Goal: Task Accomplishment & Management: Complete application form

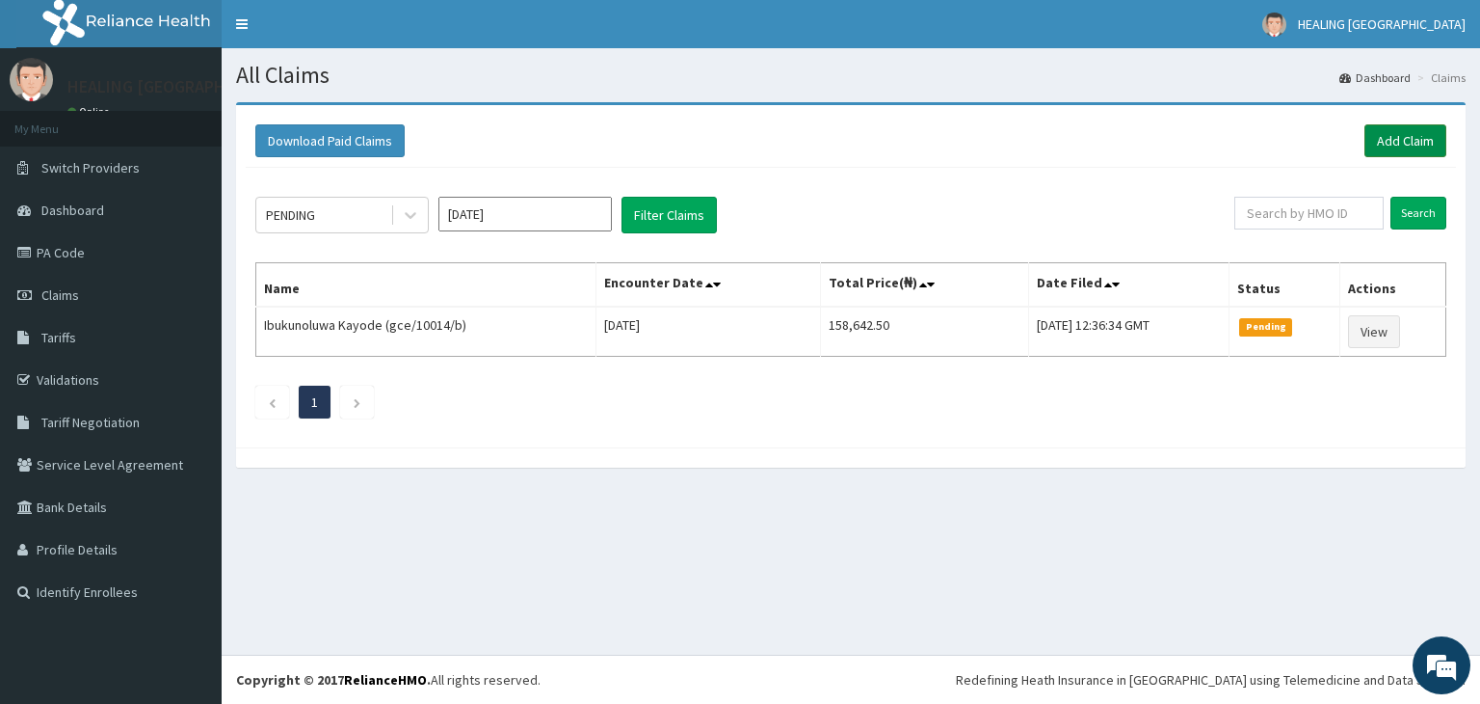
click at [1407, 136] on link "Add Claim" at bounding box center [1406, 140] width 82 height 33
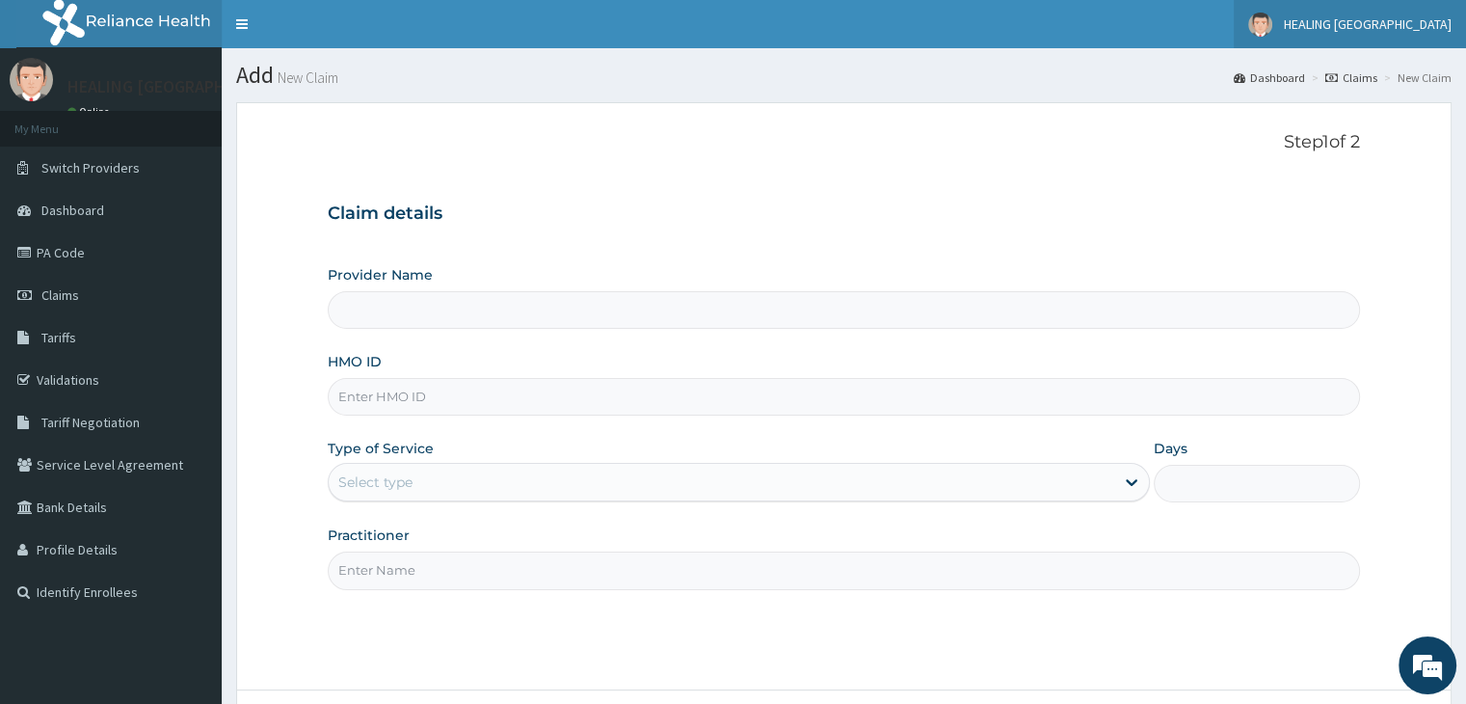
type input "HEALING [GEOGRAPHIC_DATA]"
click at [547, 406] on input "HMO ID" at bounding box center [843, 397] width 1031 height 38
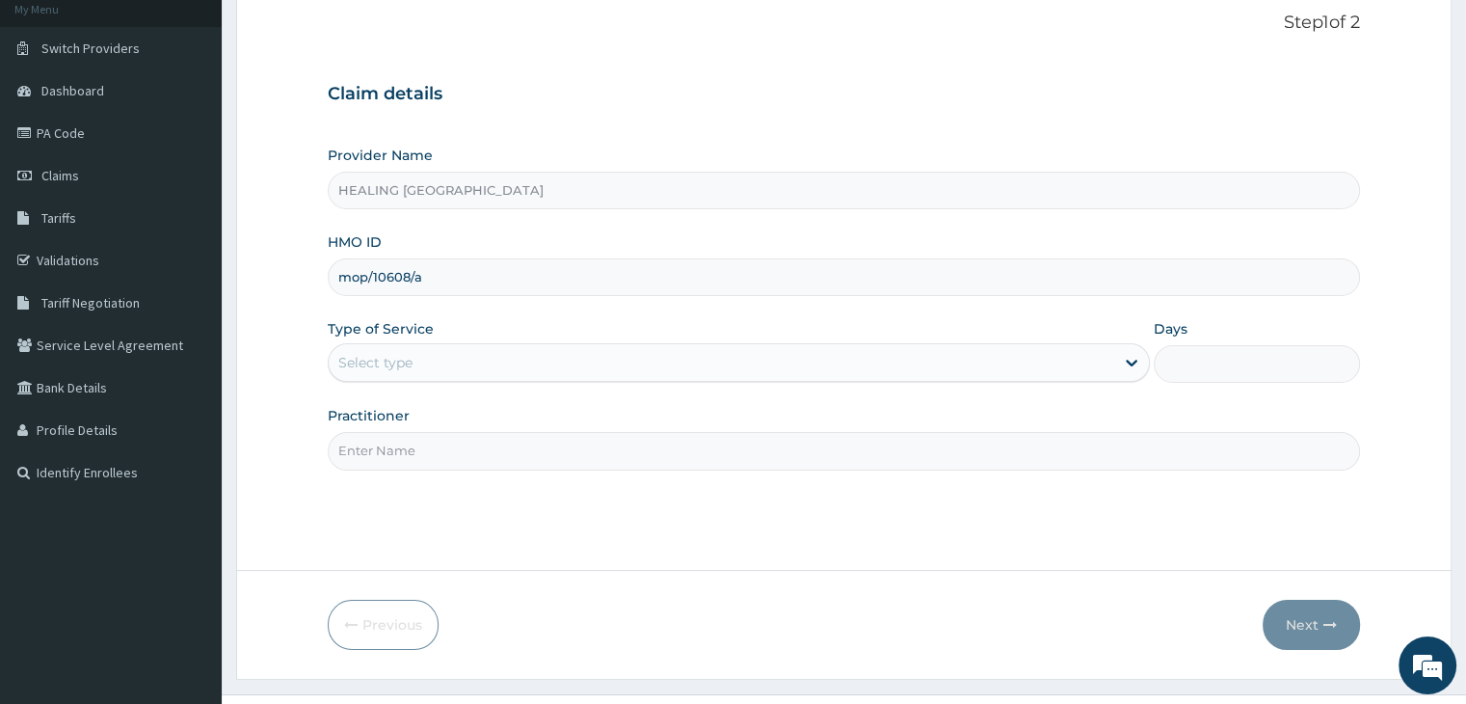
scroll to position [158, 0]
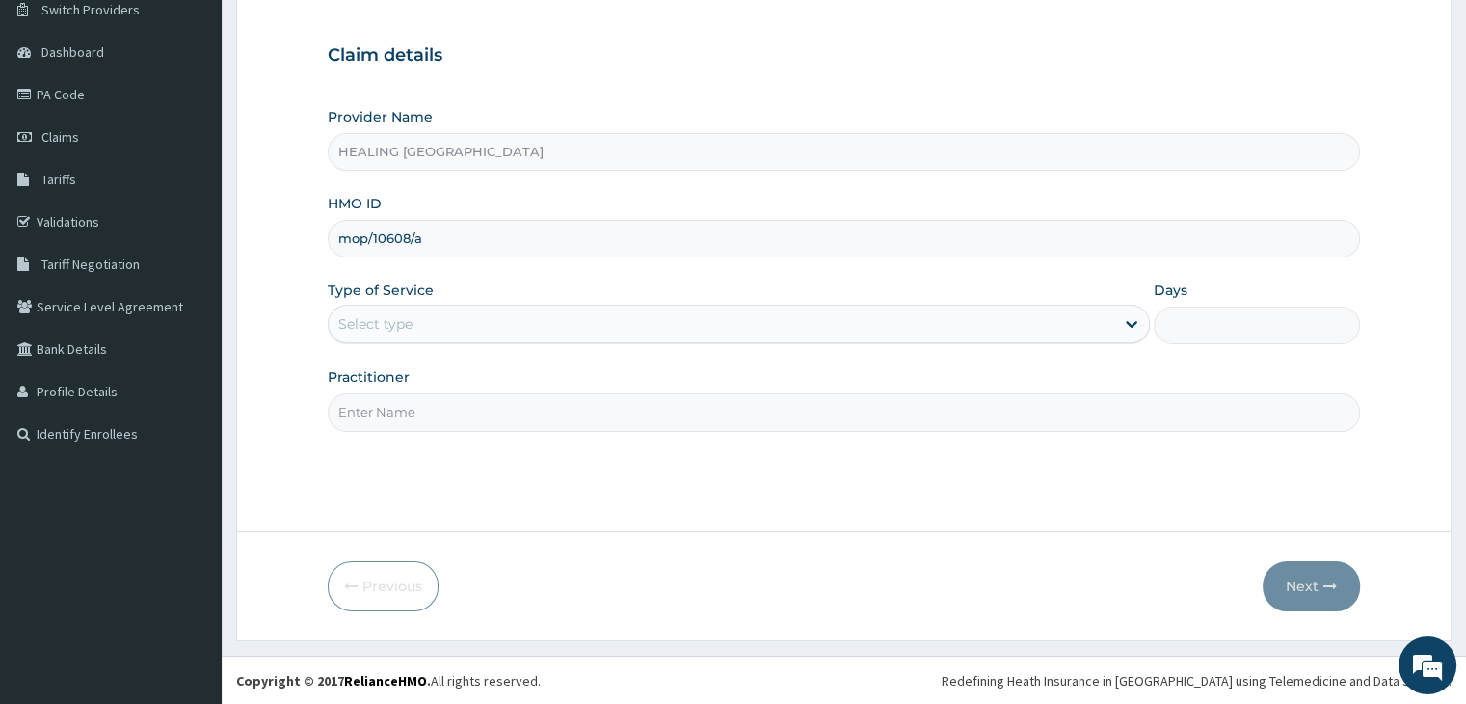
type input "mop/10608/a"
click at [739, 315] on div "Select type" at bounding box center [721, 323] width 785 height 31
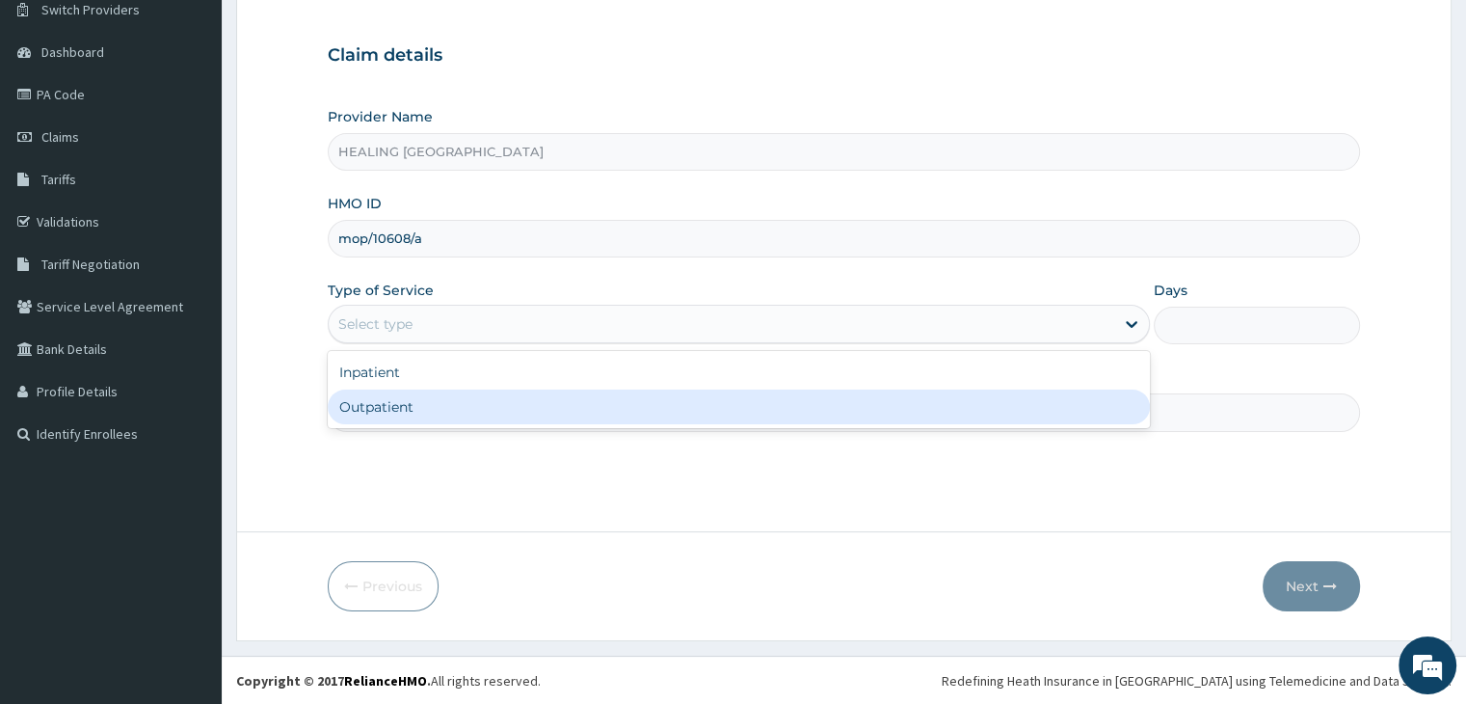
click at [717, 413] on div "Outpatient" at bounding box center [739, 406] width 822 height 35
type input "1"
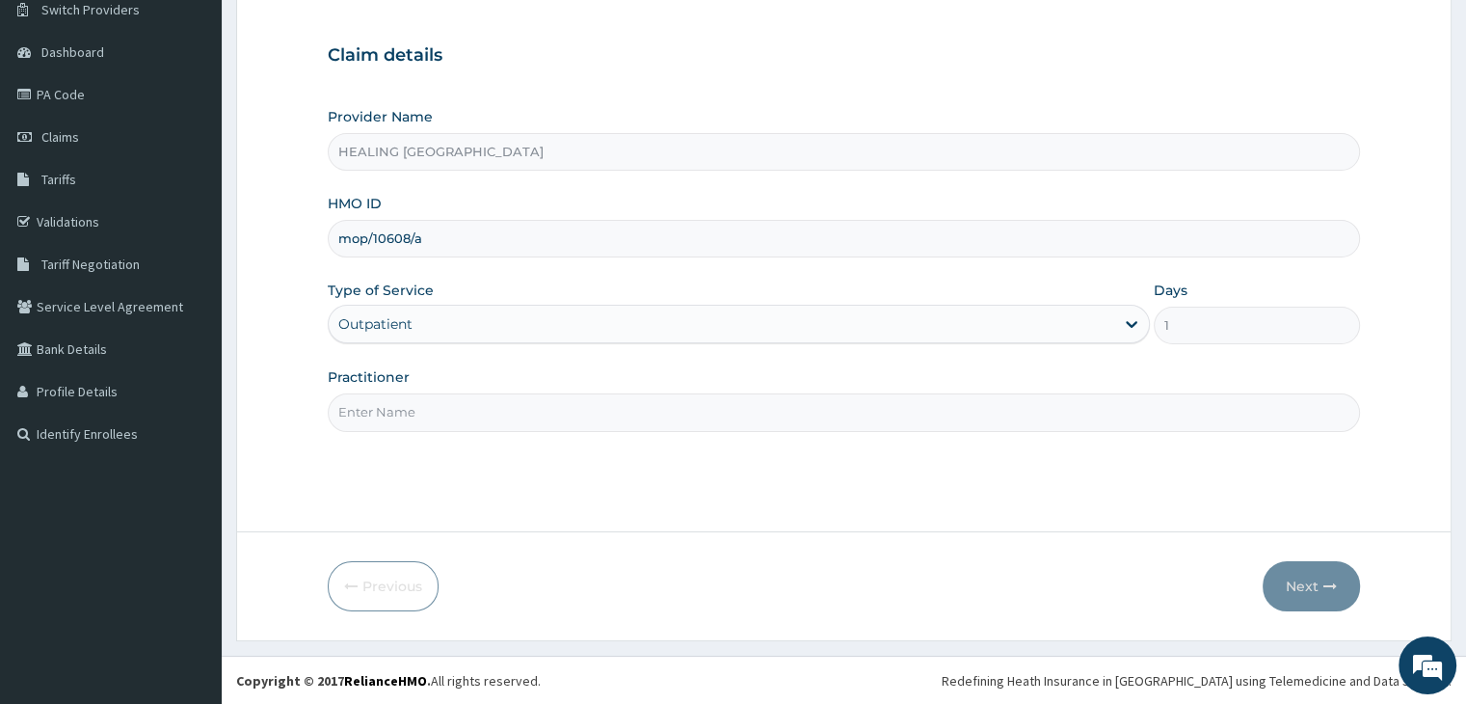
click at [717, 413] on input "Practitioner" at bounding box center [843, 412] width 1031 height 38
type input "Dr Bakare"
click at [1313, 581] on button "Next" at bounding box center [1310, 586] width 97 height 50
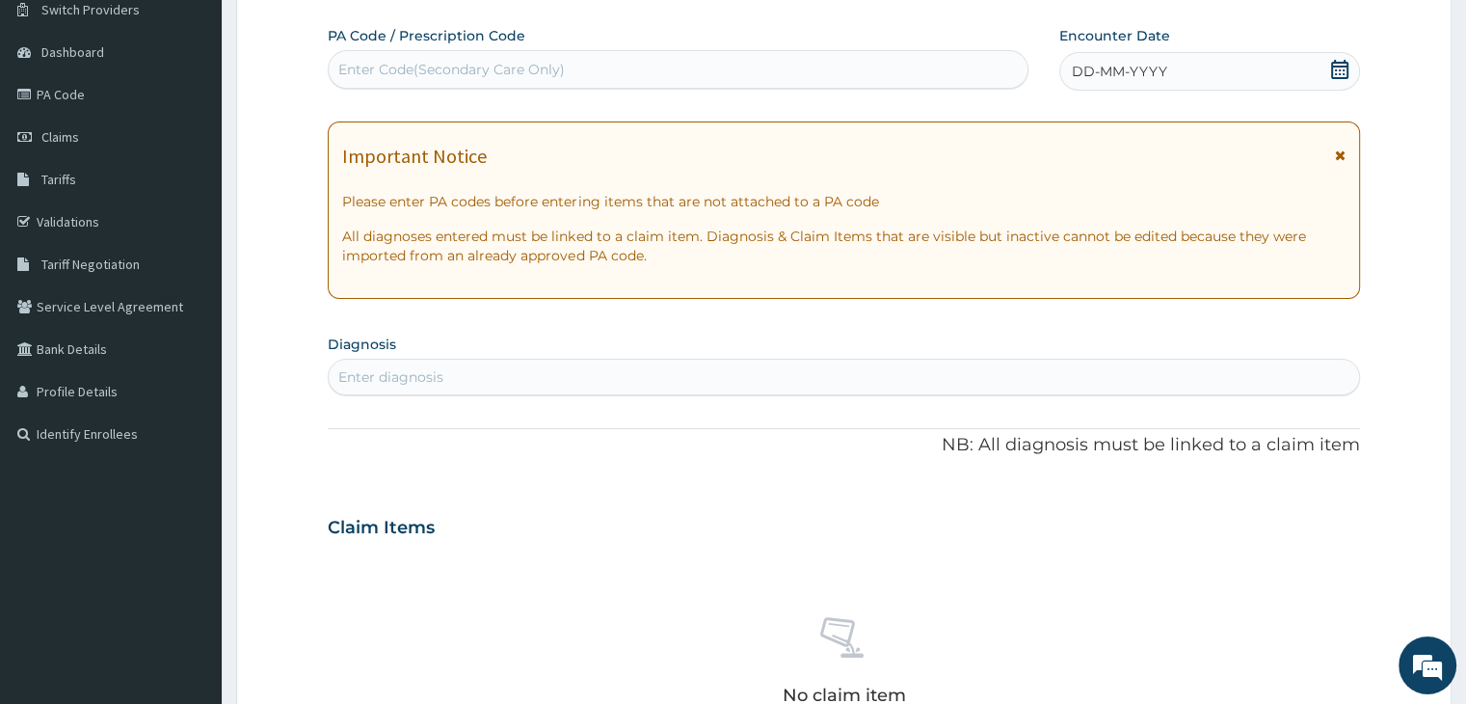
click at [1339, 66] on icon at bounding box center [1339, 69] width 19 height 19
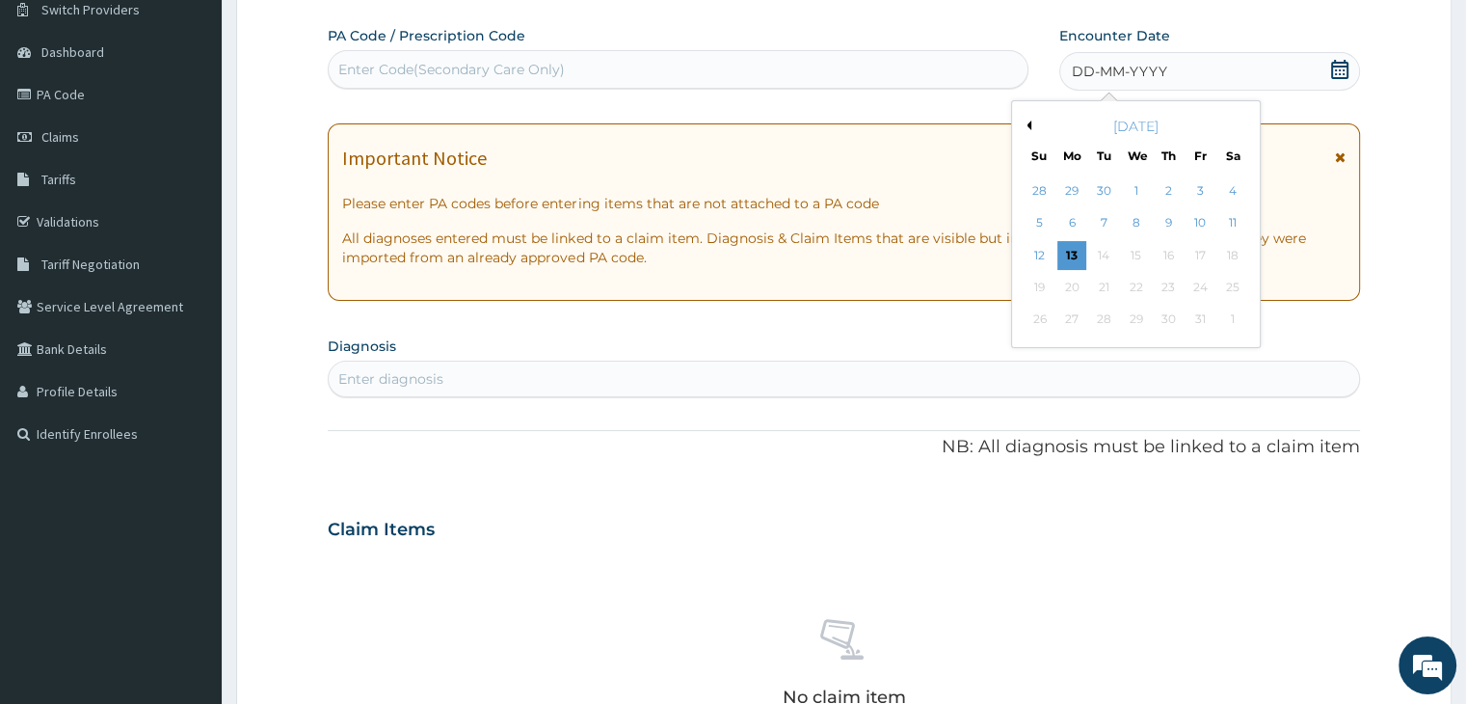
click at [1029, 128] on div "Previous Month October 2025 Su Mo Tu We Th Fr Sa 28 29 30 1 2 3 4 5 6 7 8 9 10 …" at bounding box center [1136, 224] width 250 height 248
click at [1030, 124] on div "October 2025" at bounding box center [1136, 126] width 232 height 19
click at [1029, 123] on button "Previous Month" at bounding box center [1027, 125] width 10 height 10
click at [1105, 286] on div "23" at bounding box center [1103, 287] width 29 height 29
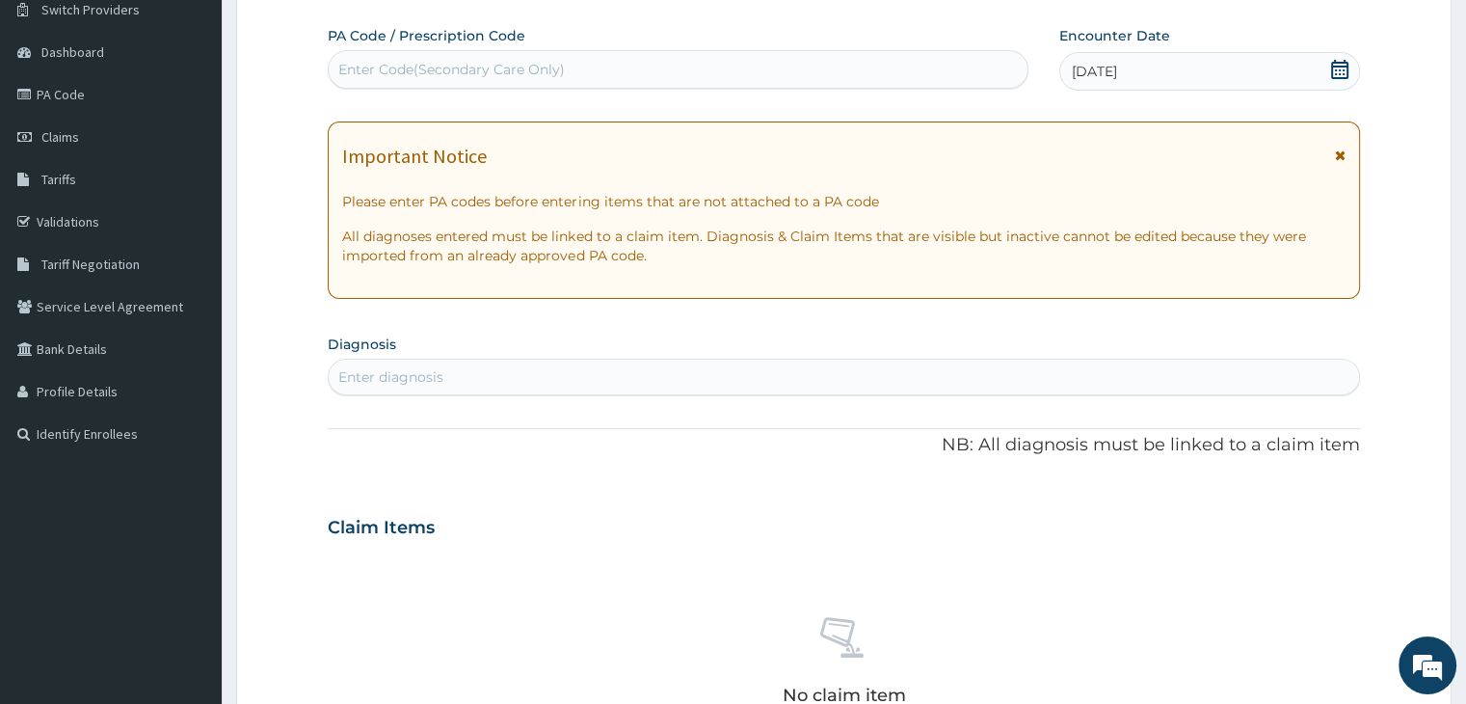
click at [752, 375] on div "Enter diagnosis" at bounding box center [843, 376] width 1029 height 31
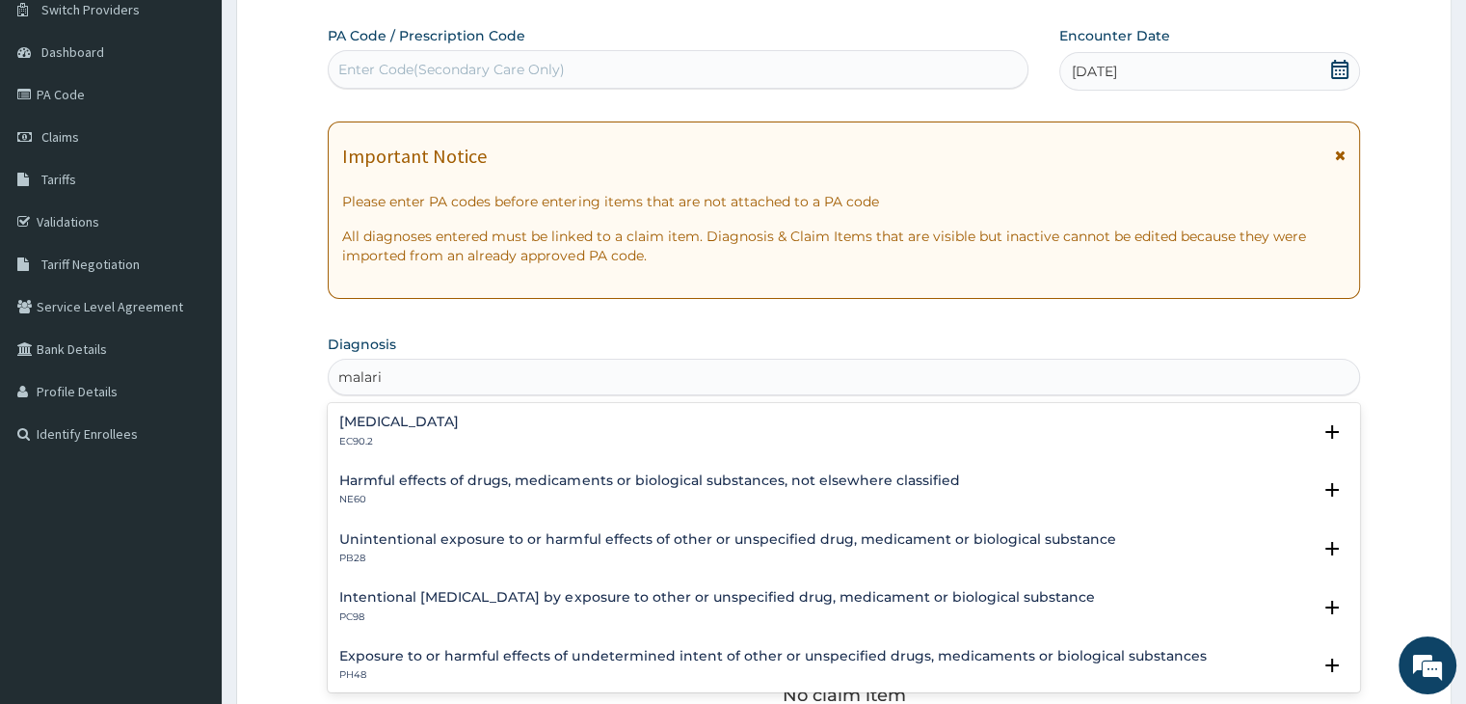
scroll to position [127, 0]
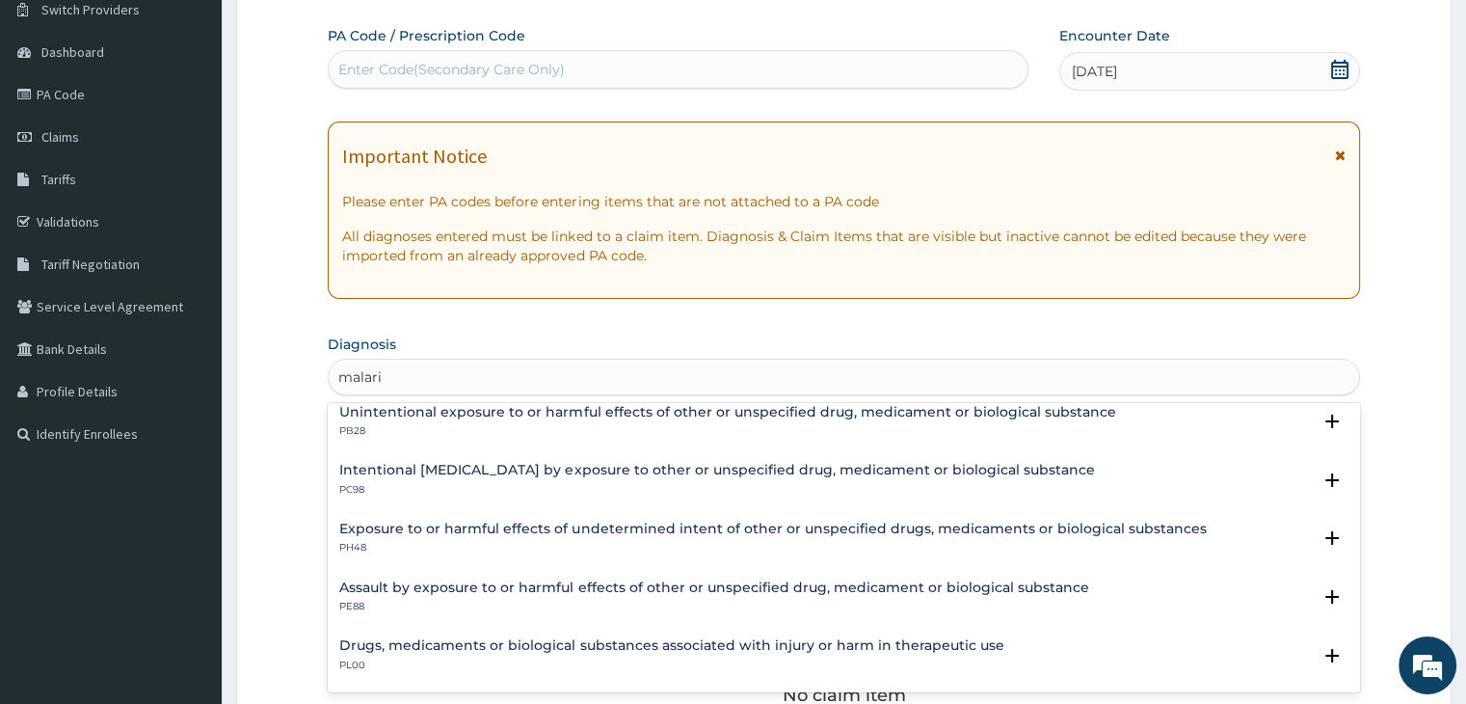
type input "malaria"
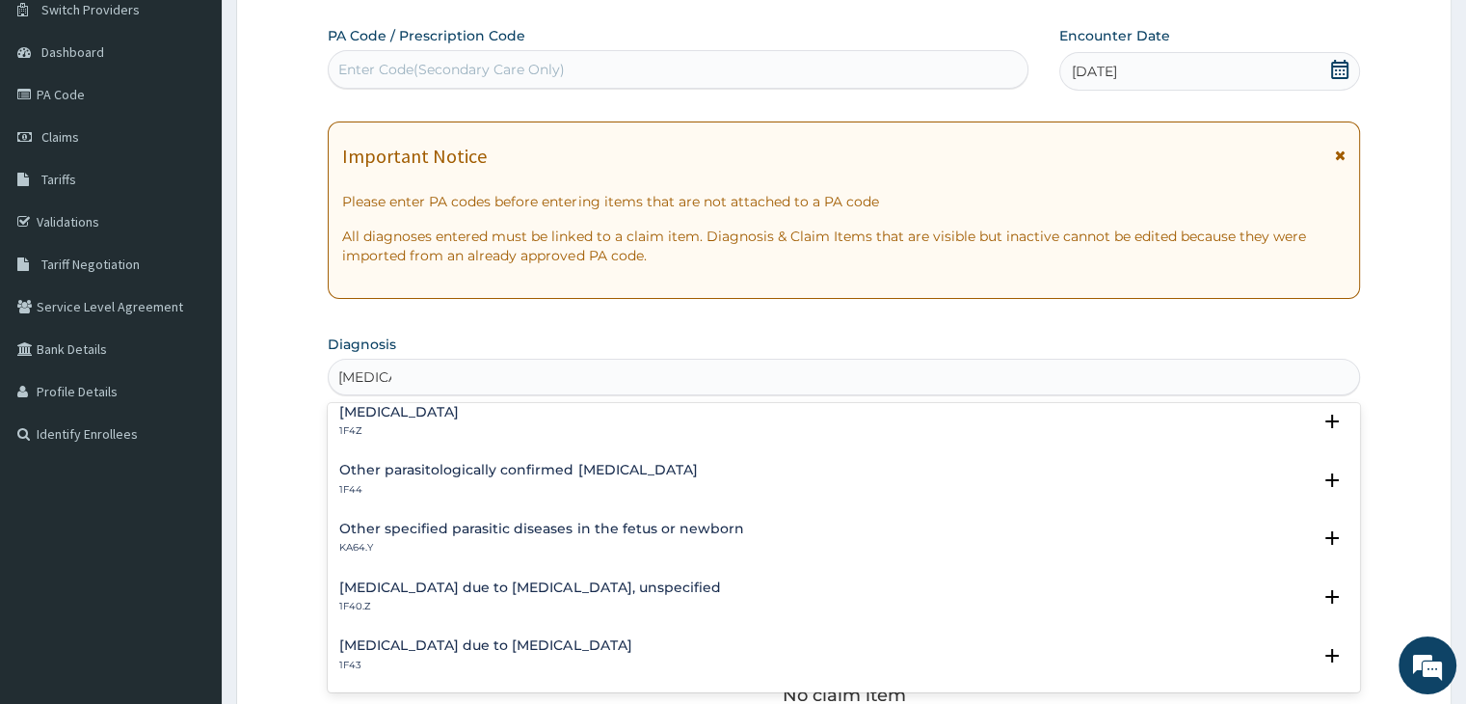
click at [487, 417] on div "Malaria, unspecified 1F4Z" at bounding box center [843, 422] width 1008 height 34
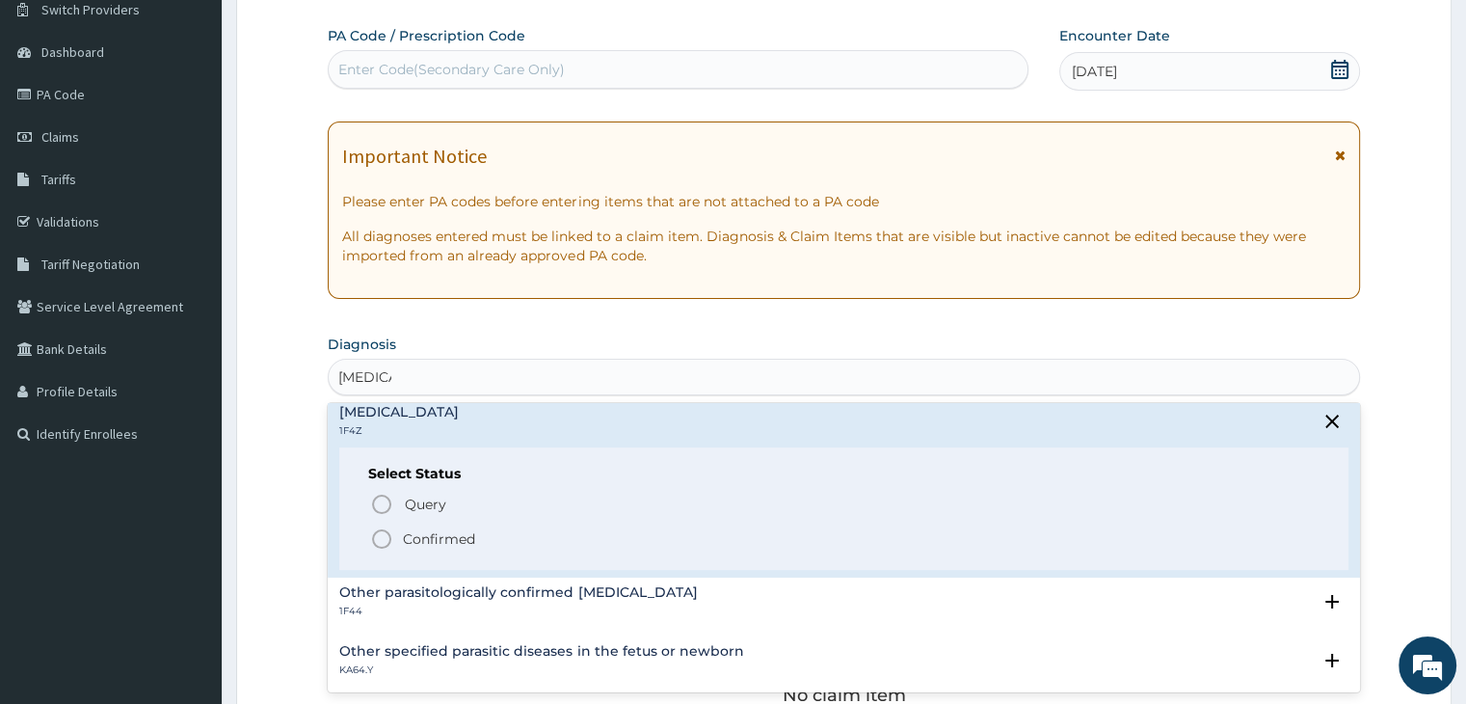
click at [377, 545] on circle "status option filled" at bounding box center [381, 538] width 17 height 17
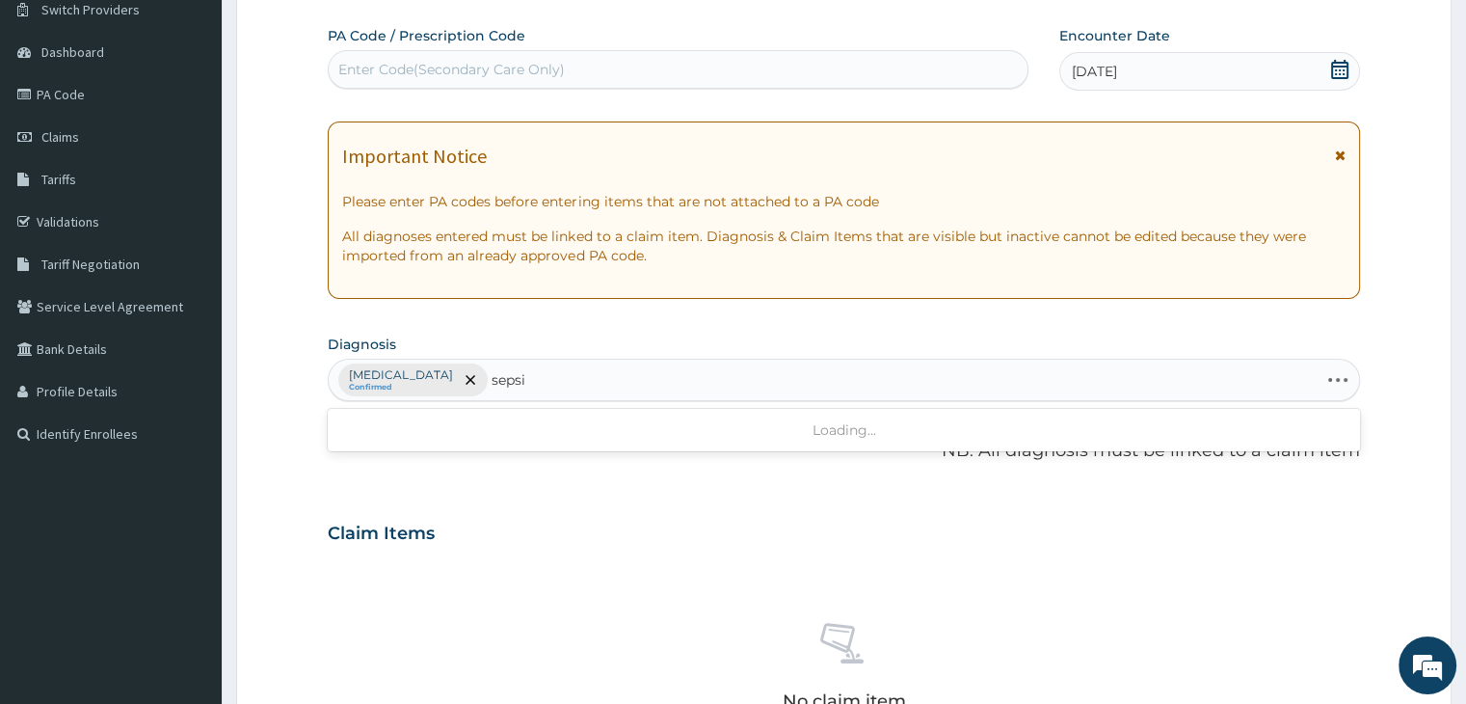
type input "sepsis"
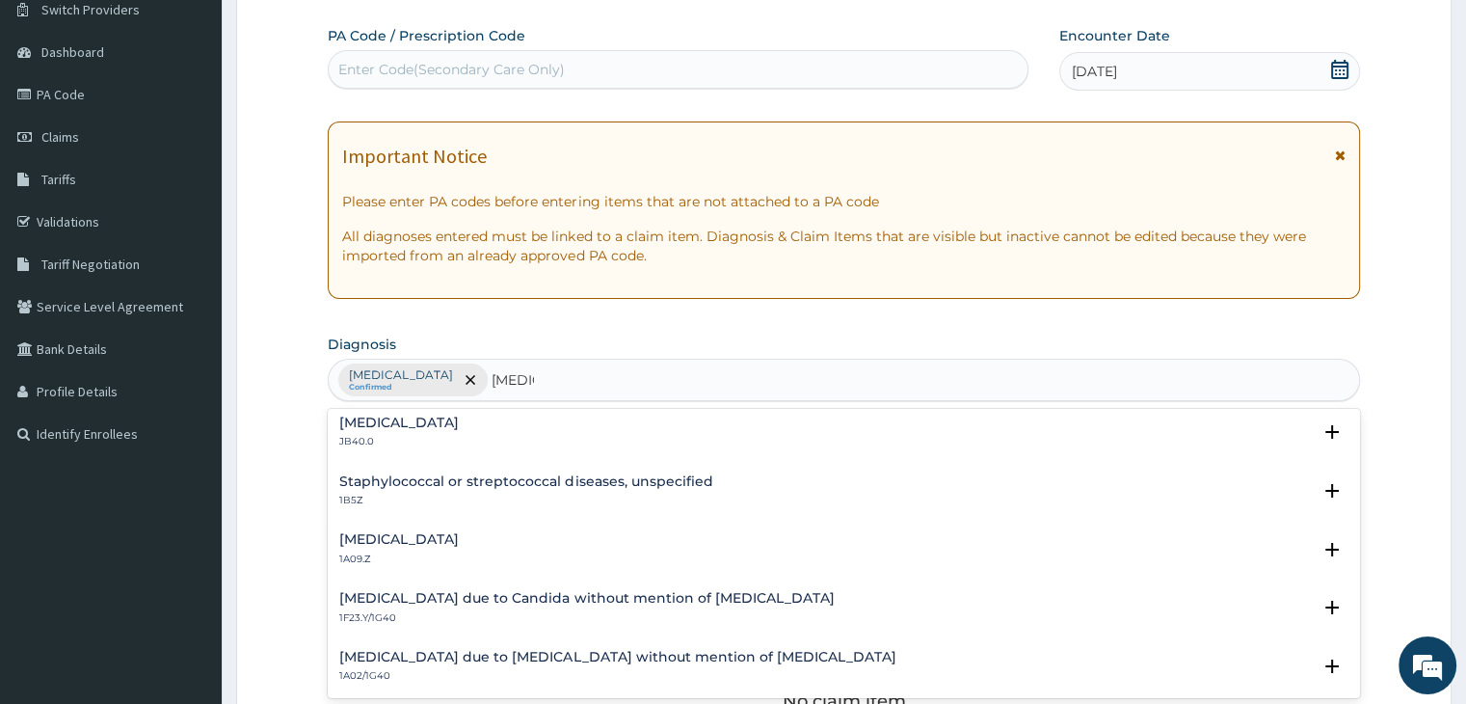
scroll to position [193, 0]
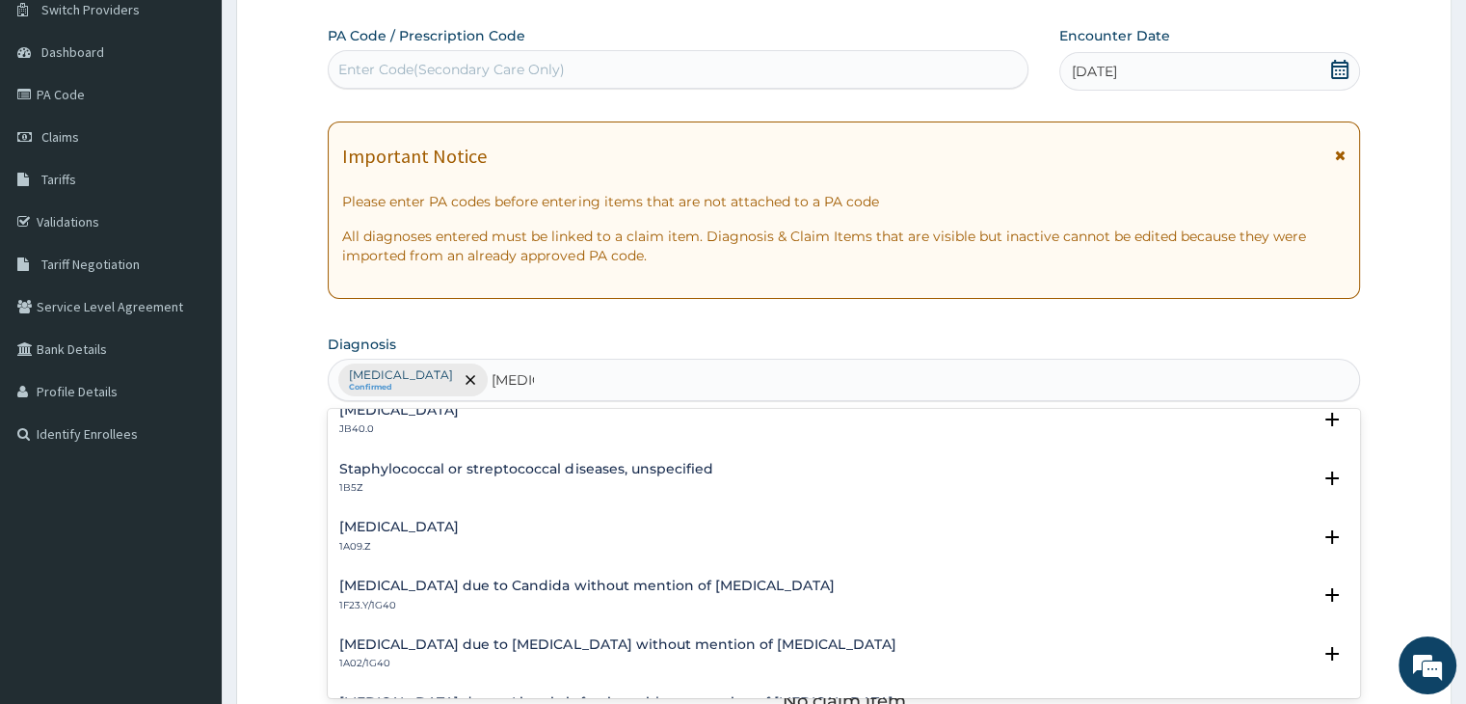
click at [451, 526] on h4 "Salmonella infection, unspecified" at bounding box center [399, 526] width 120 height 14
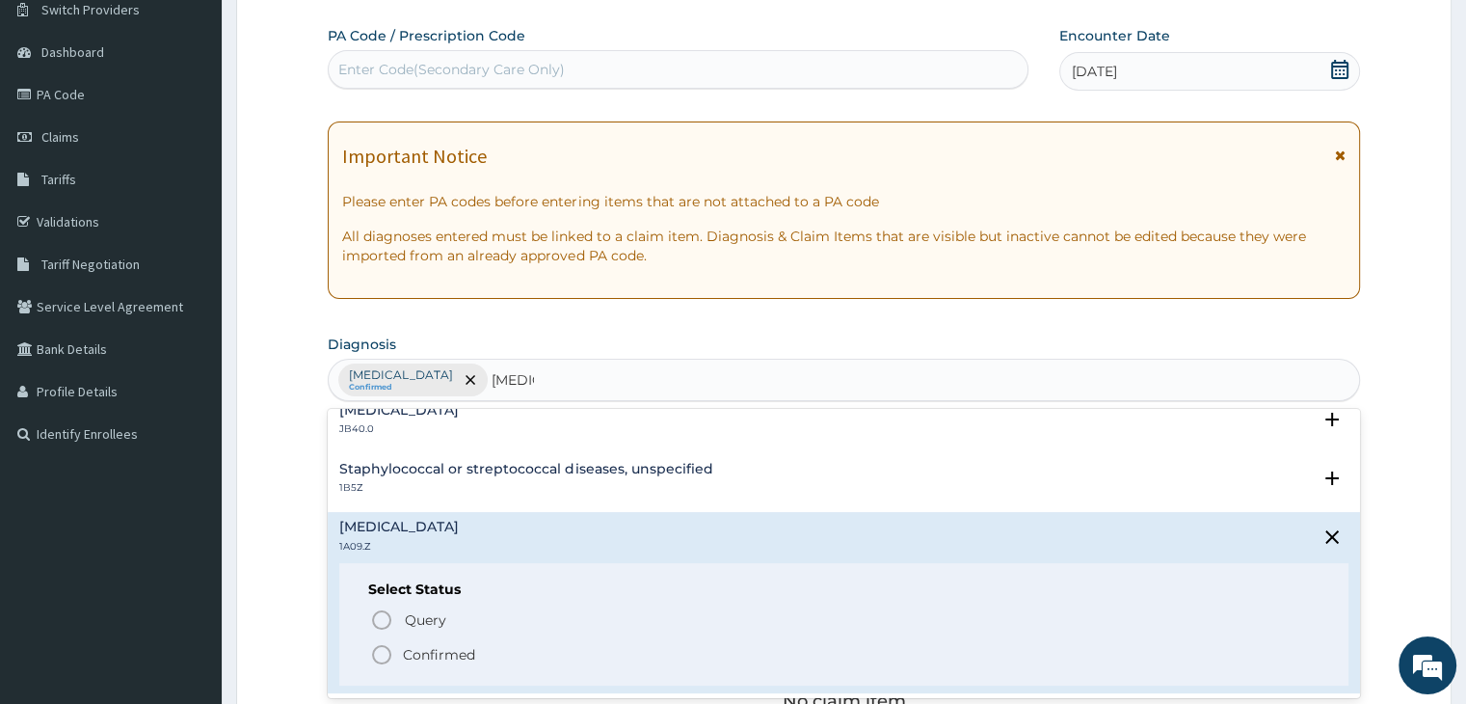
click at [378, 649] on icon "status option filled" at bounding box center [381, 654] width 23 height 23
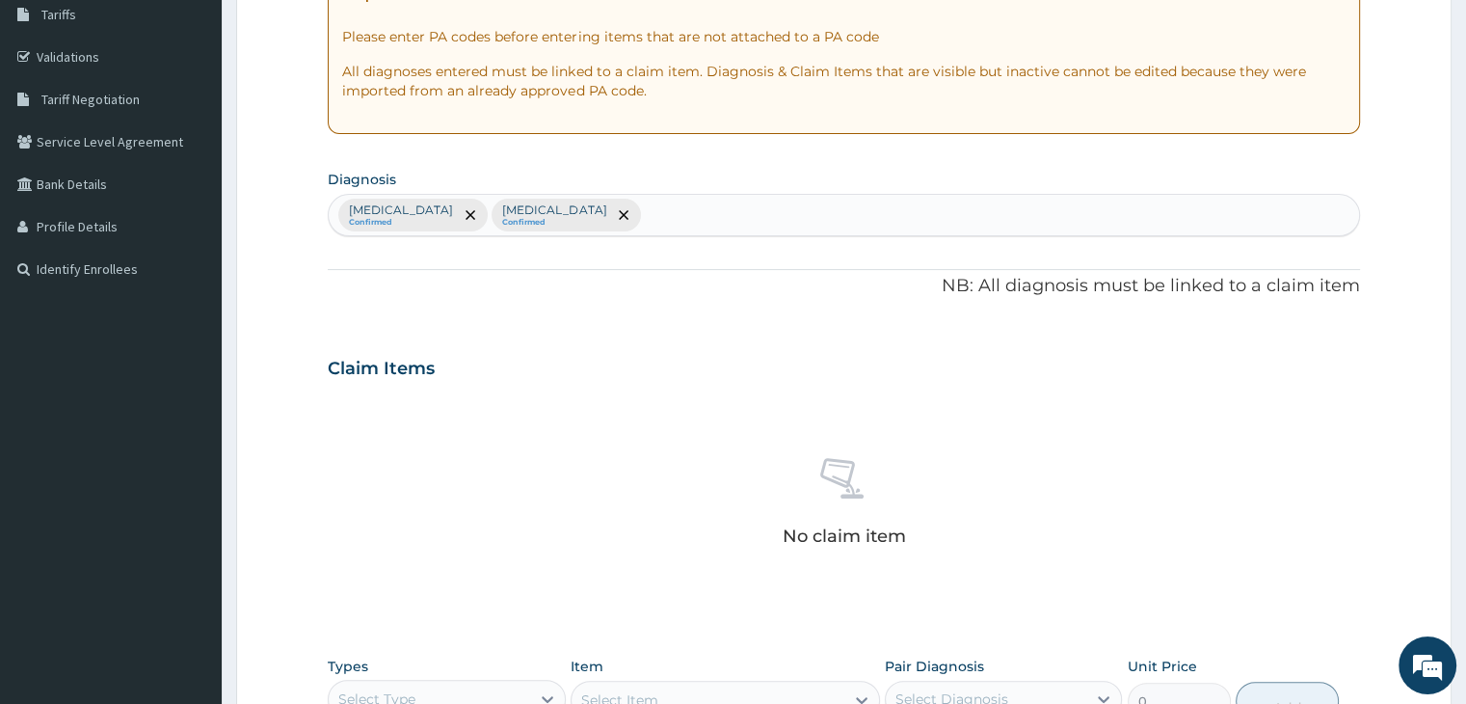
scroll to position [640, 0]
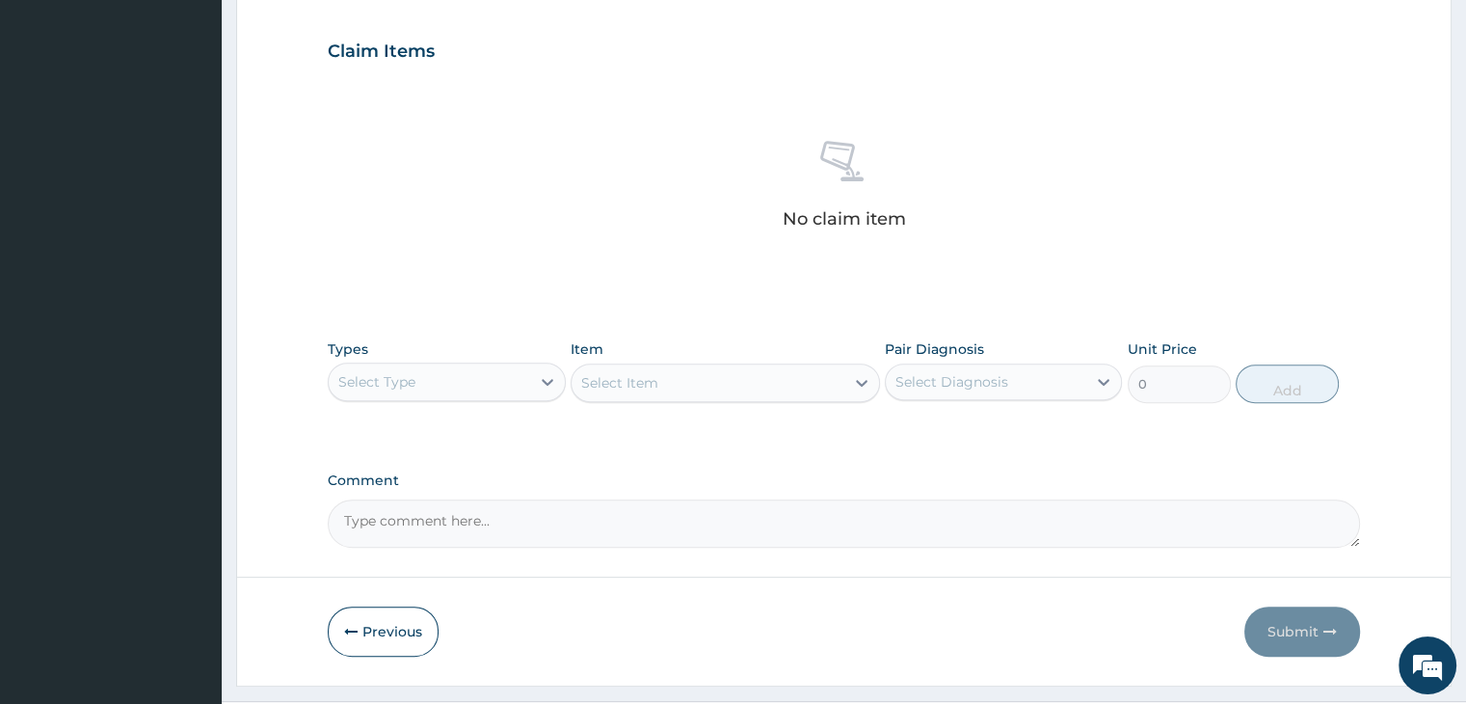
click at [450, 376] on div "Select Type" at bounding box center [429, 381] width 200 height 31
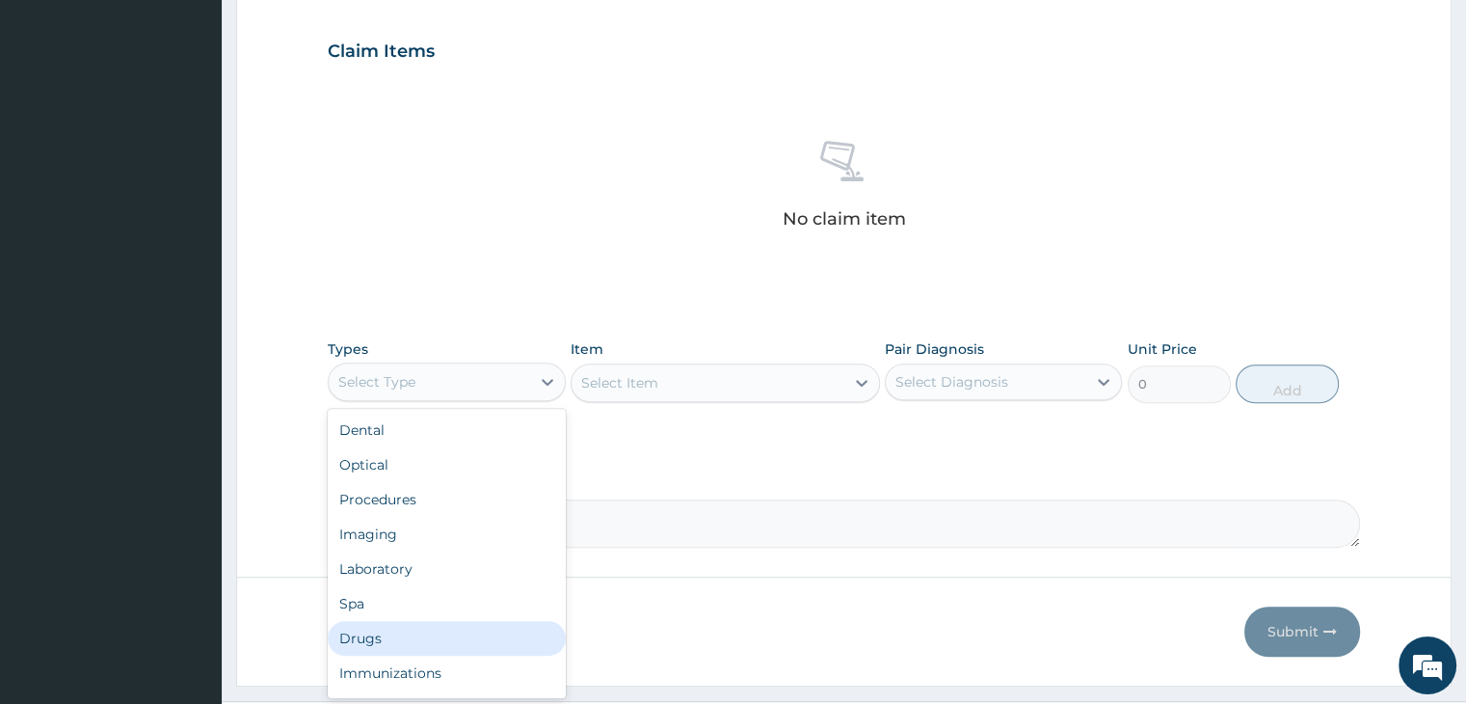
click at [409, 632] on div "Drugs" at bounding box center [446, 638] width 237 height 35
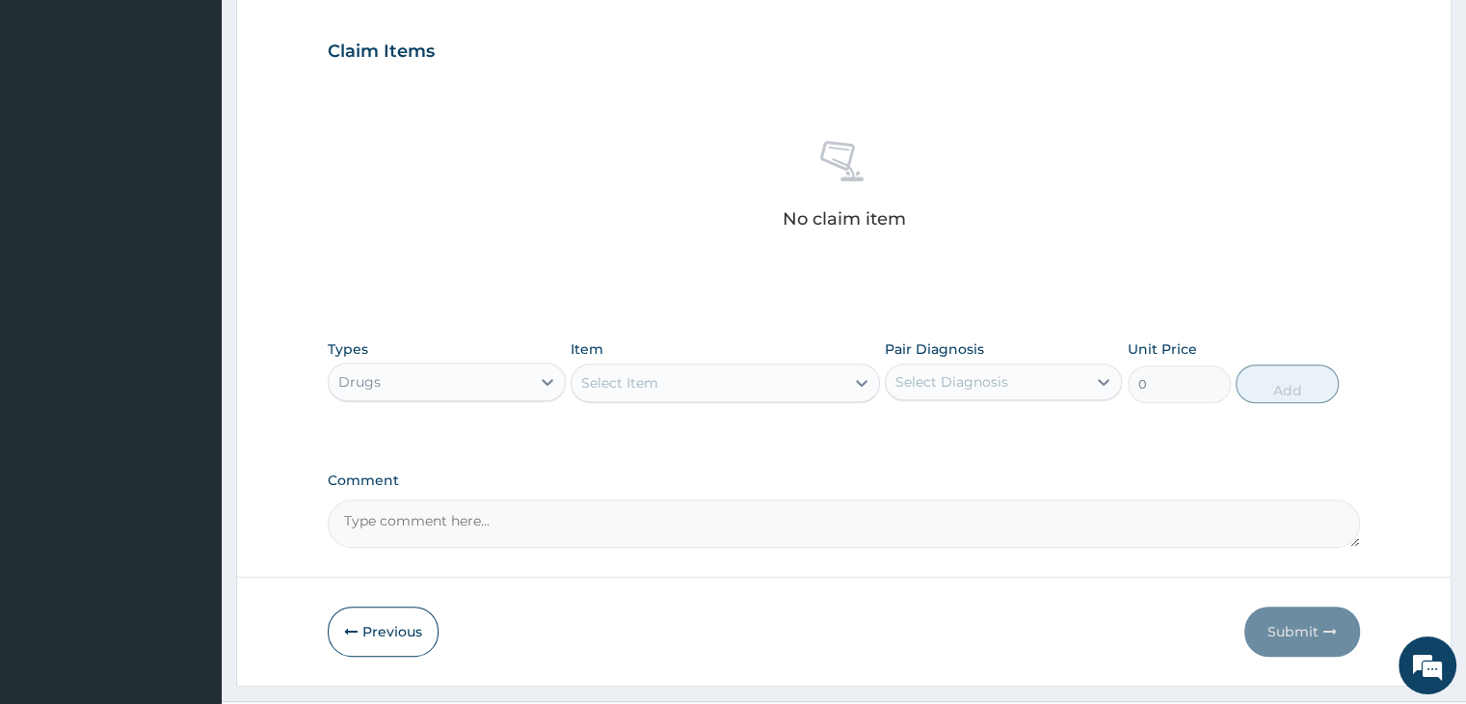
click at [752, 386] on div "Select Item" at bounding box center [707, 382] width 273 height 31
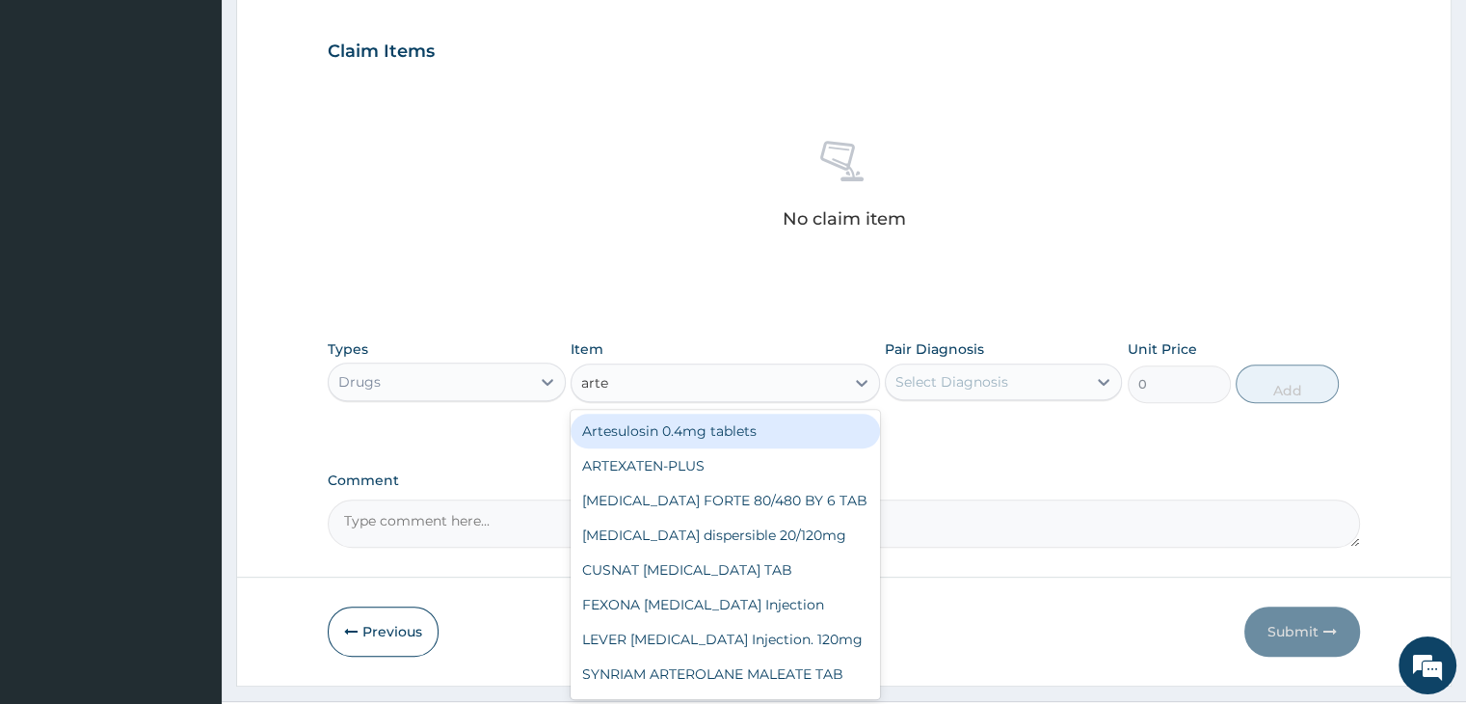
type input "artes"
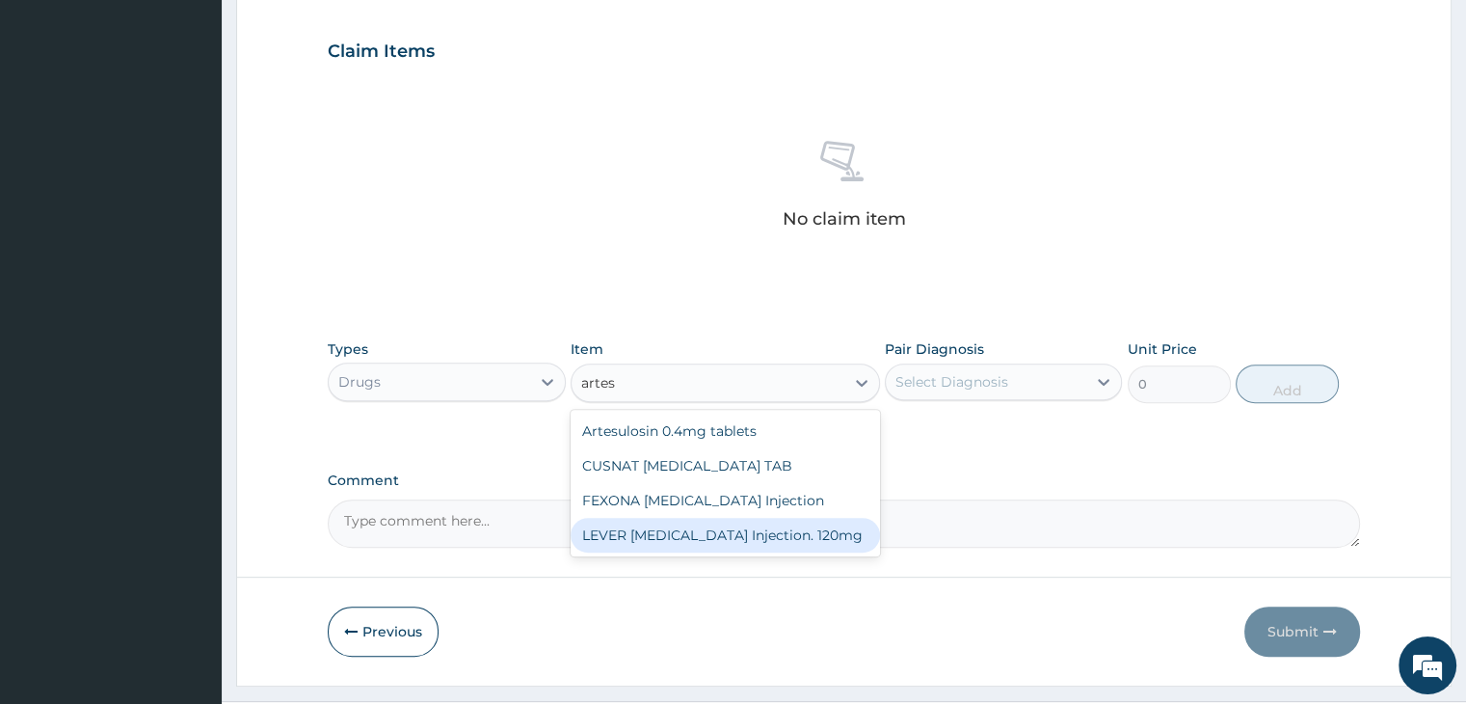
click at [719, 541] on div "LEVER ARTESUNATE Injection. 120mg" at bounding box center [725, 535] width 309 height 35
type input "2530"
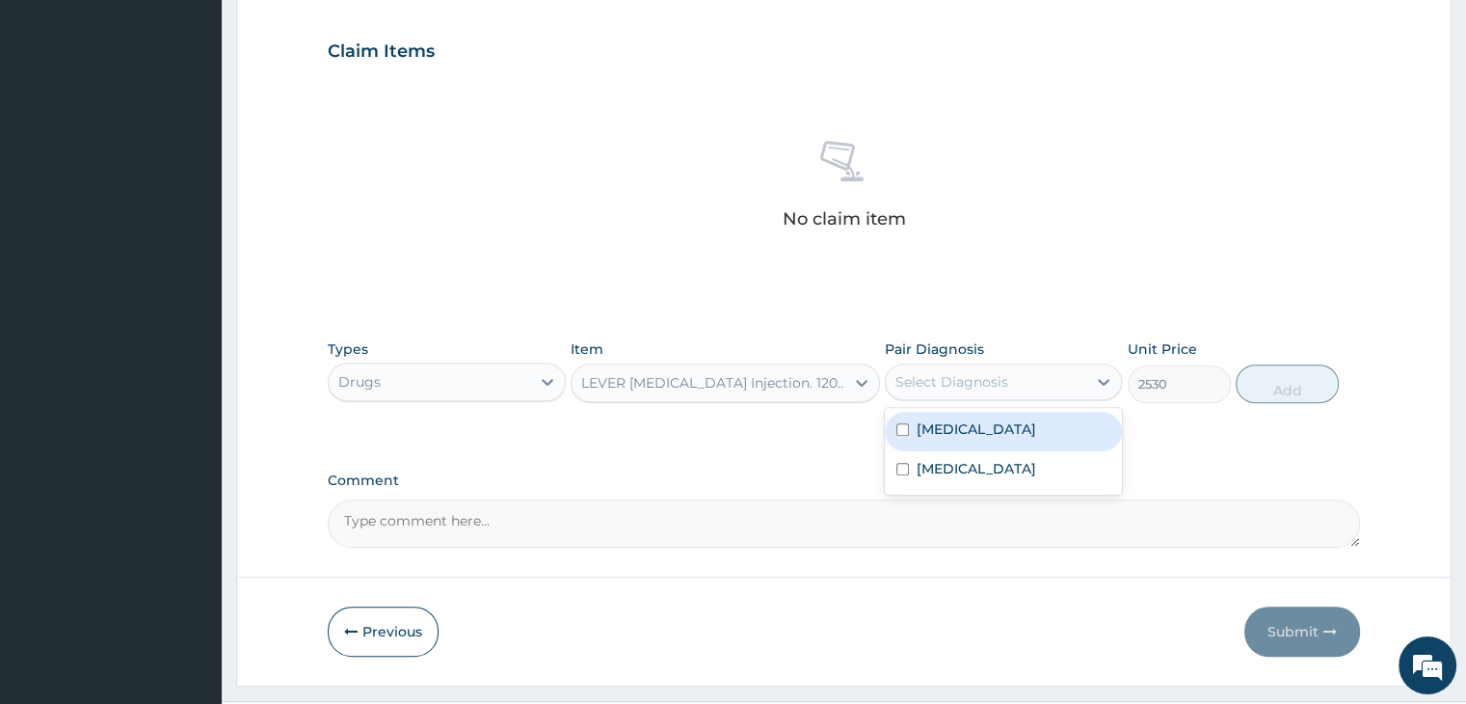
click at [1003, 381] on div "Select Diagnosis" at bounding box center [951, 381] width 113 height 19
click at [992, 433] on label "Malaria, unspecified" at bounding box center [977, 428] width 120 height 19
checkbox input "true"
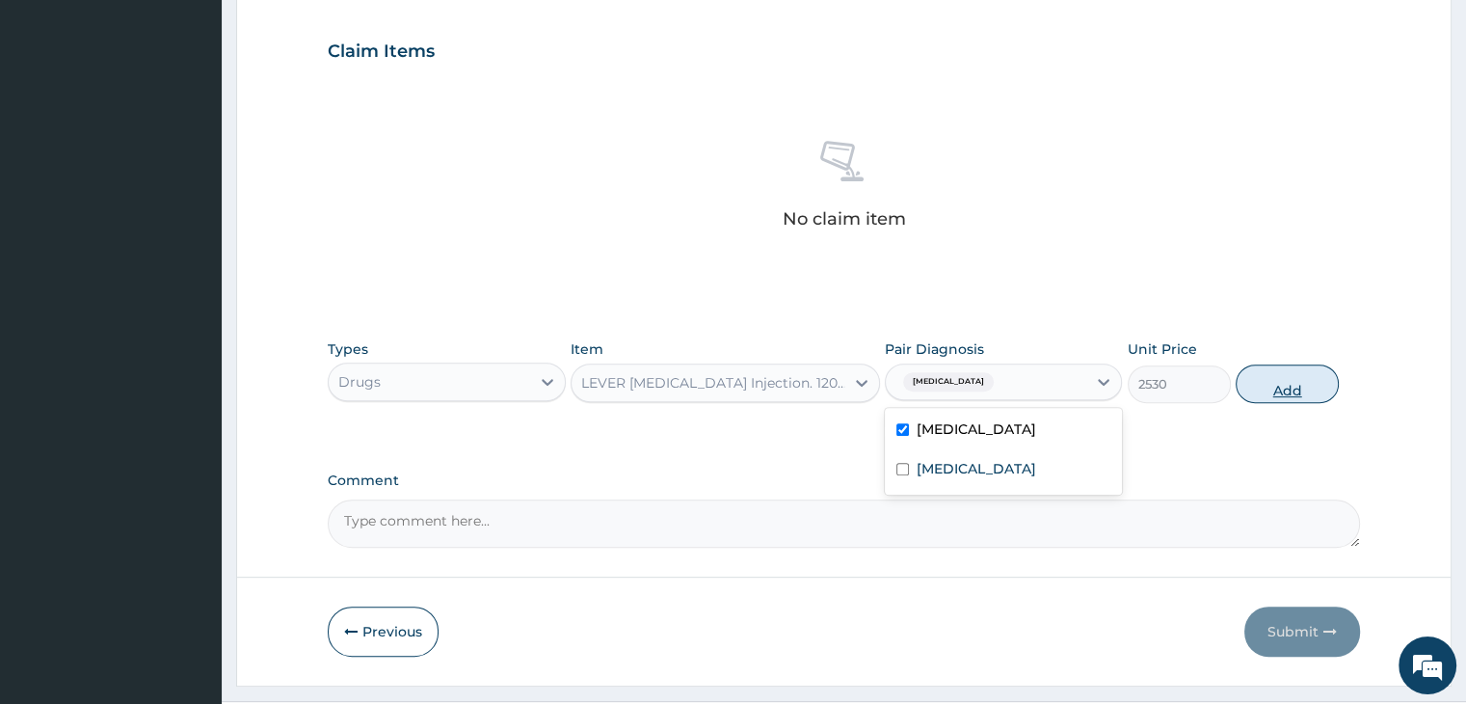
click at [1266, 367] on button "Add" at bounding box center [1287, 383] width 103 height 39
type input "0"
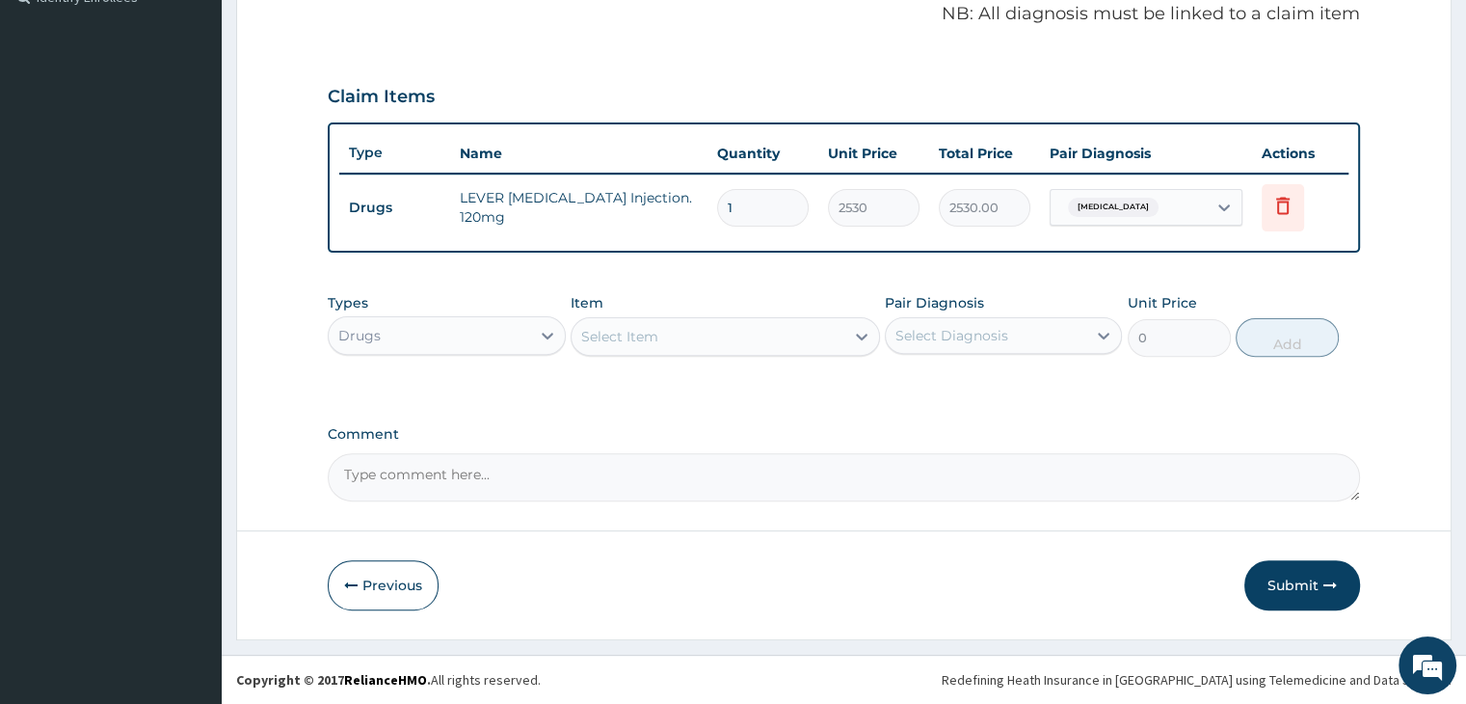
scroll to position [592, 0]
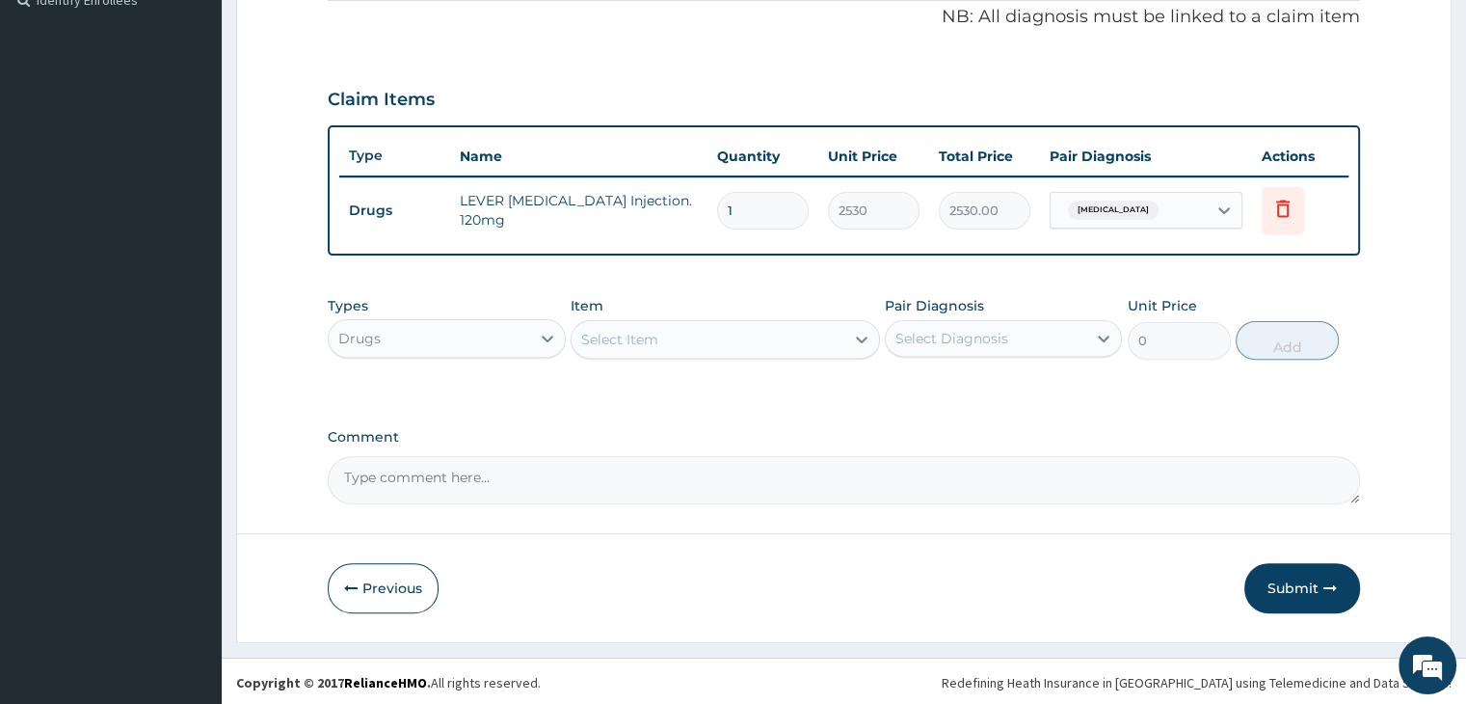
click at [752, 328] on div "Select Item" at bounding box center [707, 339] width 273 height 31
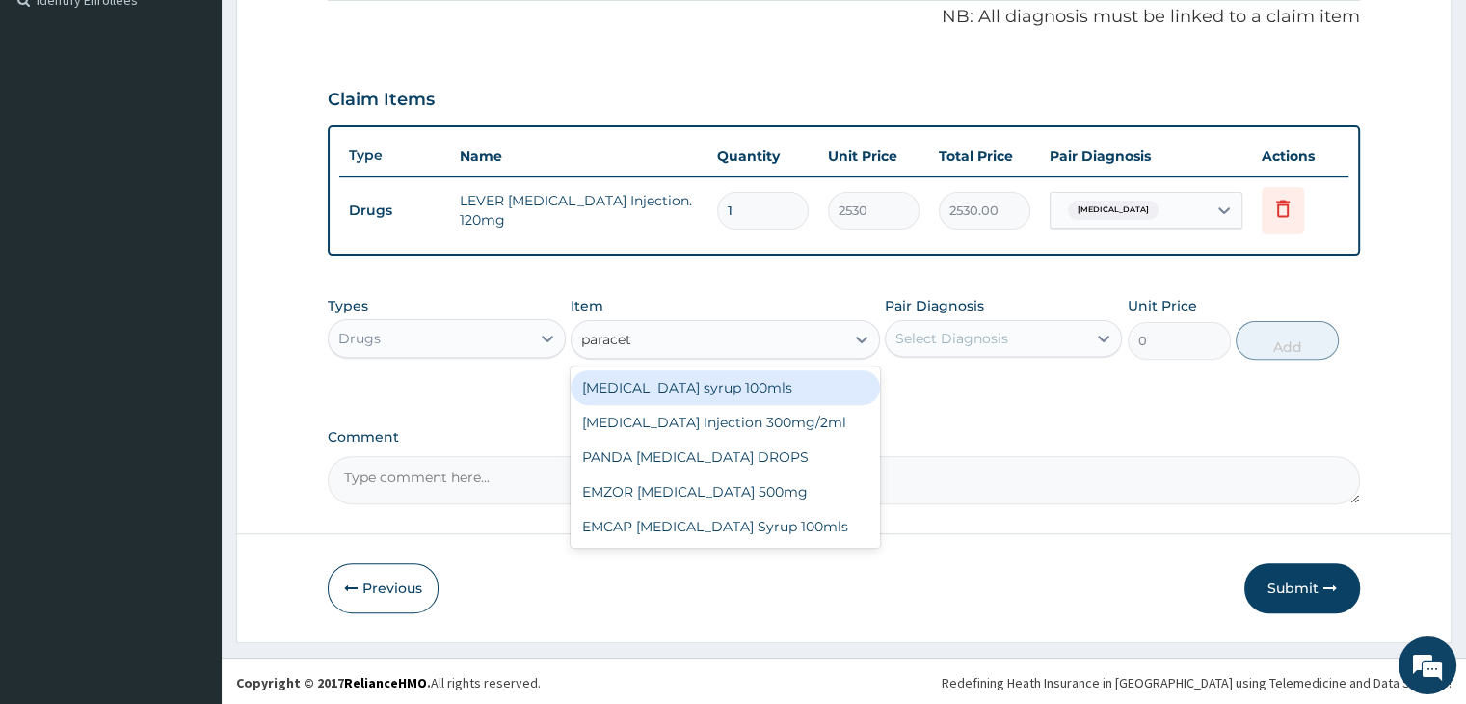
type input "paraceta"
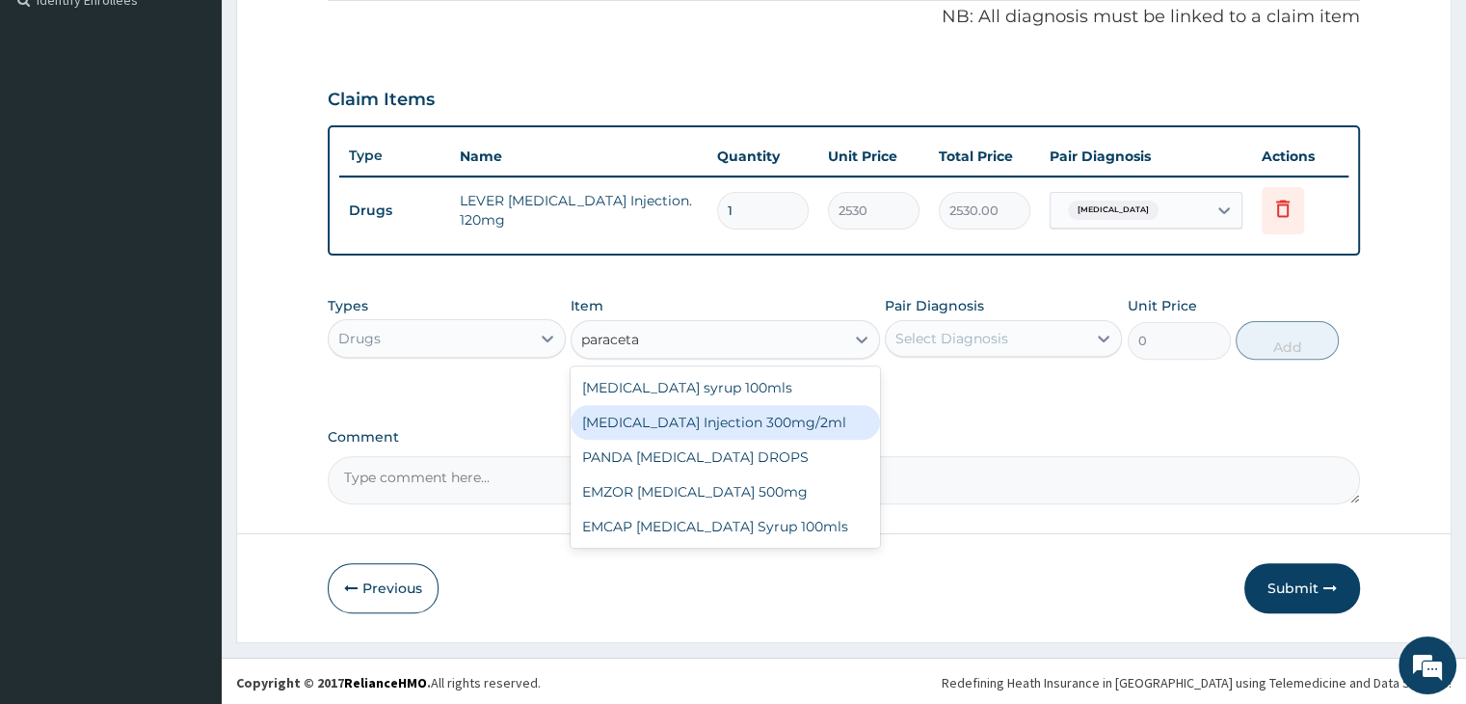
click at [721, 423] on div "[MEDICAL_DATA] Injection 300mg/2ml" at bounding box center [725, 422] width 309 height 35
type input "278.3"
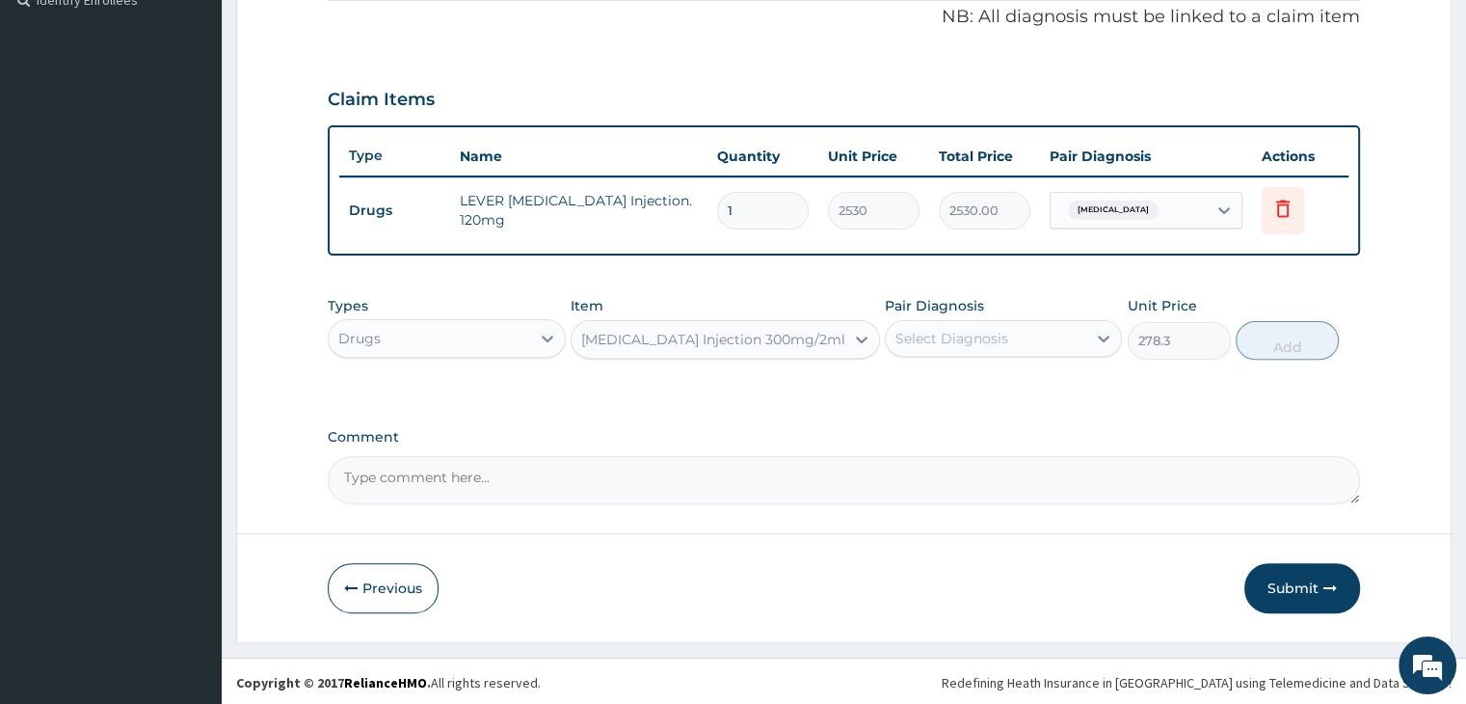
click at [1026, 330] on div "Select Diagnosis" at bounding box center [986, 338] width 200 height 31
click at [997, 386] on label "[MEDICAL_DATA]" at bounding box center [977, 385] width 120 height 19
checkbox input "true"
drag, startPoint x: 1267, startPoint y: 344, endPoint x: 1245, endPoint y: 338, distance: 22.9
click at [1267, 343] on button "Add" at bounding box center [1287, 340] width 103 height 39
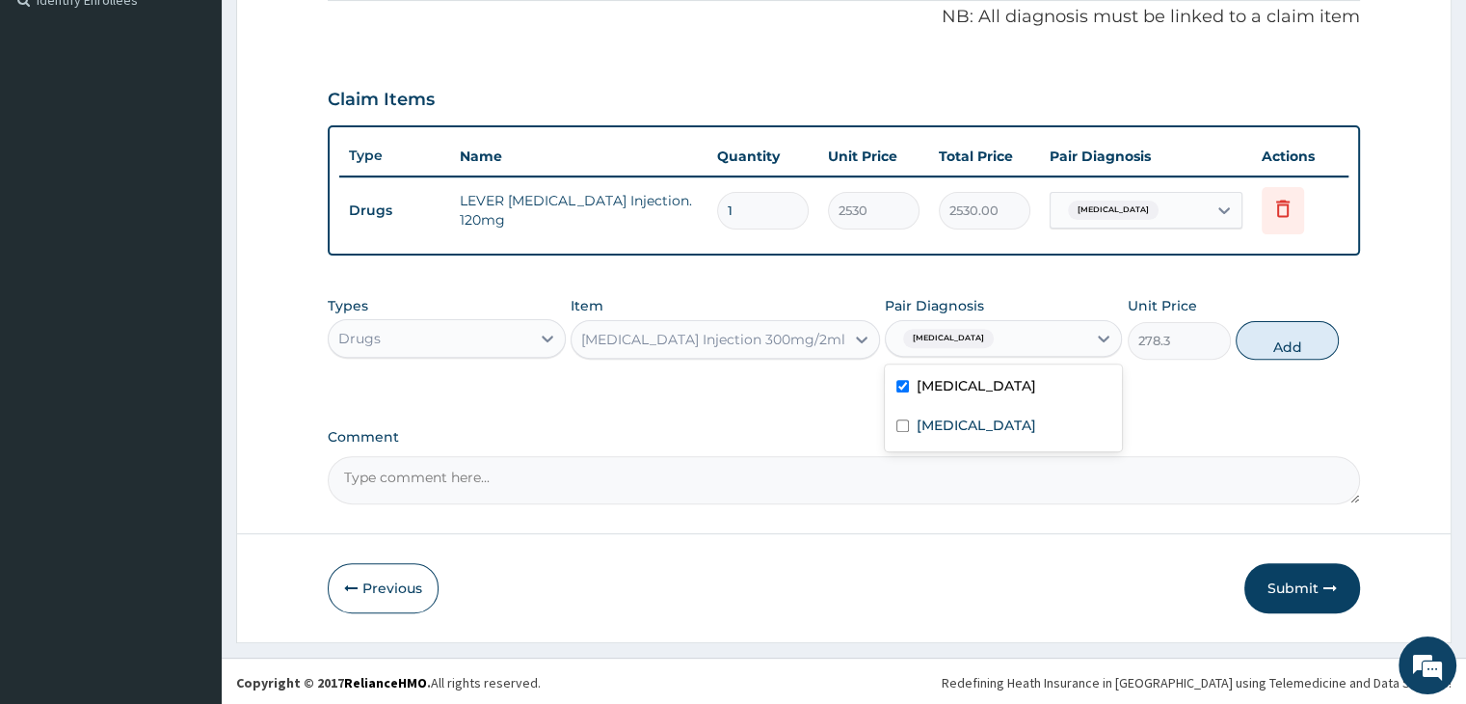
type input "0"
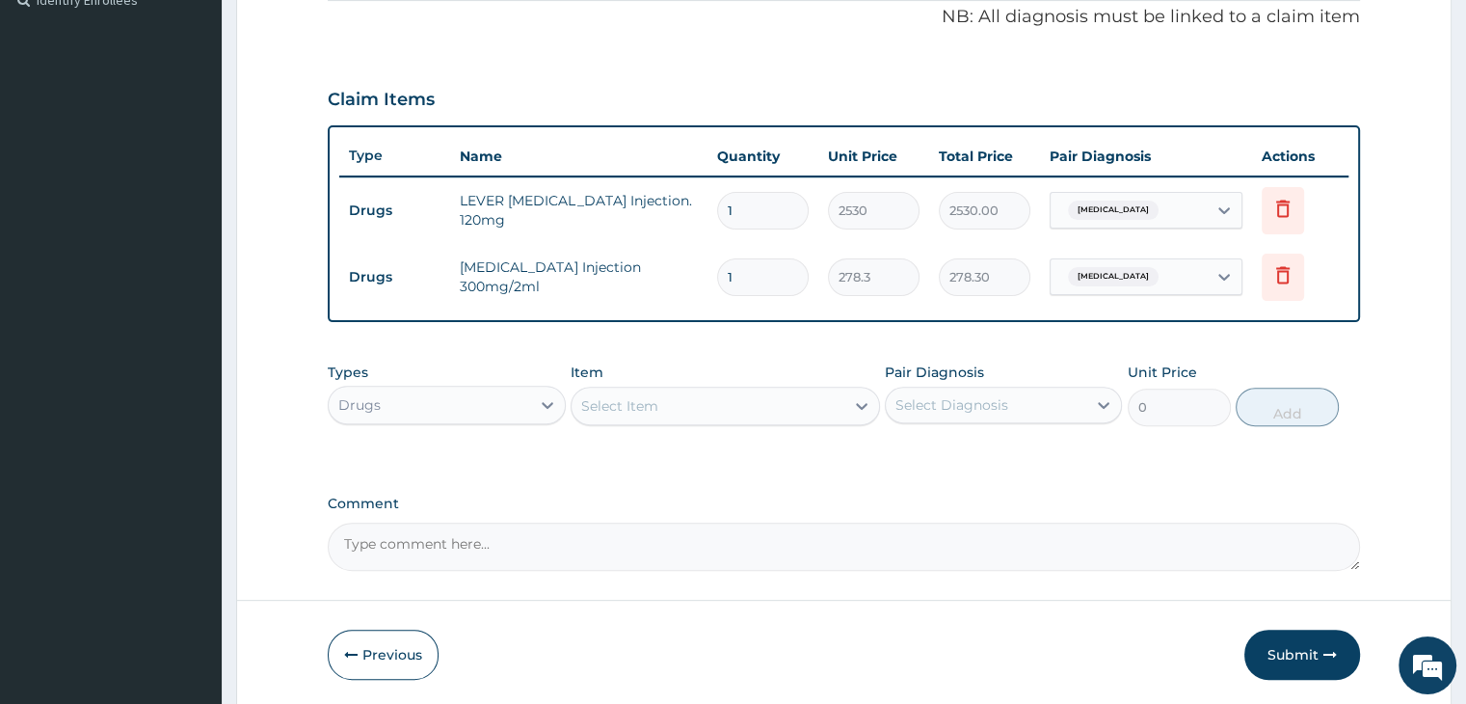
click at [695, 407] on div "Select Item" at bounding box center [707, 405] width 273 height 31
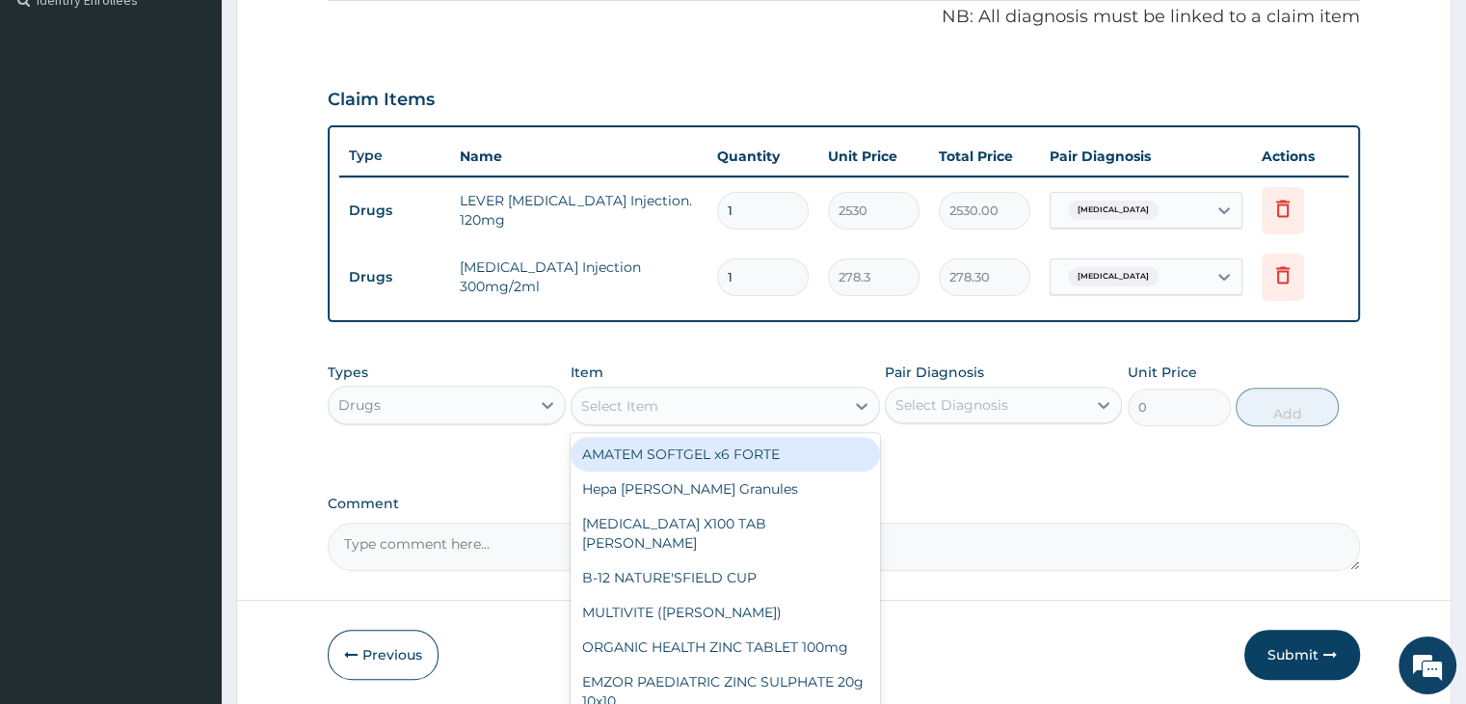
type input "v"
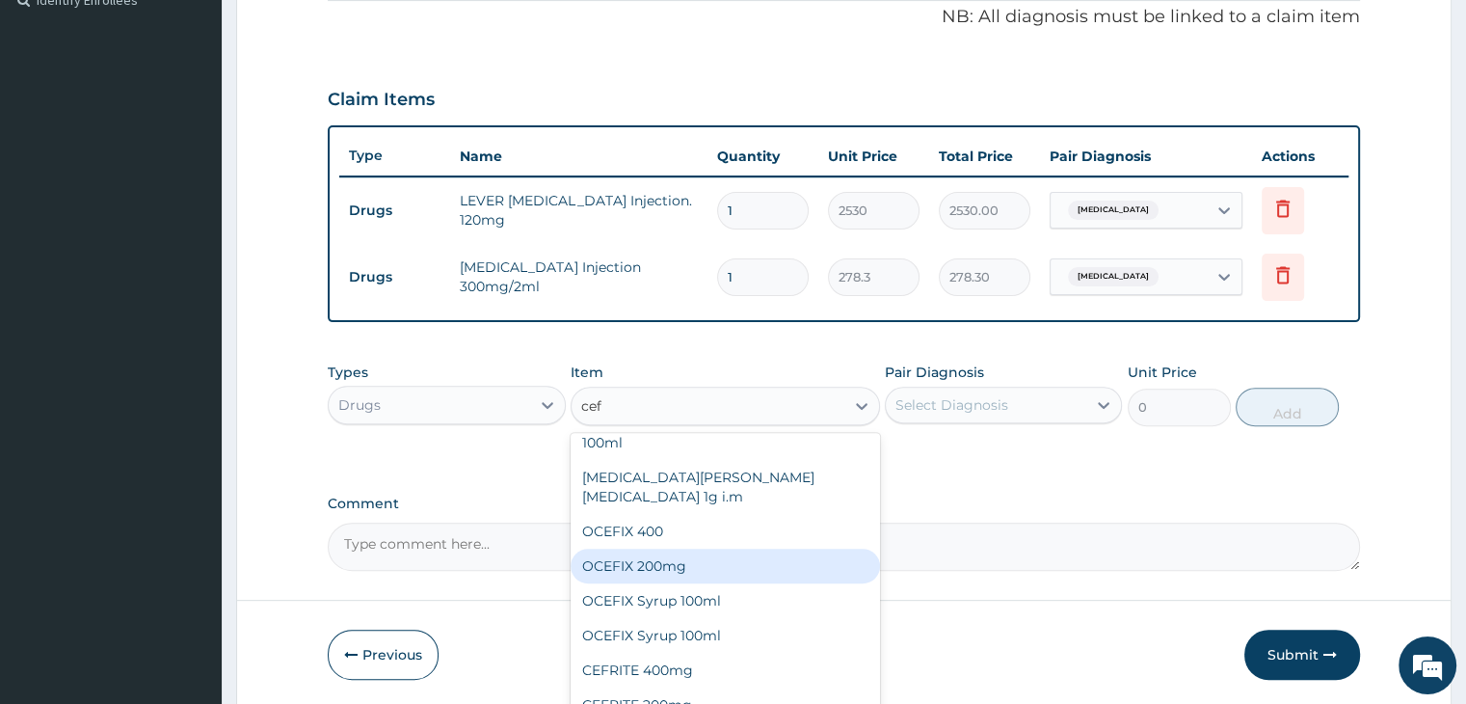
scroll to position [0, 0]
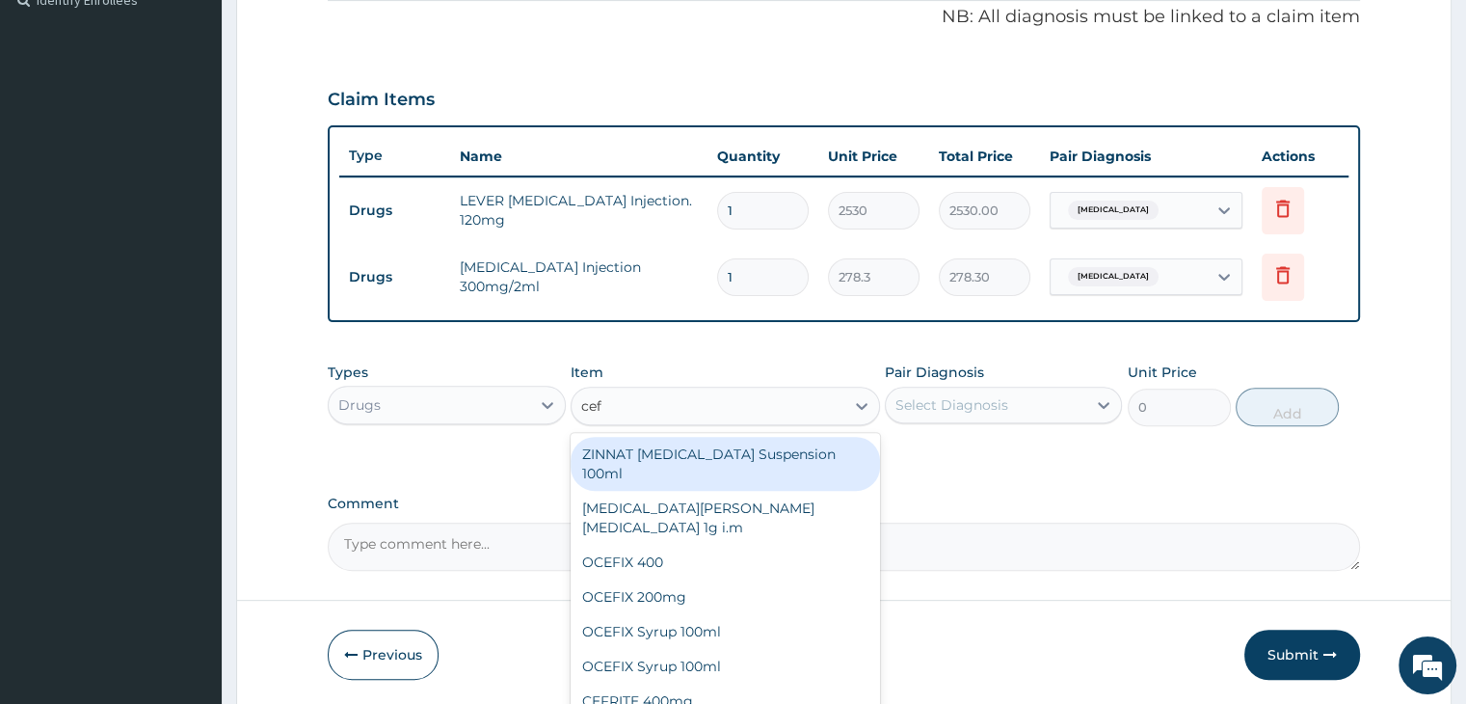
click at [584, 396] on input "cef" at bounding box center [592, 405] width 22 height 19
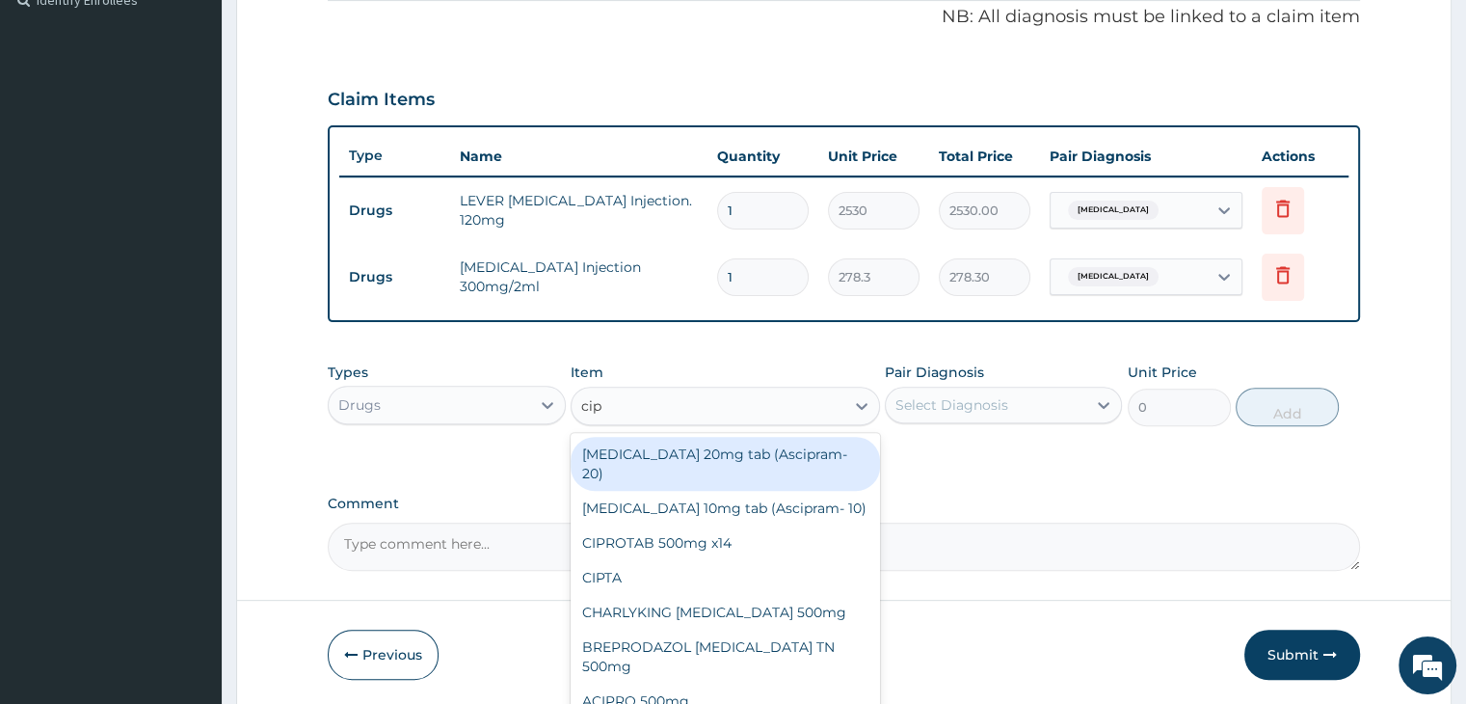
type input "cipr"
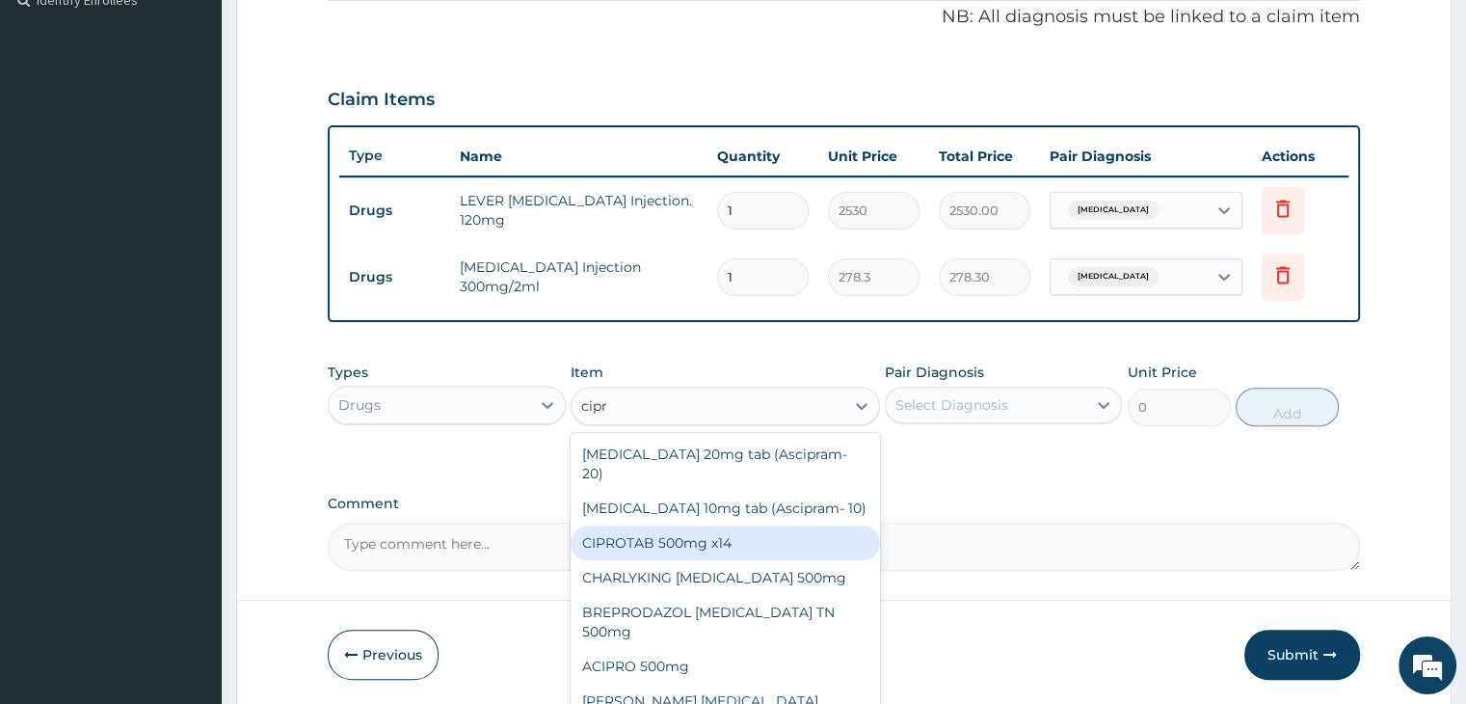
click at [714, 525] on div "CIPROTAB 500mg x14" at bounding box center [725, 542] width 309 height 35
type input "341.55"
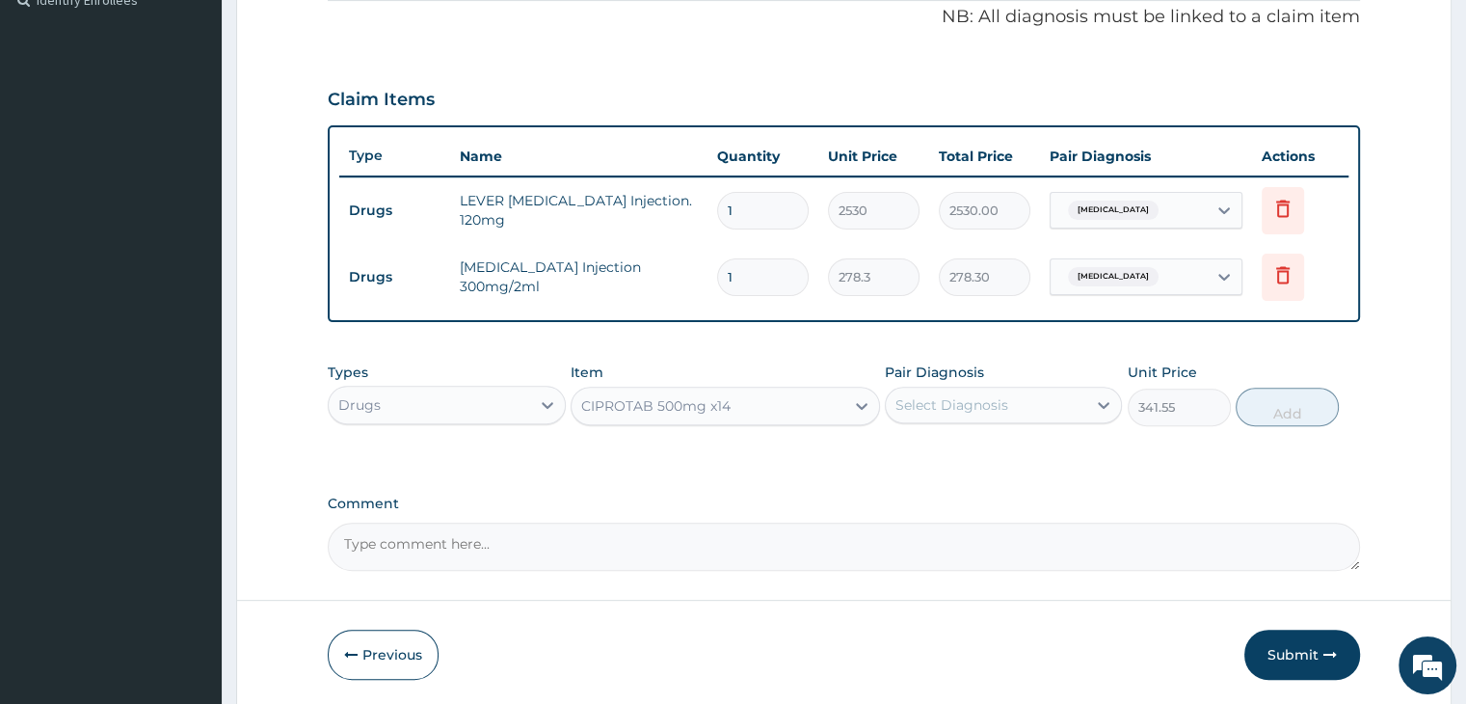
click at [1029, 399] on div "Select Diagnosis" at bounding box center [986, 404] width 200 height 31
click at [1009, 498] on label "Salmonella infection, unspecified" at bounding box center [977, 491] width 120 height 19
checkbox input "true"
click at [1287, 403] on button "Add" at bounding box center [1287, 406] width 103 height 39
type input "0"
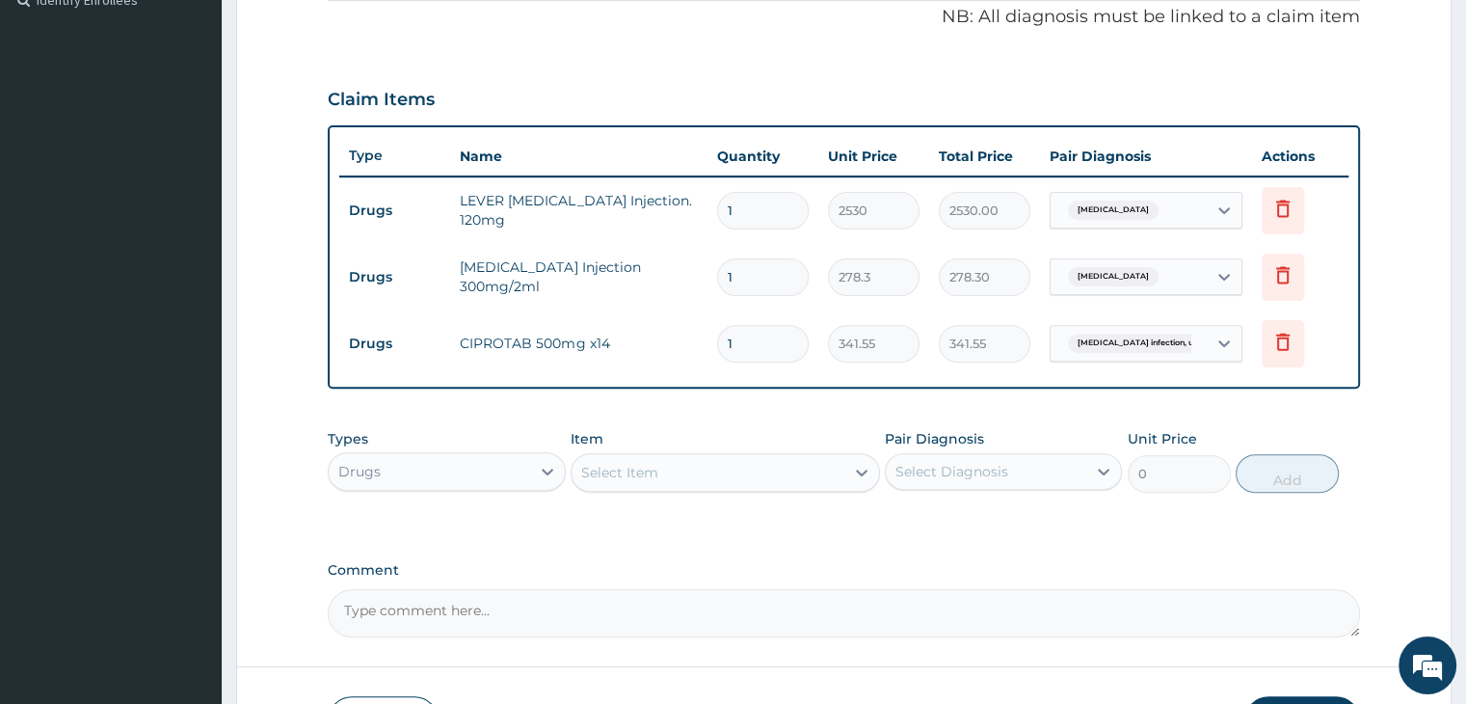
click at [459, 470] on div "Drugs" at bounding box center [429, 471] width 200 height 31
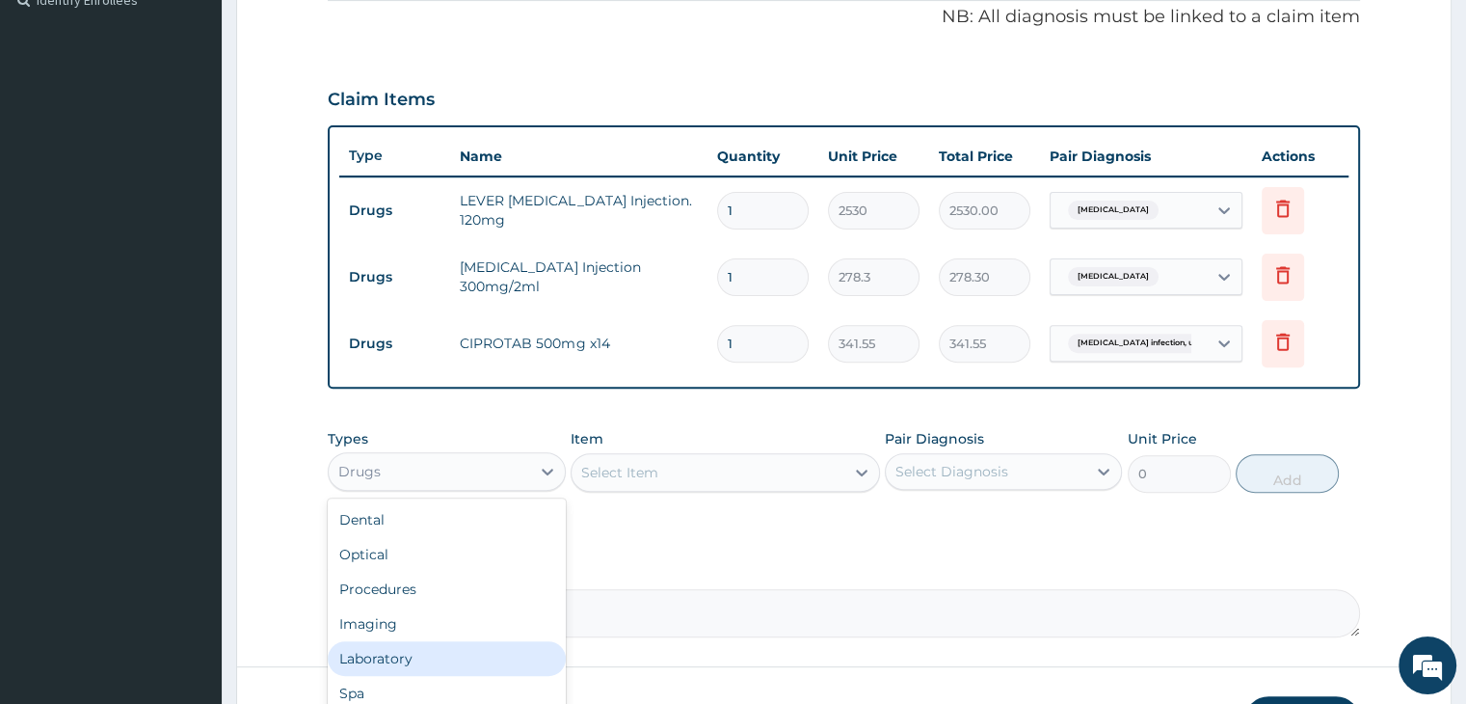
click at [436, 658] on div "Laboratory" at bounding box center [446, 658] width 237 height 35
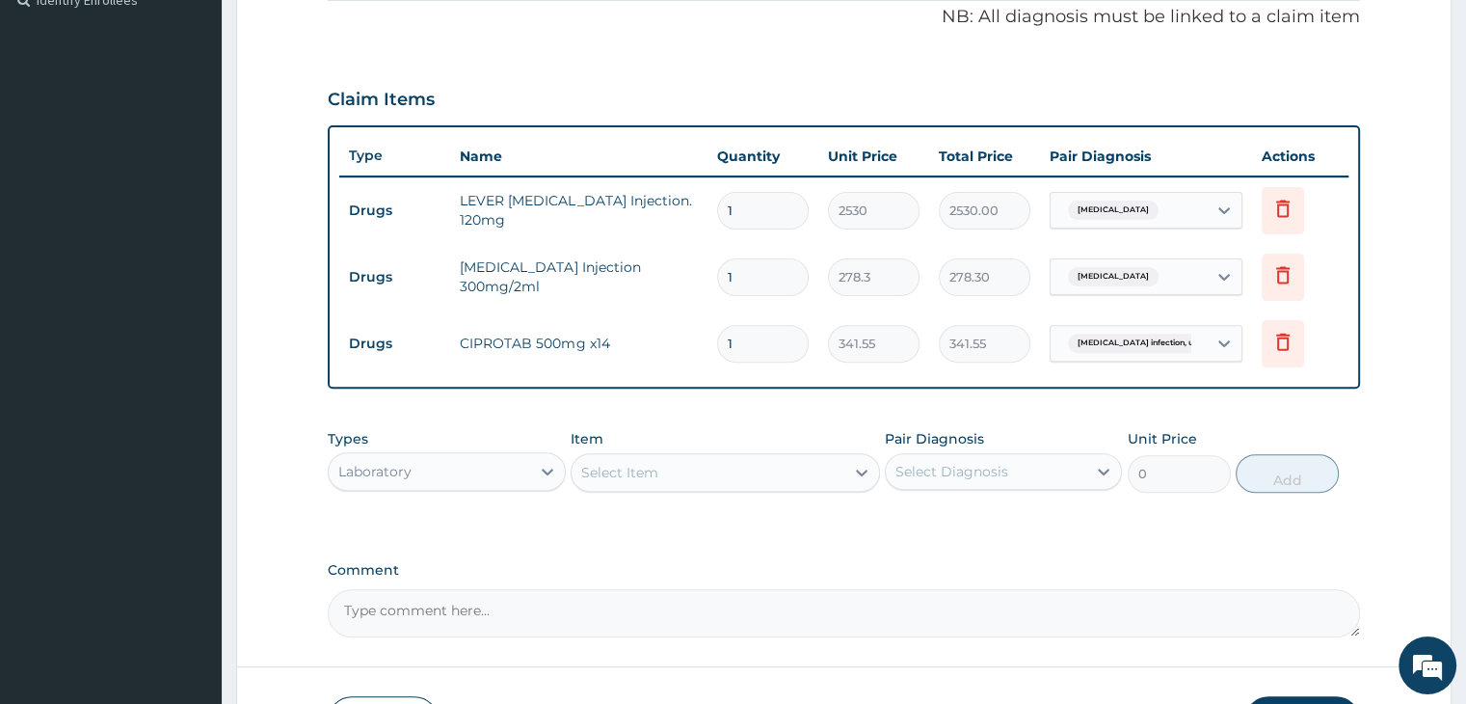
click at [750, 472] on div "Select Item" at bounding box center [707, 472] width 273 height 31
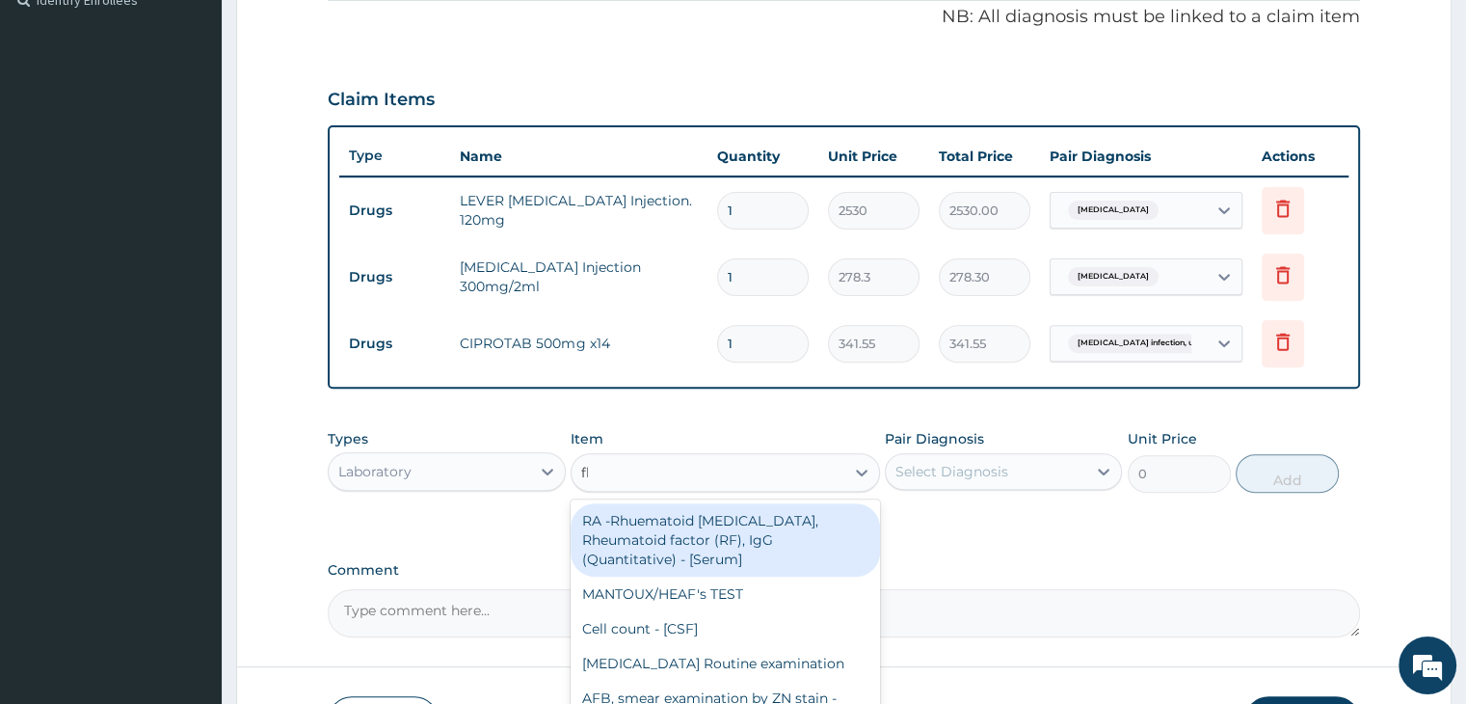
type input "fbc"
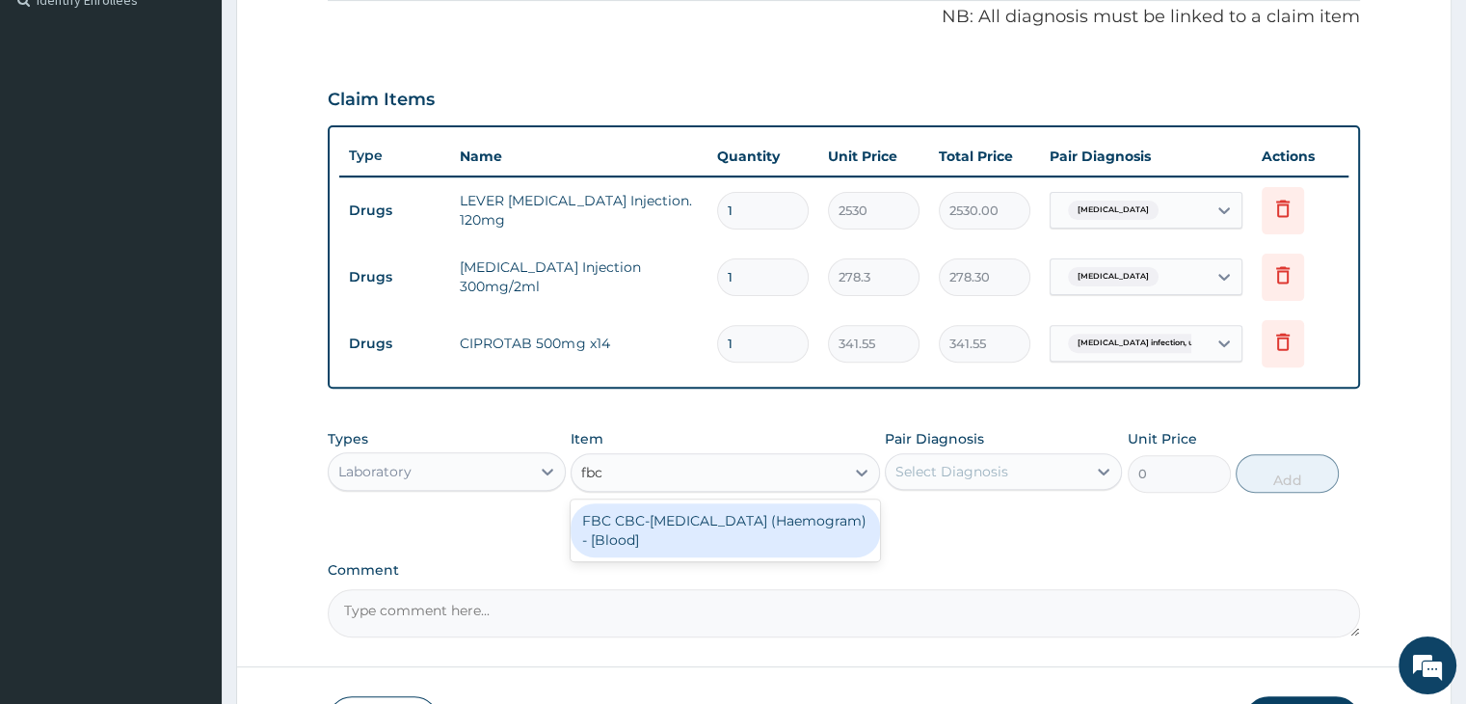
click at [747, 523] on div "FBC CBC-[MEDICAL_DATA] (Haemogram) - [Blood]" at bounding box center [725, 530] width 309 height 54
type input "4600"
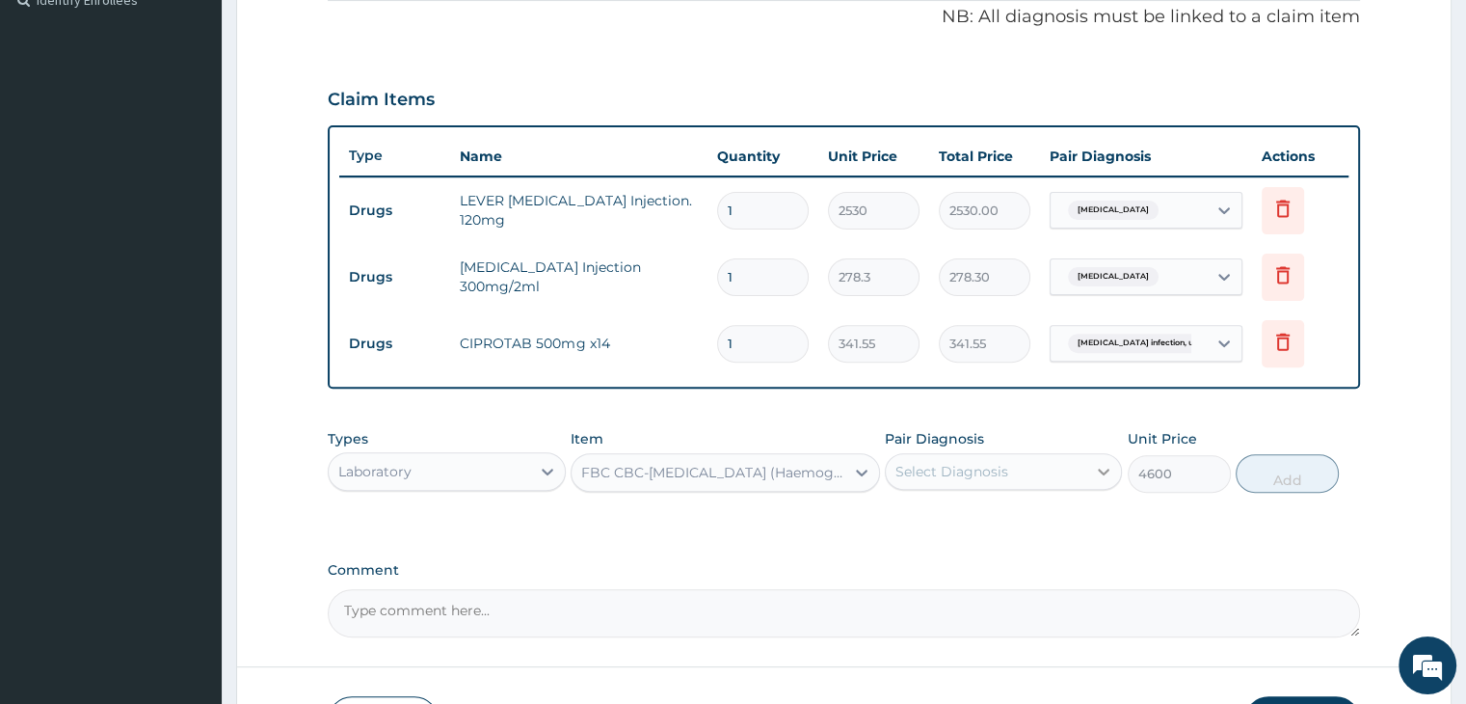
click at [1106, 475] on icon at bounding box center [1103, 471] width 19 height 19
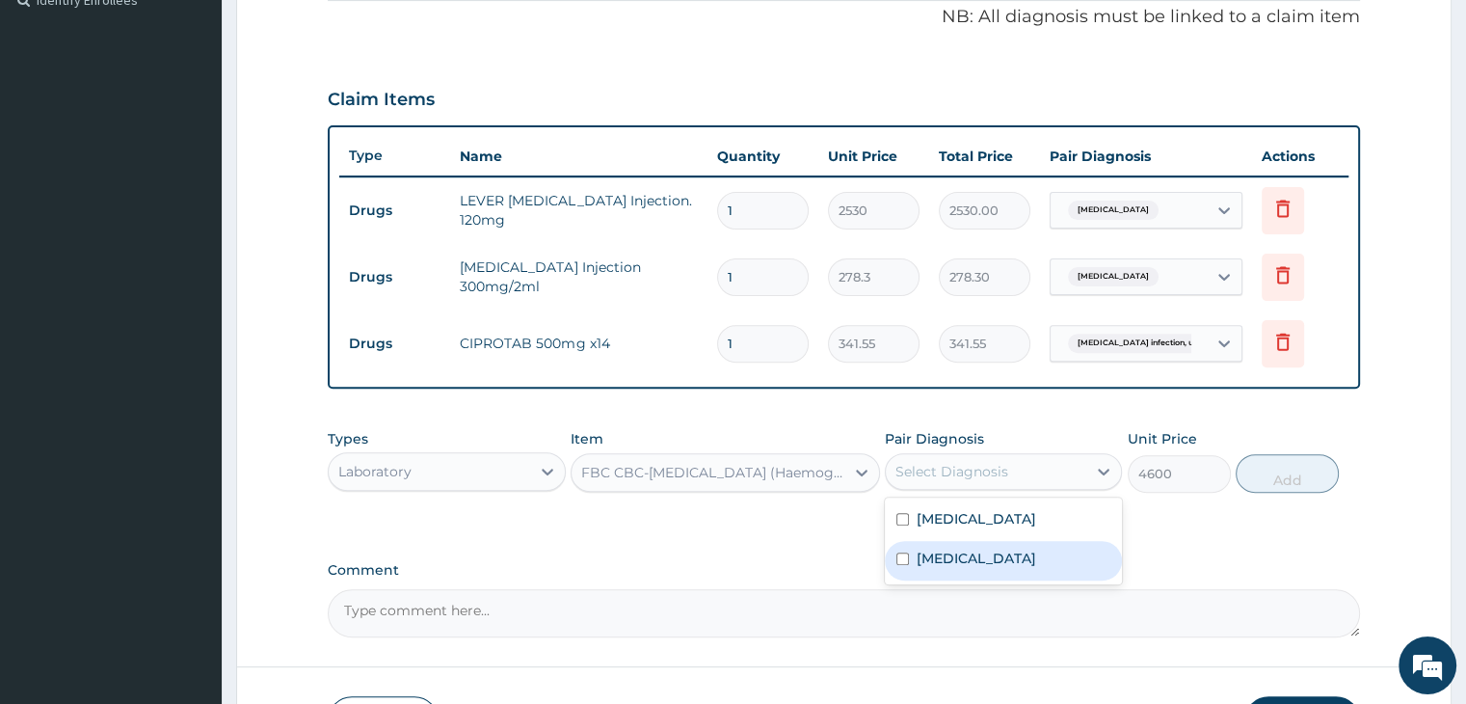
click at [1034, 568] on label "[MEDICAL_DATA]" at bounding box center [977, 557] width 120 height 19
checkbox input "true"
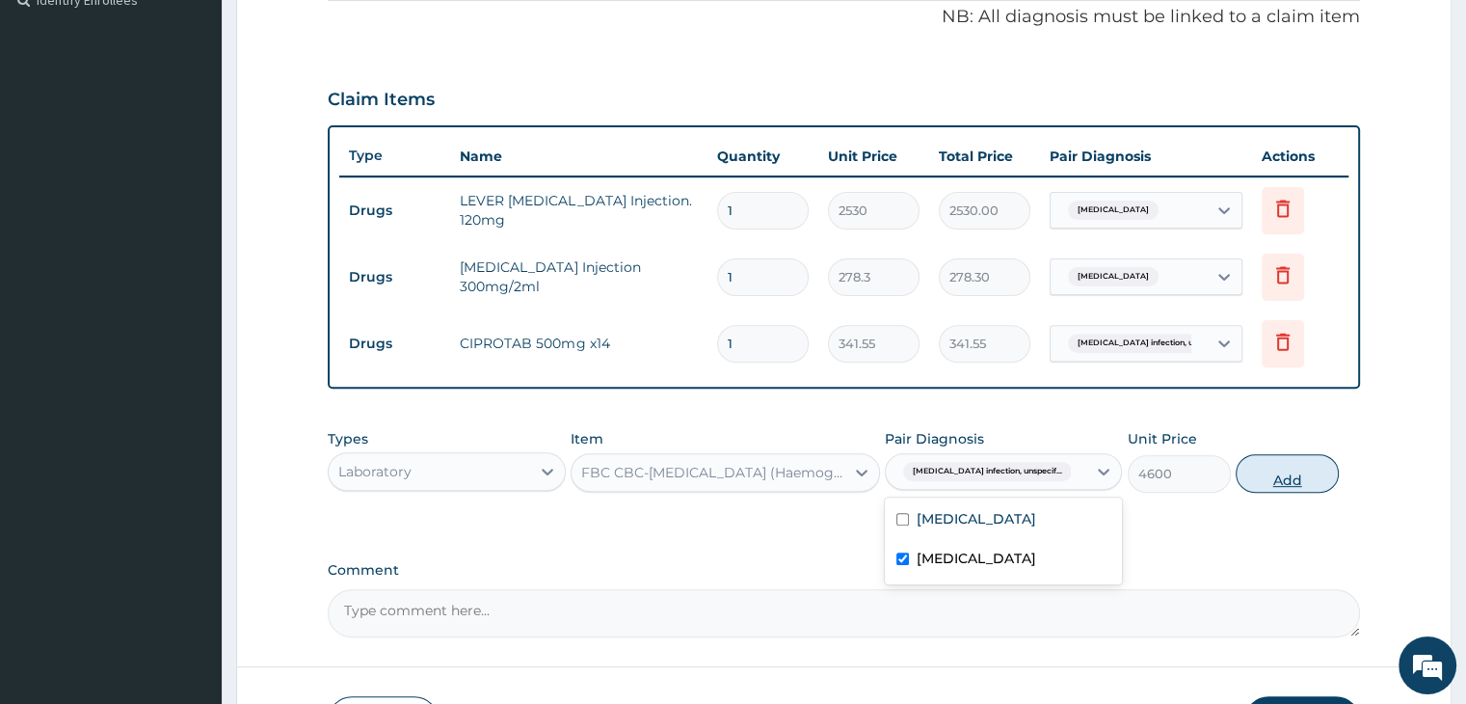
click at [1281, 467] on button "Add" at bounding box center [1287, 473] width 103 height 39
type input "0"
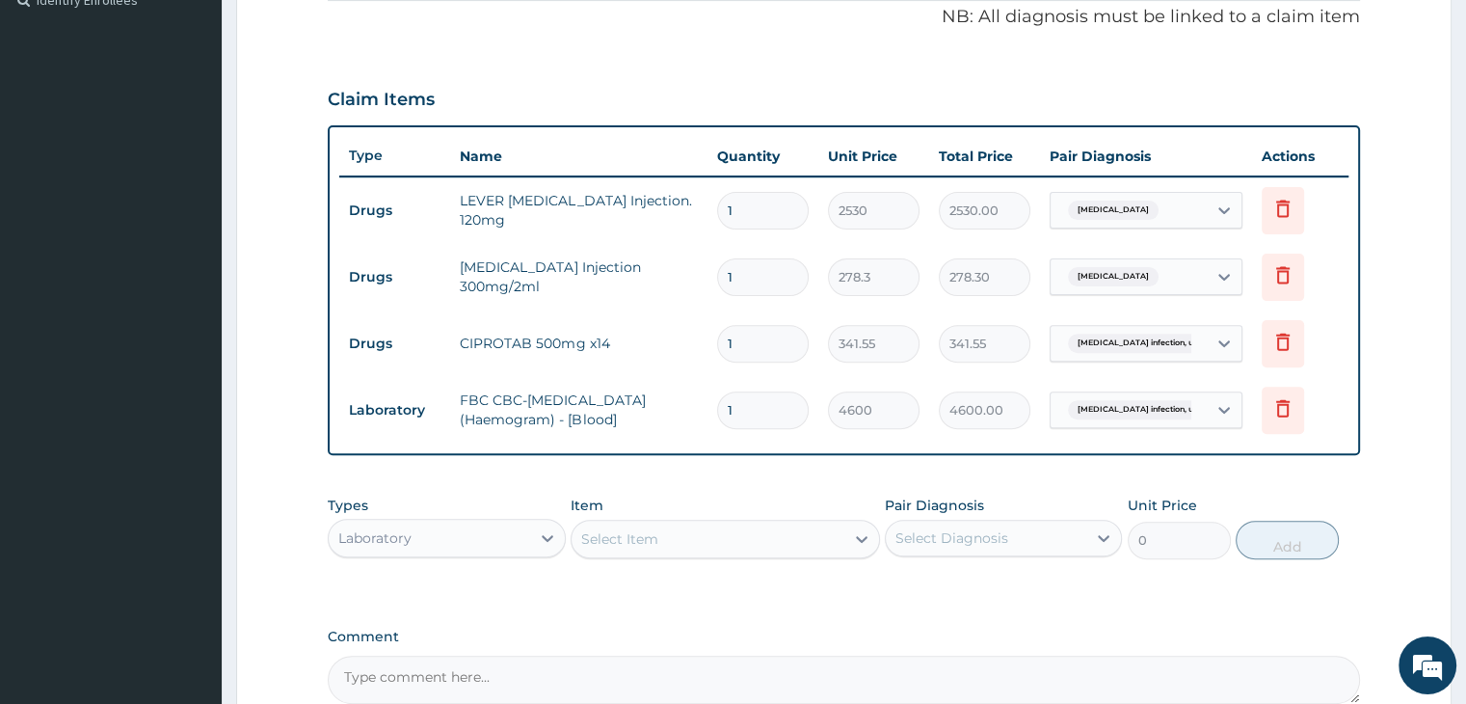
click at [728, 531] on div "Select Item" at bounding box center [707, 538] width 273 height 31
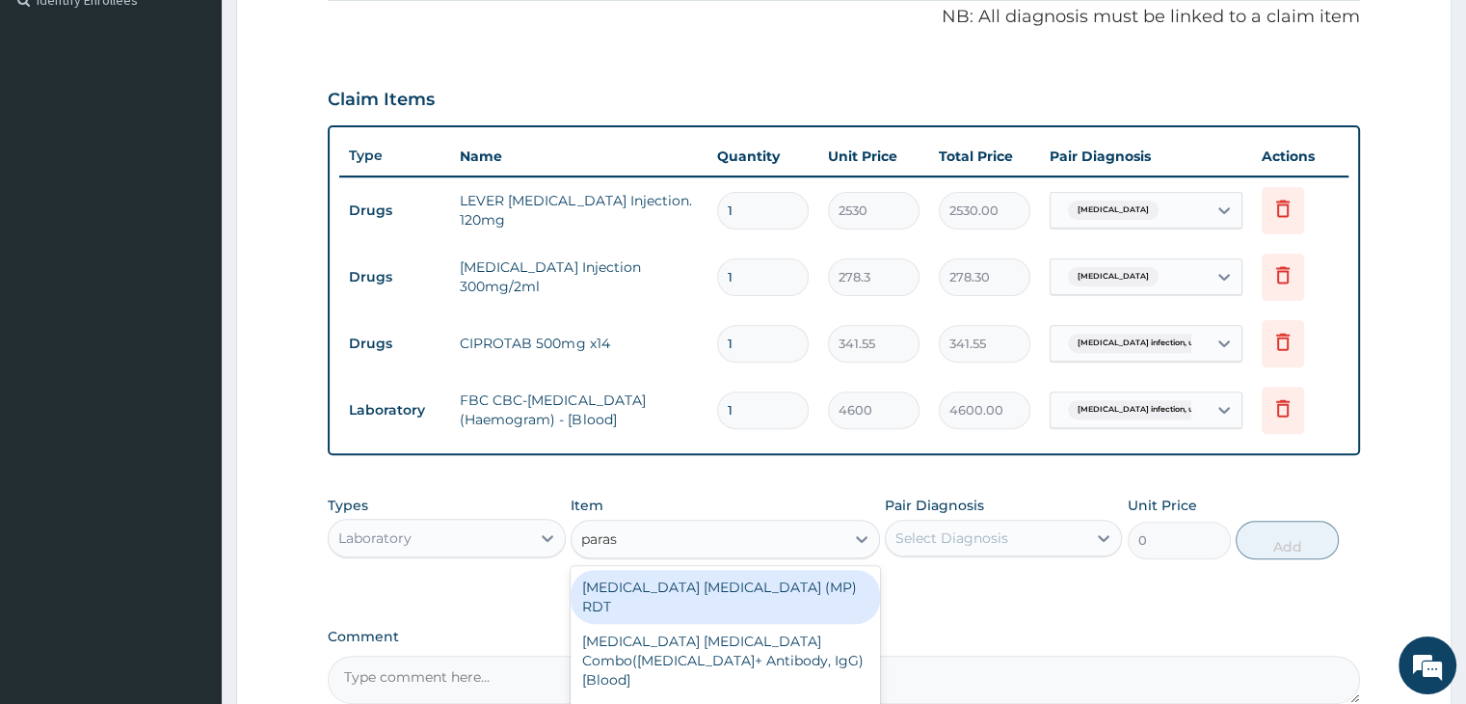
type input "parasi"
click at [729, 579] on div "[MEDICAL_DATA] [MEDICAL_DATA] (MP) RDT" at bounding box center [725, 597] width 309 height 54
type input "1725"
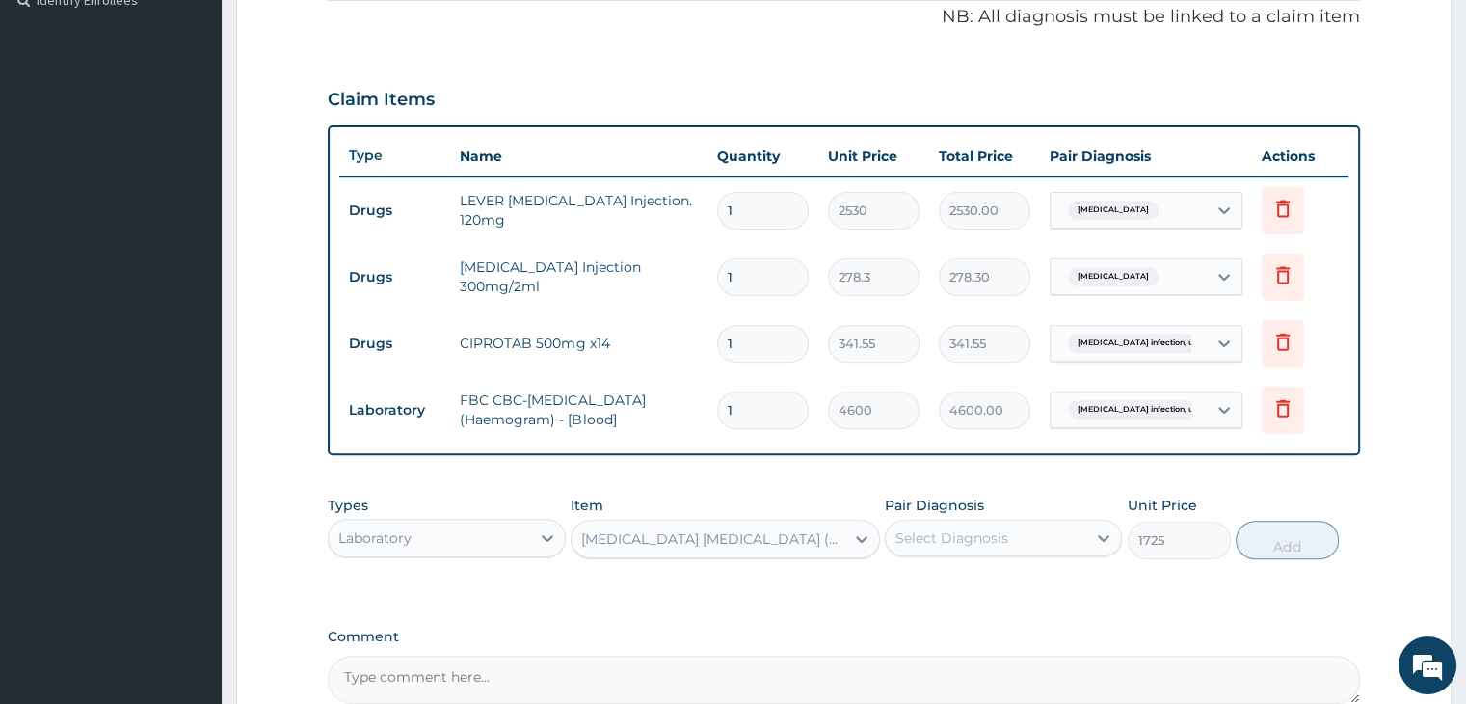
click at [1046, 525] on div "Select Diagnosis" at bounding box center [986, 537] width 200 height 31
click at [1014, 581] on label "[MEDICAL_DATA]" at bounding box center [977, 584] width 120 height 19
checkbox input "true"
click at [1300, 531] on button "Add" at bounding box center [1287, 539] width 103 height 39
type input "0"
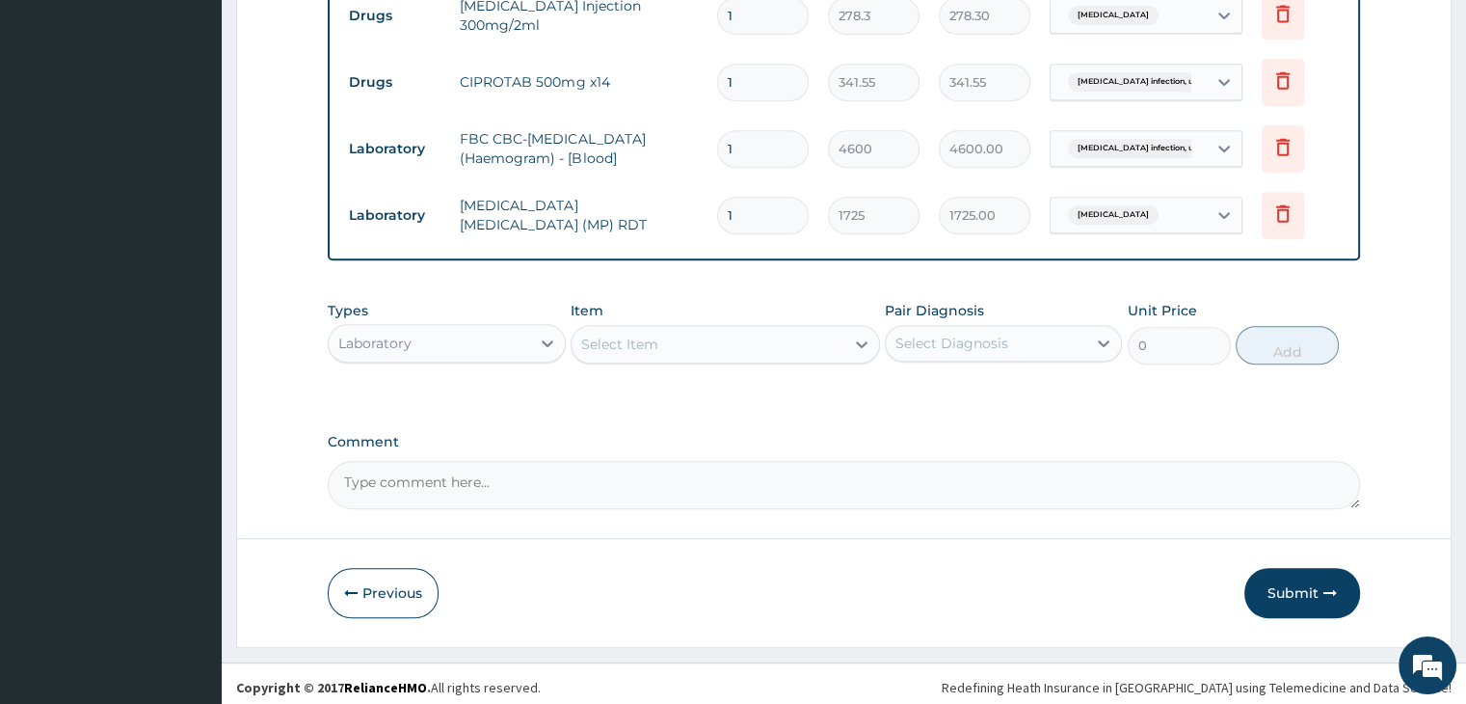
scroll to position [857, 0]
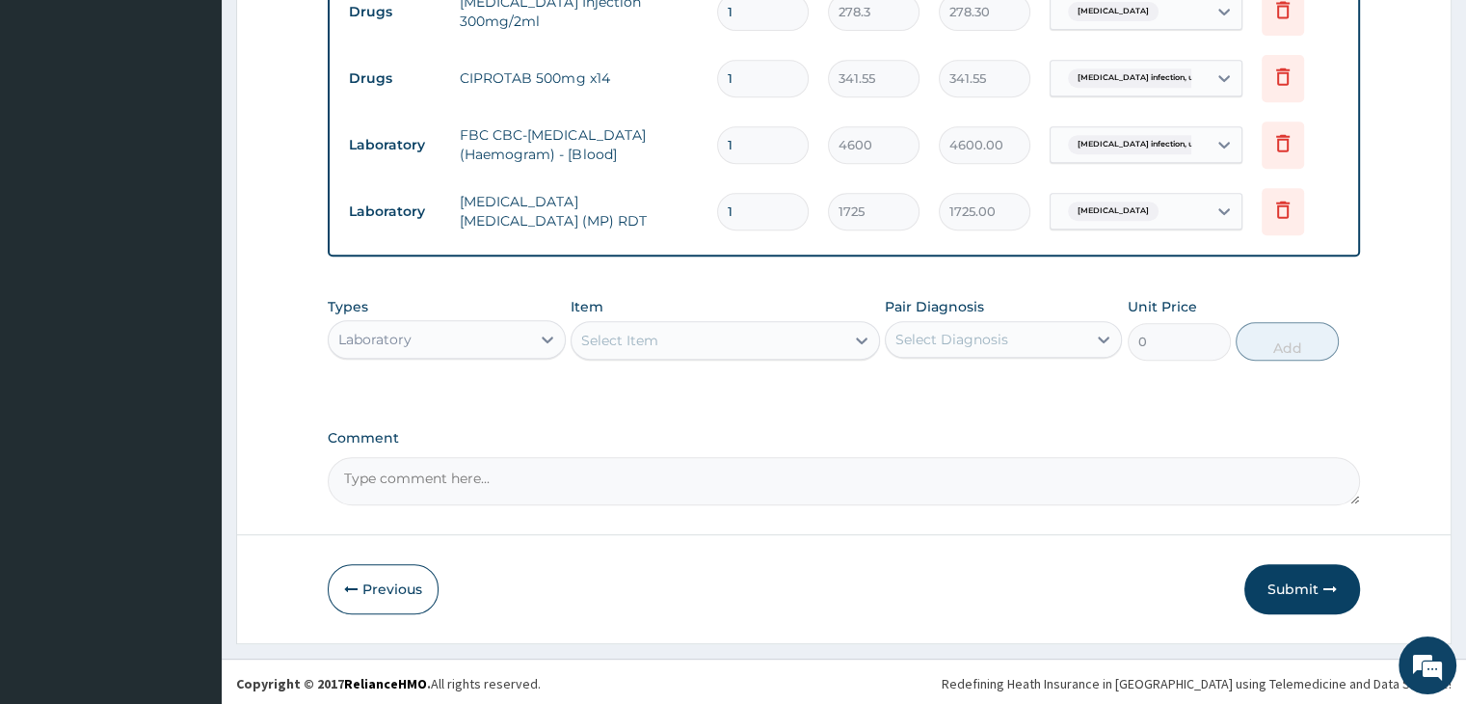
click at [465, 328] on div "Laboratory" at bounding box center [429, 339] width 200 height 31
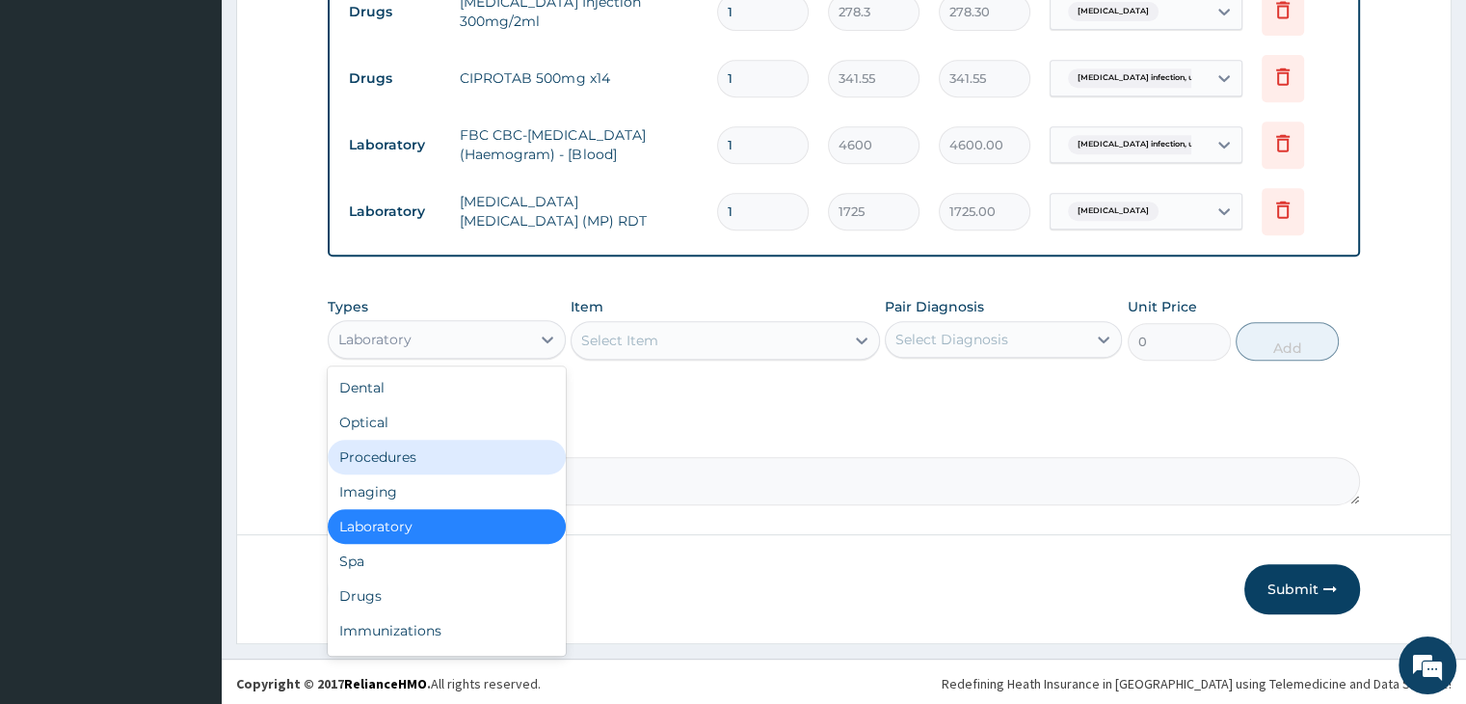
click at [436, 455] on div "Procedures" at bounding box center [446, 456] width 237 height 35
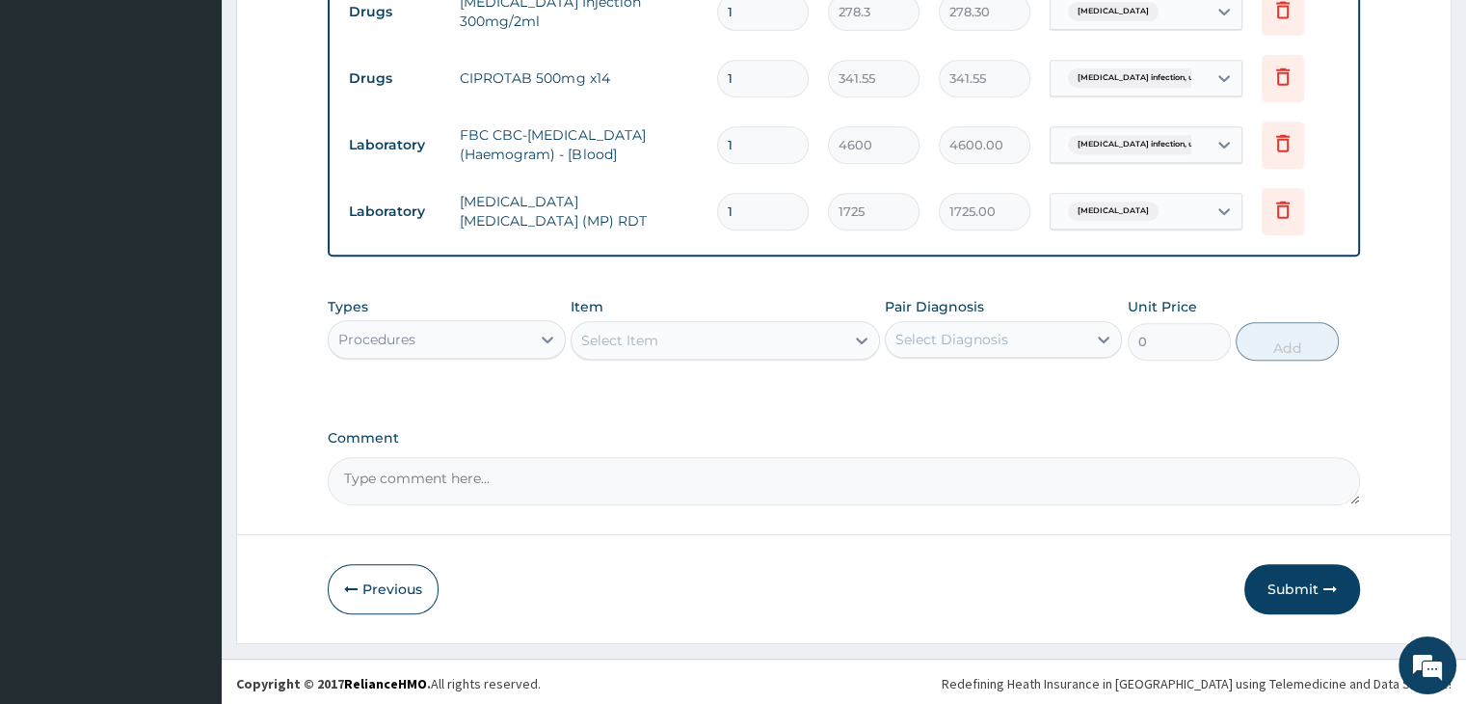
click at [757, 327] on div "Select Item" at bounding box center [707, 340] width 273 height 31
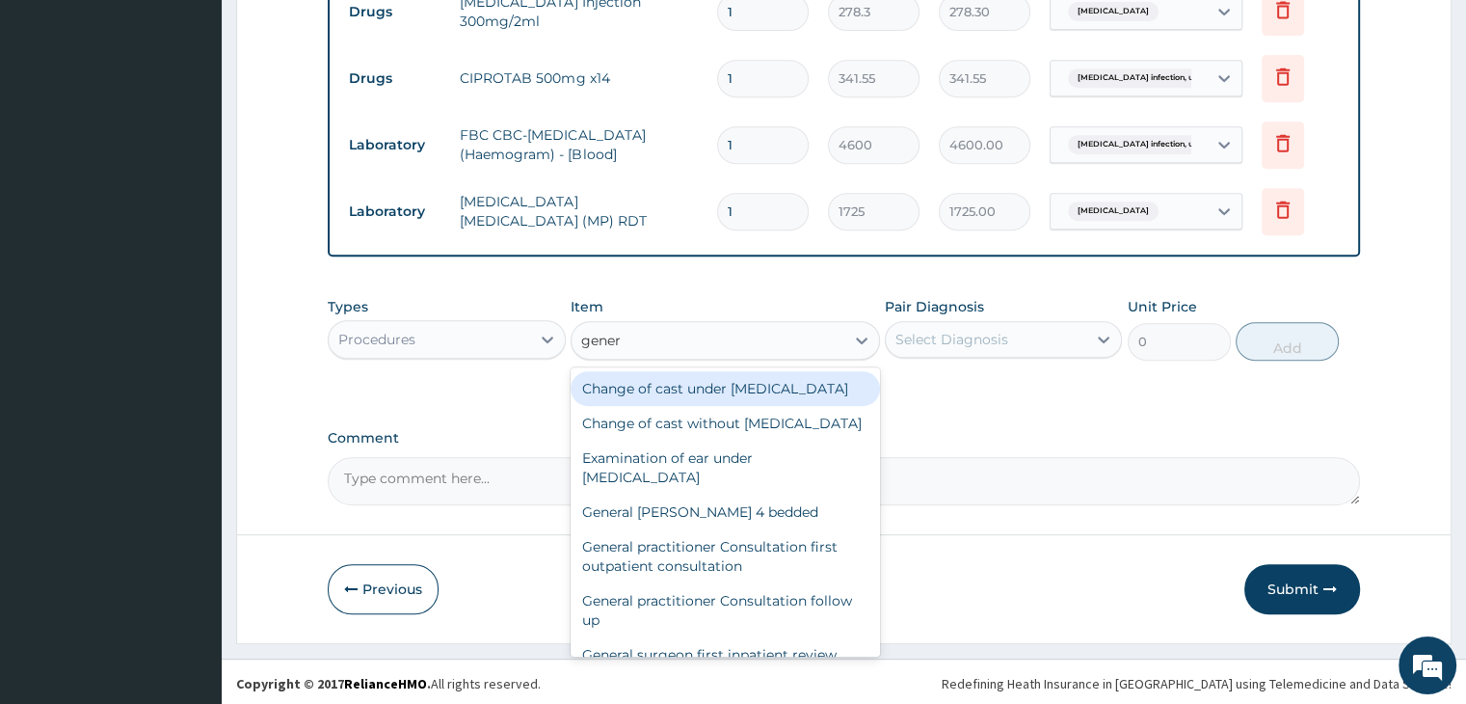
type input "genera"
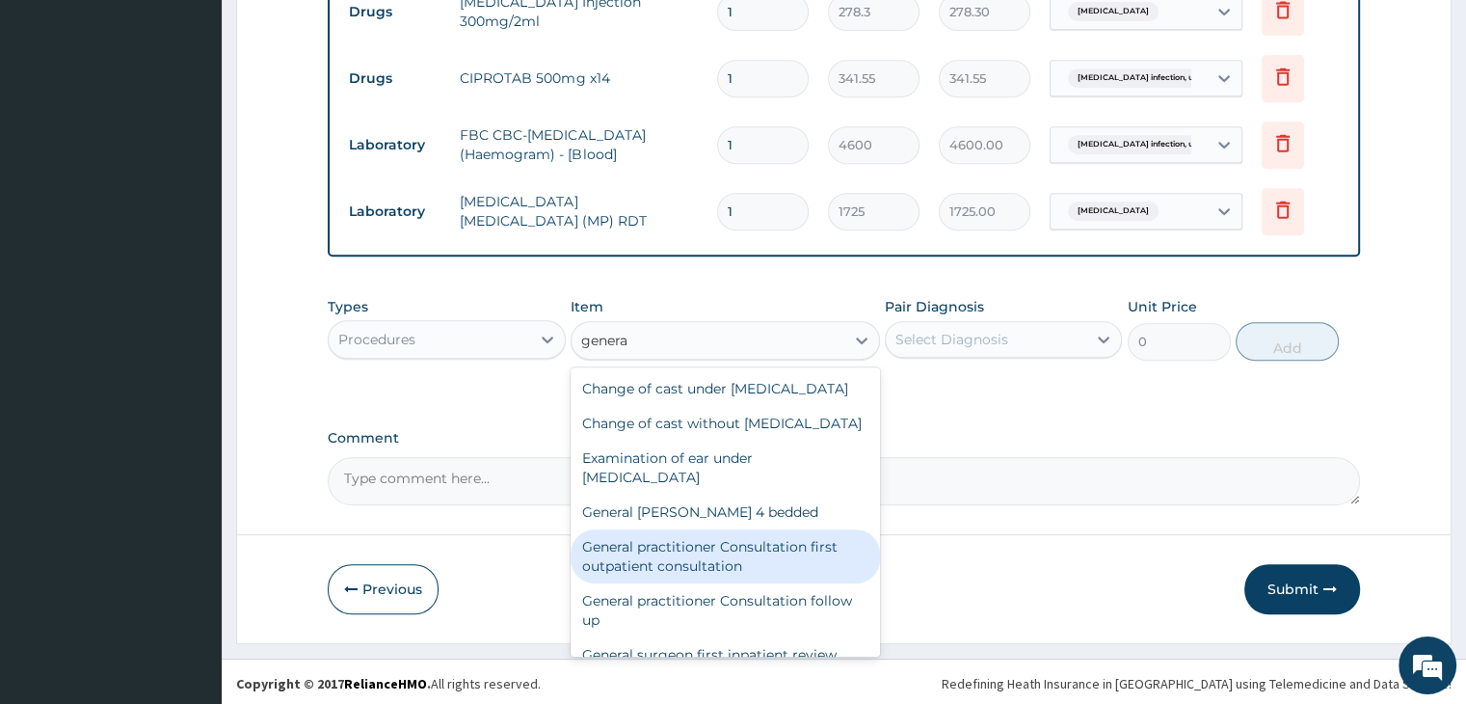
click at [742, 583] on div "General practitioner Consultation first outpatient consultation" at bounding box center [725, 556] width 309 height 54
type input "3795"
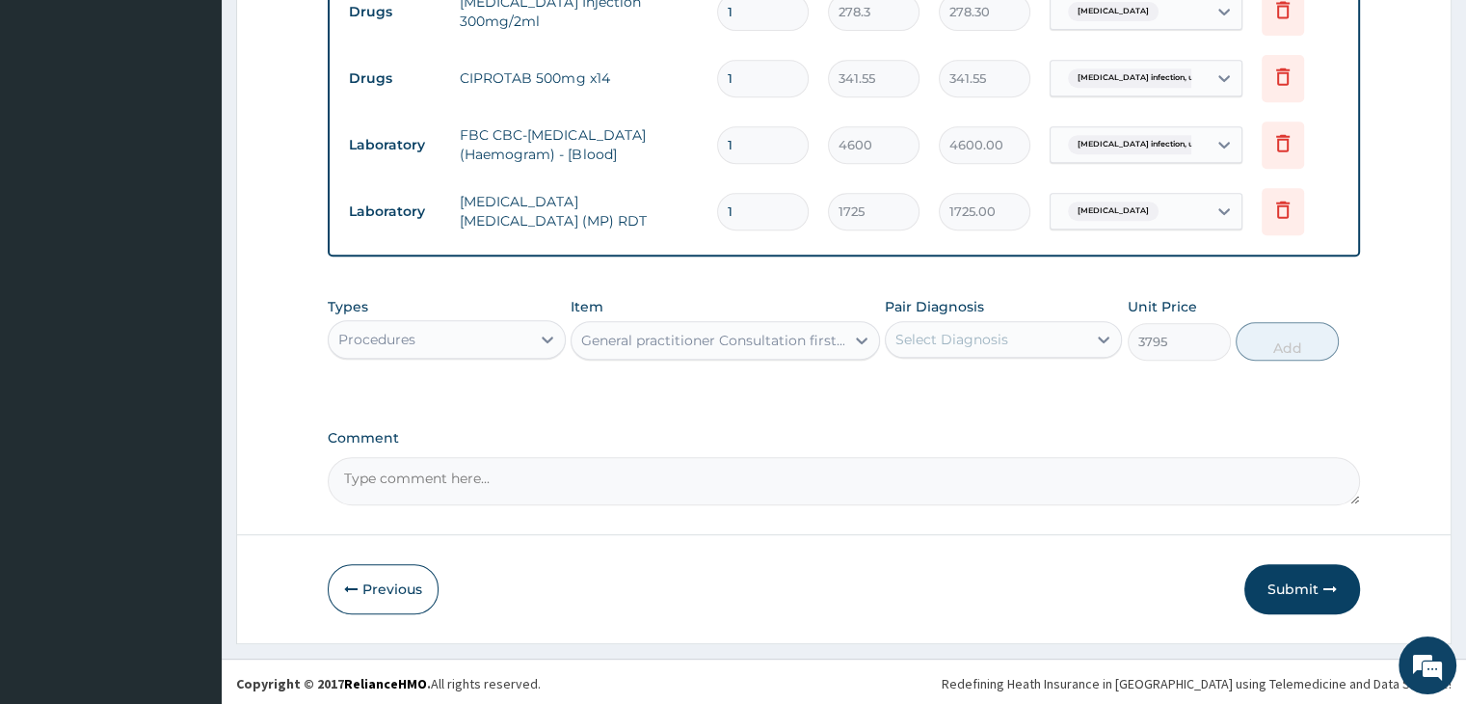
click at [1035, 326] on div "Select Diagnosis" at bounding box center [986, 339] width 200 height 31
click at [1022, 383] on label "[MEDICAL_DATA]" at bounding box center [977, 386] width 120 height 19
checkbox input "true"
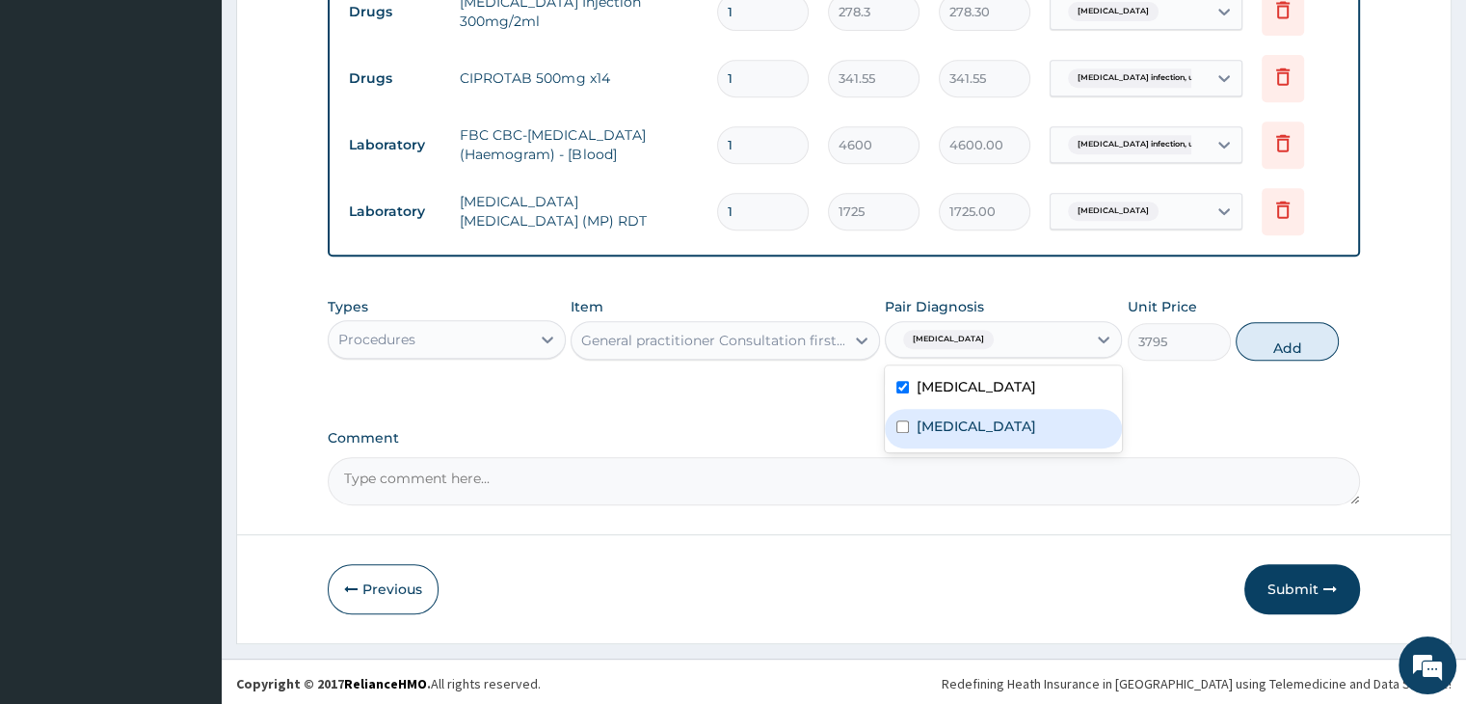
click at [1016, 425] on label "[MEDICAL_DATA]" at bounding box center [977, 425] width 120 height 19
checkbox input "true"
click at [1298, 336] on button "Add" at bounding box center [1287, 341] width 103 height 39
type input "0"
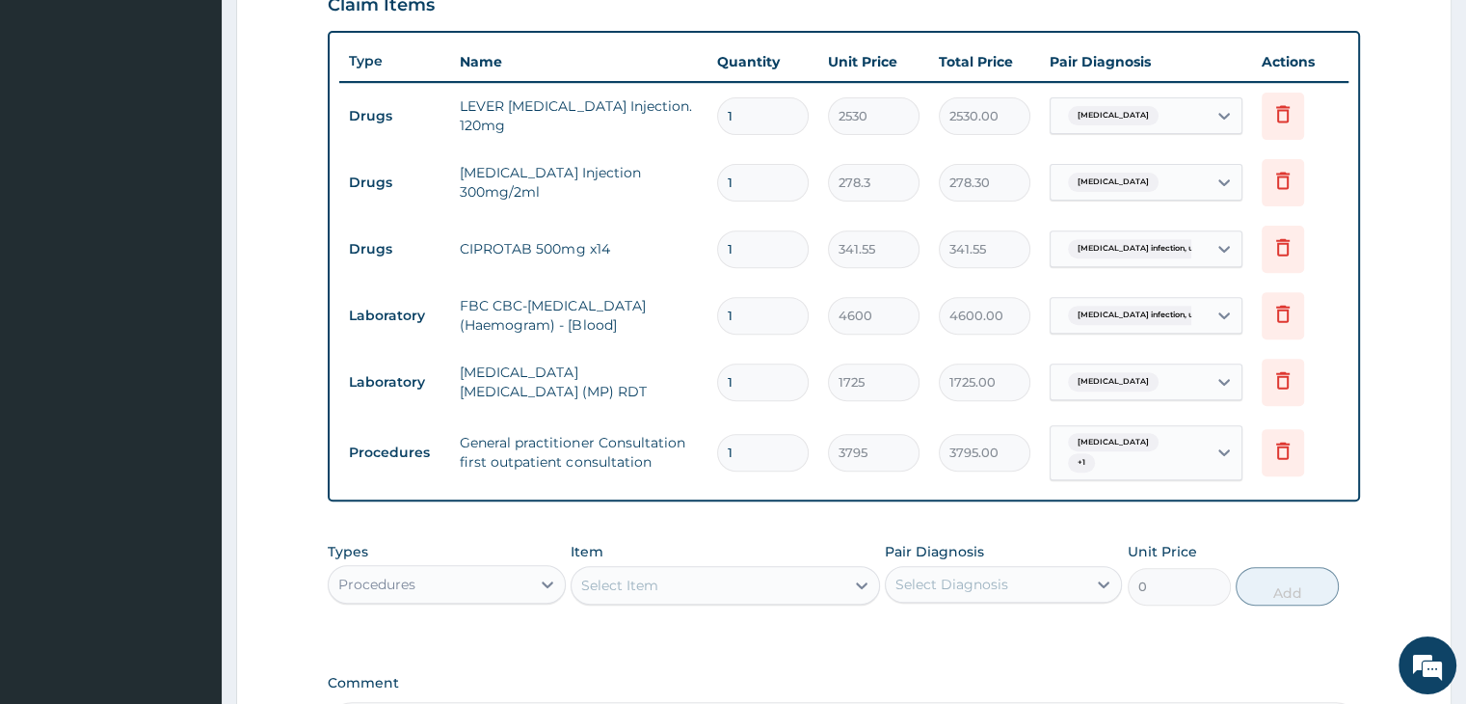
scroll to position [664, 0]
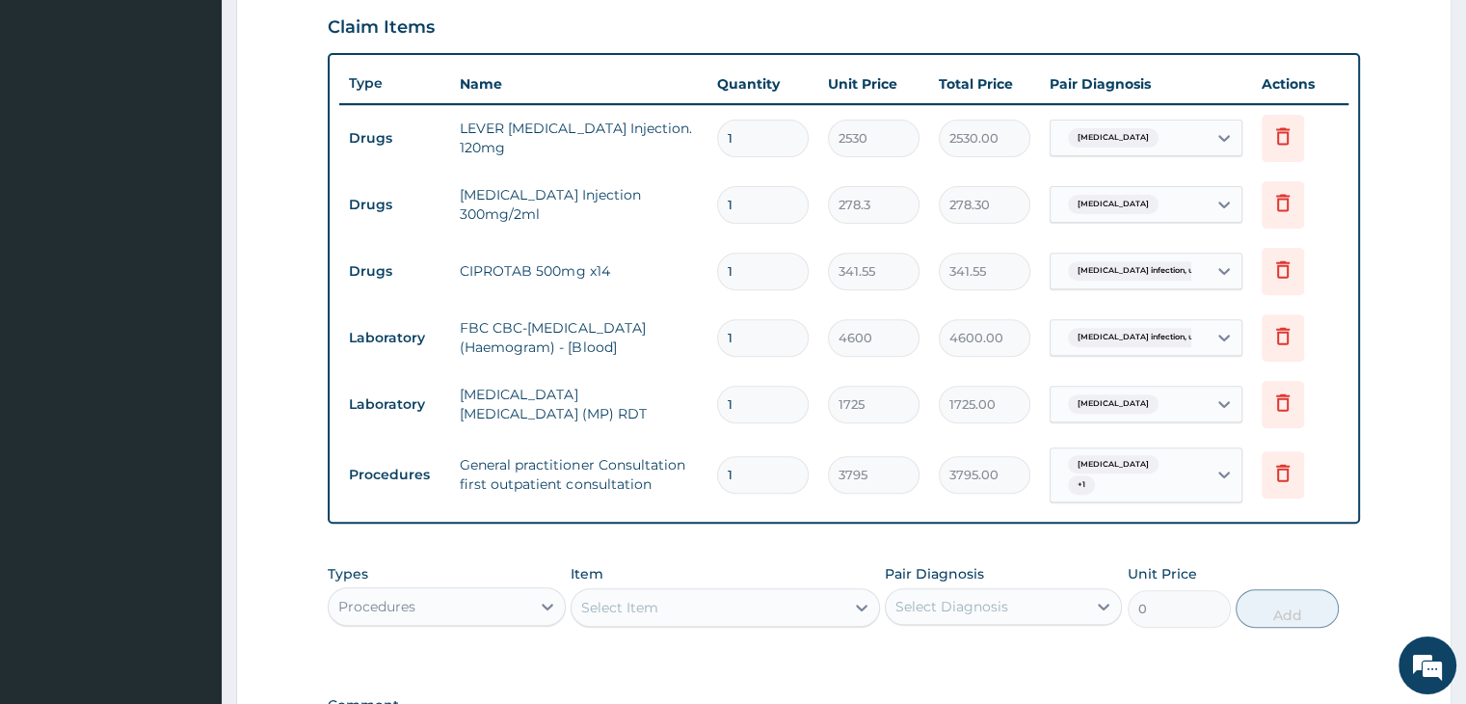
click at [757, 131] on input "1" at bounding box center [763, 139] width 92 height 38
type input "0.00"
type input "3"
type input "7590.00"
type input "3"
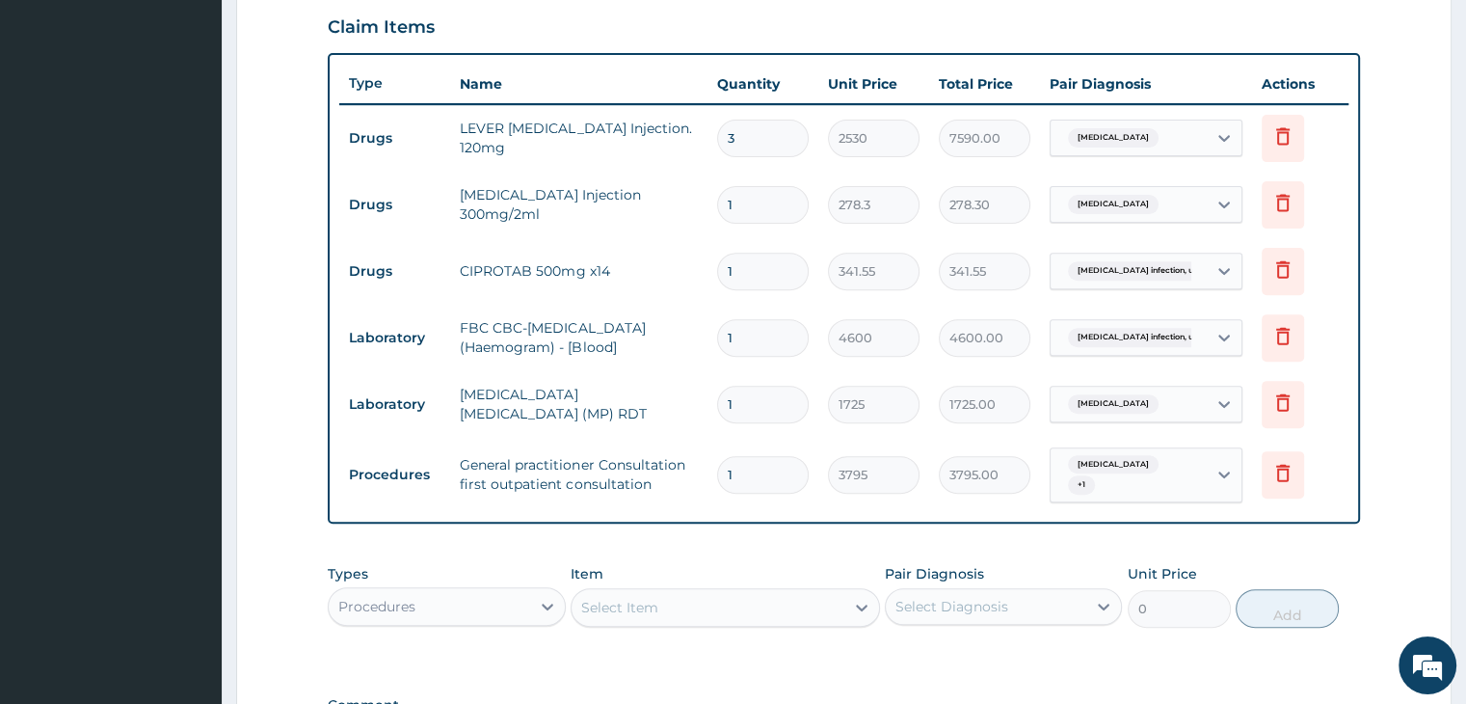
click at [775, 193] on input "1" at bounding box center [763, 205] width 92 height 38
type input "0.00"
type input "2"
type input "556.60"
type input "2"
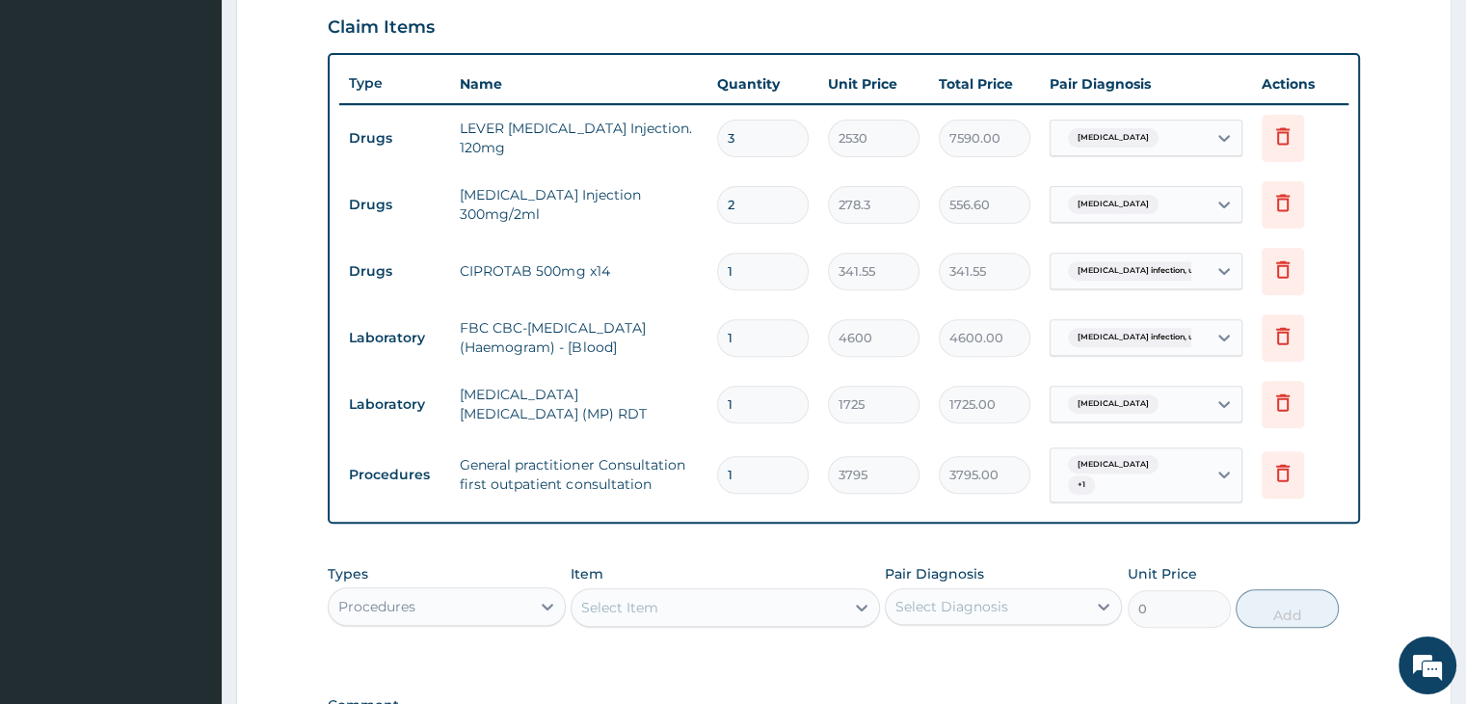
click at [773, 265] on input "1" at bounding box center [763, 271] width 92 height 38
type input "14"
type input "4781.70"
type input "14"
click at [759, 539] on div "PA Code / Prescription Code Enter Code(Secondary Care Only) Encounter Date 23-0…" at bounding box center [843, 146] width 1031 height 1252
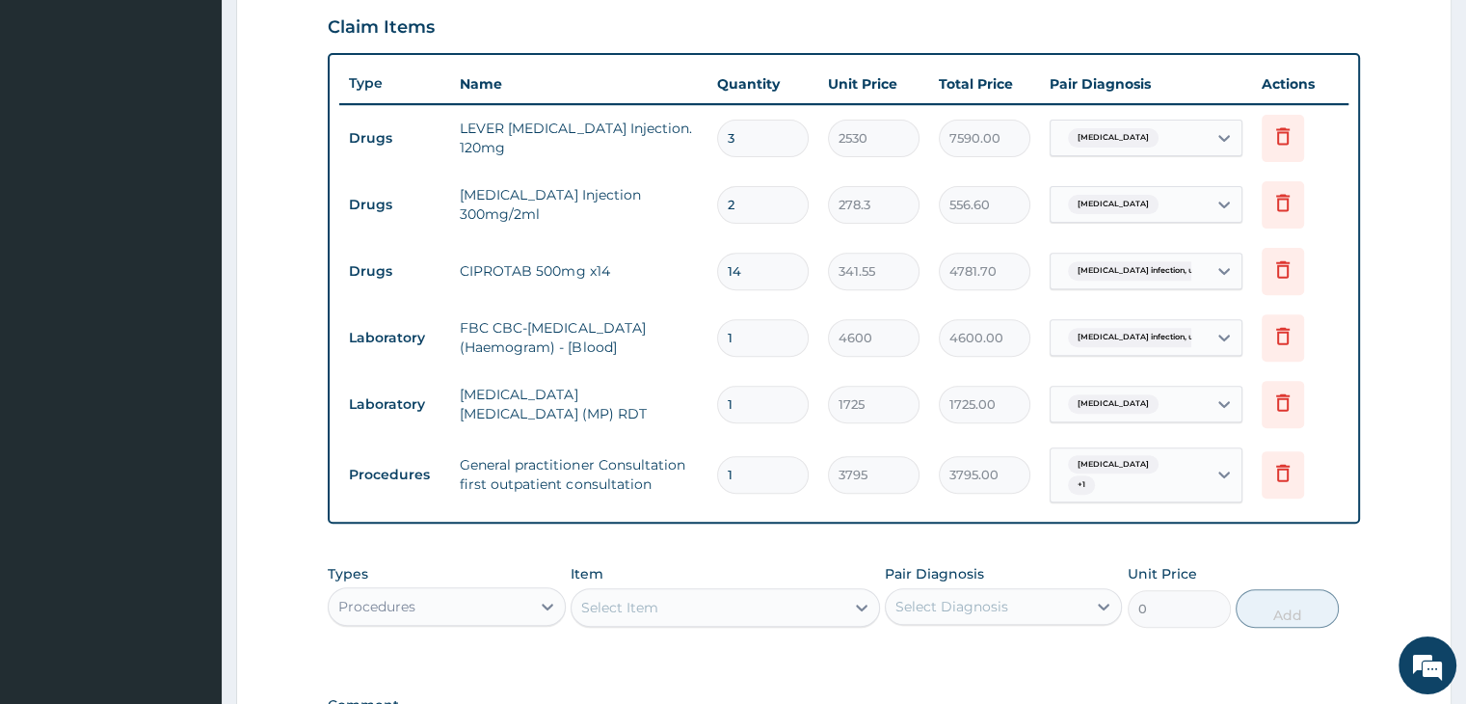
click at [759, 539] on div "PA Code / Prescription Code Enter Code(Secondary Care Only) Encounter Date 23-0…" at bounding box center [843, 146] width 1031 height 1252
click at [1403, 547] on form "Step 2 of 2 PA Code / Prescription Code Enter Code(Secondary Care Only) Encount…" at bounding box center [843, 174] width 1215 height 1473
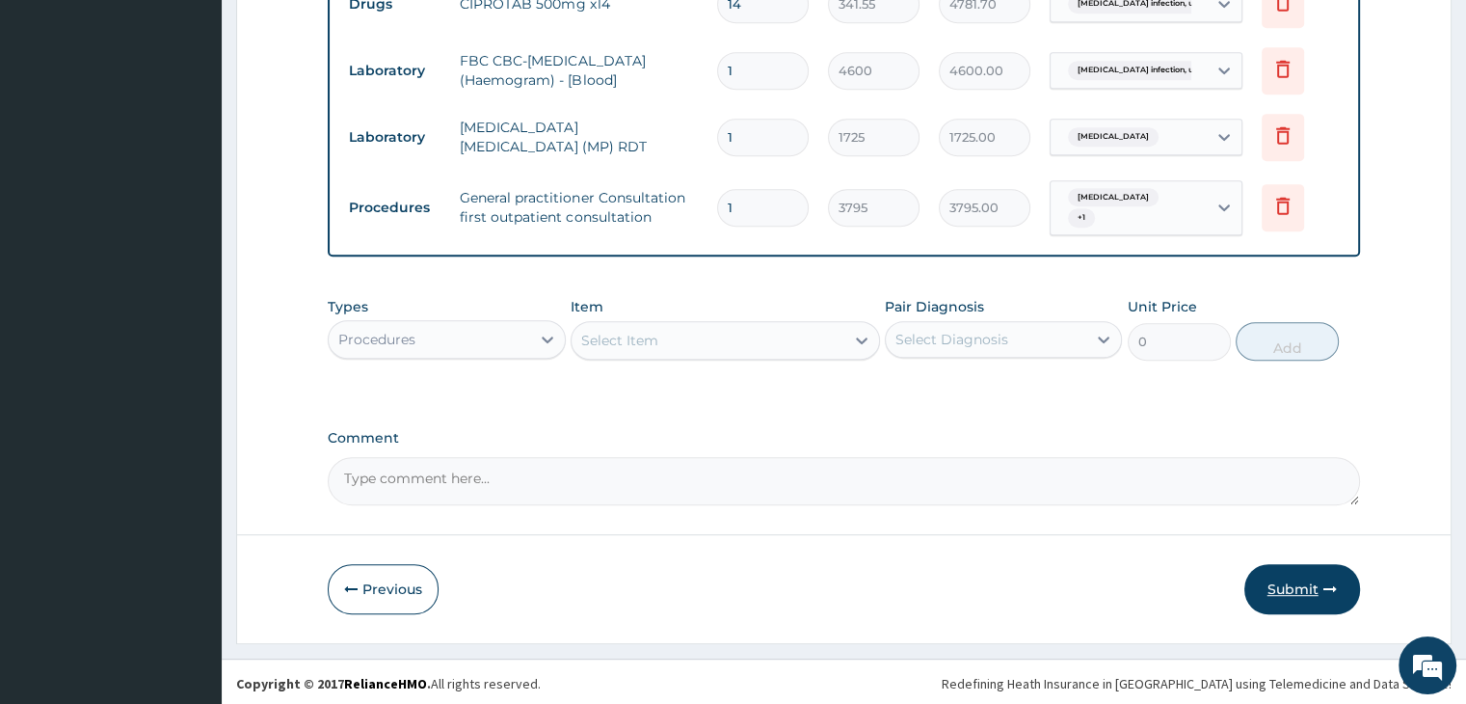
click at [1292, 586] on button "Submit" at bounding box center [1302, 589] width 116 height 50
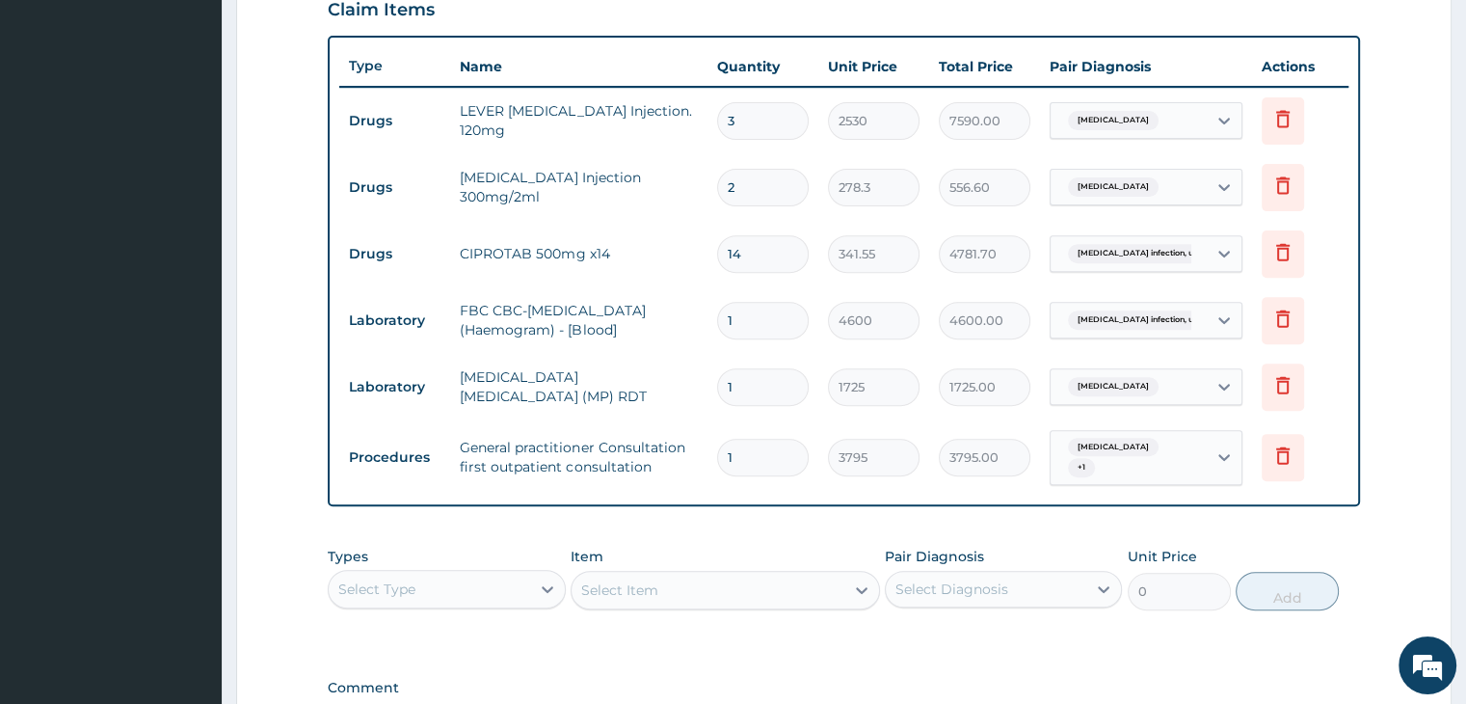
scroll to position [931, 0]
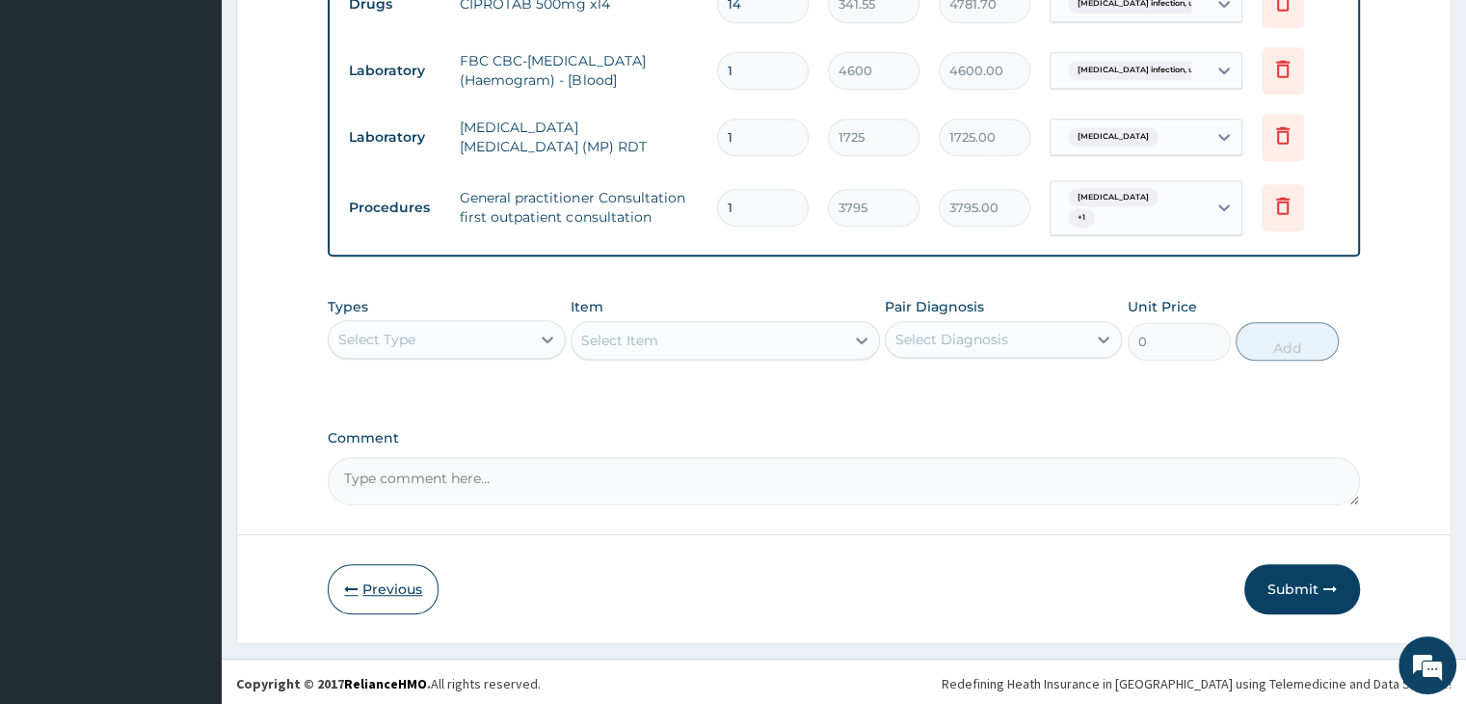
click at [395, 585] on button "Previous" at bounding box center [383, 589] width 111 height 50
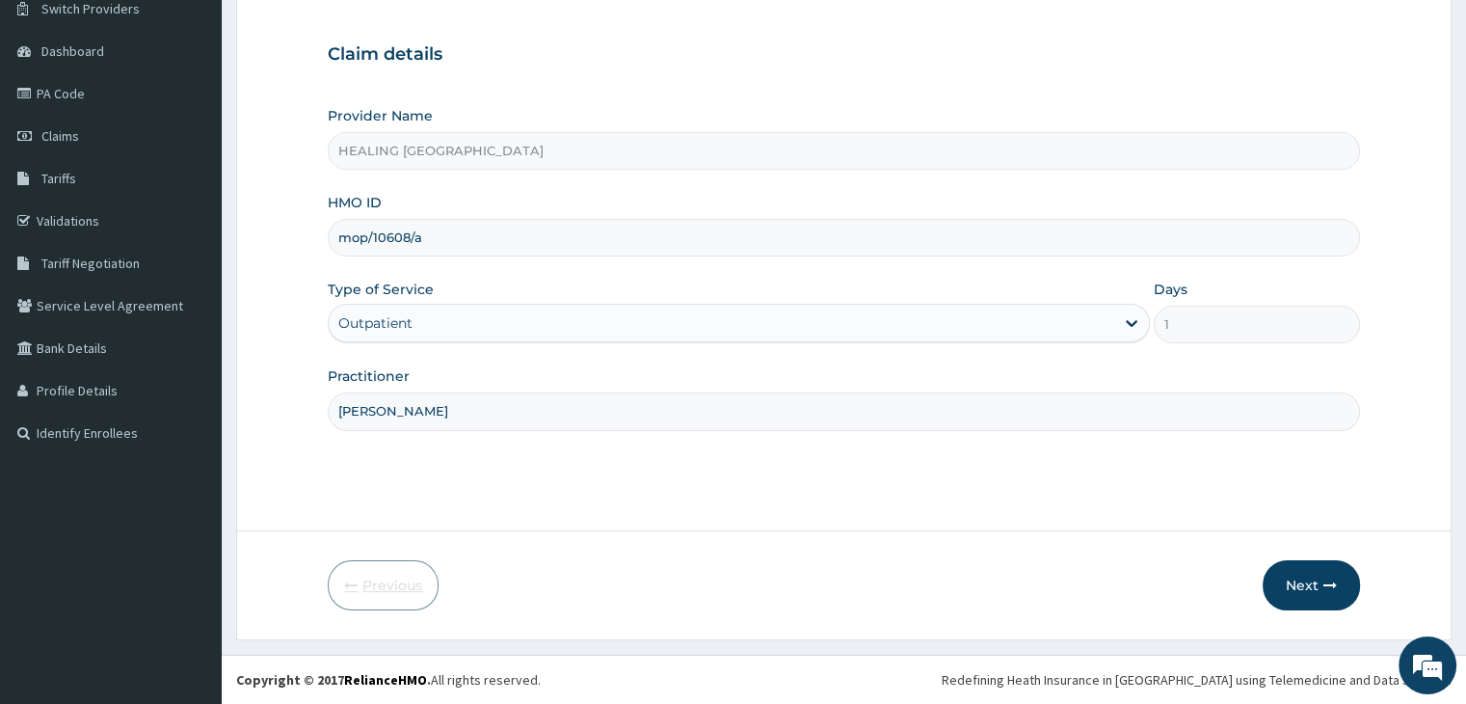
scroll to position [158, 0]
click at [524, 226] on input "mop/10608/a" at bounding box center [843, 239] width 1031 height 38
type input "WPT/10044/d"
click at [1316, 580] on button "Next" at bounding box center [1310, 586] width 97 height 50
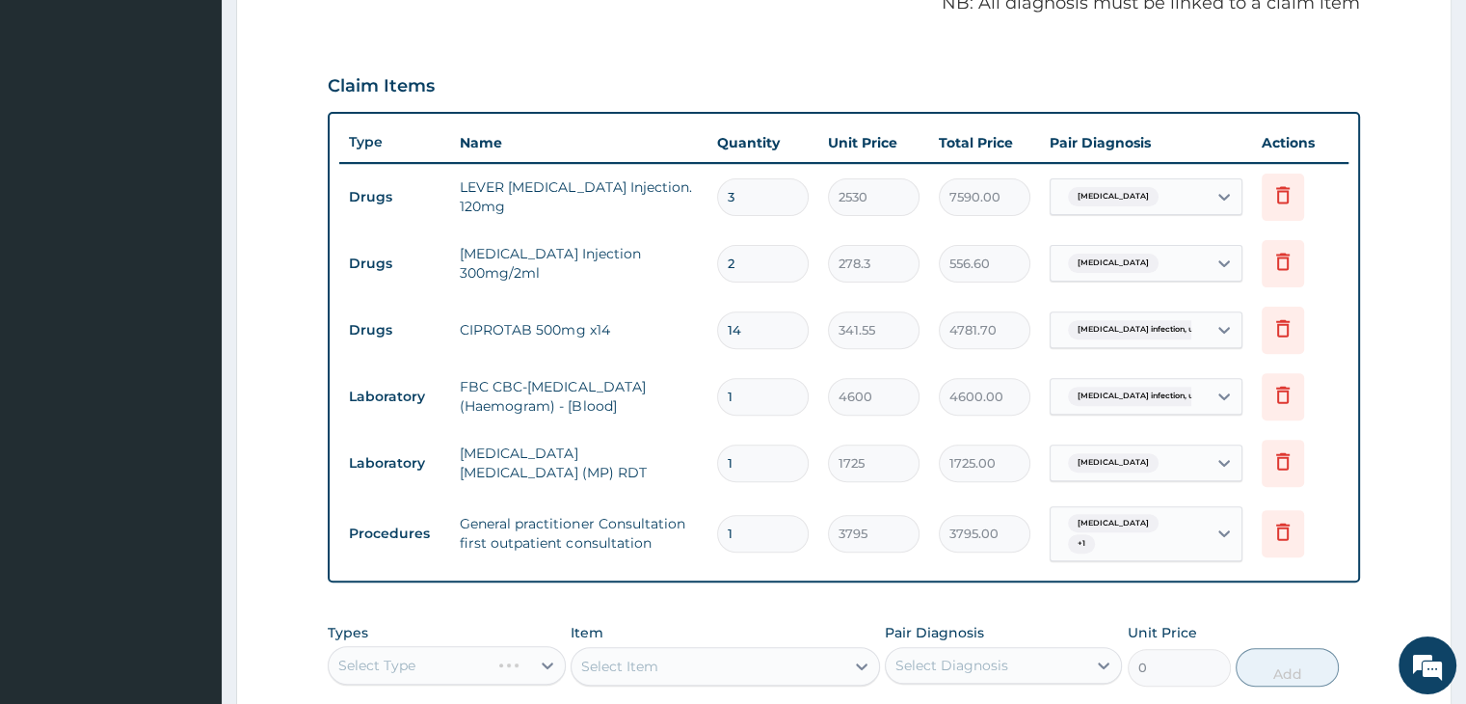
scroll to position [640, 0]
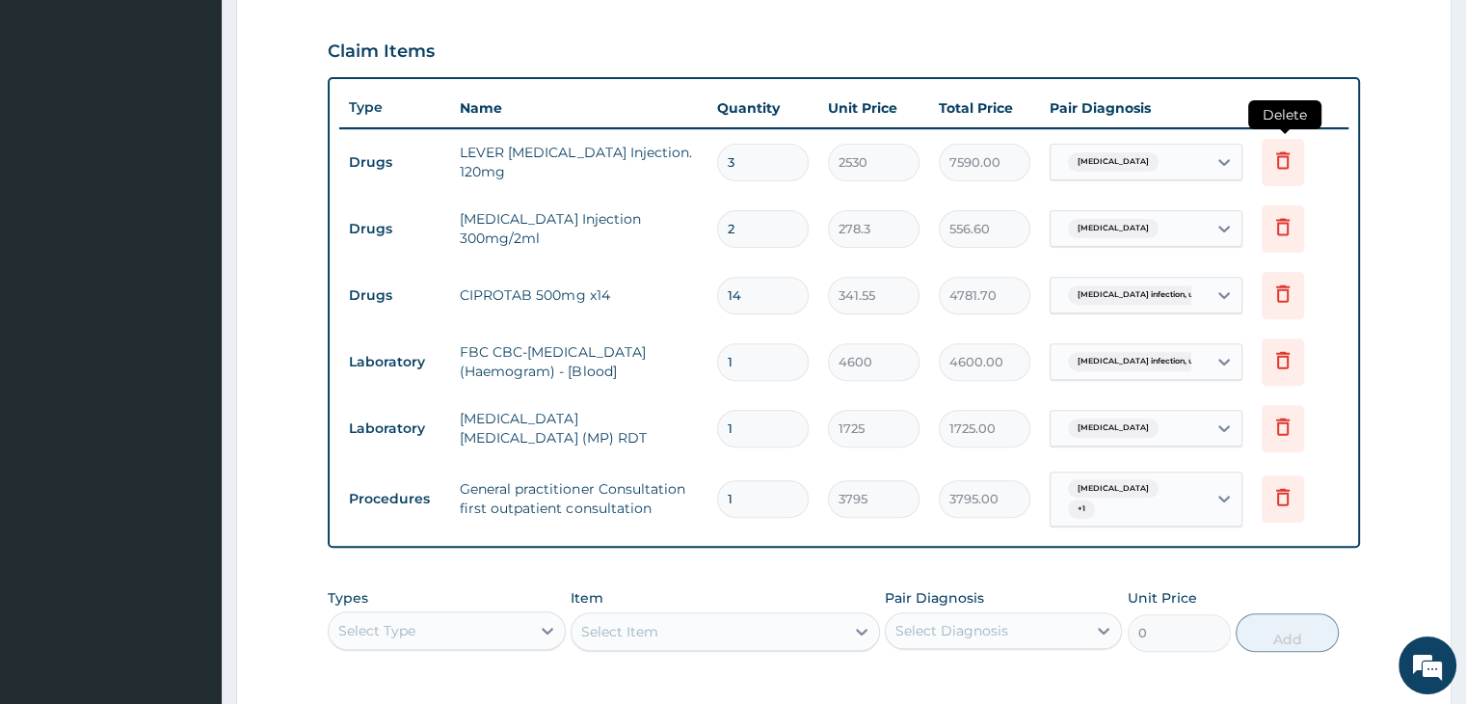
click at [1284, 151] on icon at bounding box center [1282, 159] width 13 height 17
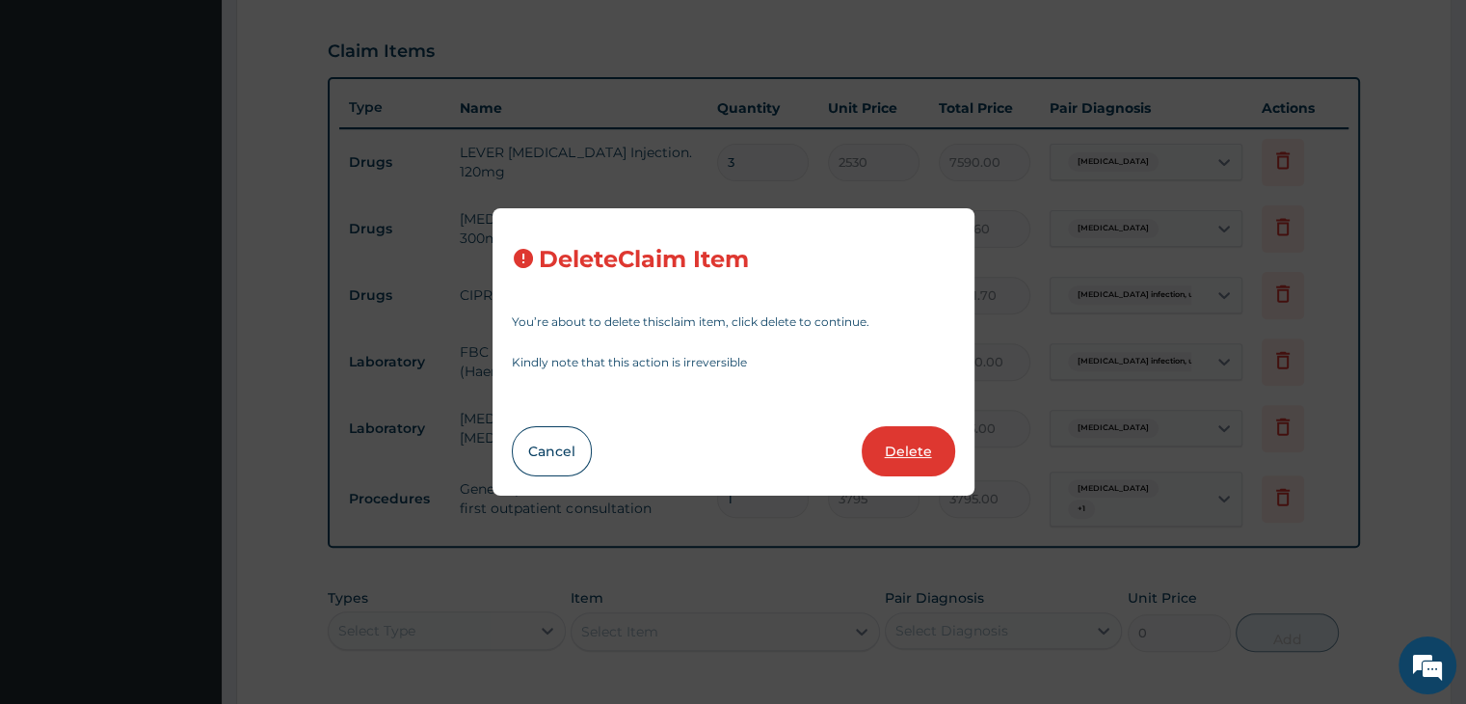
click at [912, 459] on button "Delete" at bounding box center [908, 451] width 93 height 50
type input "2"
type input "278.3"
type input "556.60"
type input "14"
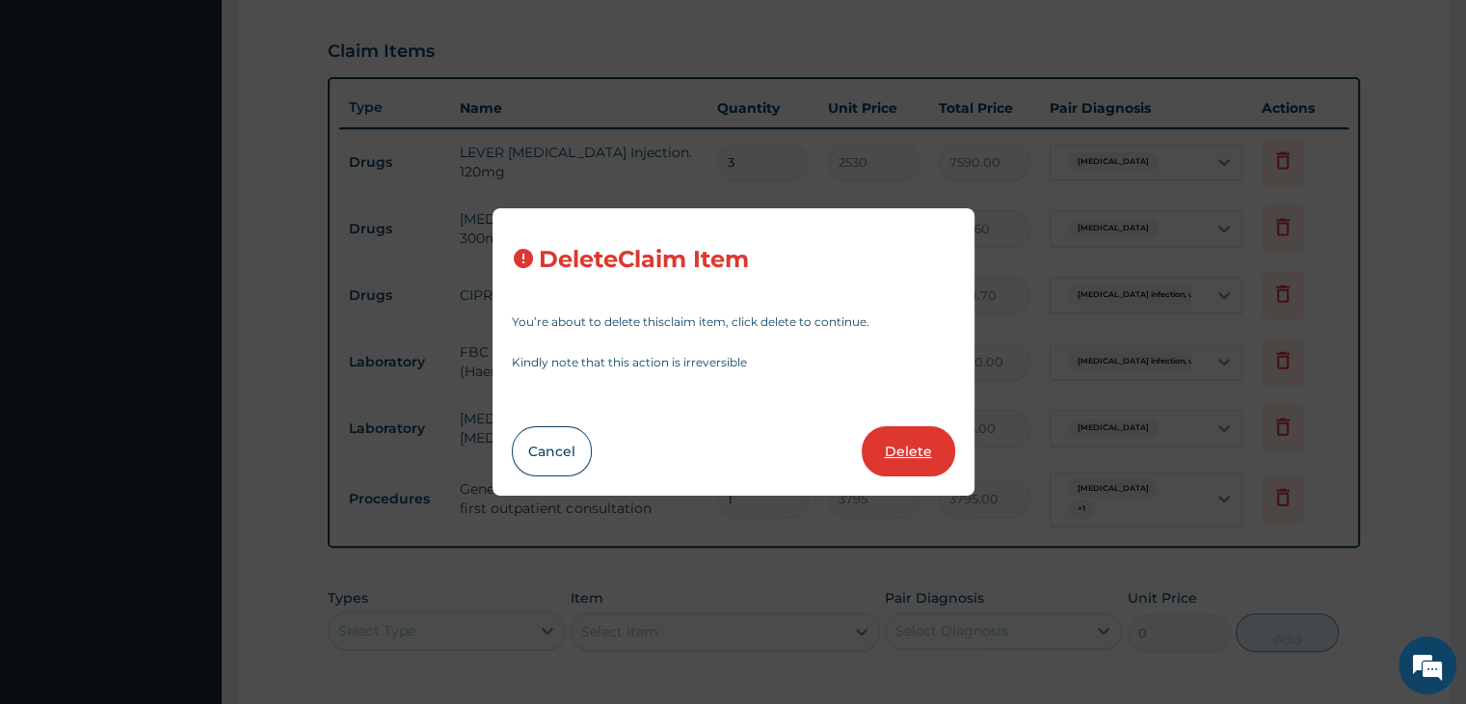
type input "341.55"
type input "4781.70"
type input "1"
type input "4600"
type input "4600.00"
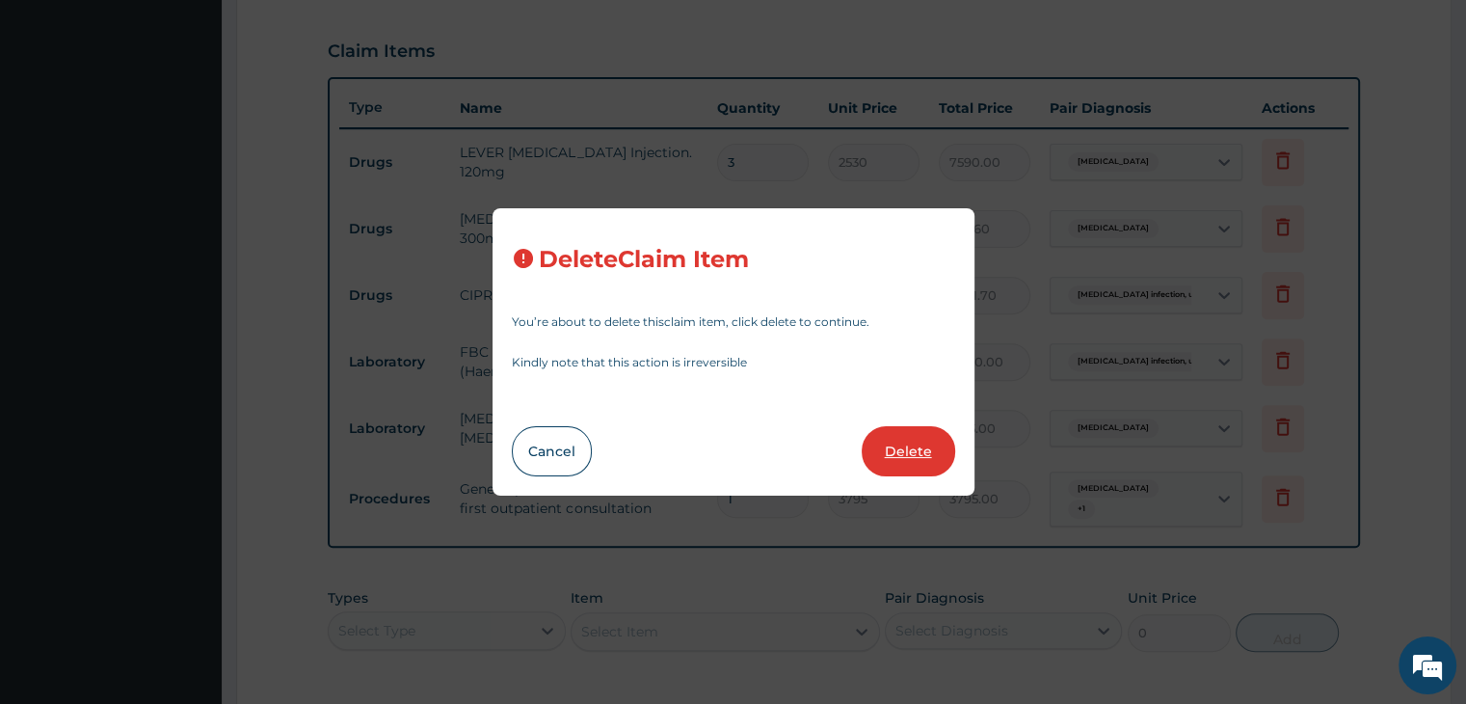
type input "1725"
type input "1725.00"
type input "3795"
type input "3795.00"
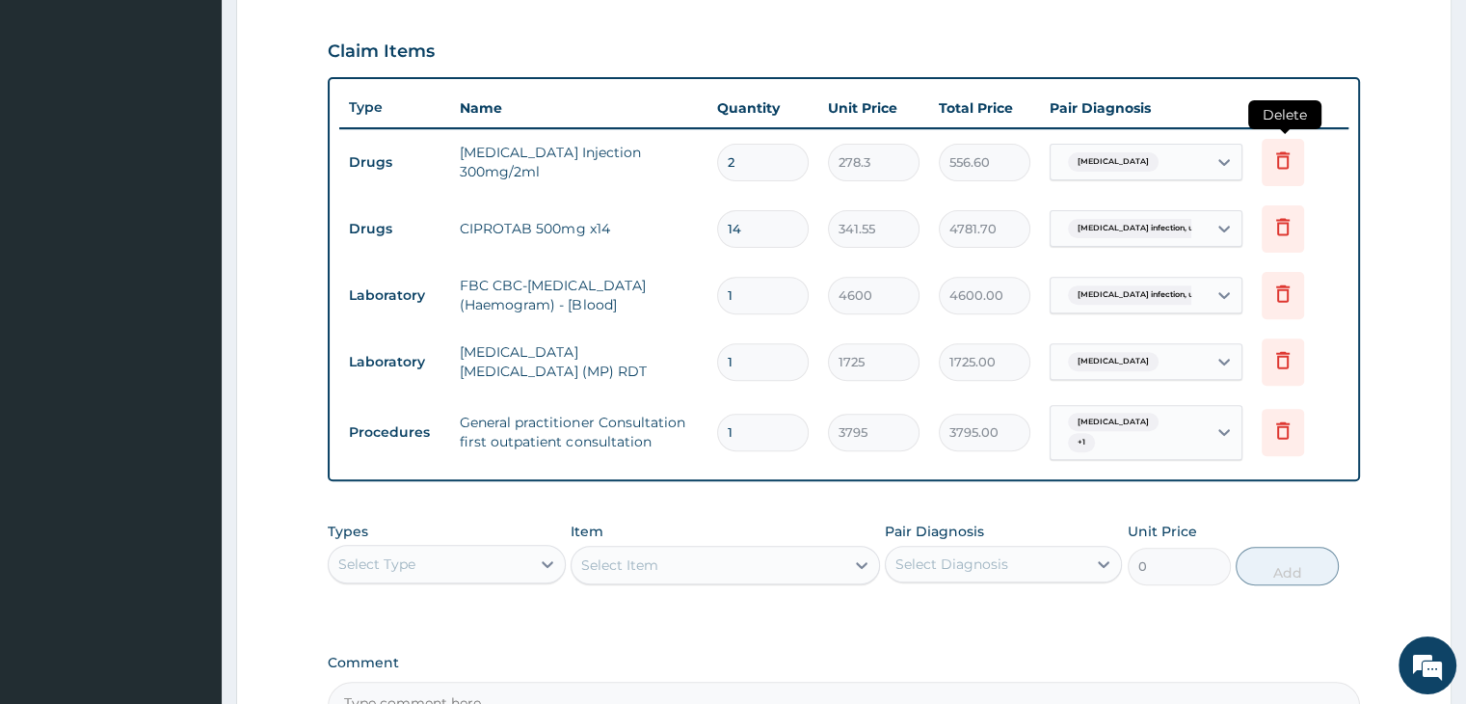
click at [1287, 152] on icon at bounding box center [1282, 159] width 23 height 23
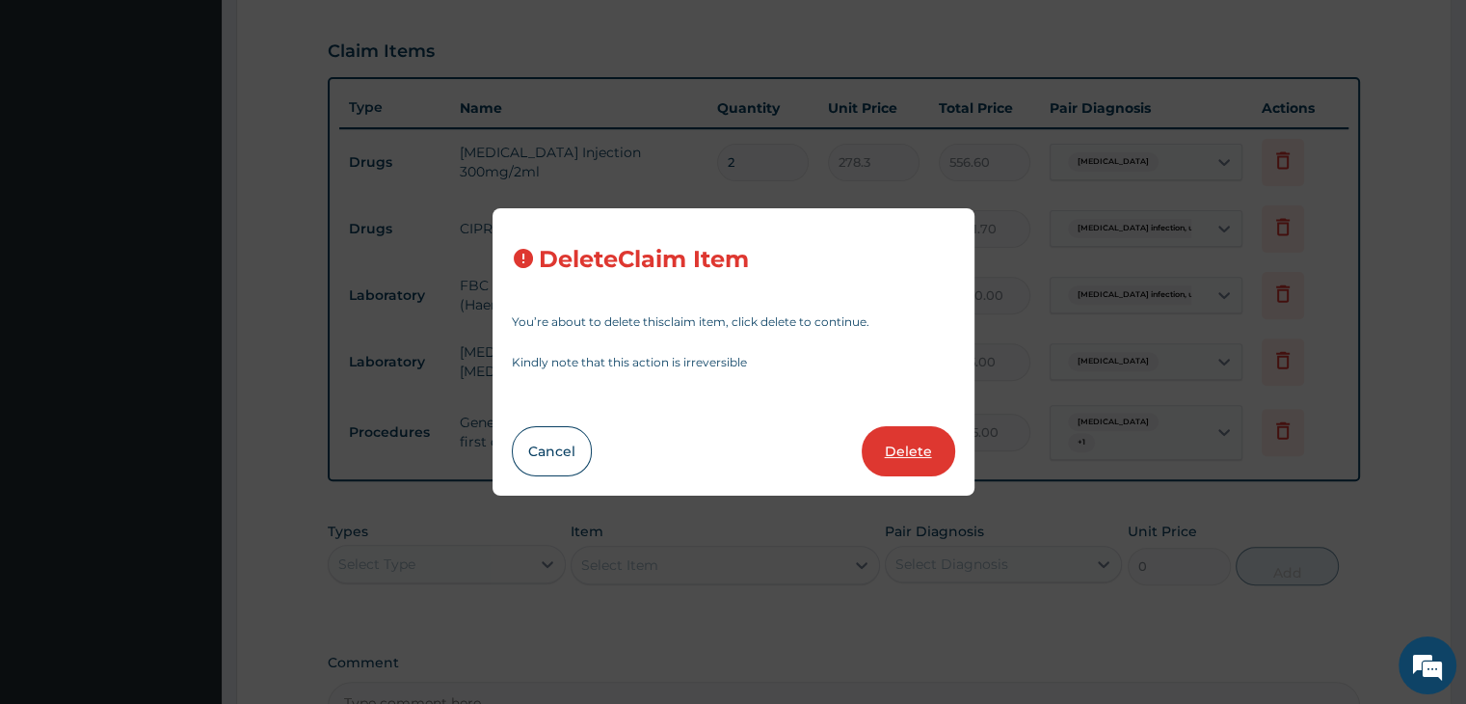
click at [910, 442] on button "Delete" at bounding box center [908, 451] width 93 height 50
type input "14"
type input "341.55"
type input "4781.70"
type input "1"
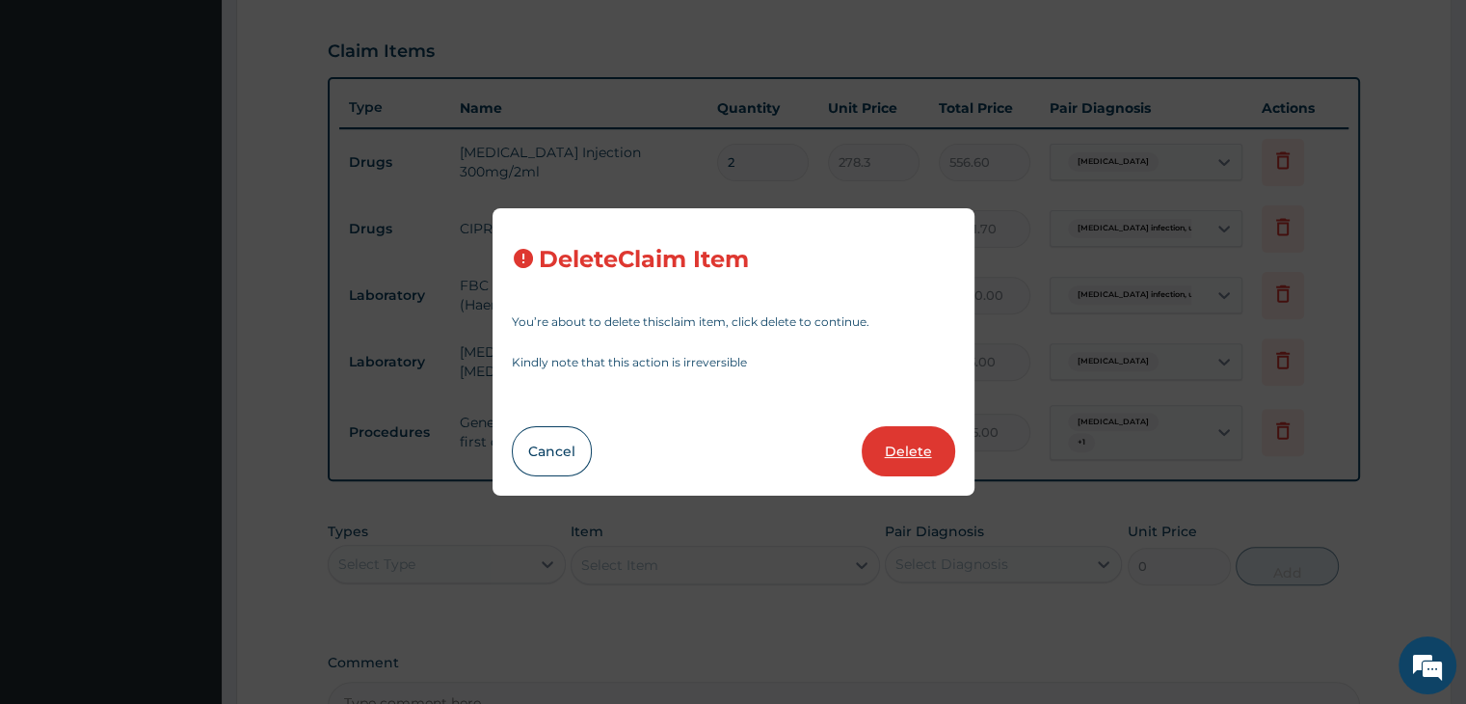
type input "4600"
type input "4600.00"
type input "1725"
type input "1725.00"
type input "3795"
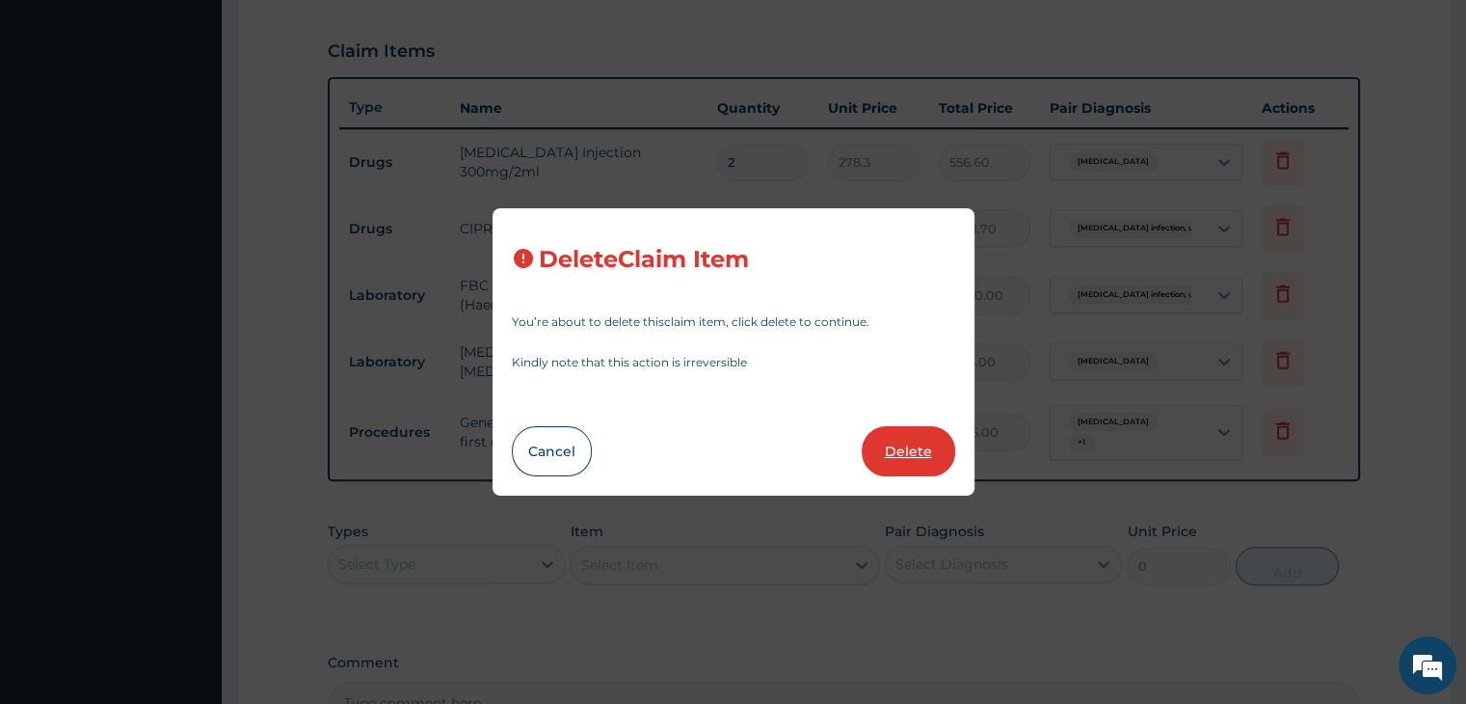
type input "3795.00"
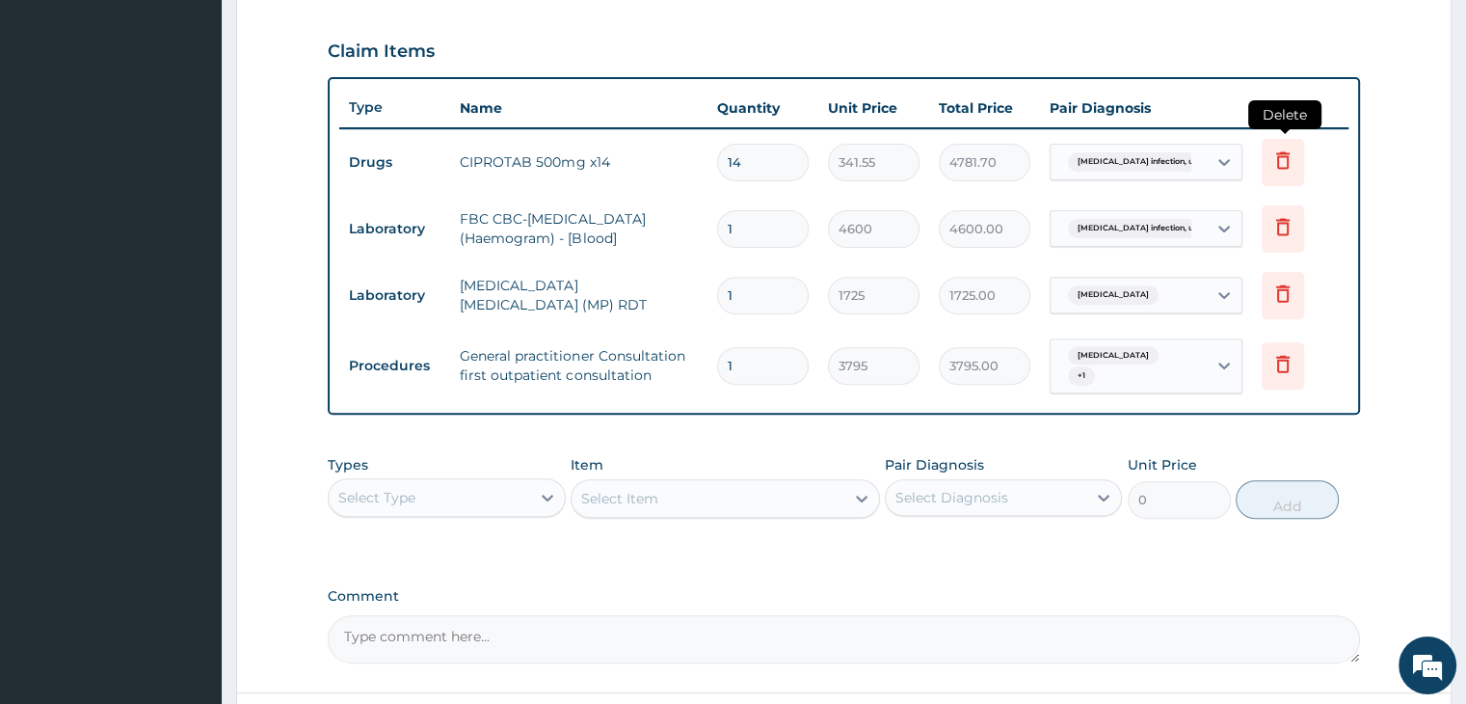
click at [1280, 155] on icon at bounding box center [1282, 159] width 23 height 23
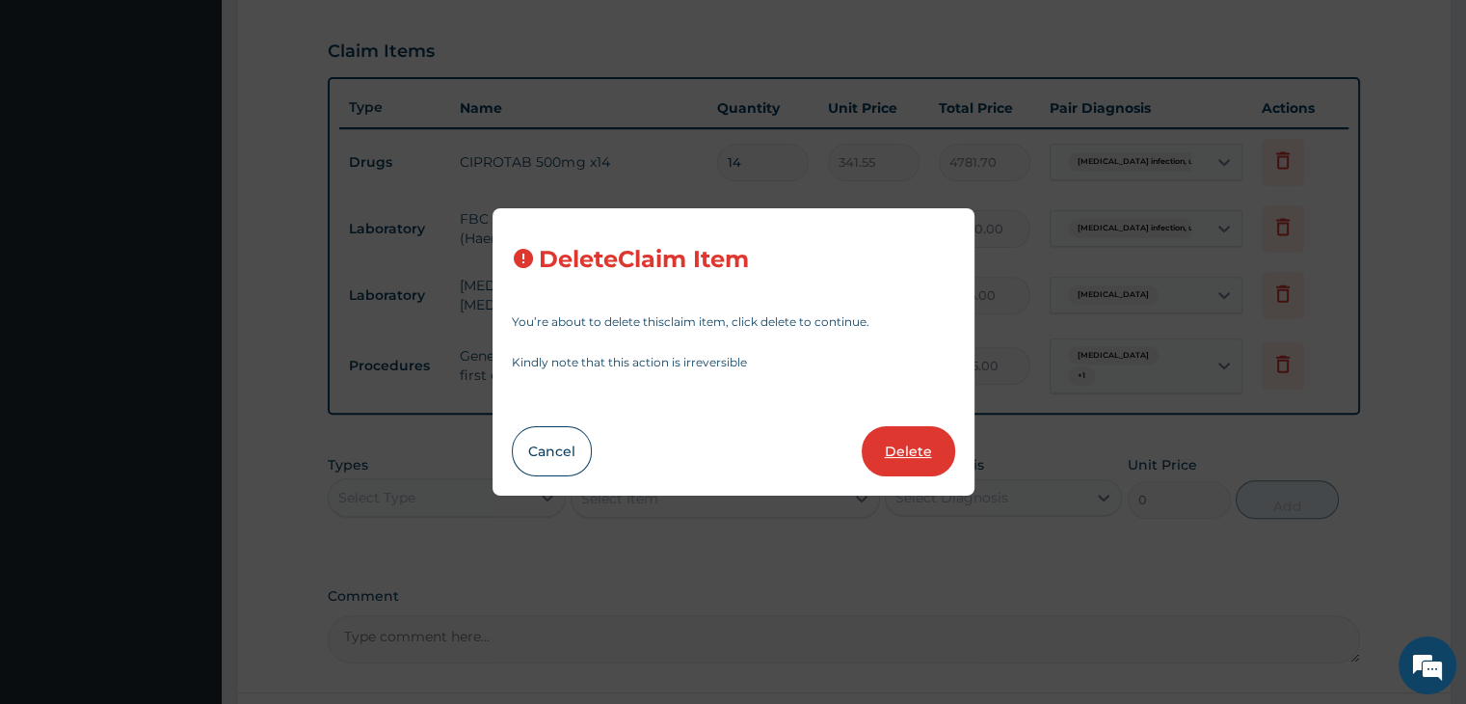
click at [905, 439] on button "Delete" at bounding box center [908, 451] width 93 height 50
type input "1"
type input "4600"
type input "4600.00"
type input "1725"
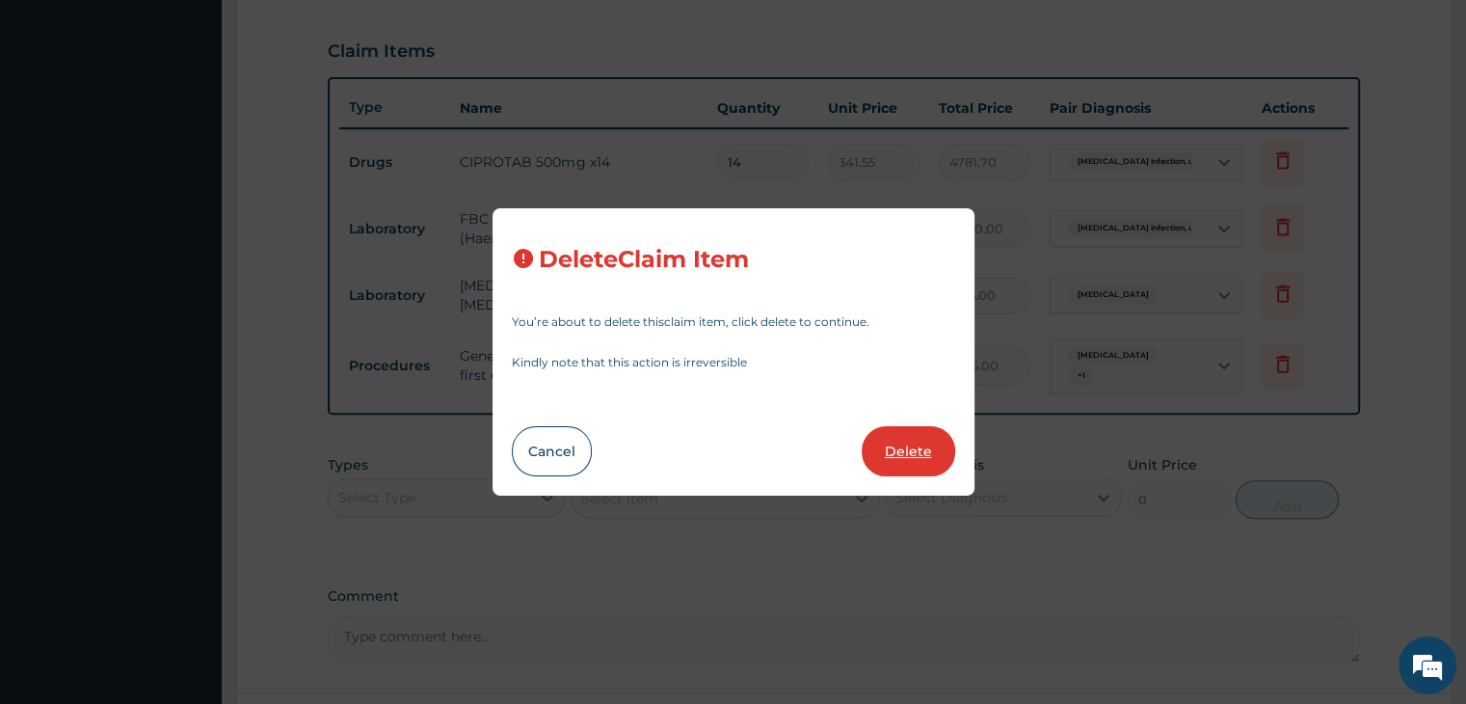
type input "1725.00"
type input "3795"
type input "3795.00"
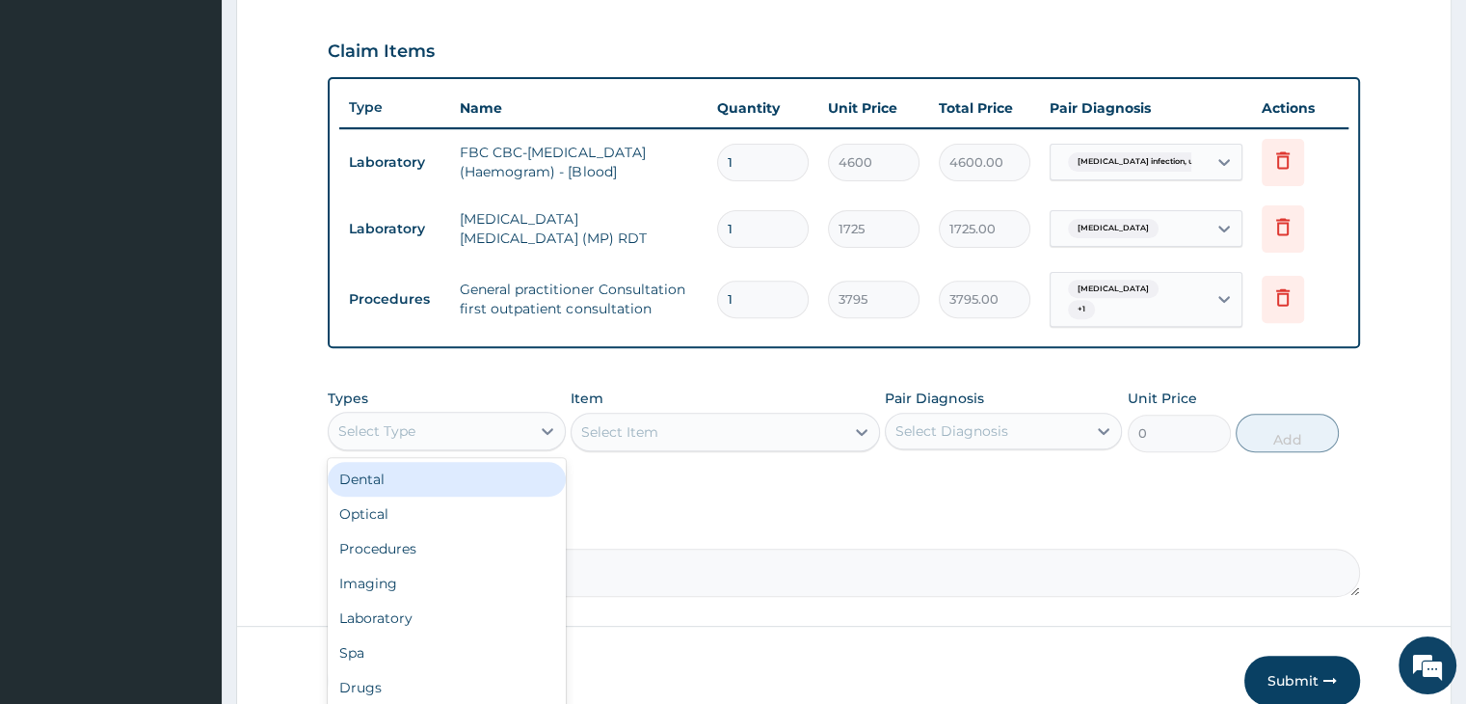
click at [480, 423] on div "Select Type" at bounding box center [429, 430] width 200 height 31
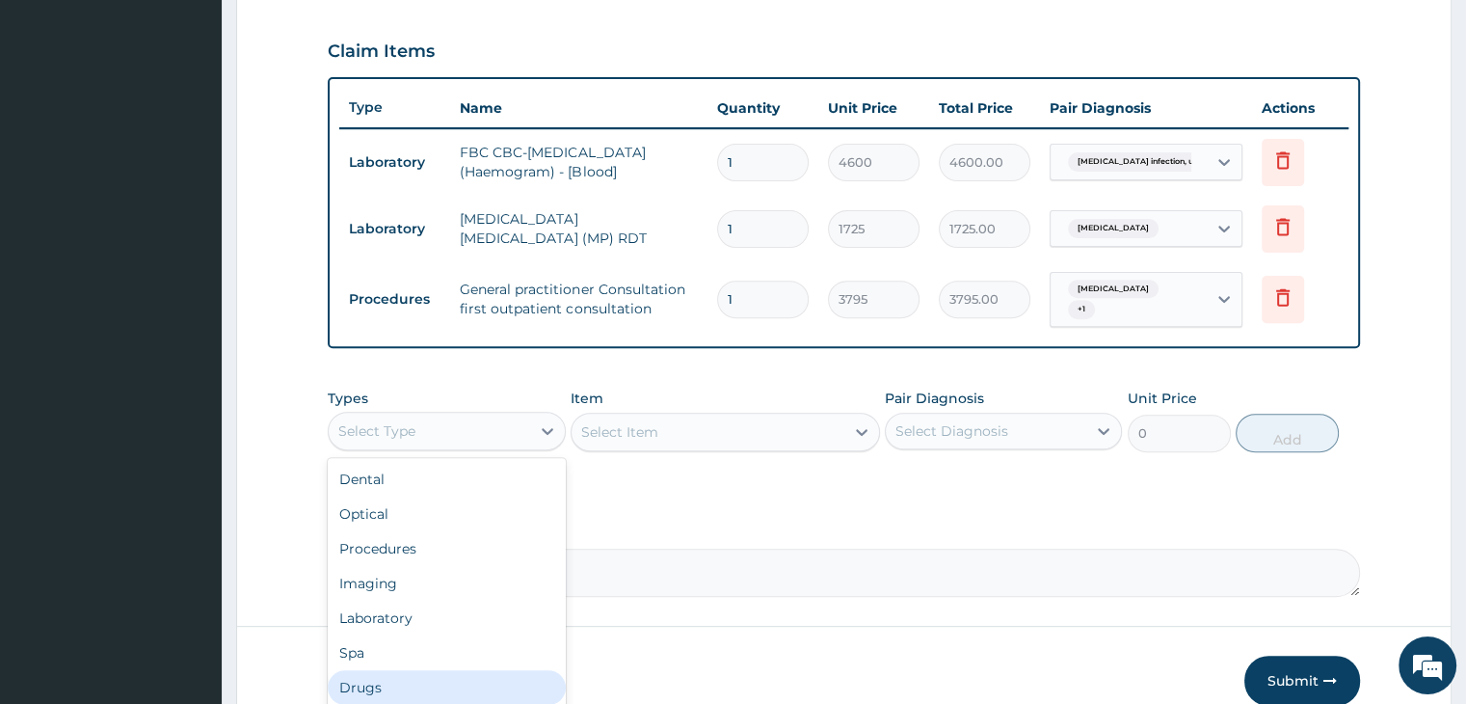
click at [434, 675] on div "Drugs" at bounding box center [446, 687] width 237 height 35
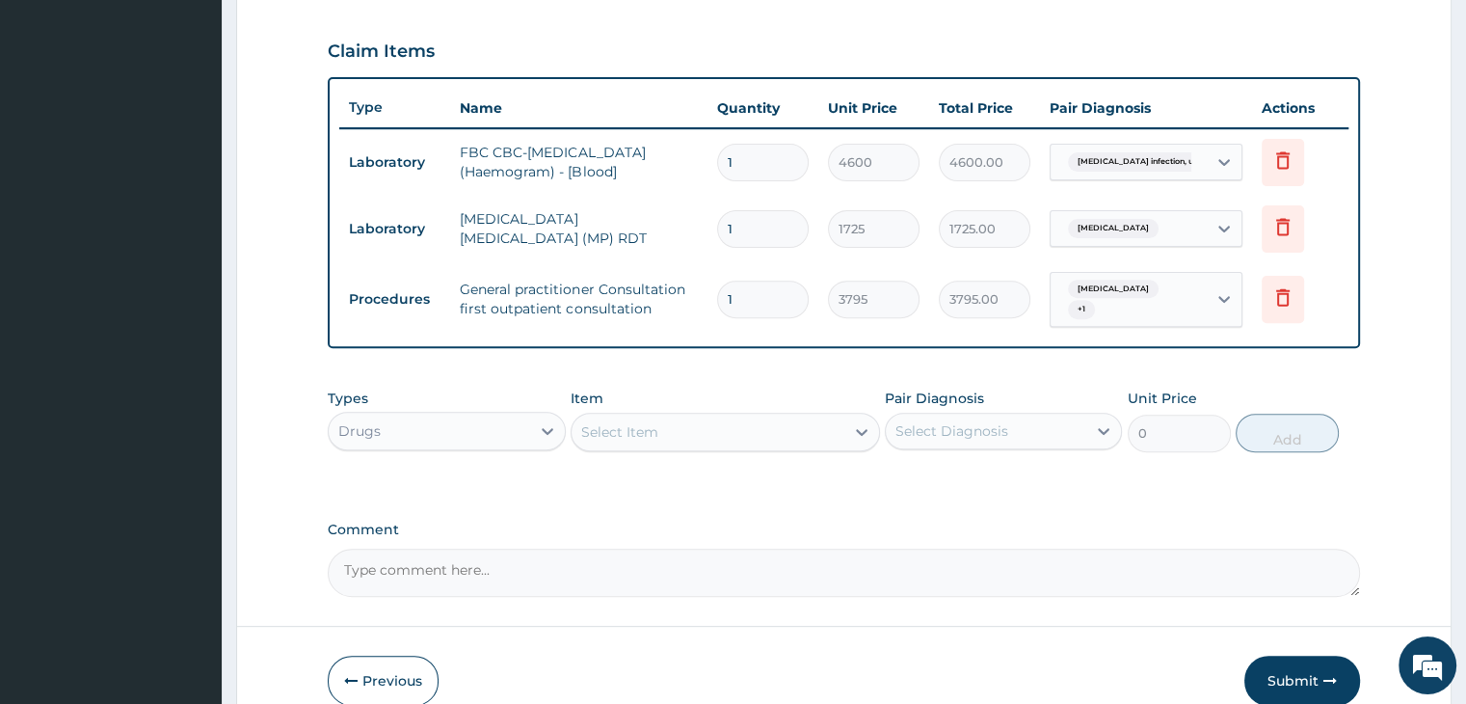
click at [759, 420] on div "Select Item" at bounding box center [707, 431] width 273 height 31
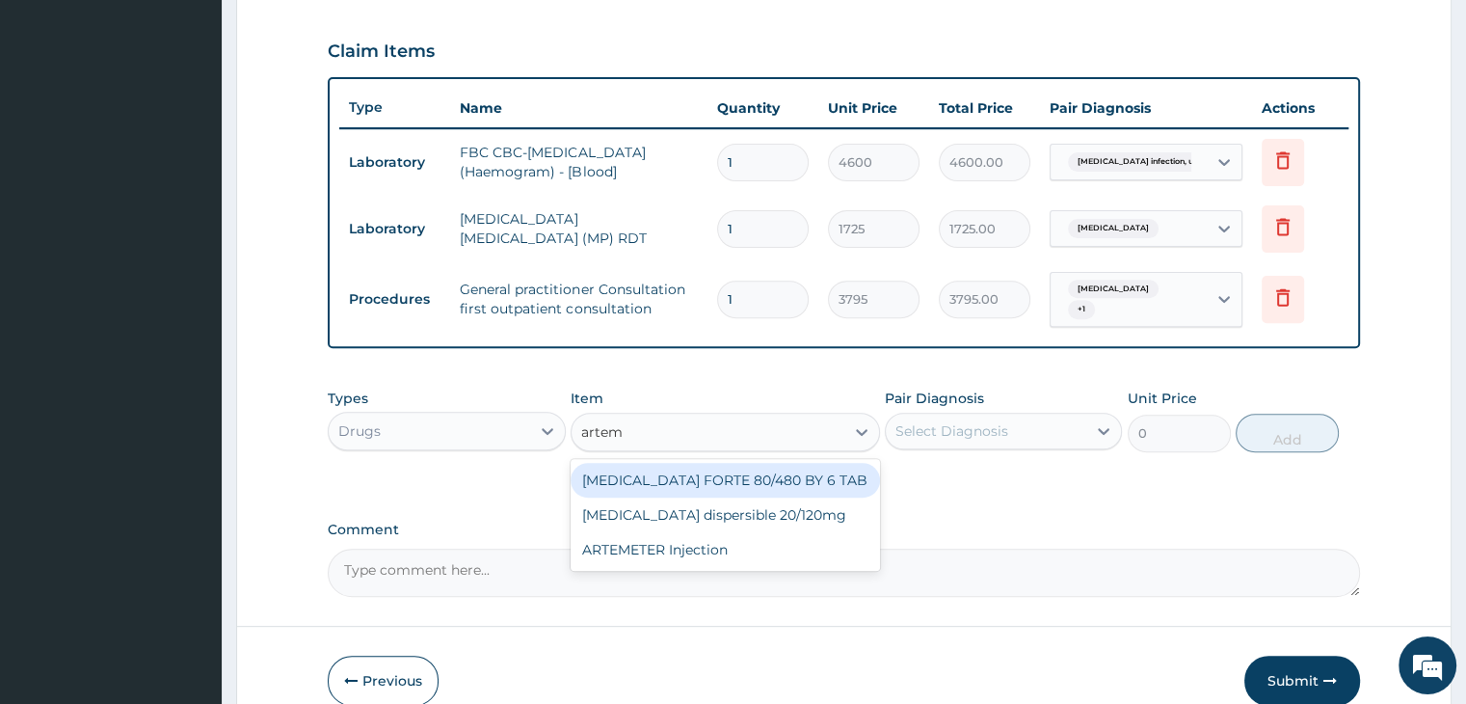
click at [606, 433] on input "artem" at bounding box center [602, 431] width 43 height 19
type input "lonart"
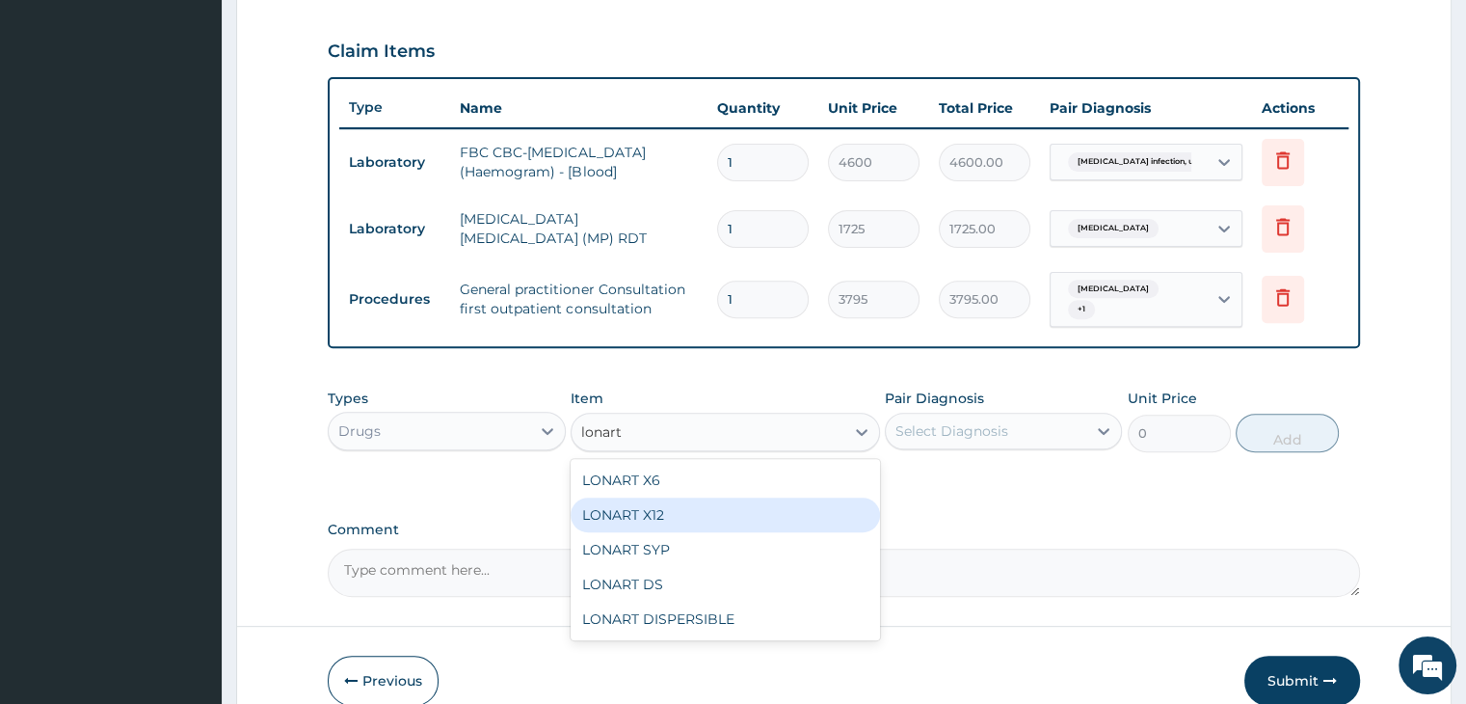
click at [679, 510] on div "LONART X12" at bounding box center [725, 514] width 309 height 35
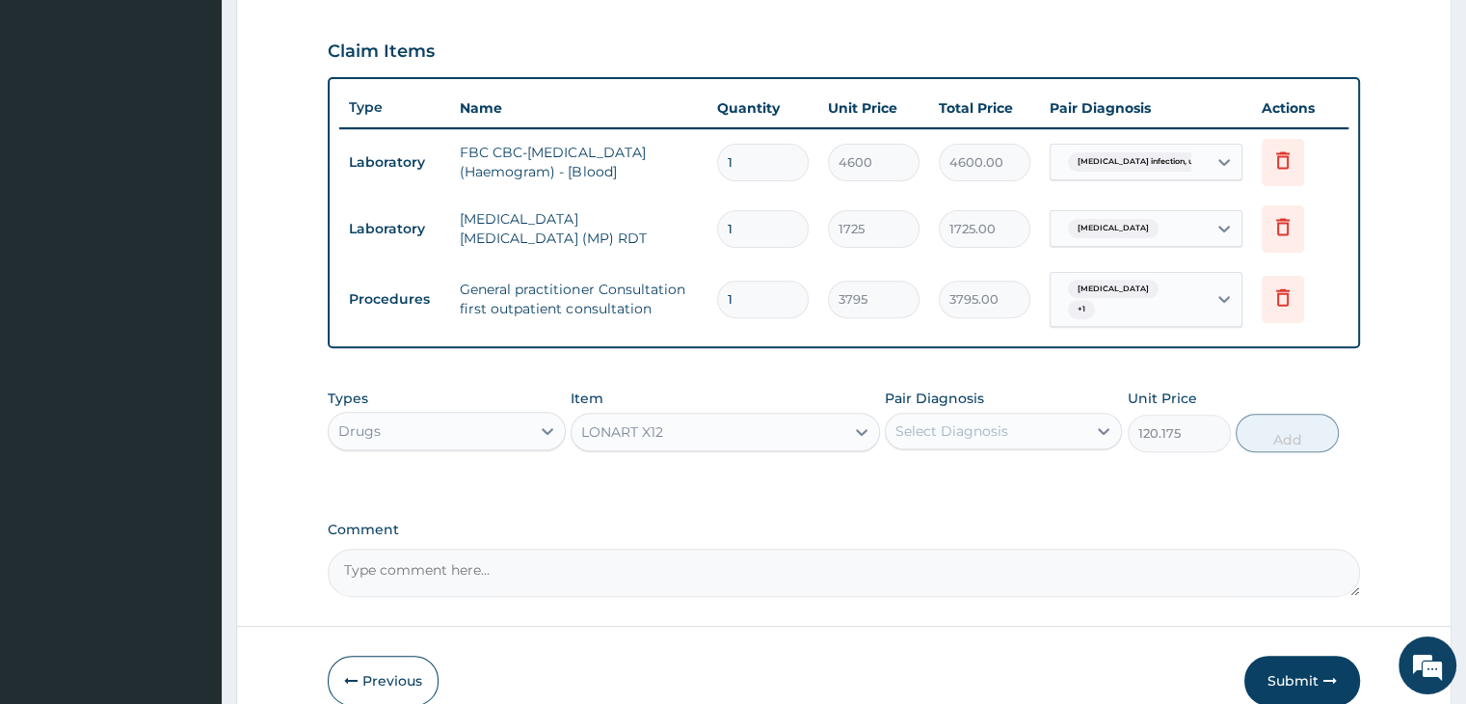
type input "120.175"
click at [1029, 421] on div "Select Diagnosis" at bounding box center [986, 430] width 200 height 31
drag, startPoint x: 1001, startPoint y: 479, endPoint x: 1053, endPoint y: 471, distance: 52.6
click at [1001, 479] on label "Malaria, unspecified" at bounding box center [977, 477] width 120 height 19
checkbox input "true"
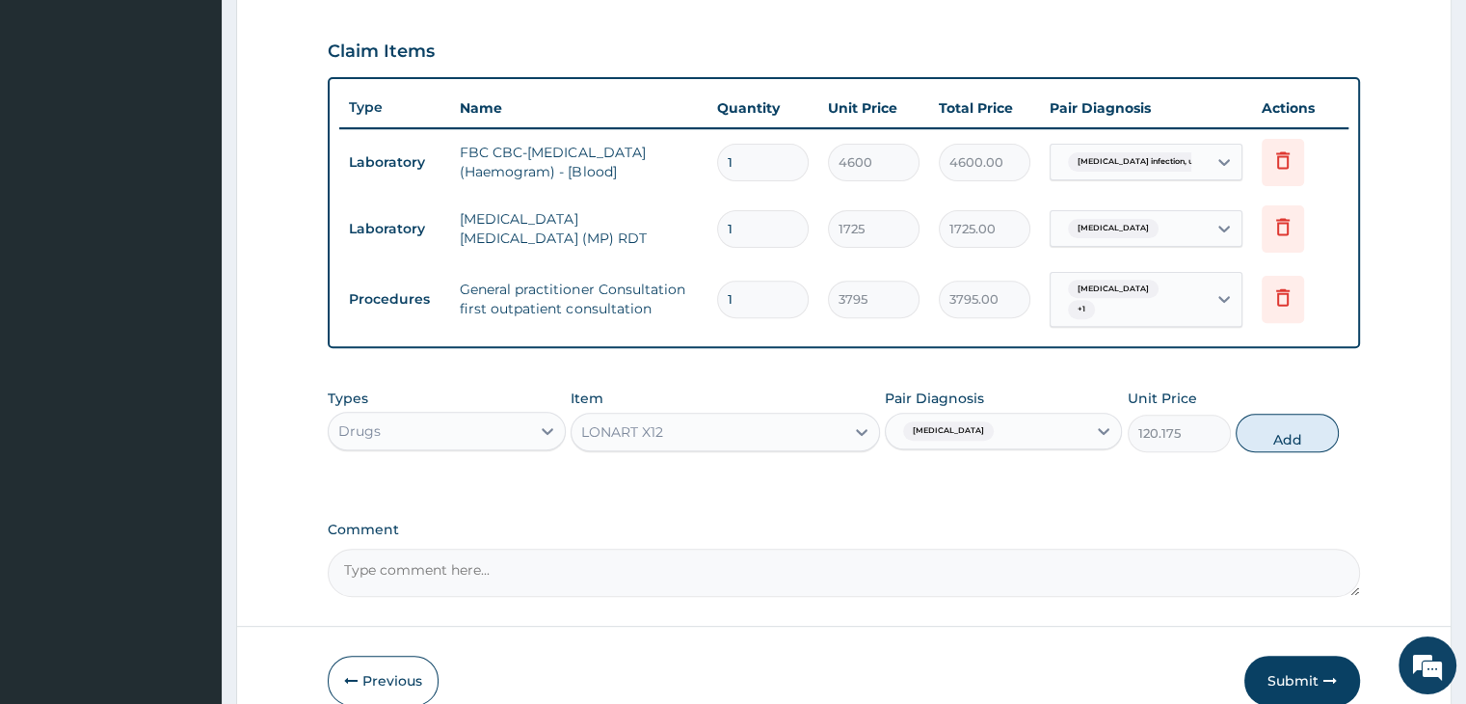
click at [1285, 429] on button "Add" at bounding box center [1287, 432] width 103 height 39
type input "0"
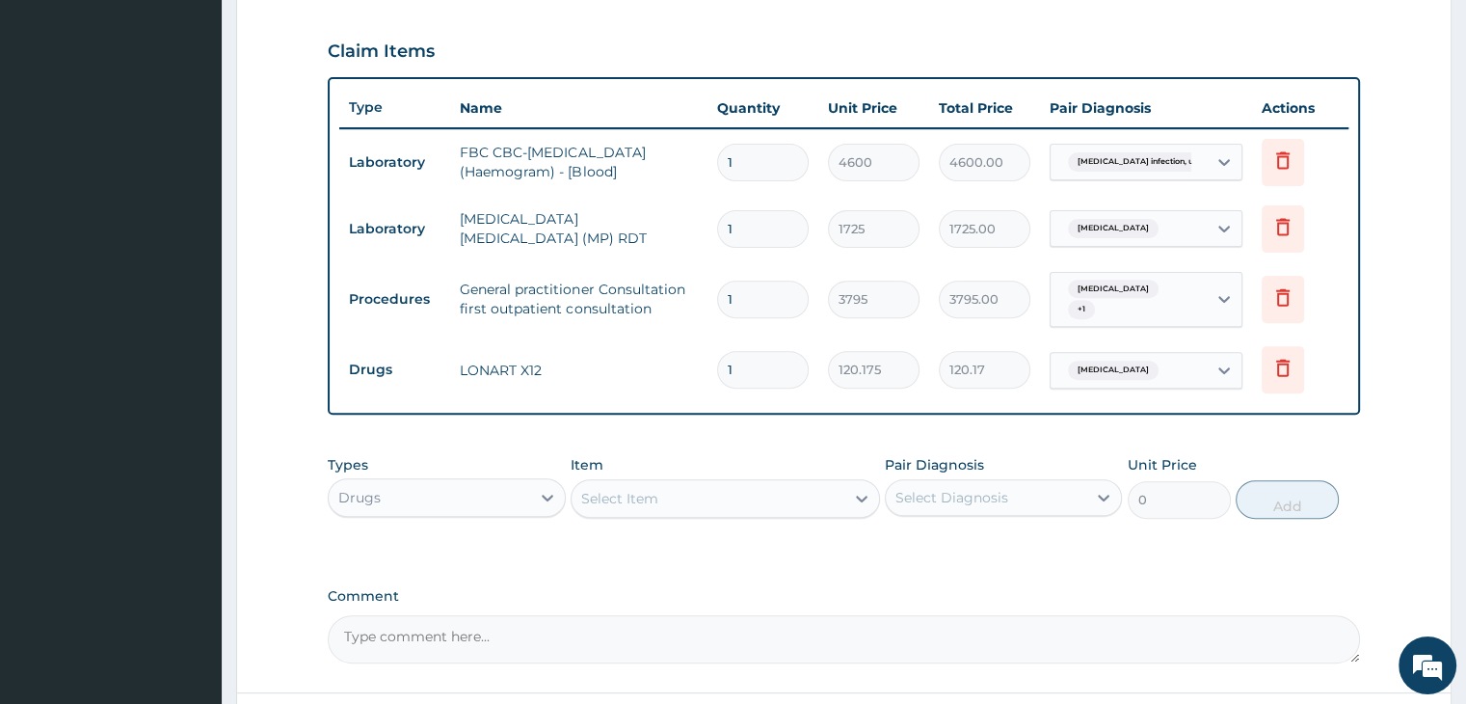
click at [720, 493] on div "Select Item" at bounding box center [707, 498] width 273 height 31
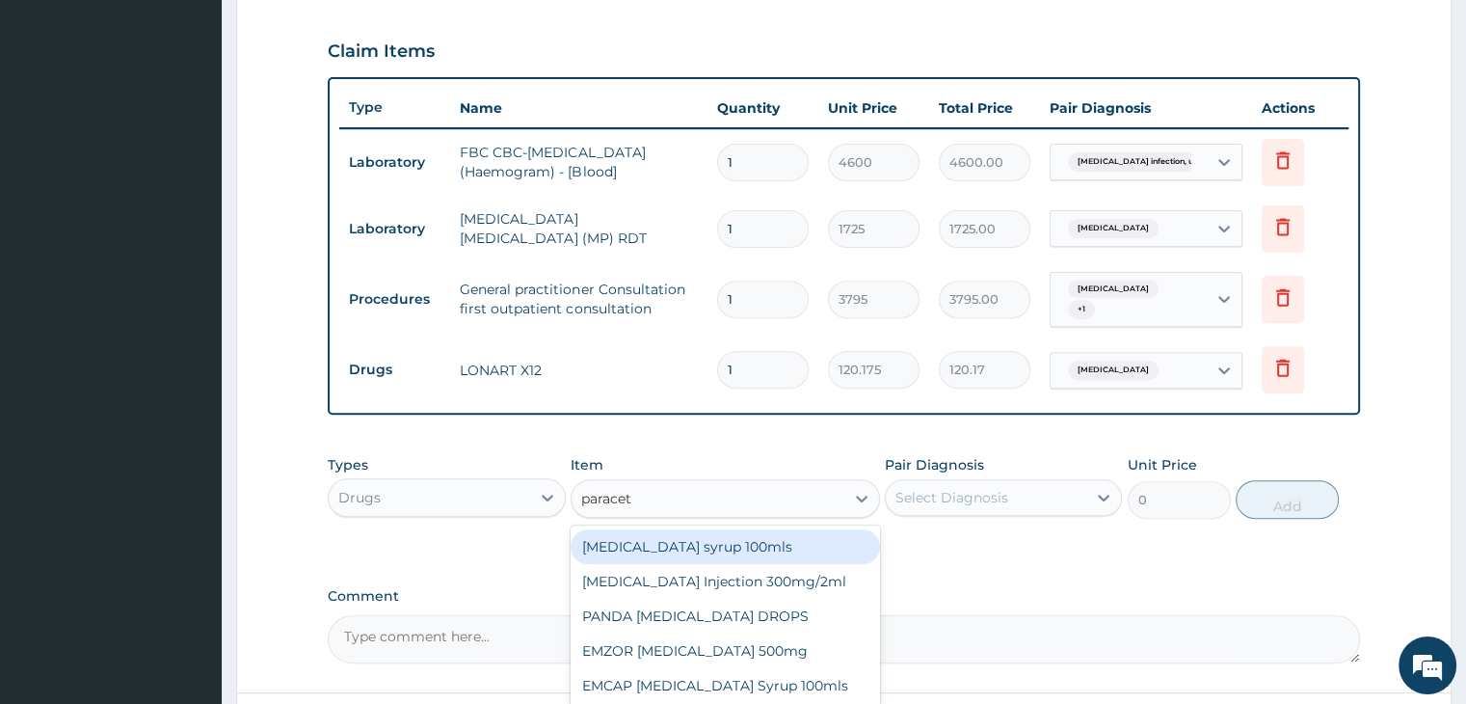
type input "paraceta"
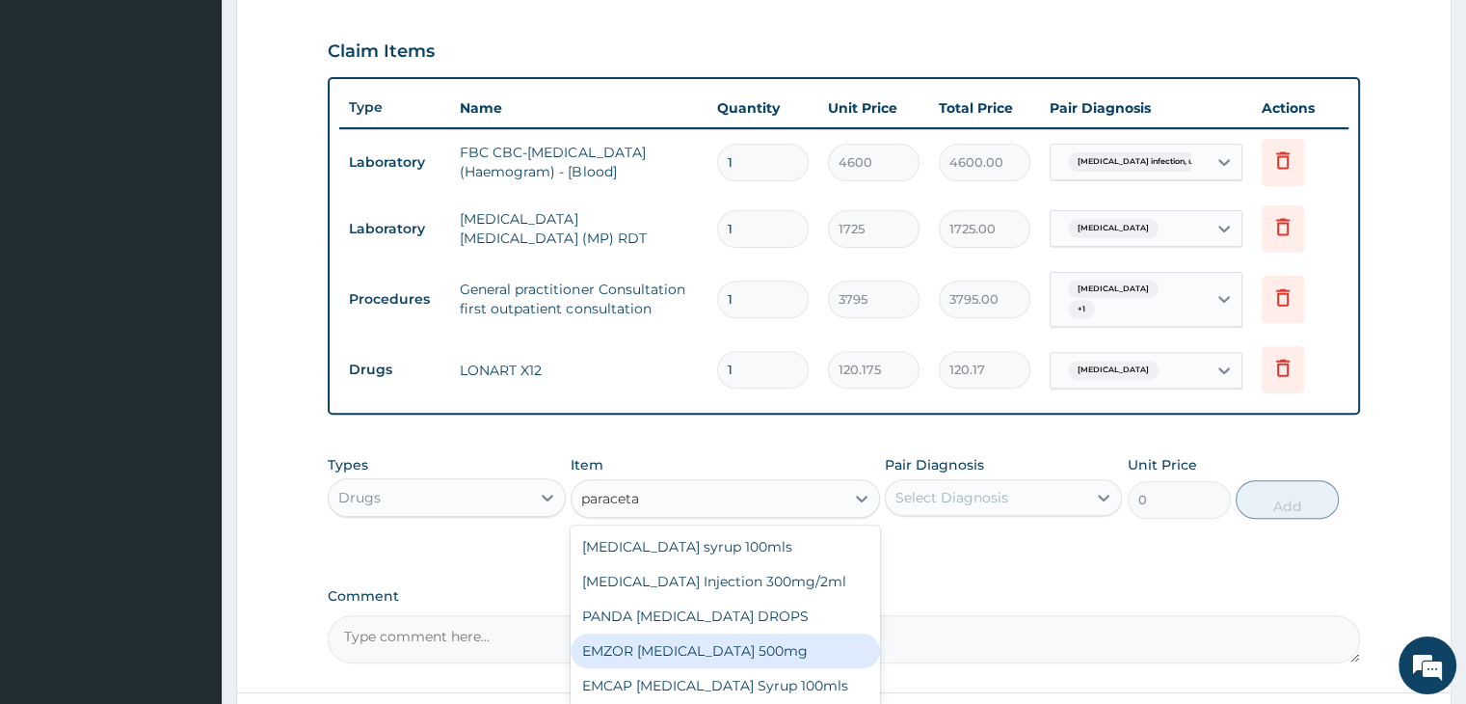
click at [741, 651] on div "EMZOR PARACETAMOL 500mg" at bounding box center [725, 650] width 309 height 35
type input "25.3"
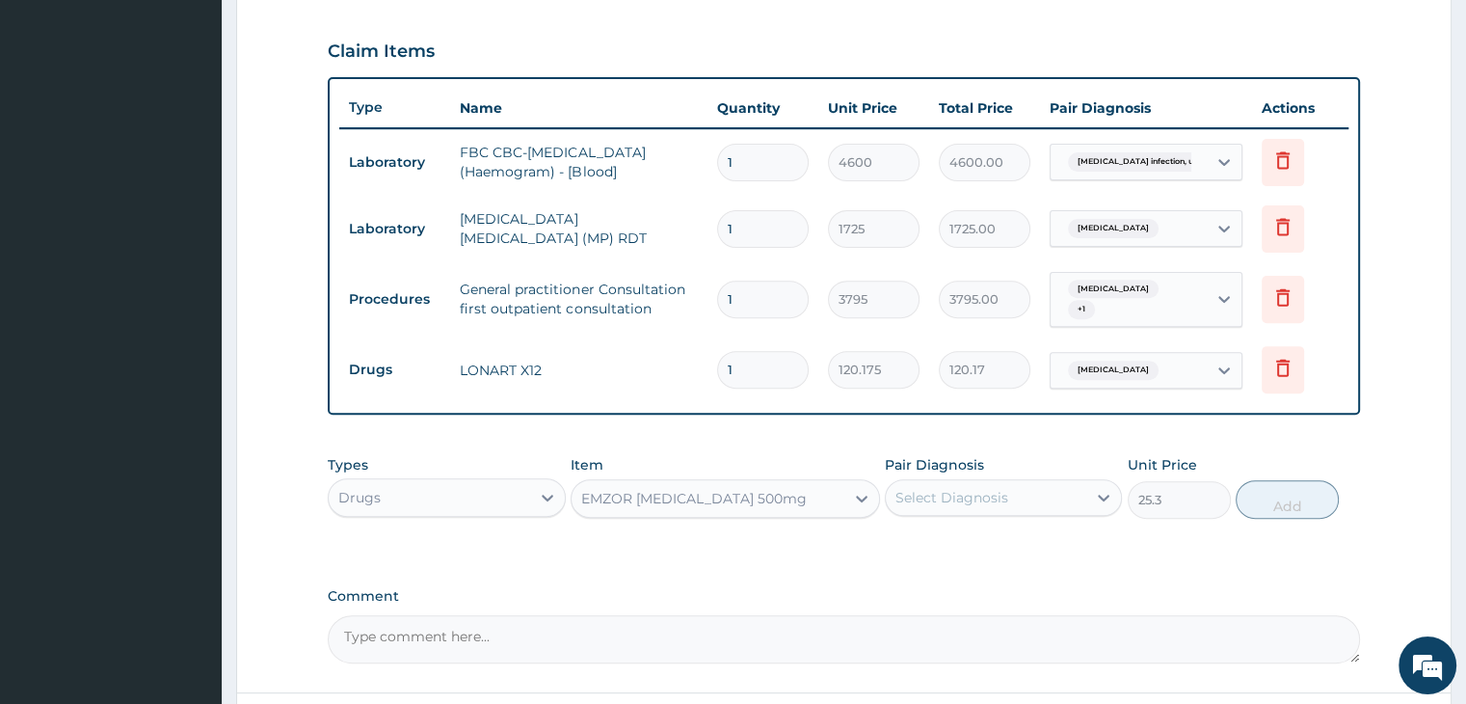
click at [1049, 483] on div "Select Diagnosis" at bounding box center [986, 497] width 200 height 31
click at [1005, 538] on label "Malaria, unspecified" at bounding box center [977, 544] width 120 height 19
checkbox input "true"
click at [1289, 498] on button "Add" at bounding box center [1287, 499] width 103 height 39
type input "0"
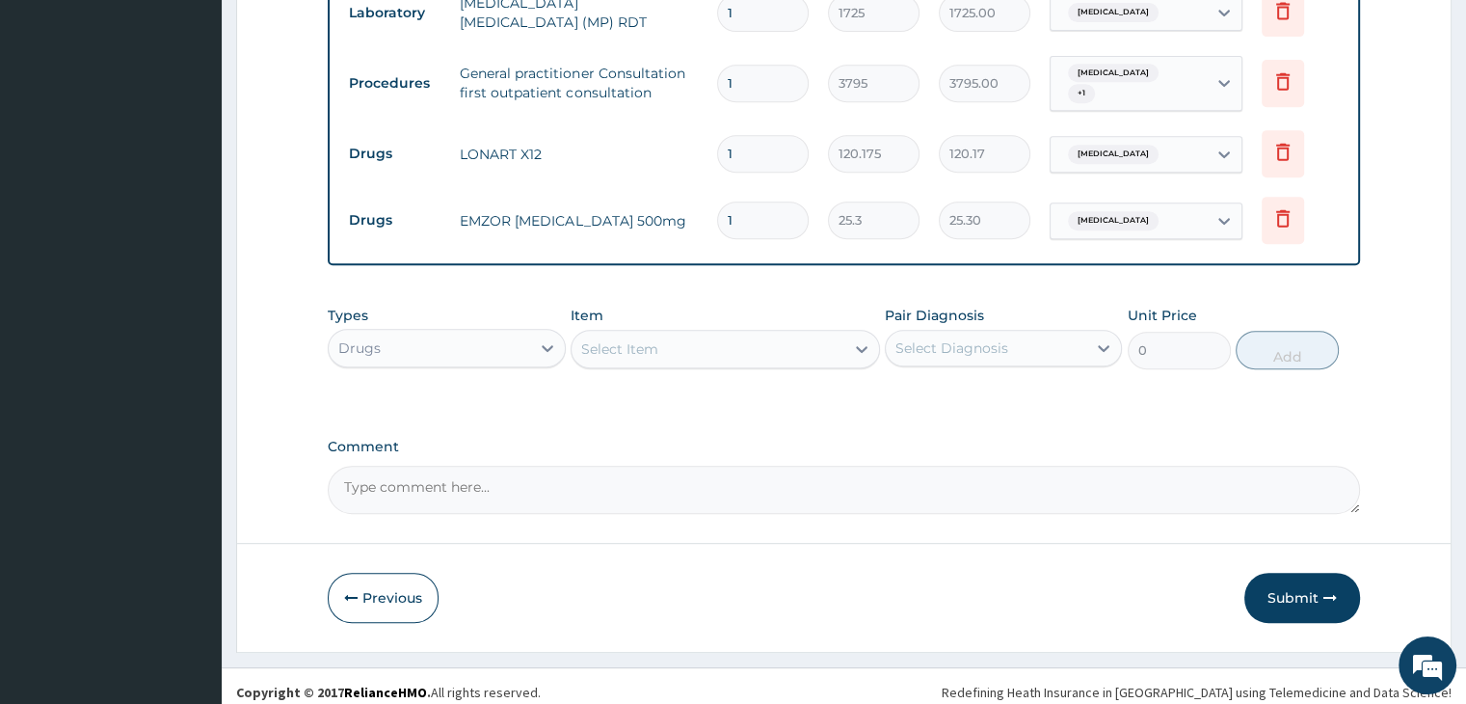
scroll to position [864, 0]
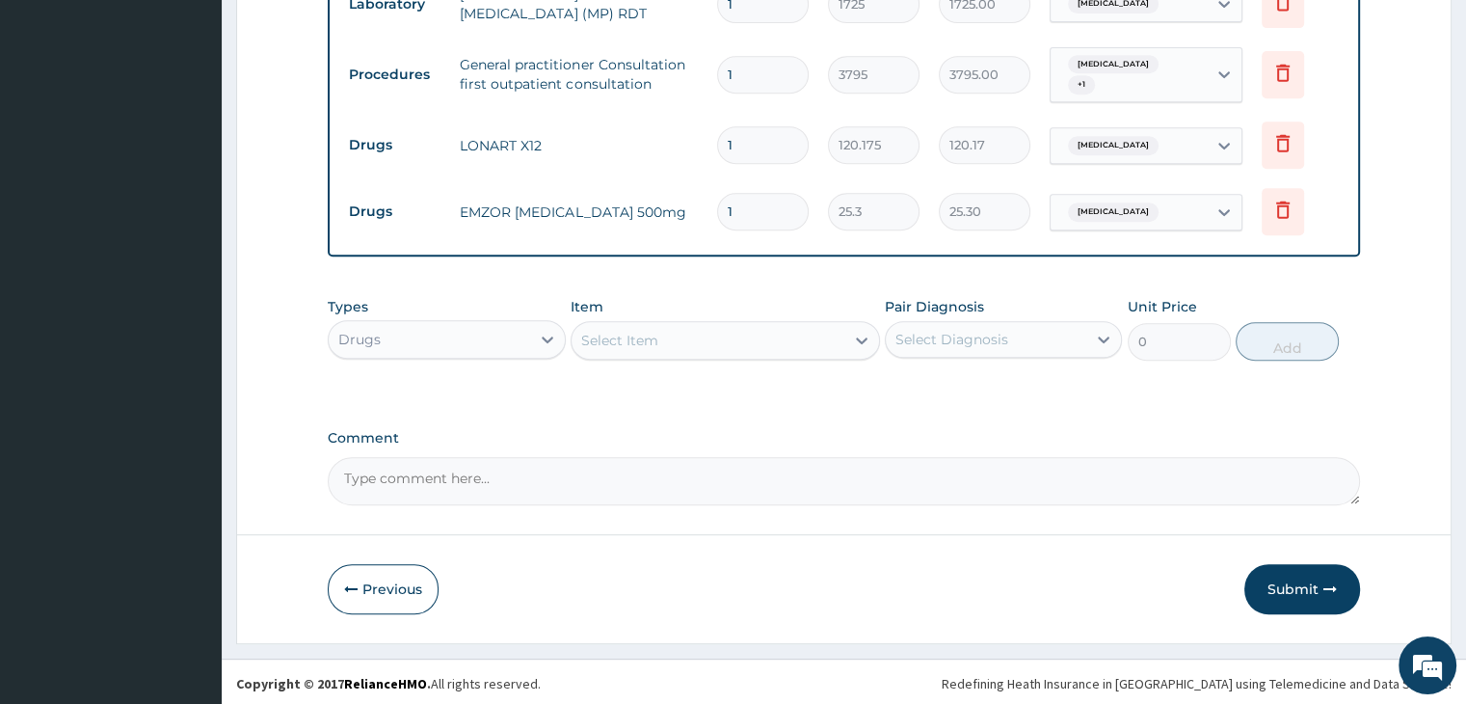
click at [711, 325] on div "Select Item" at bounding box center [707, 340] width 273 height 31
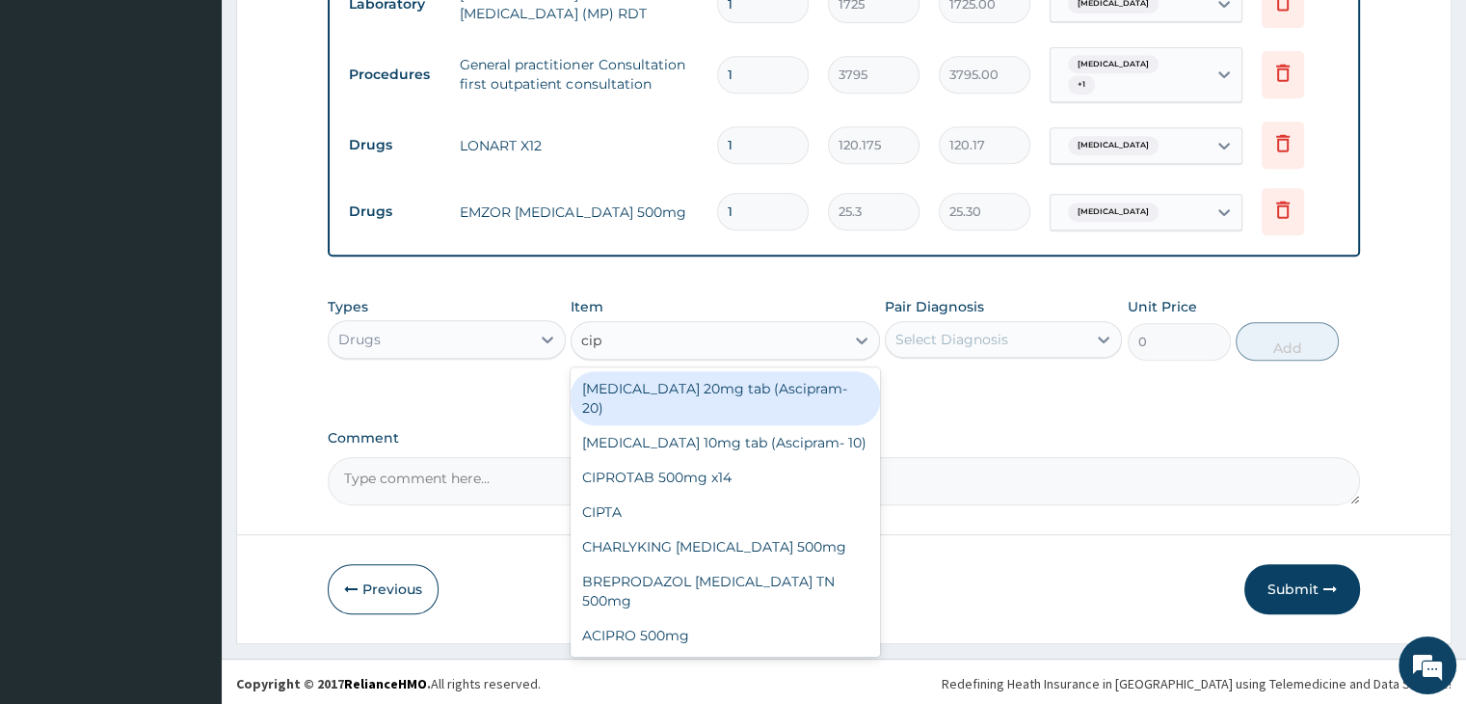
type input "cipr"
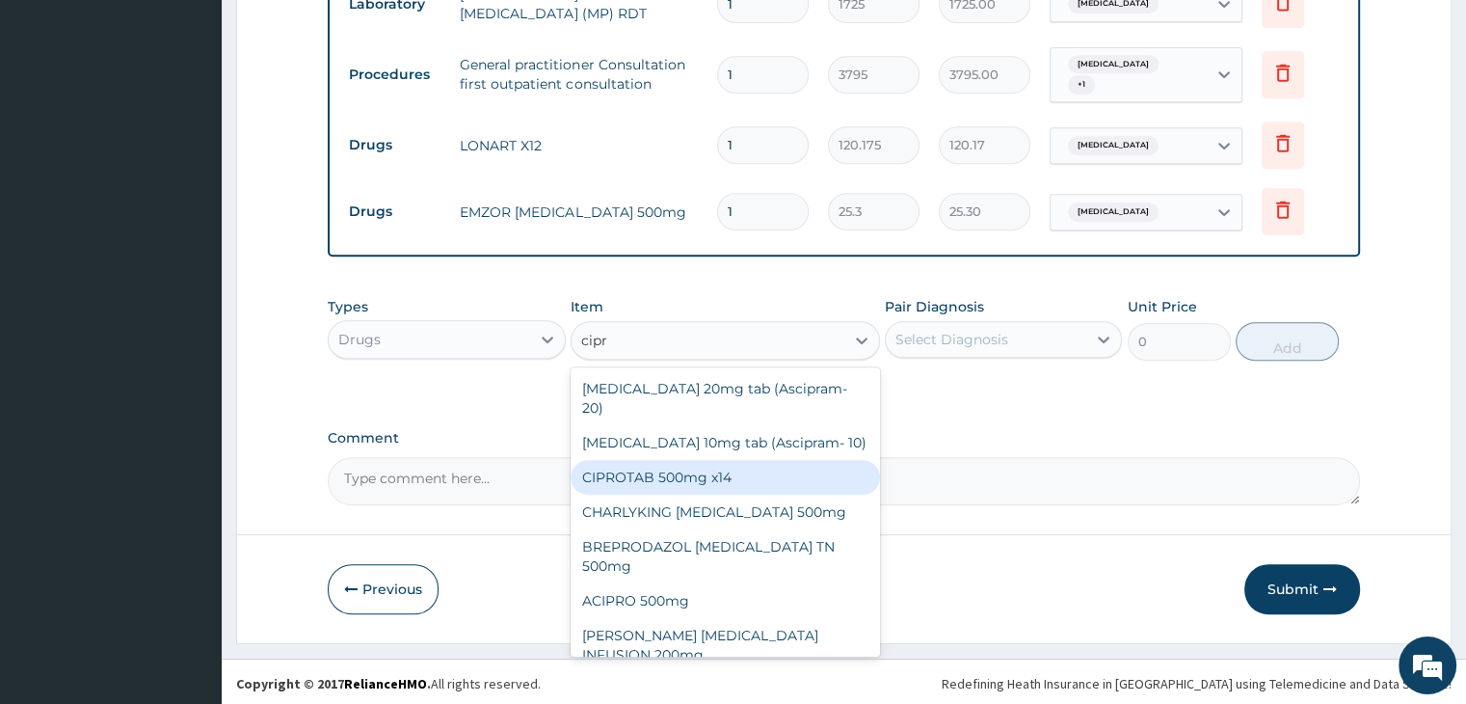
click at [701, 460] on div "CIPROTAB 500mg x14" at bounding box center [725, 477] width 309 height 35
type input "341.55"
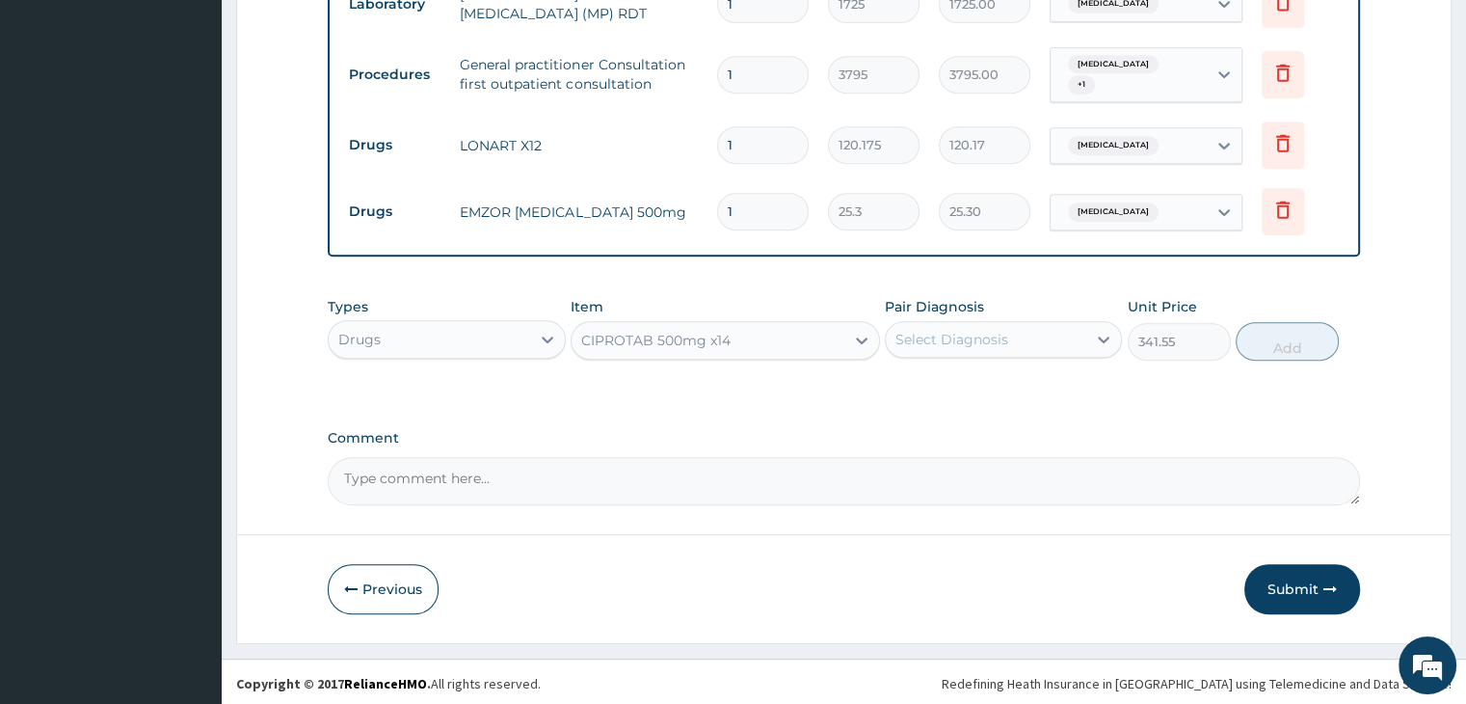
click at [974, 336] on div "Select Diagnosis" at bounding box center [951, 339] width 113 height 19
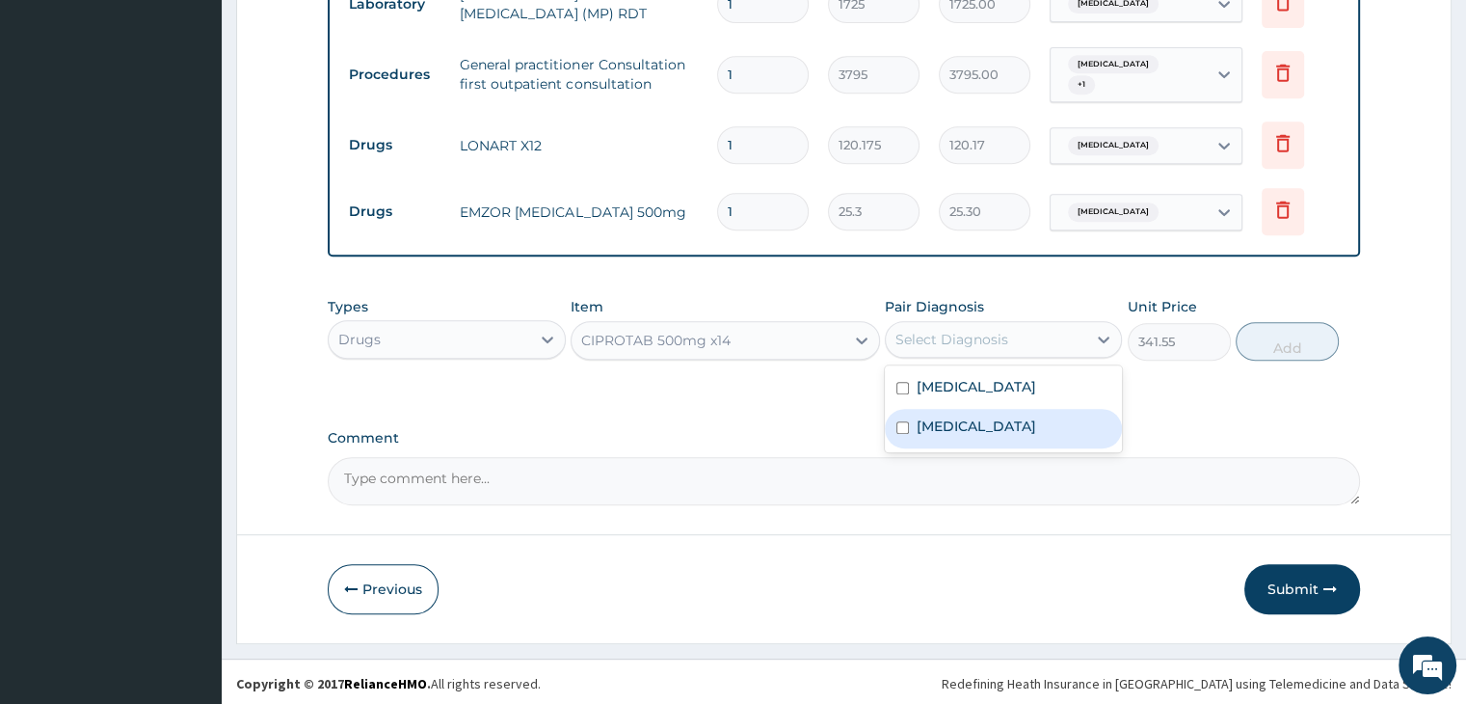
click at [983, 436] on label "Salmonella infection, unspecified" at bounding box center [977, 425] width 120 height 19
checkbox input "true"
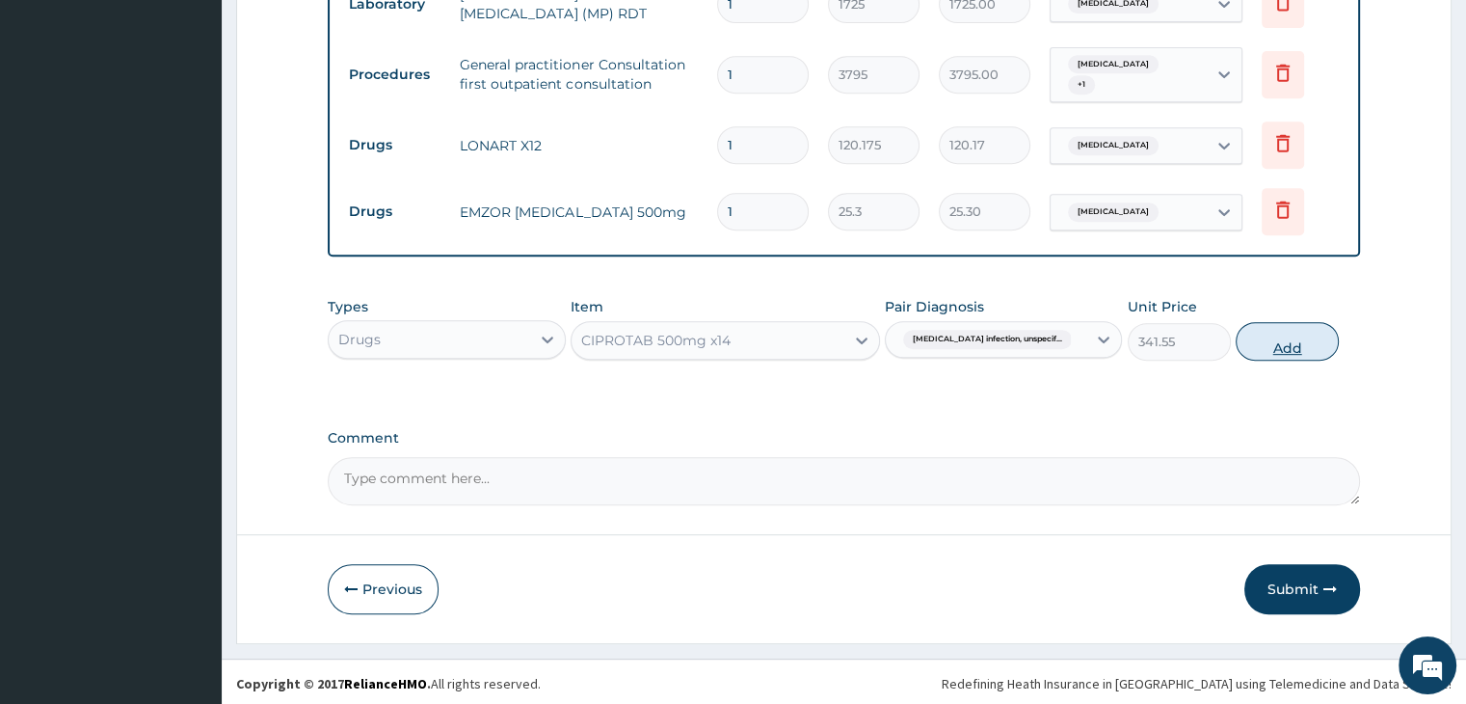
click at [1279, 328] on button "Add" at bounding box center [1287, 341] width 103 height 39
type input "0"
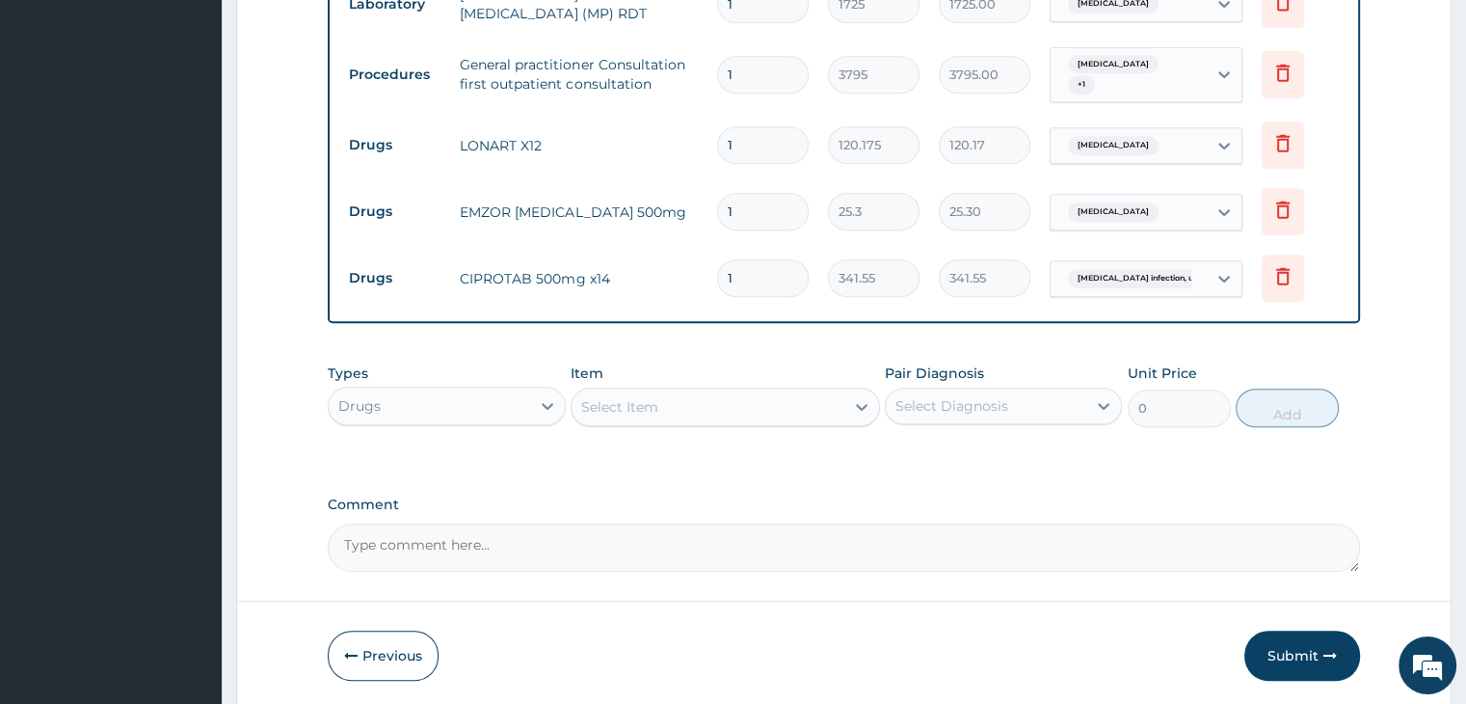
type input "14"
type input "4781.70"
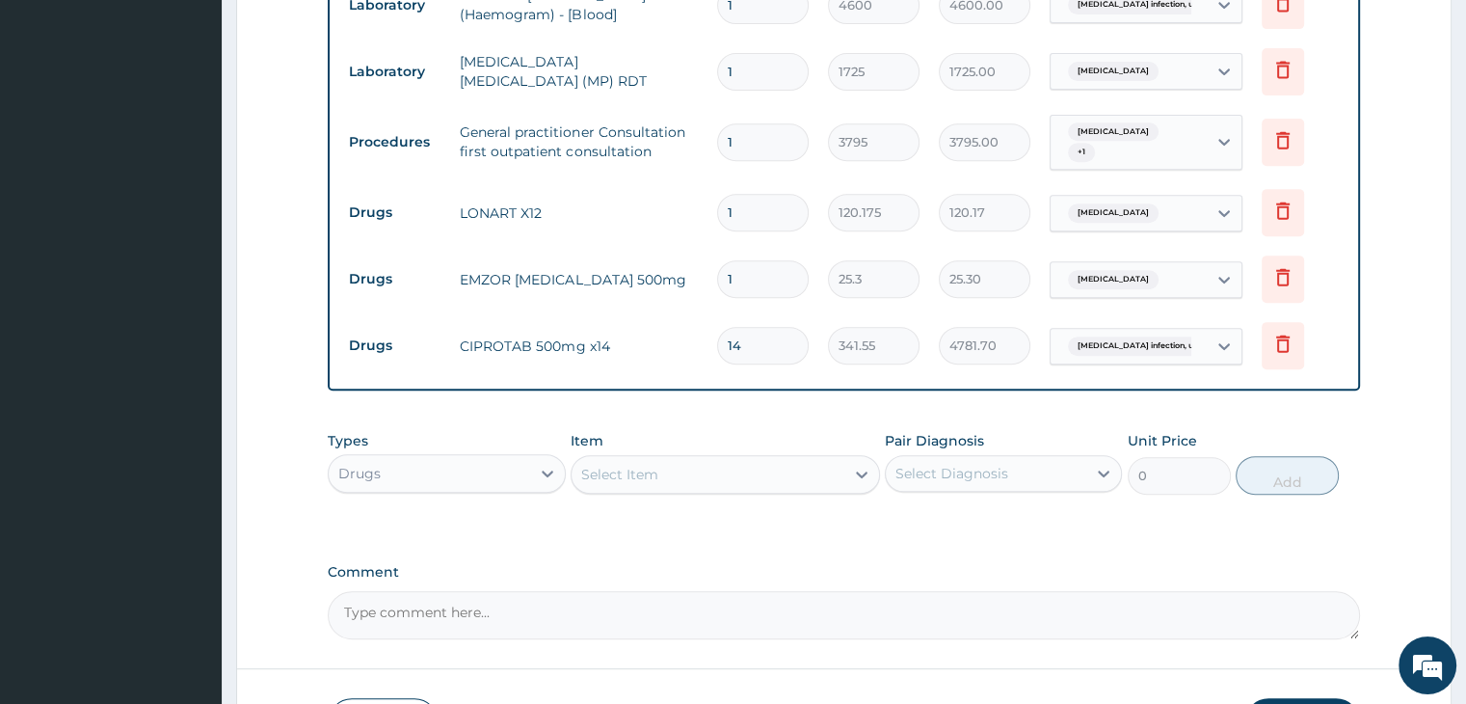
scroll to position [768, 0]
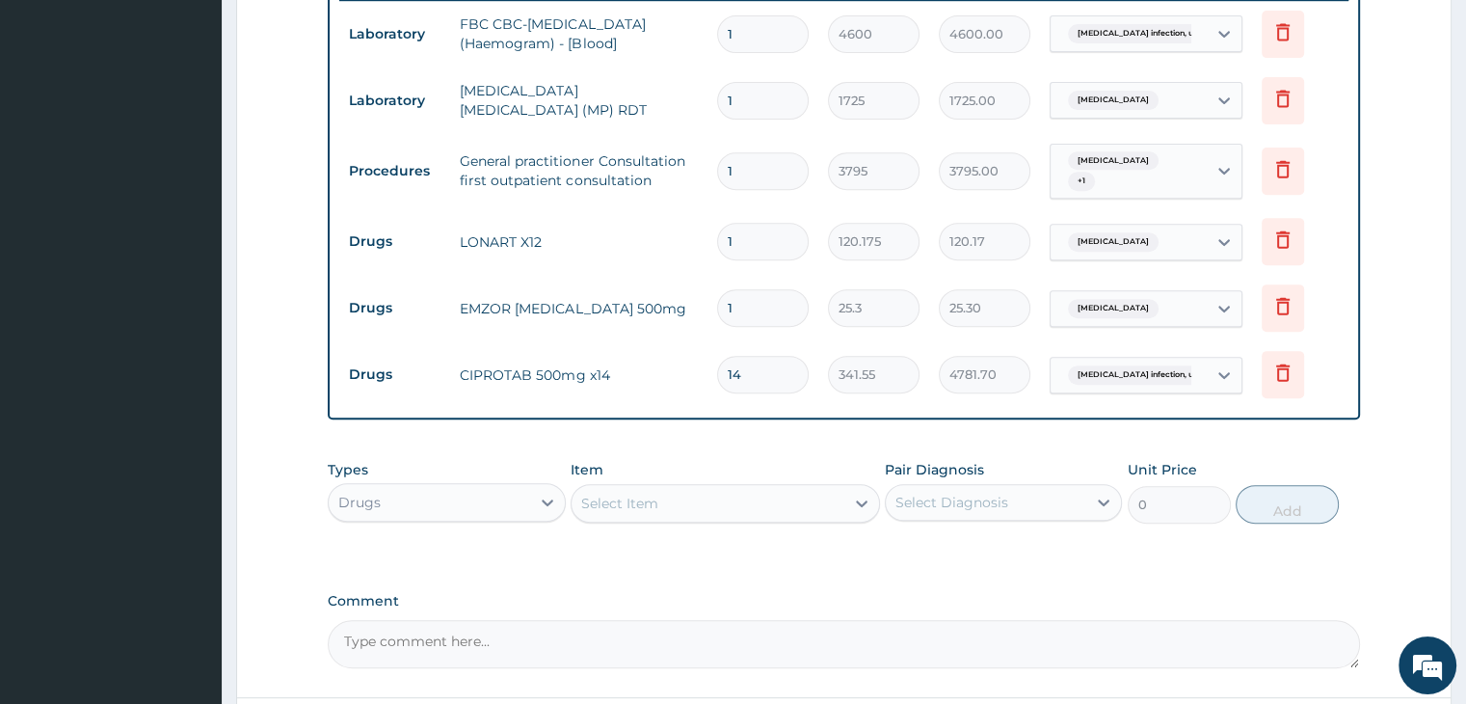
type input "14"
click at [761, 303] on input "1" at bounding box center [763, 308] width 92 height 38
type input "15"
type input "379.50"
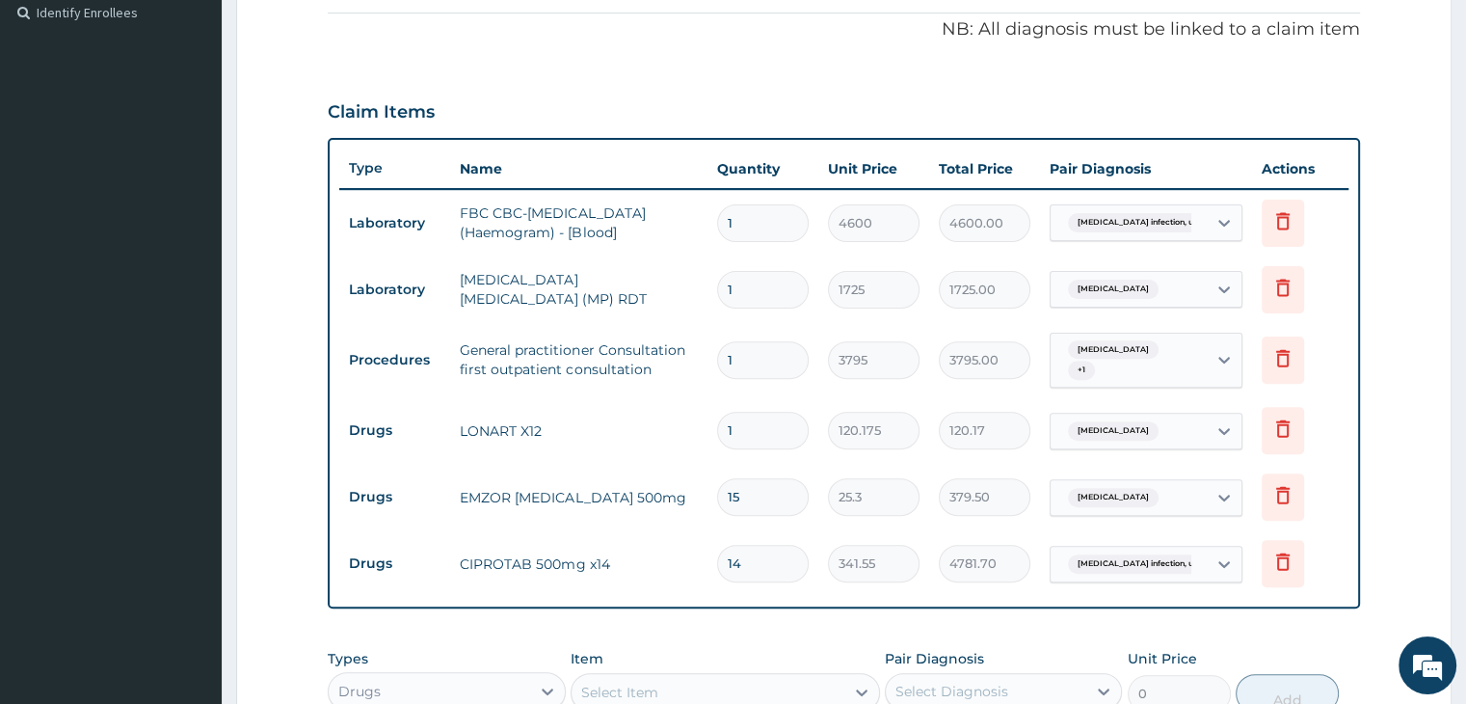
scroll to position [575, 0]
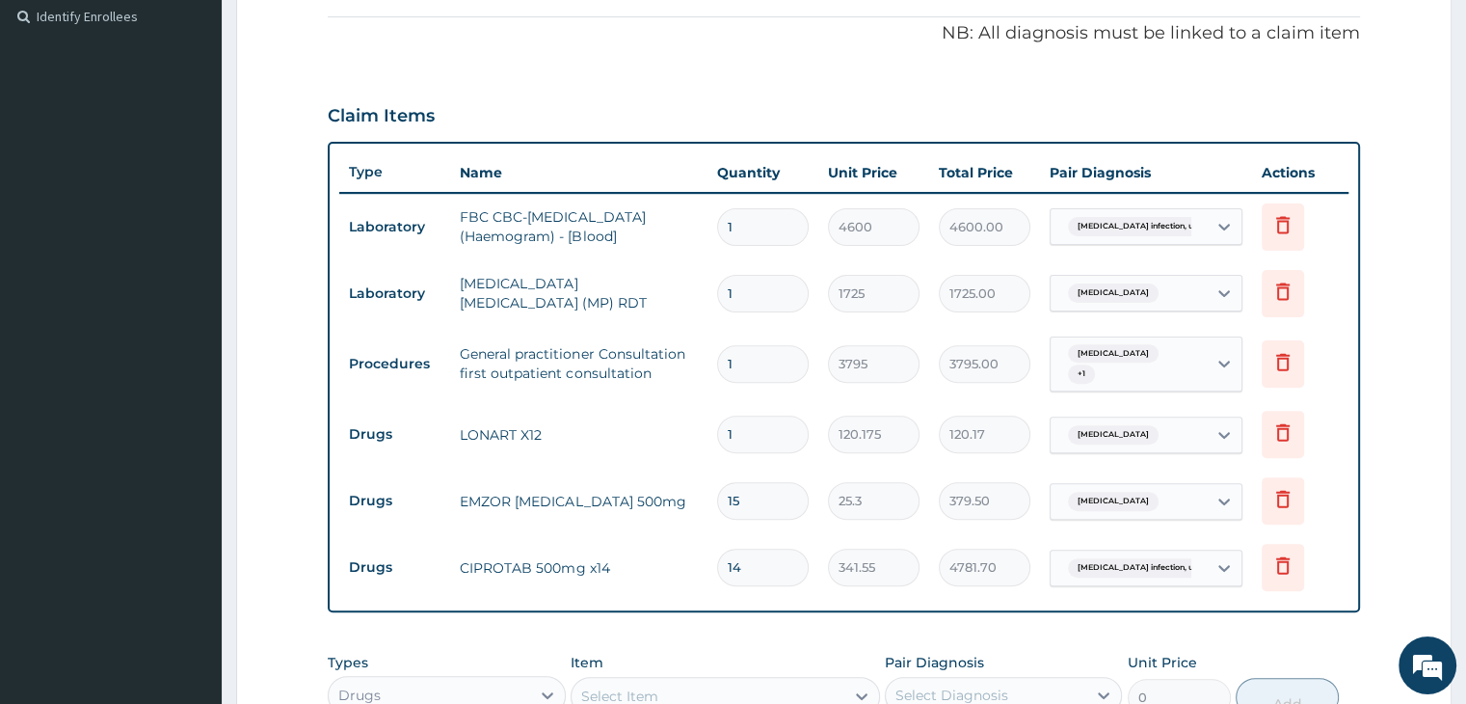
type input "15"
click at [767, 226] on input "1" at bounding box center [763, 227] width 92 height 38
type input "12"
type input "55200.00"
type input "12"
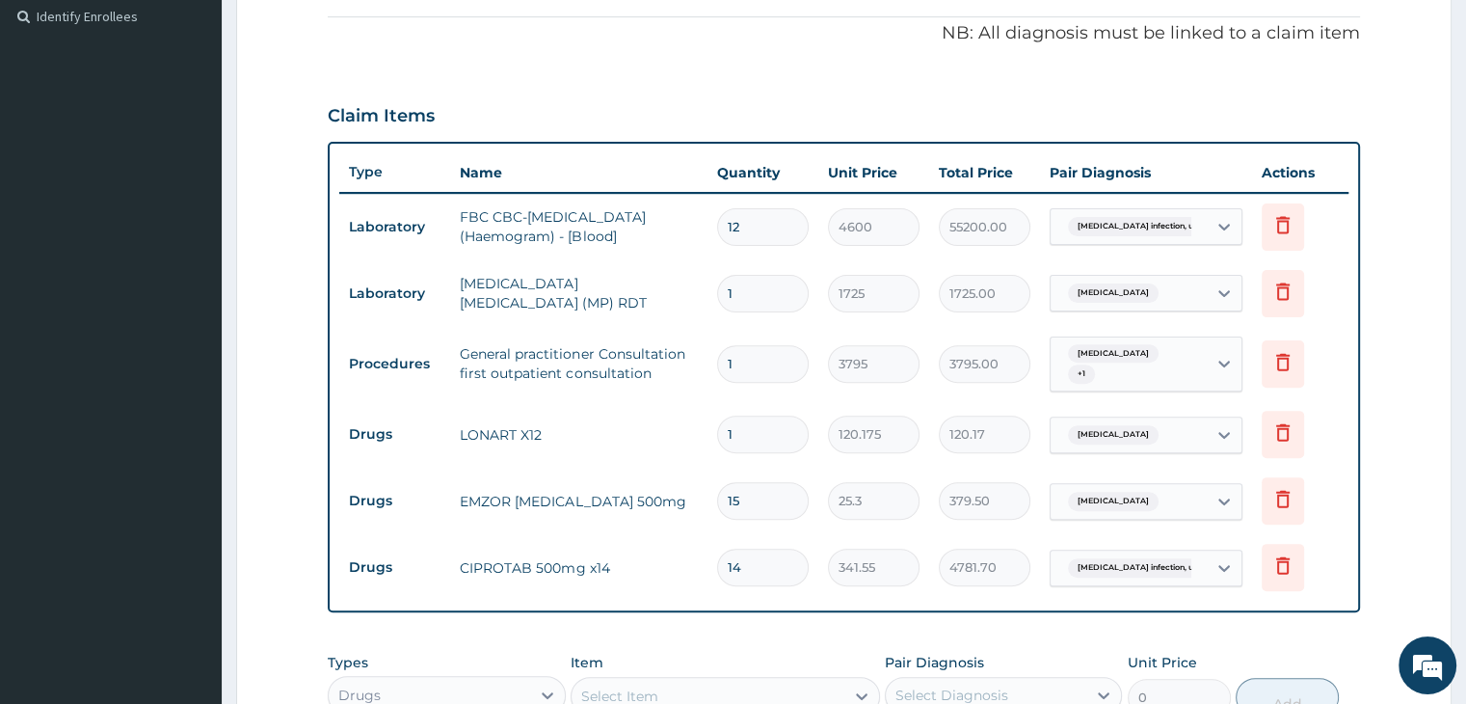
click at [1401, 412] on form "Step 2 of 2 PA Code / Prescription Code Enter Code(Secondary Care Only) Encount…" at bounding box center [843, 263] width 1215 height 1473
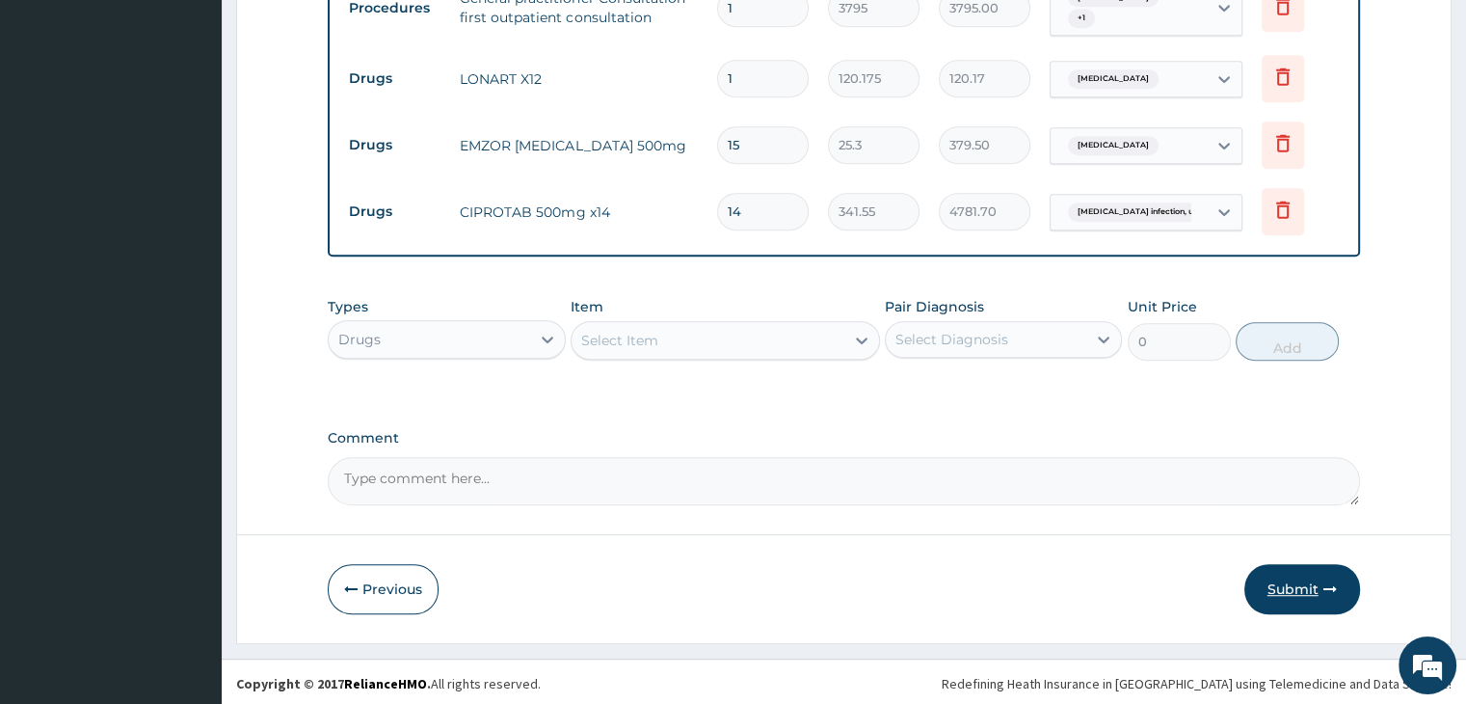
click at [1303, 579] on button "Submit" at bounding box center [1302, 589] width 116 height 50
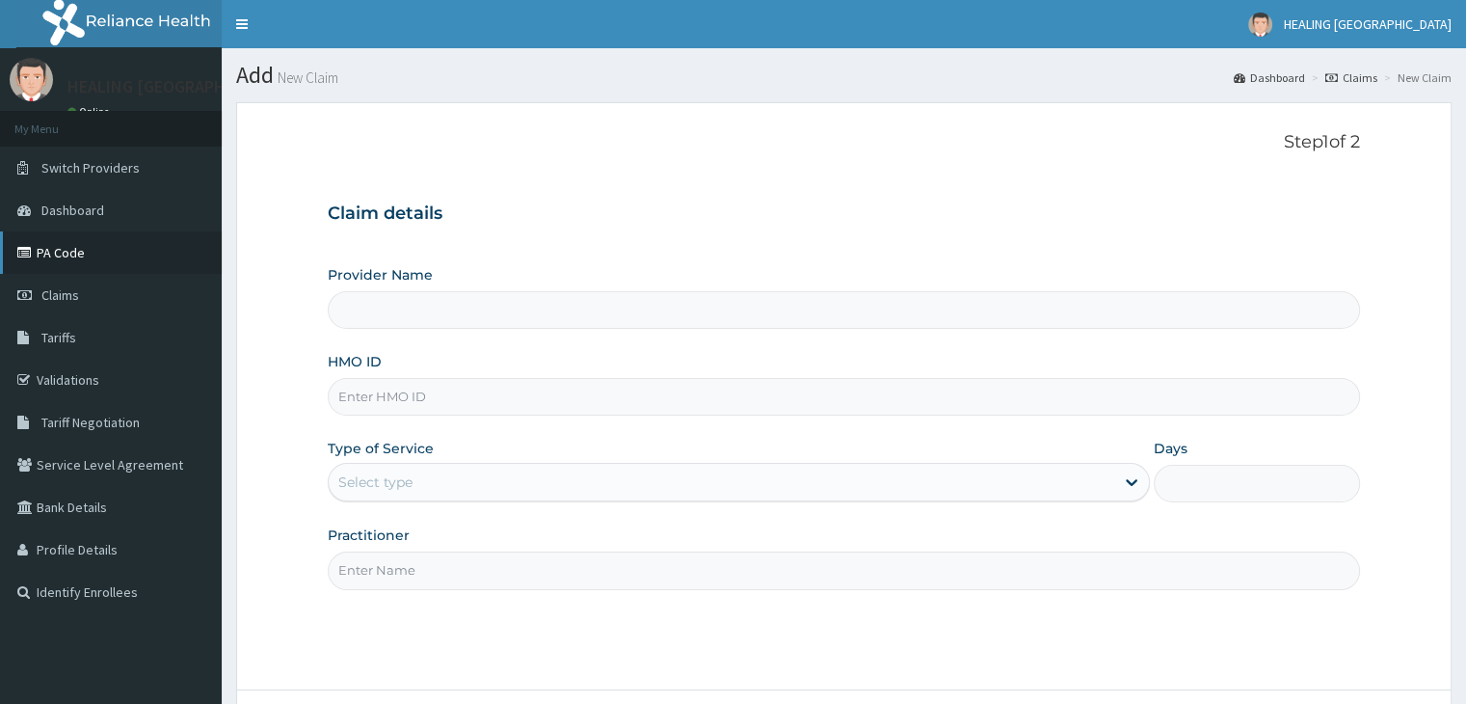
click at [73, 252] on link "PA Code" at bounding box center [111, 252] width 222 height 42
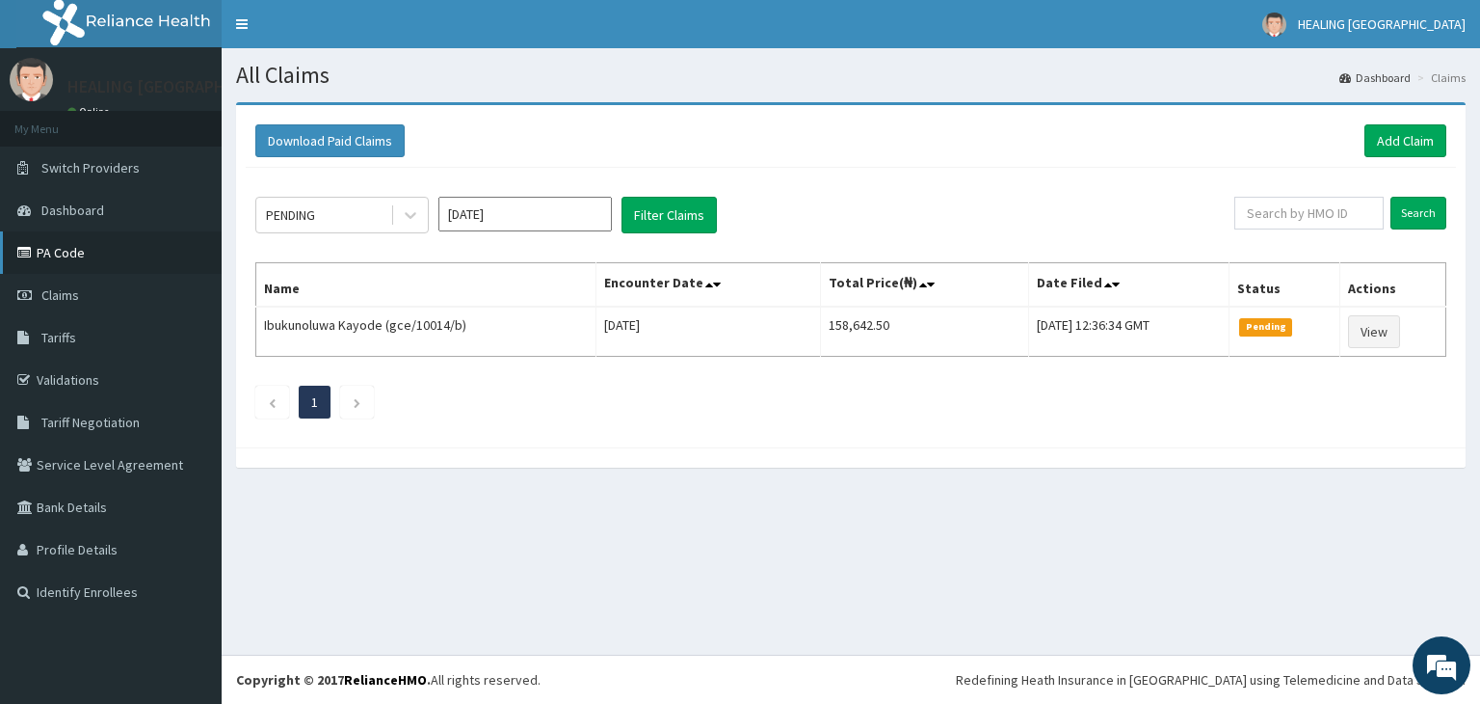
click at [73, 248] on link "PA Code" at bounding box center [111, 252] width 222 height 42
click at [1399, 136] on link "Add Claim" at bounding box center [1406, 140] width 82 height 33
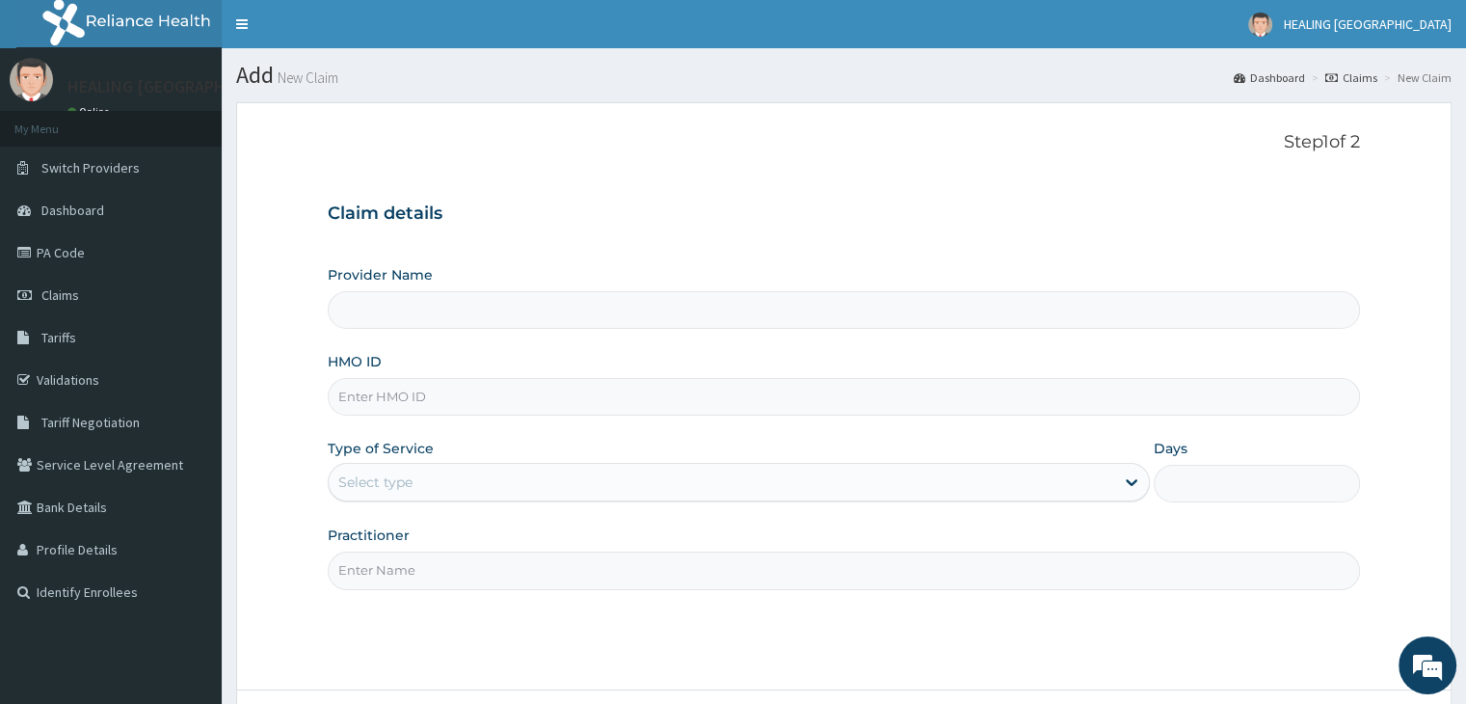
click at [435, 404] on input "HMO ID" at bounding box center [843, 397] width 1031 height 38
type input "cyu"
type input "HEALING VIRTUES HOSPITAL"
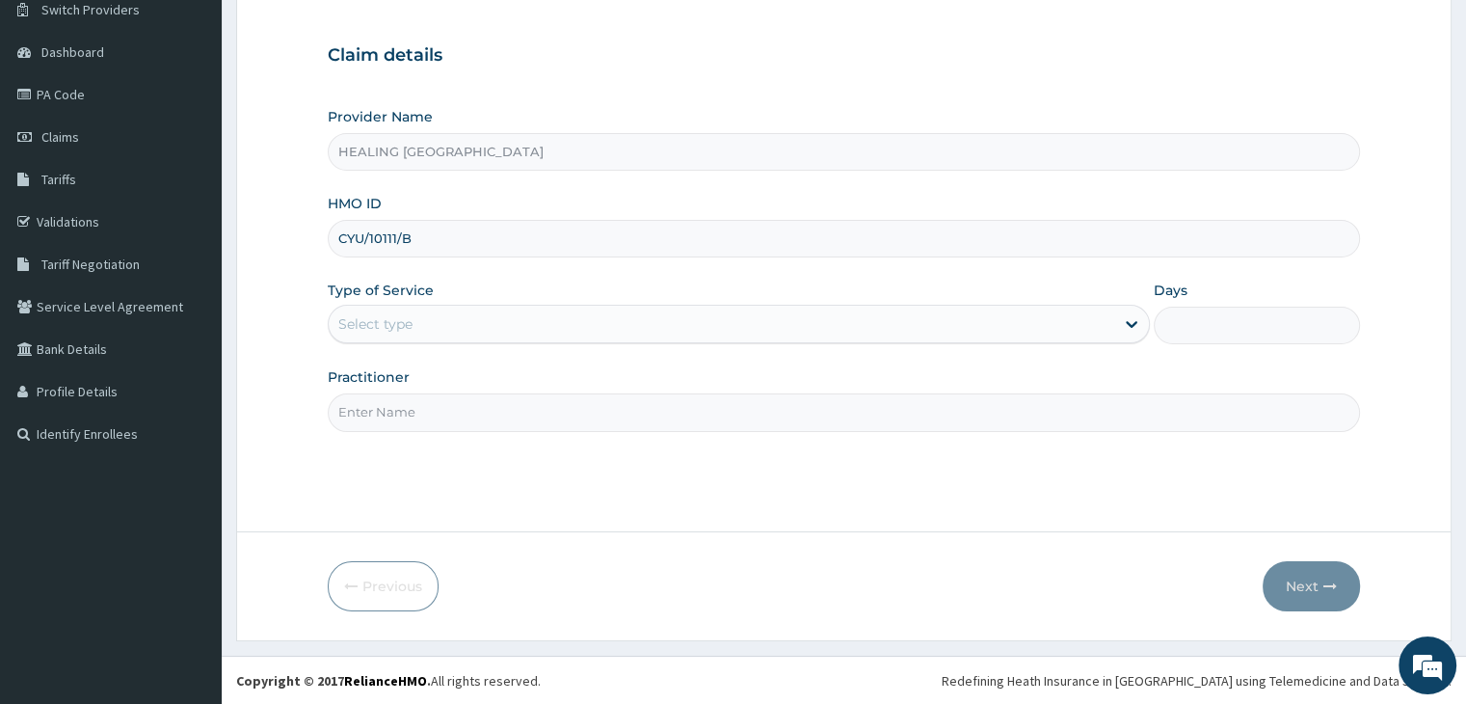
scroll to position [158, 0]
type input "CYU/10111/B"
click at [725, 313] on div "Select type" at bounding box center [721, 323] width 785 height 31
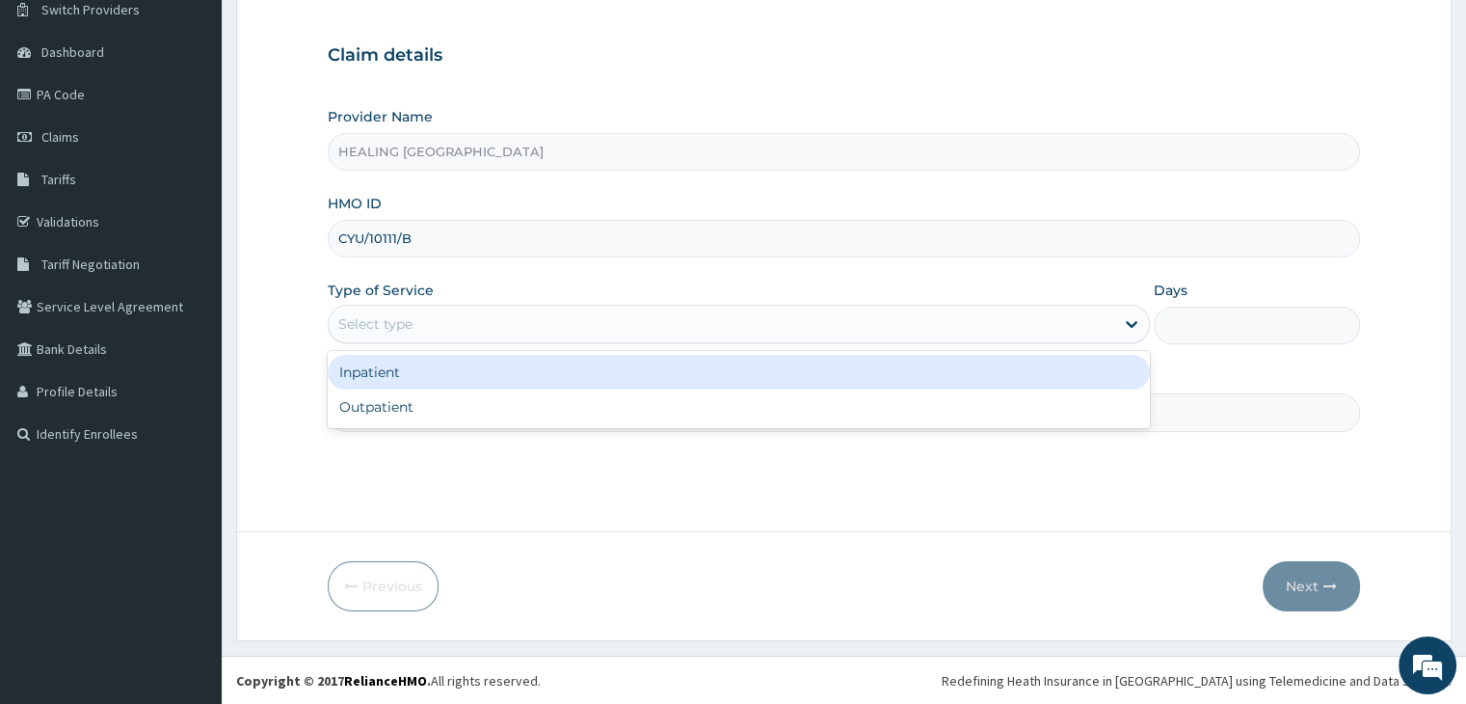
scroll to position [0, 0]
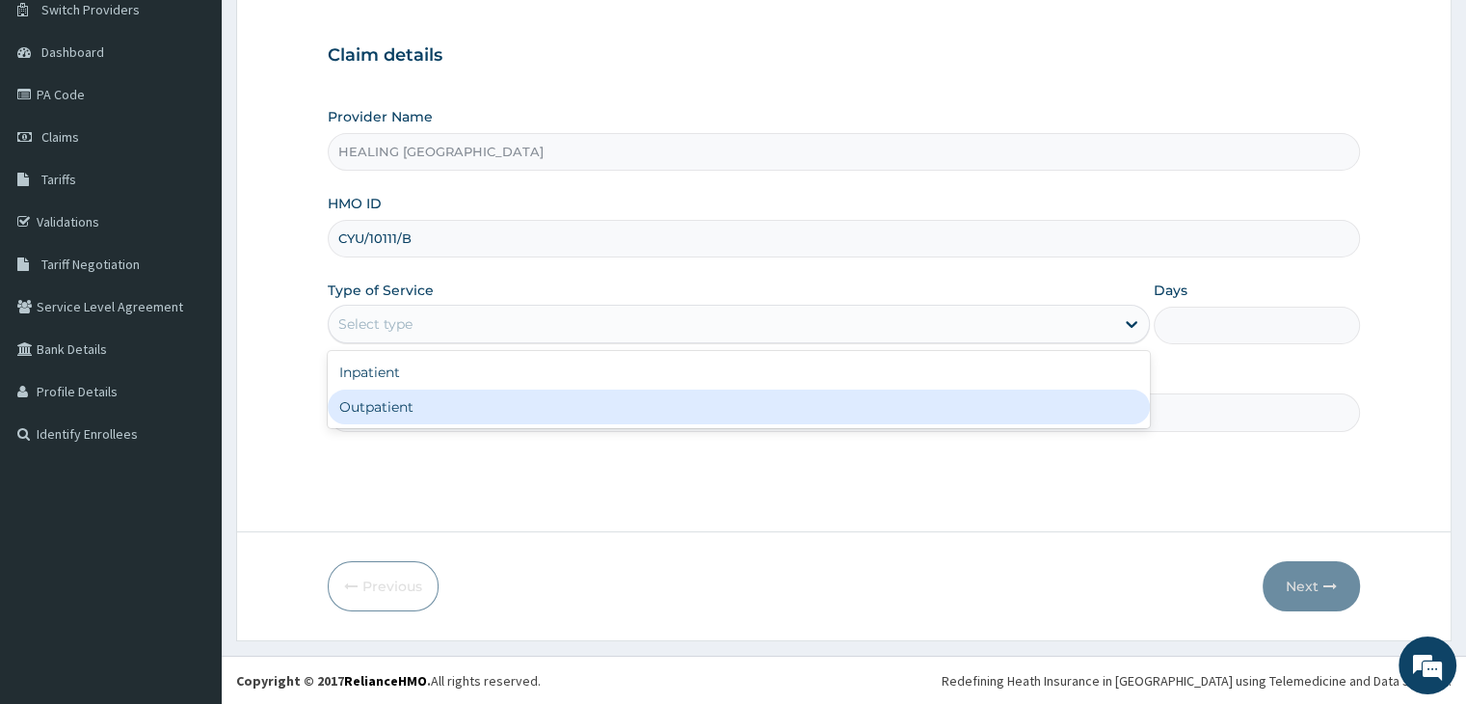
click at [685, 396] on div "Outpatient" at bounding box center [739, 406] width 822 height 35
type input "1"
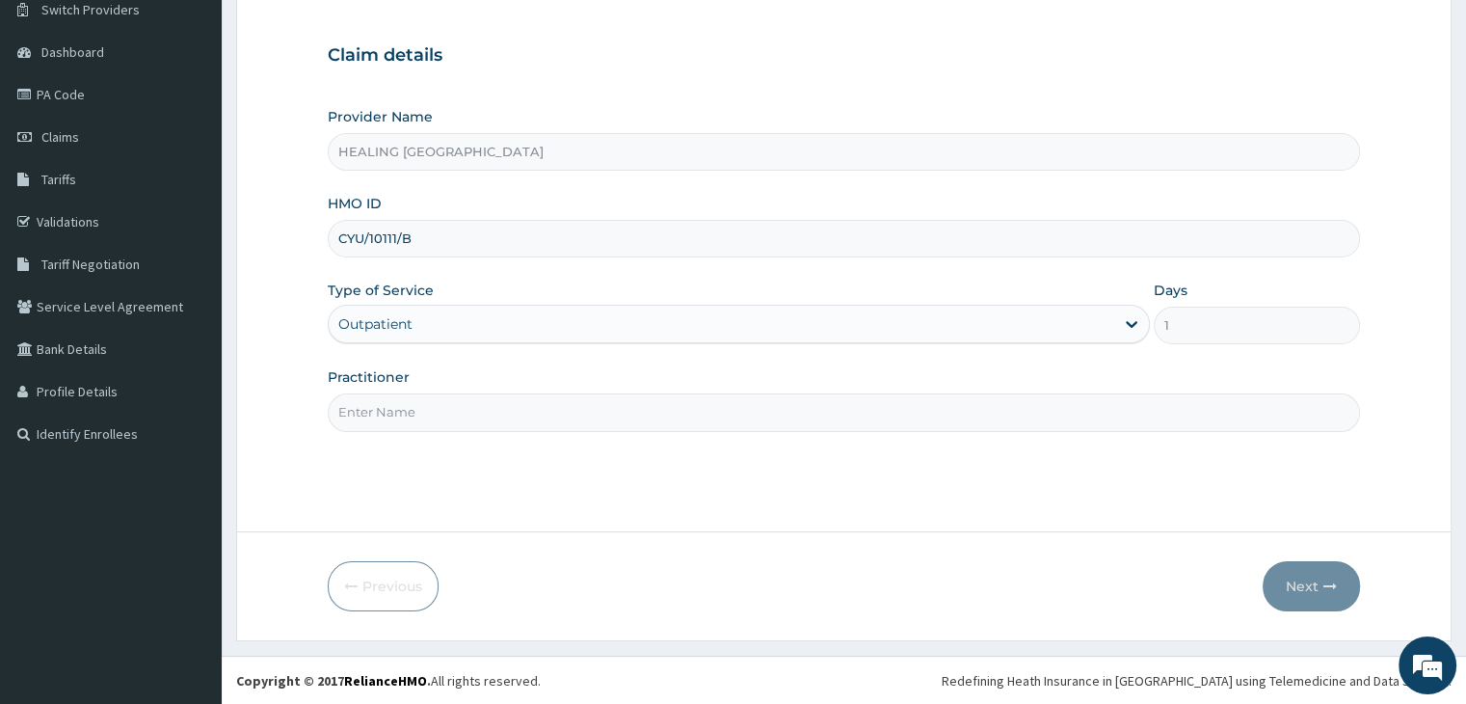
click at [667, 406] on input "Practitioner" at bounding box center [843, 412] width 1031 height 38
type input "Dr Ajayi"
click at [1303, 580] on button "Next" at bounding box center [1310, 586] width 97 height 50
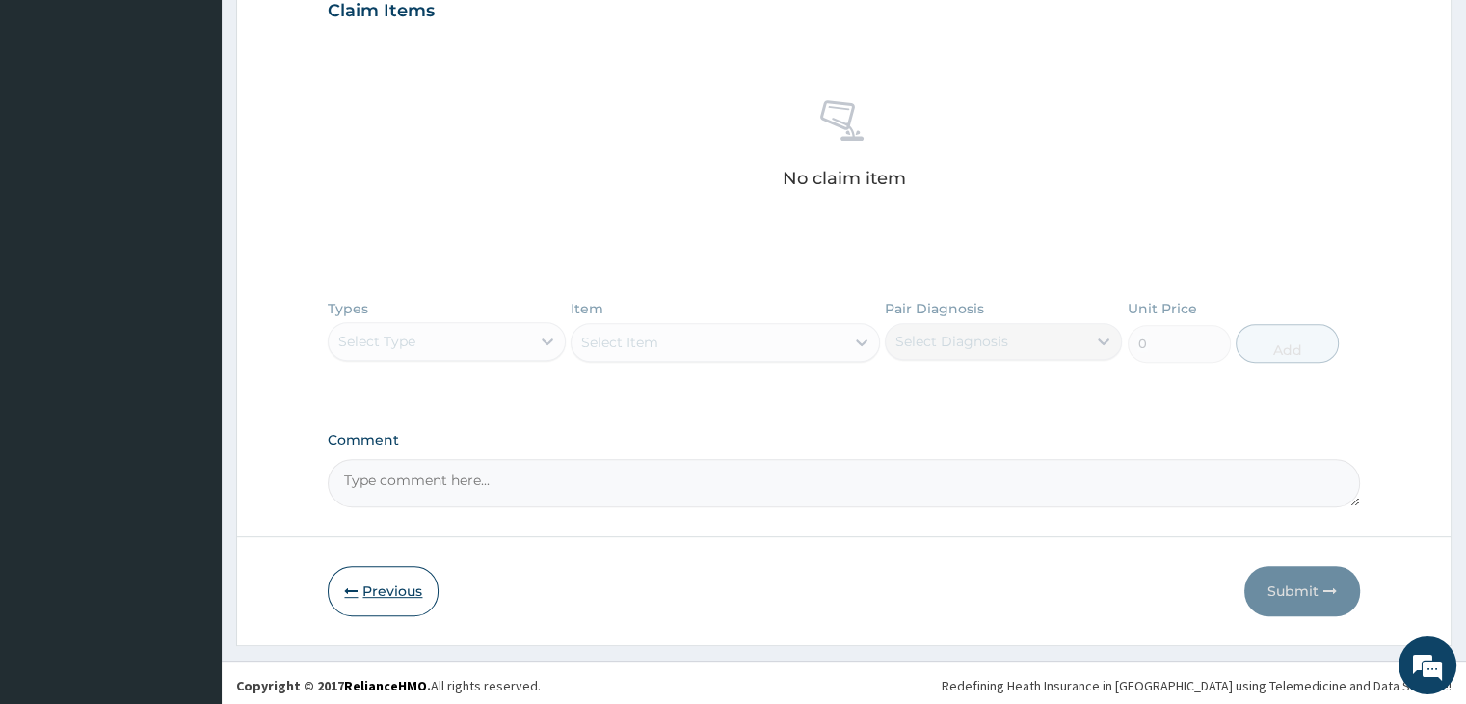
click at [380, 596] on button "Previous" at bounding box center [383, 591] width 111 height 50
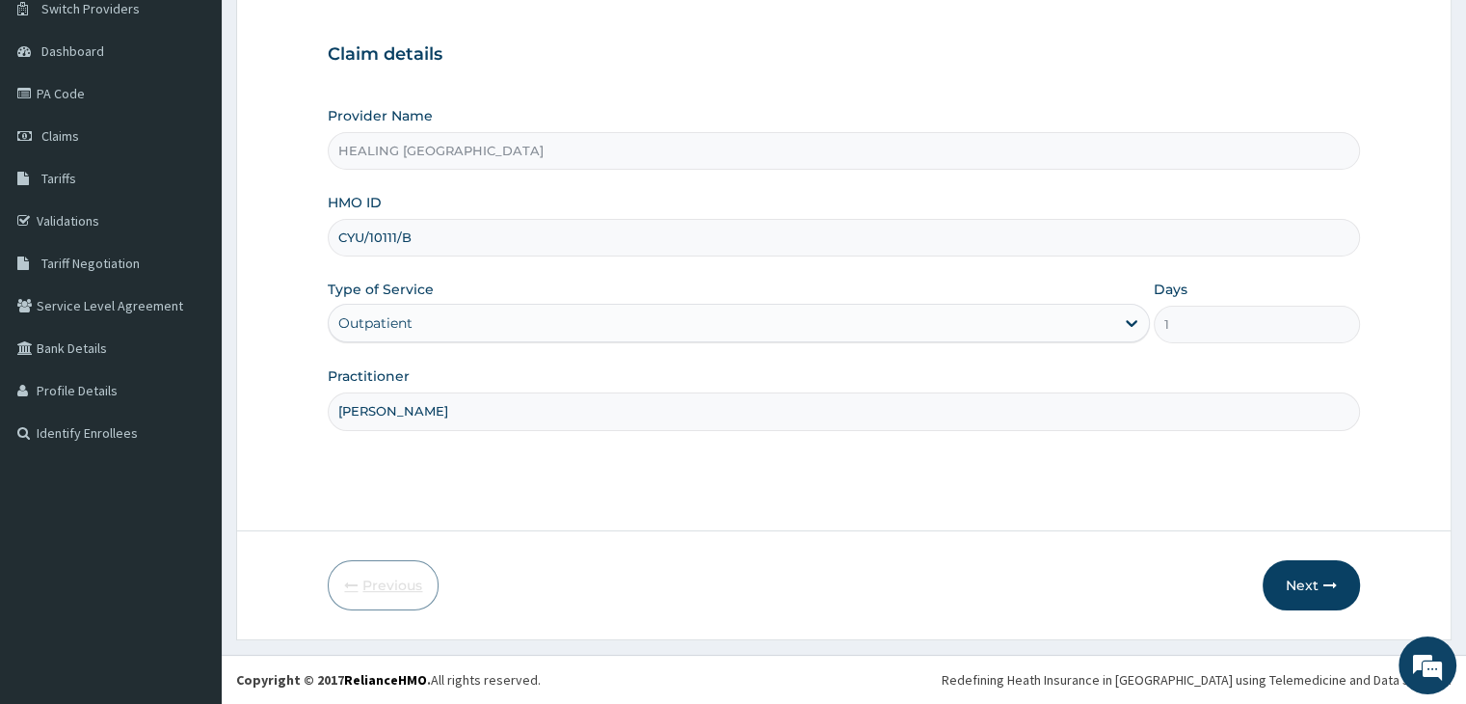
scroll to position [158, 0]
click at [1317, 570] on button "Next" at bounding box center [1310, 586] width 97 height 50
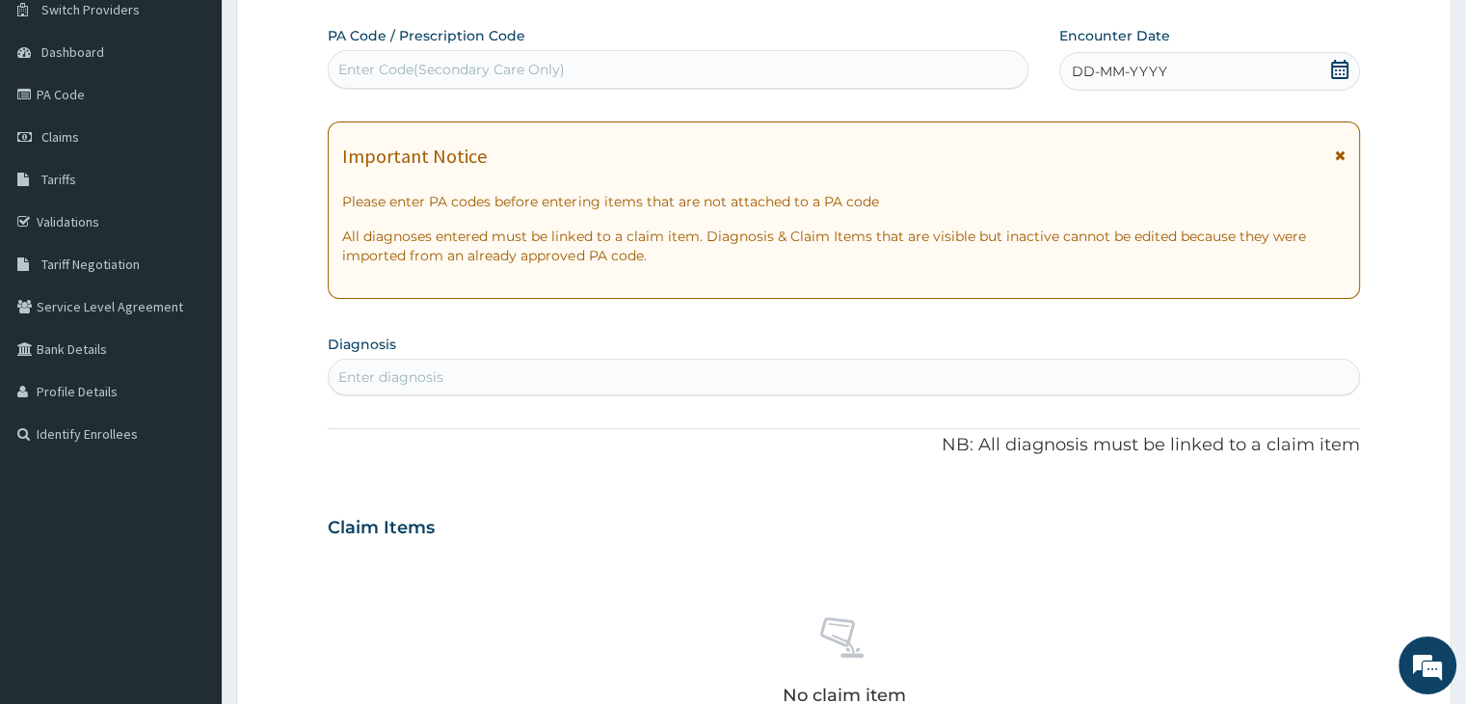
click at [1344, 64] on icon at bounding box center [1339, 69] width 19 height 19
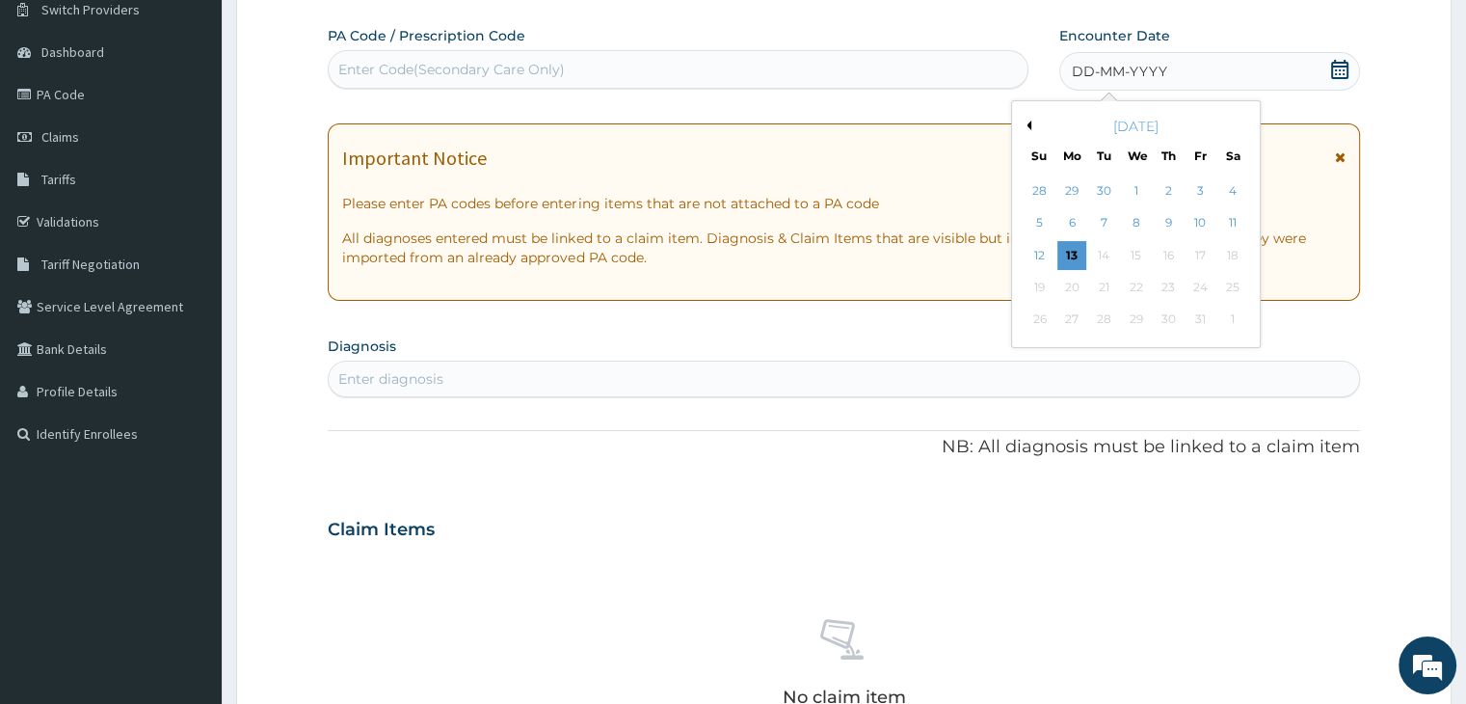
click at [1023, 121] on button "Previous Month" at bounding box center [1027, 125] width 10 height 10
click at [1072, 254] on div "15" at bounding box center [1071, 255] width 29 height 29
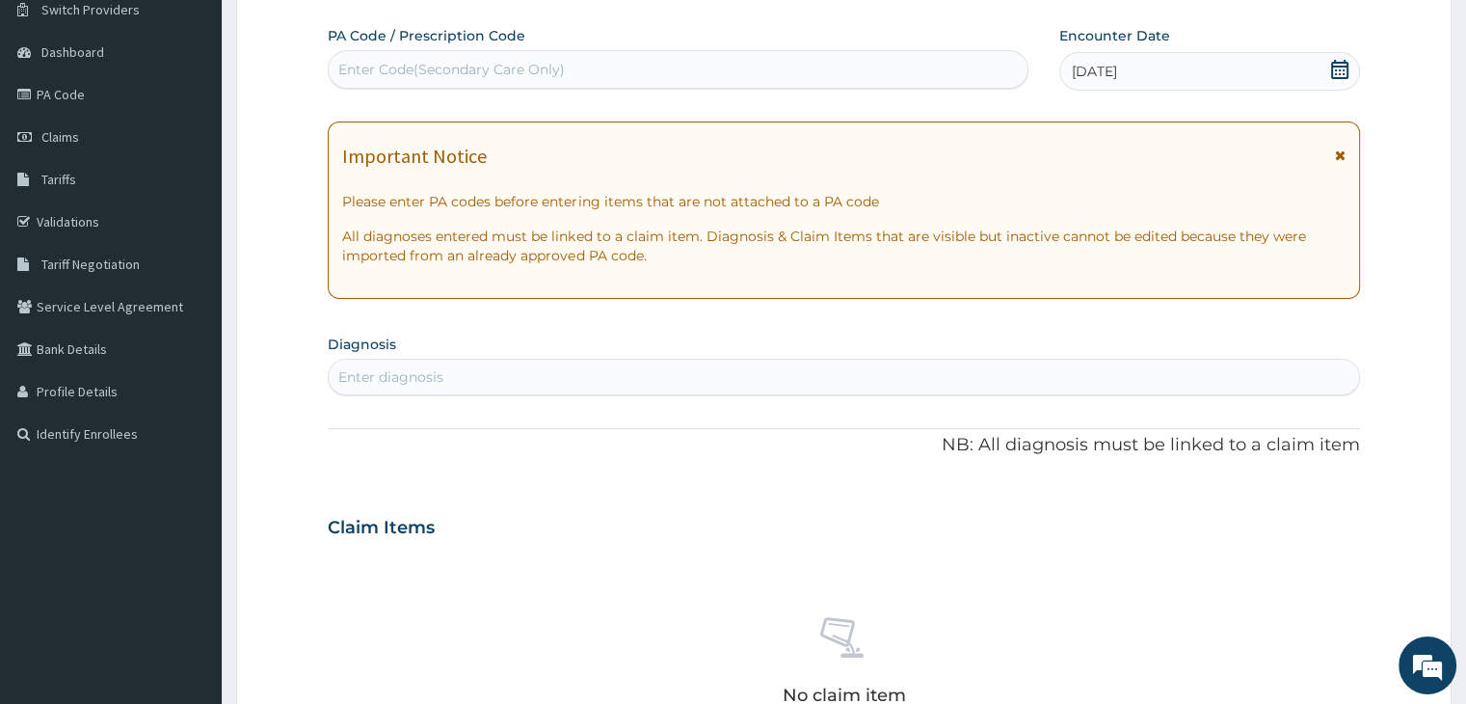
click at [706, 374] on div "Enter diagnosis" at bounding box center [843, 376] width 1029 height 31
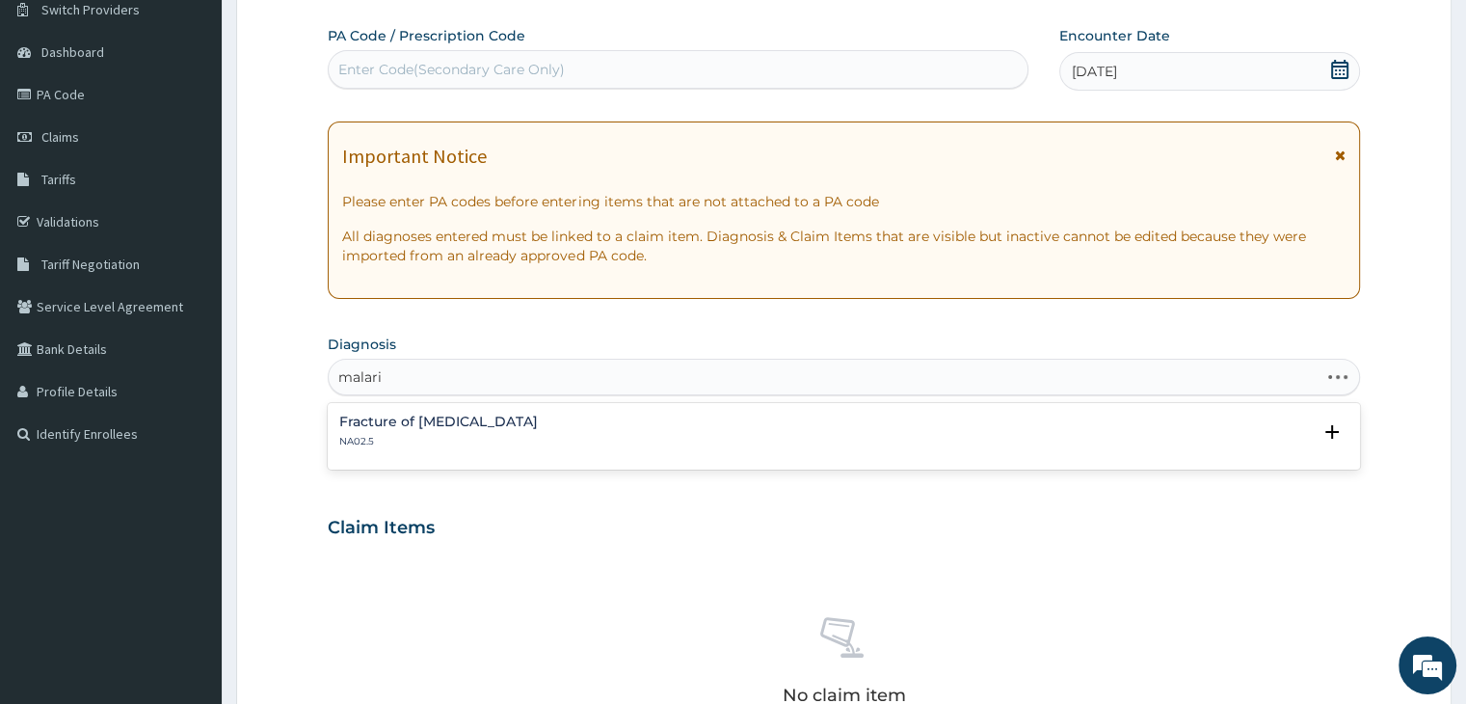
type input "[MEDICAL_DATA]"
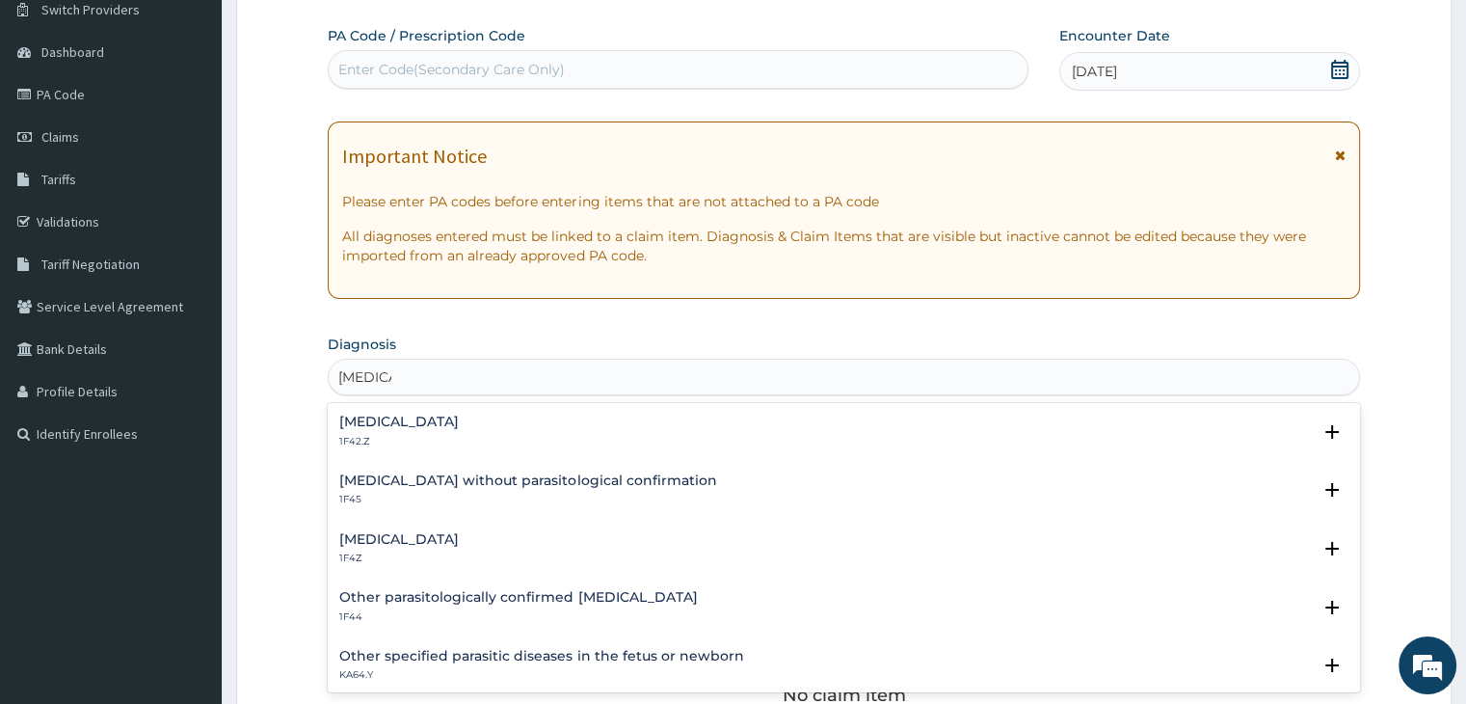
click at [493, 535] on div "Malaria, unspecified 1F4Z" at bounding box center [843, 549] width 1008 height 34
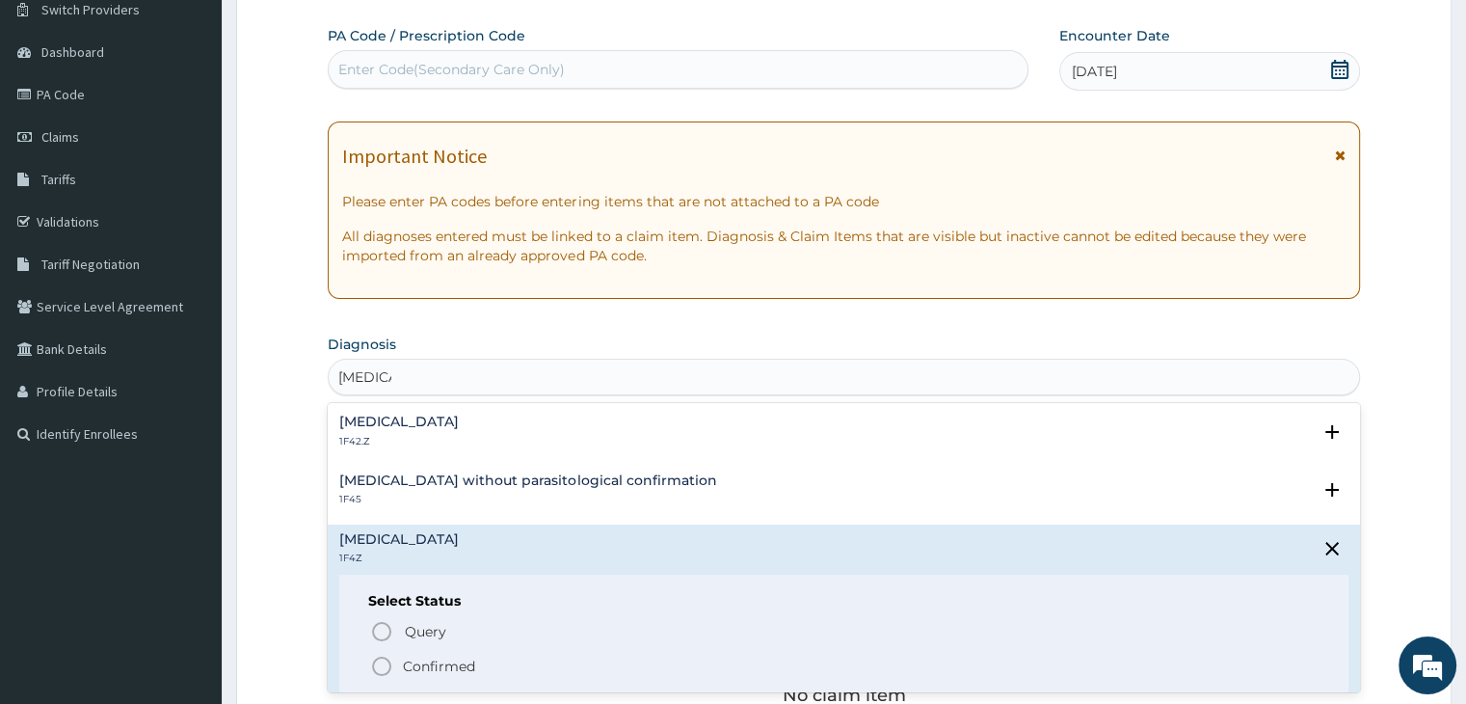
click at [382, 668] on icon "status option filled" at bounding box center [381, 665] width 23 height 23
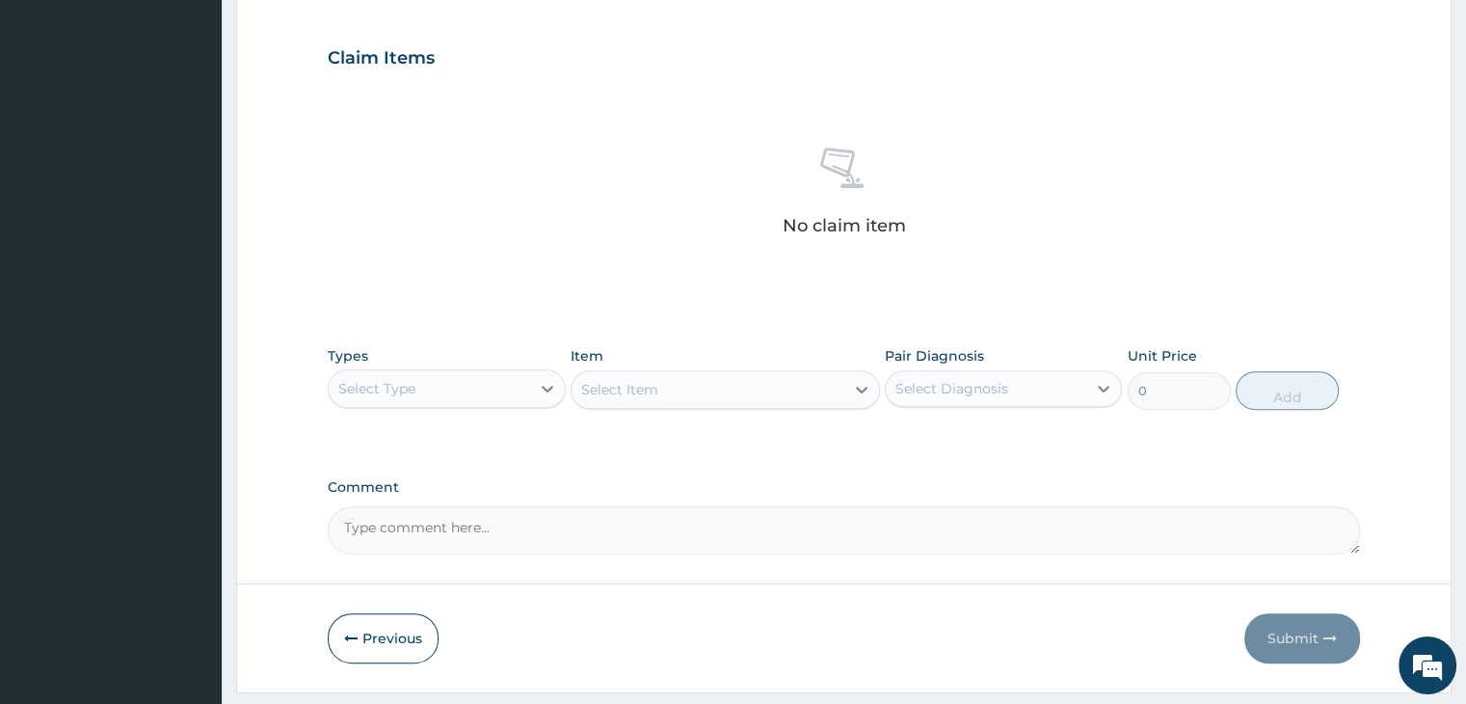
scroll to position [640, 0]
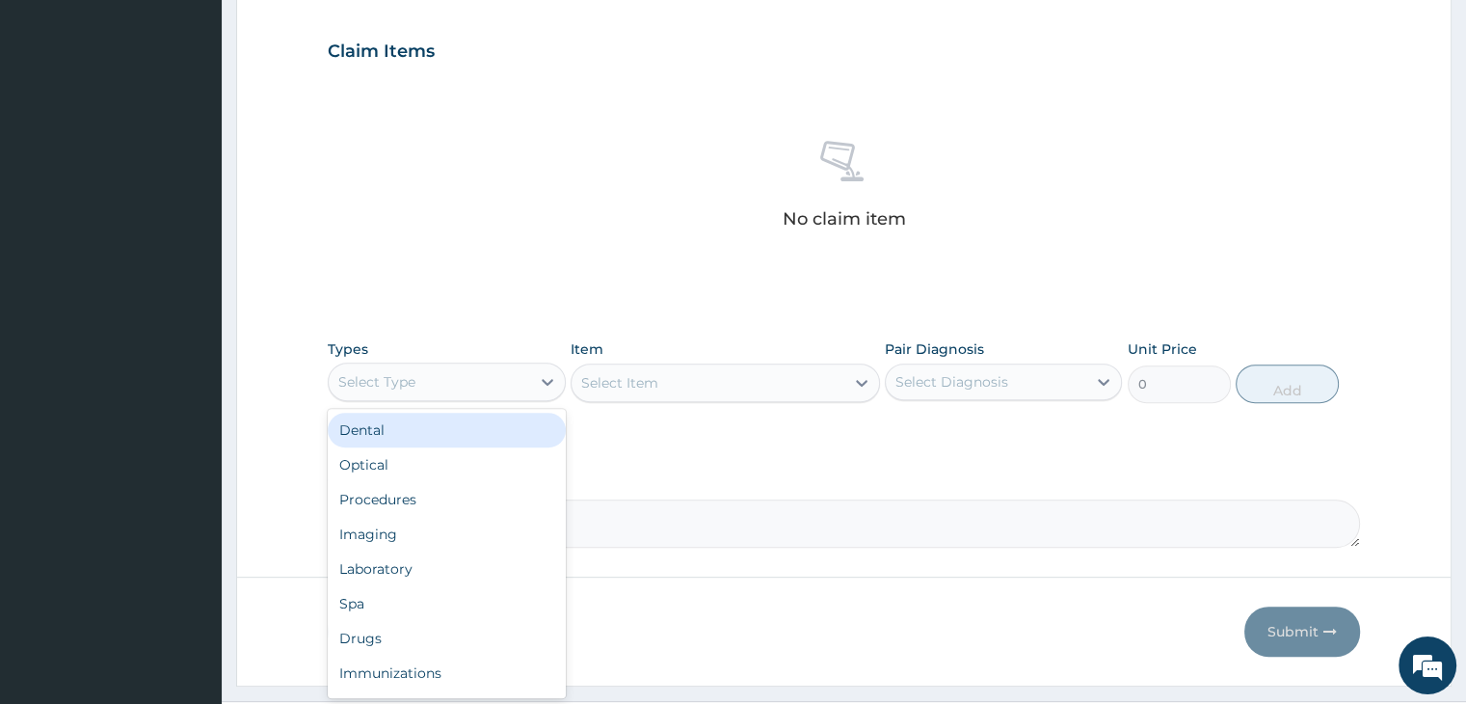
click at [504, 371] on div "Select Type" at bounding box center [429, 381] width 200 height 31
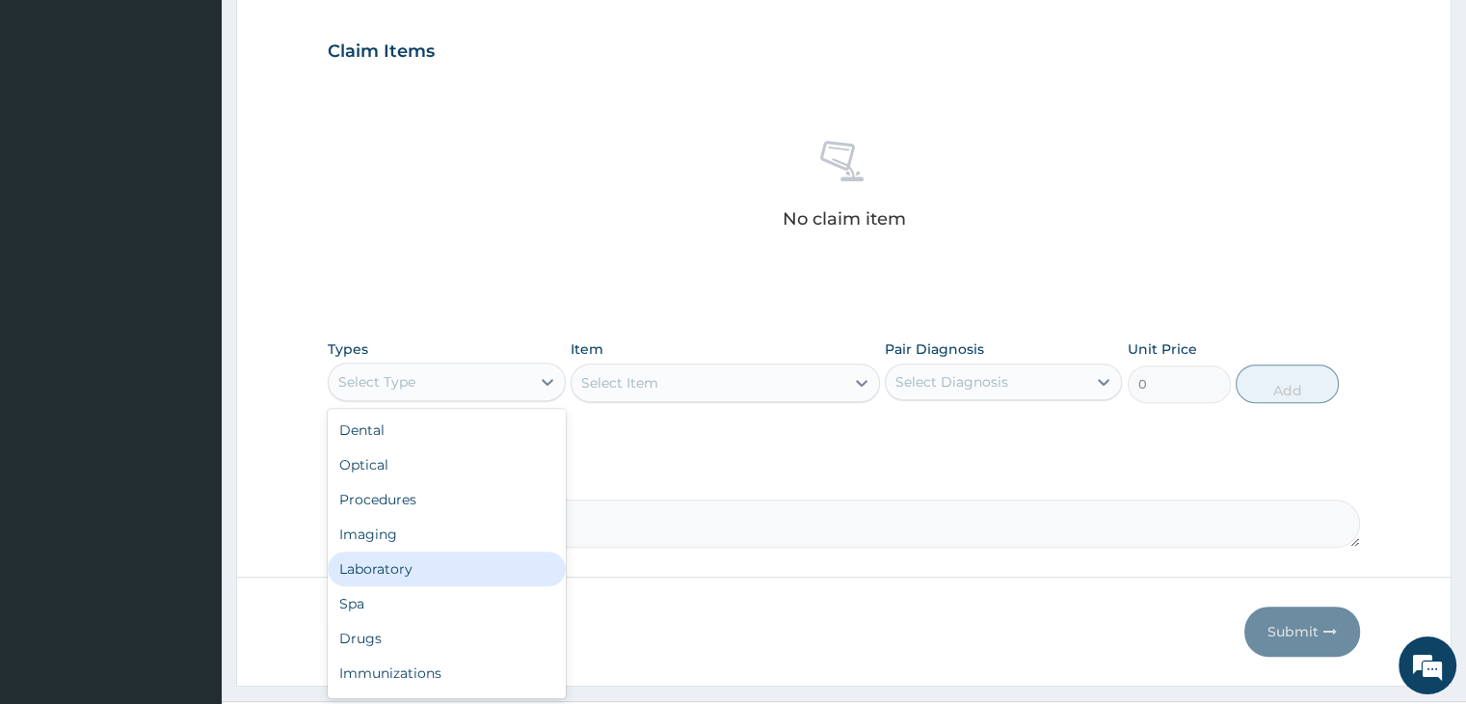
click at [425, 571] on div "Laboratory" at bounding box center [446, 568] width 237 height 35
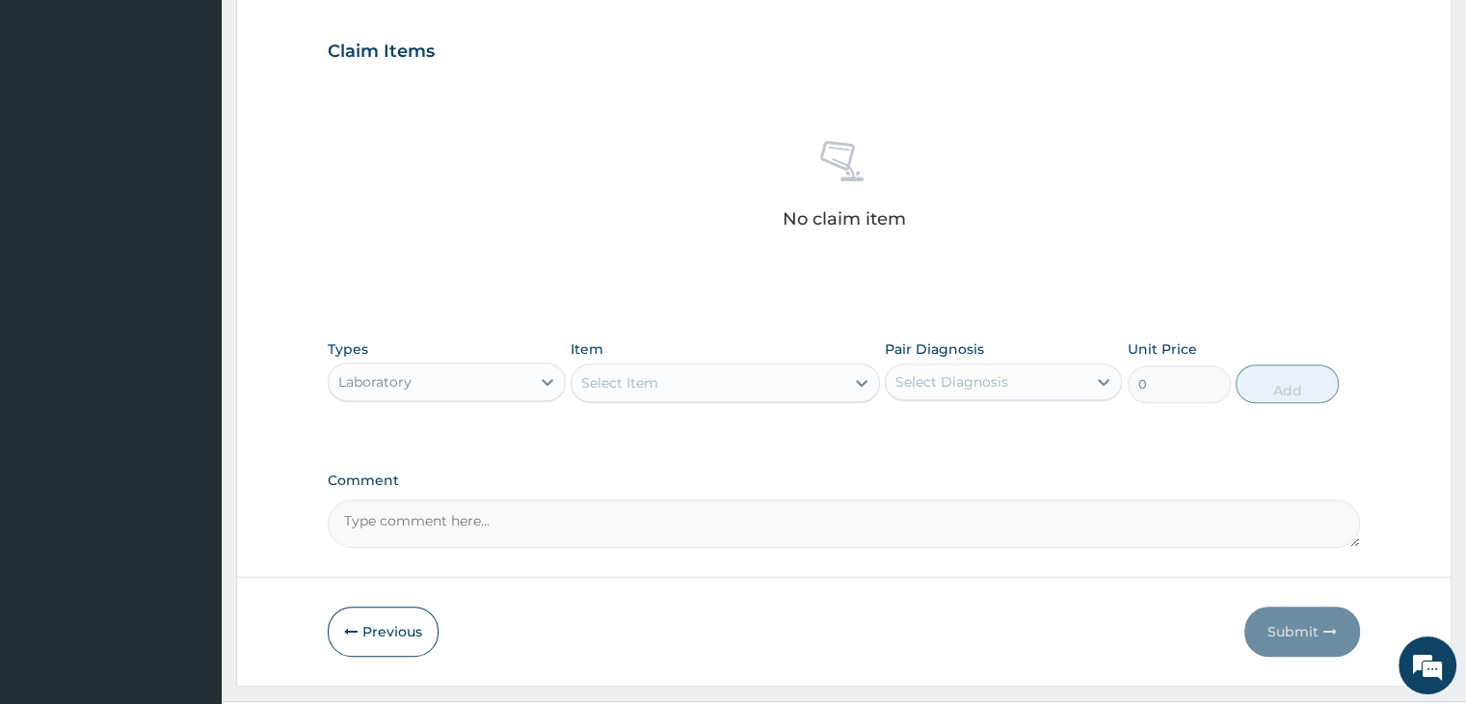
click at [716, 383] on div "Select Item" at bounding box center [707, 382] width 273 height 31
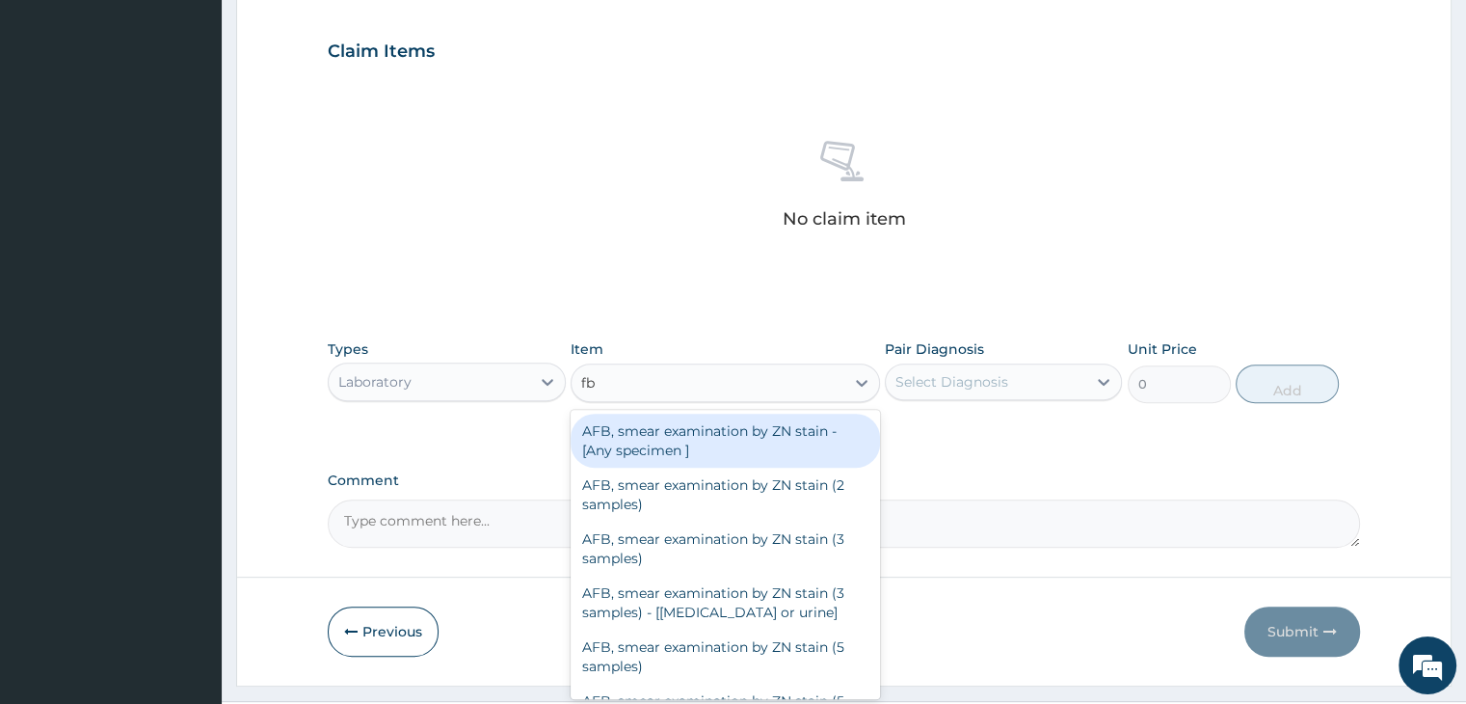
type input "fbc"
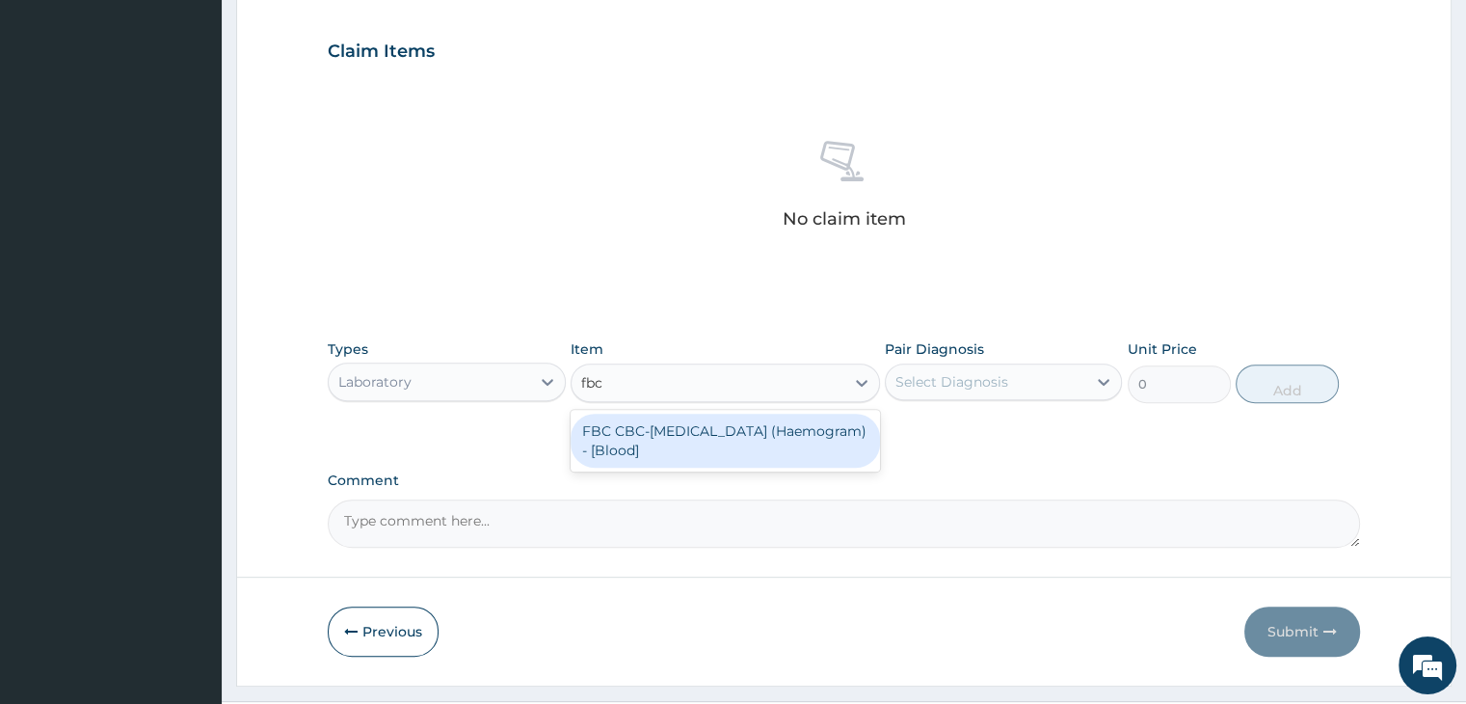
click at [730, 425] on div "FBC CBC-[MEDICAL_DATA] (Haemogram) - [Blood]" at bounding box center [725, 440] width 309 height 54
type input "4600"
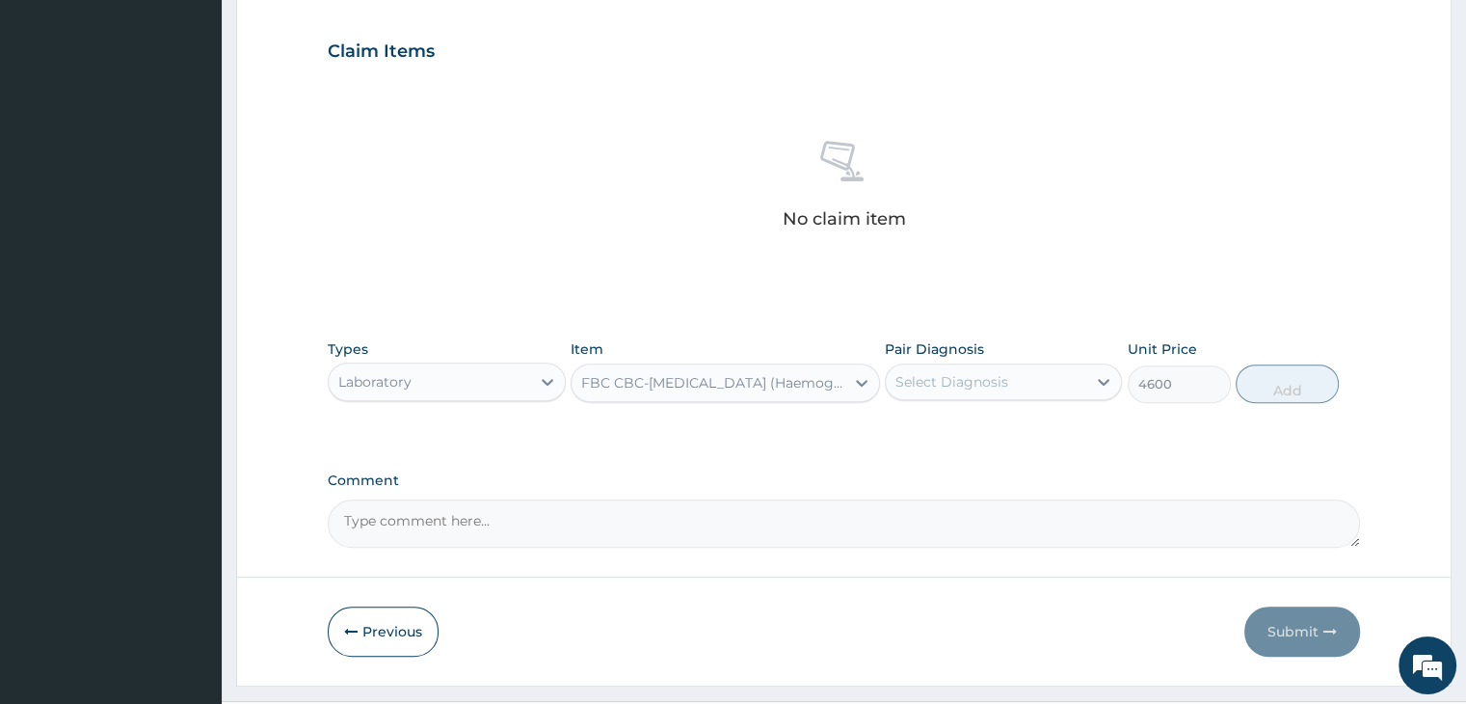
click at [1008, 375] on div "Select Diagnosis" at bounding box center [986, 381] width 200 height 31
click at [743, 382] on div "FBC CBC-[MEDICAL_DATA] (Haemogram) - [Blood]" at bounding box center [713, 382] width 265 height 19
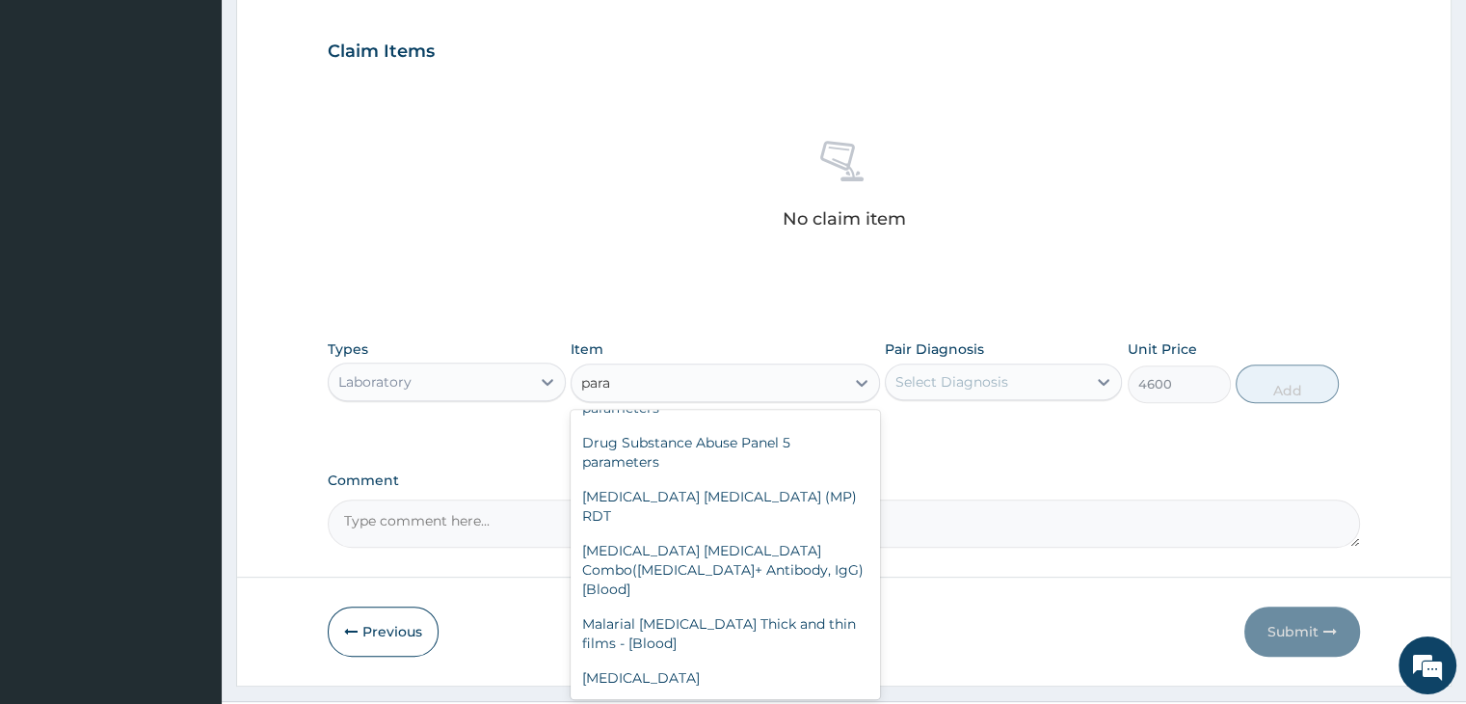
scroll to position [112, 0]
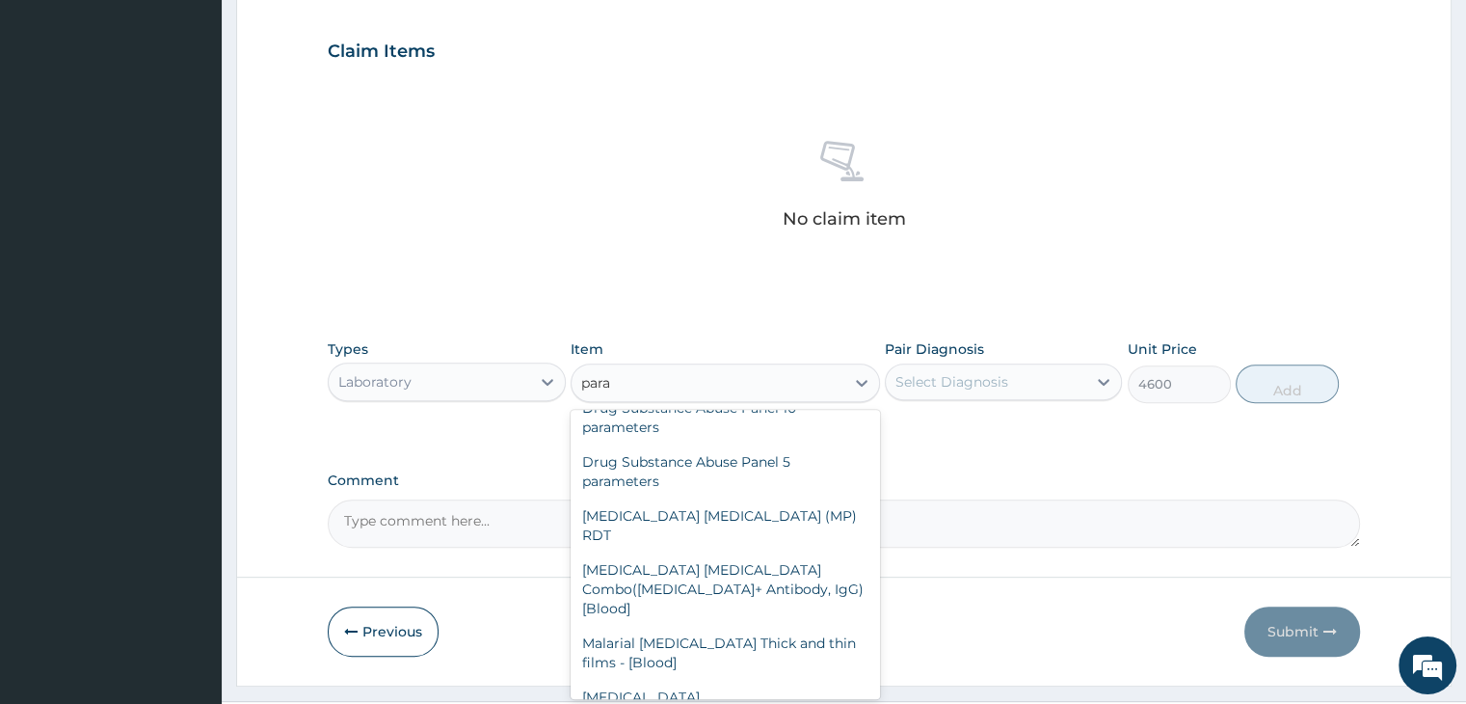
type input "paras"
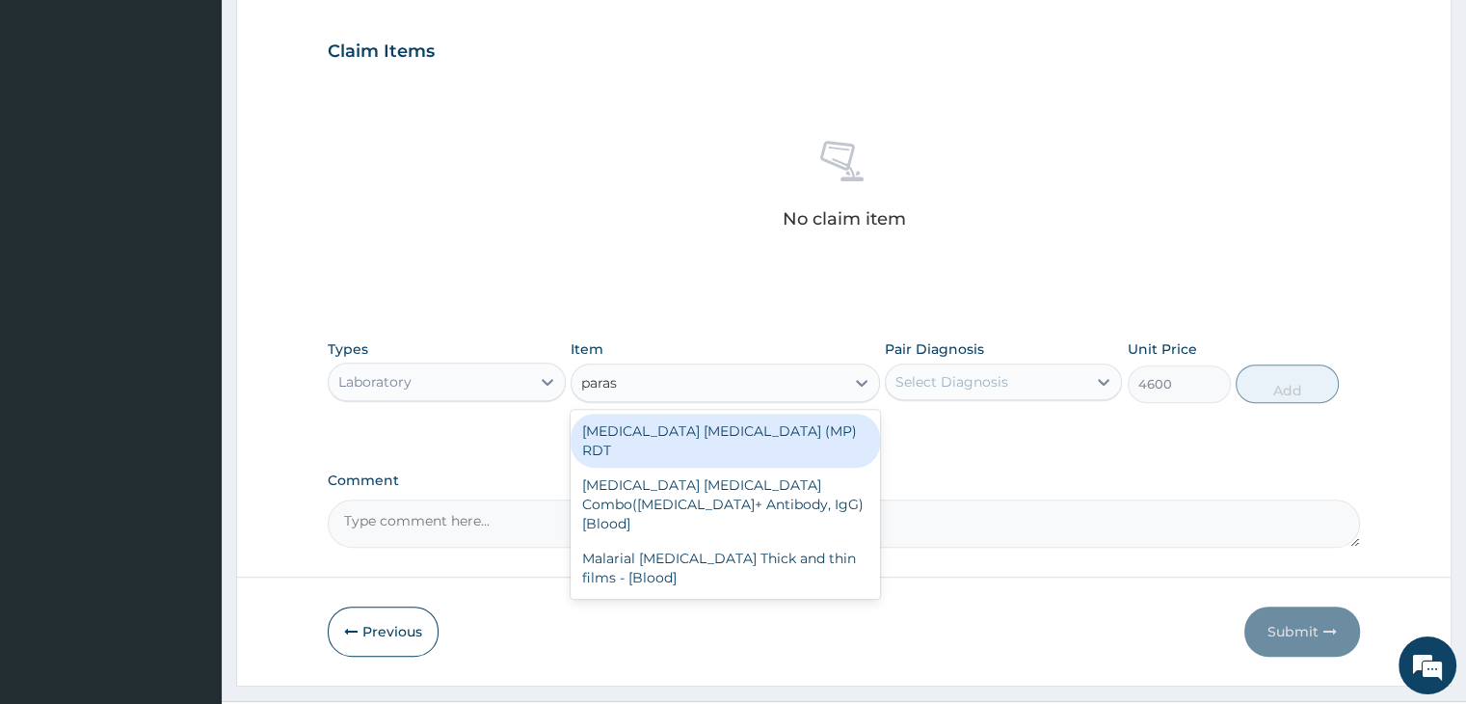
click at [721, 418] on div "MALARIA PARASITE (MP) RDT" at bounding box center [725, 440] width 309 height 54
type input "1725"
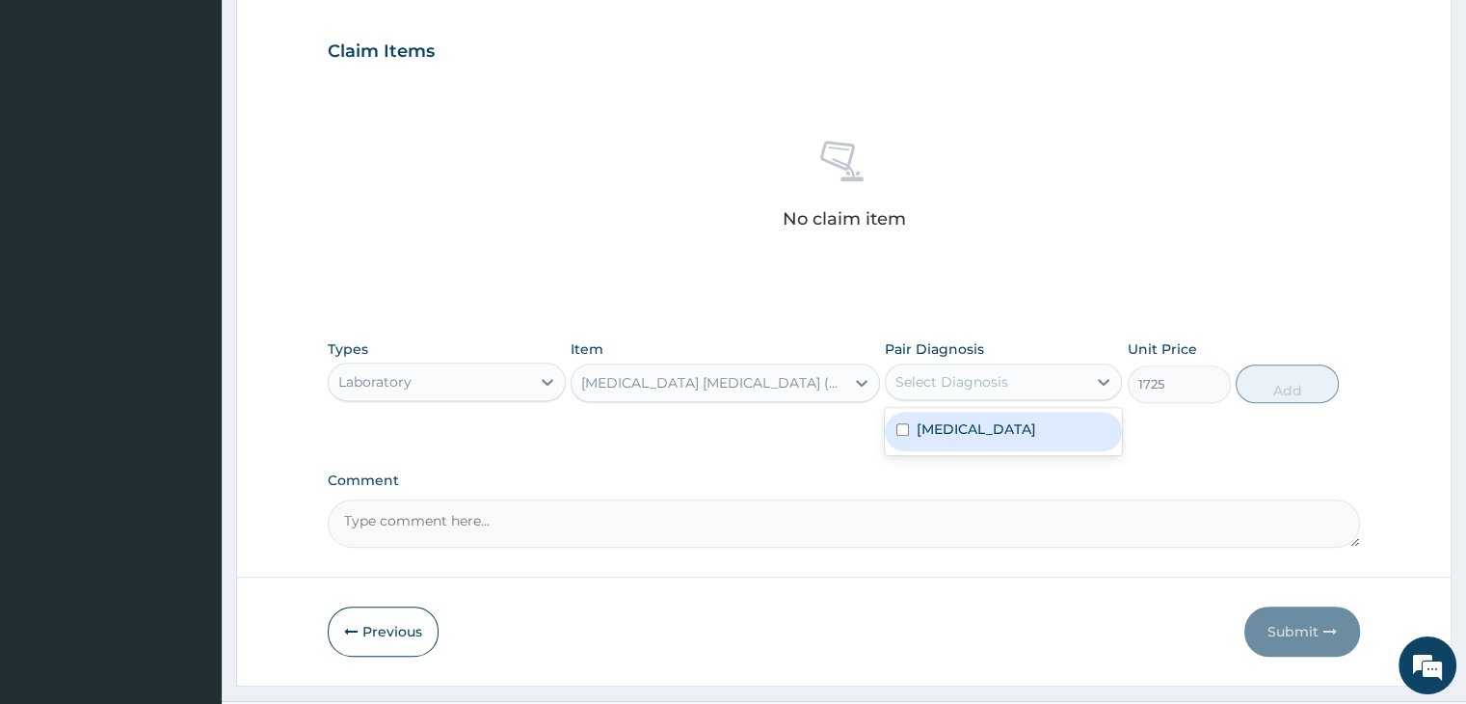
drag, startPoint x: 1036, startPoint y: 380, endPoint x: 1031, endPoint y: 398, distance: 18.9
click at [1036, 379] on div "Select Diagnosis" at bounding box center [986, 381] width 200 height 31
click at [1025, 430] on label "Malaria, unspecified" at bounding box center [977, 428] width 120 height 19
checkbox input "true"
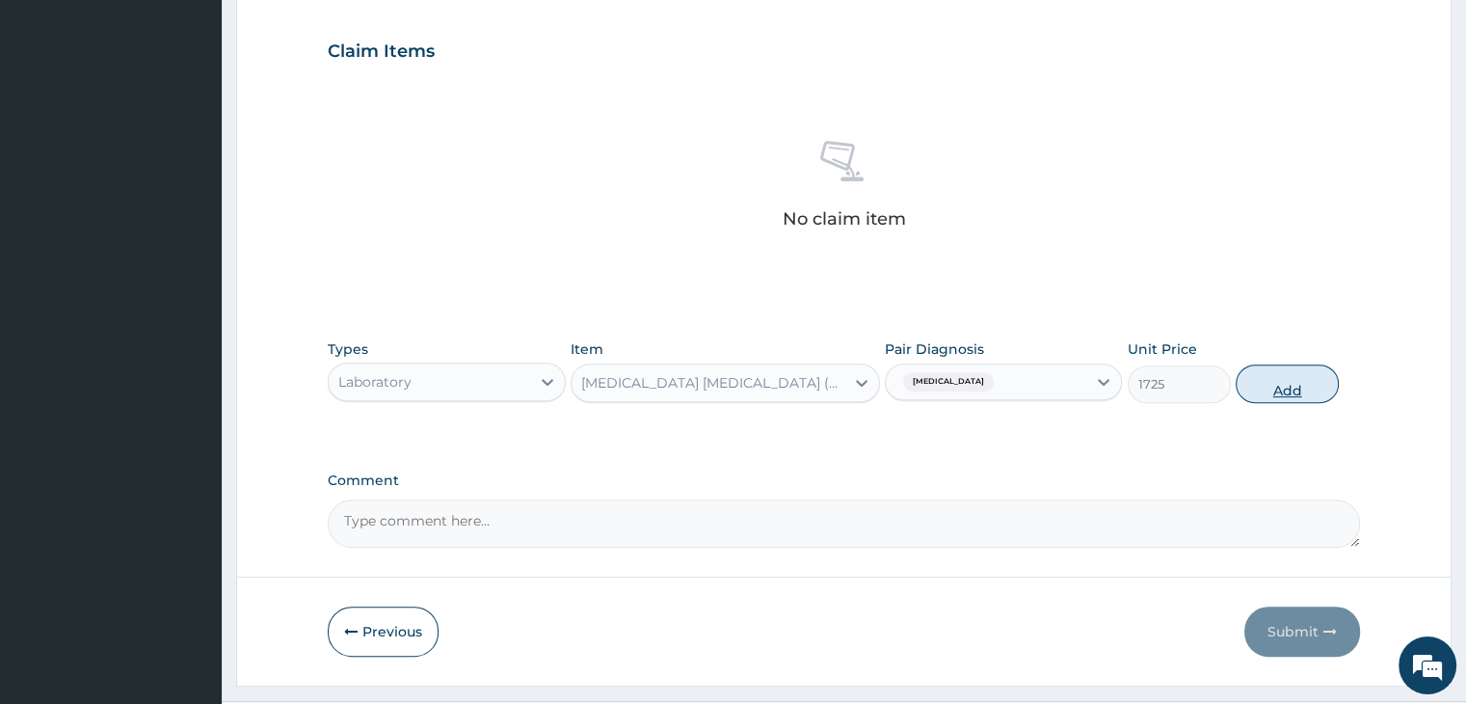
click at [1313, 381] on button "Add" at bounding box center [1287, 383] width 103 height 39
type input "0"
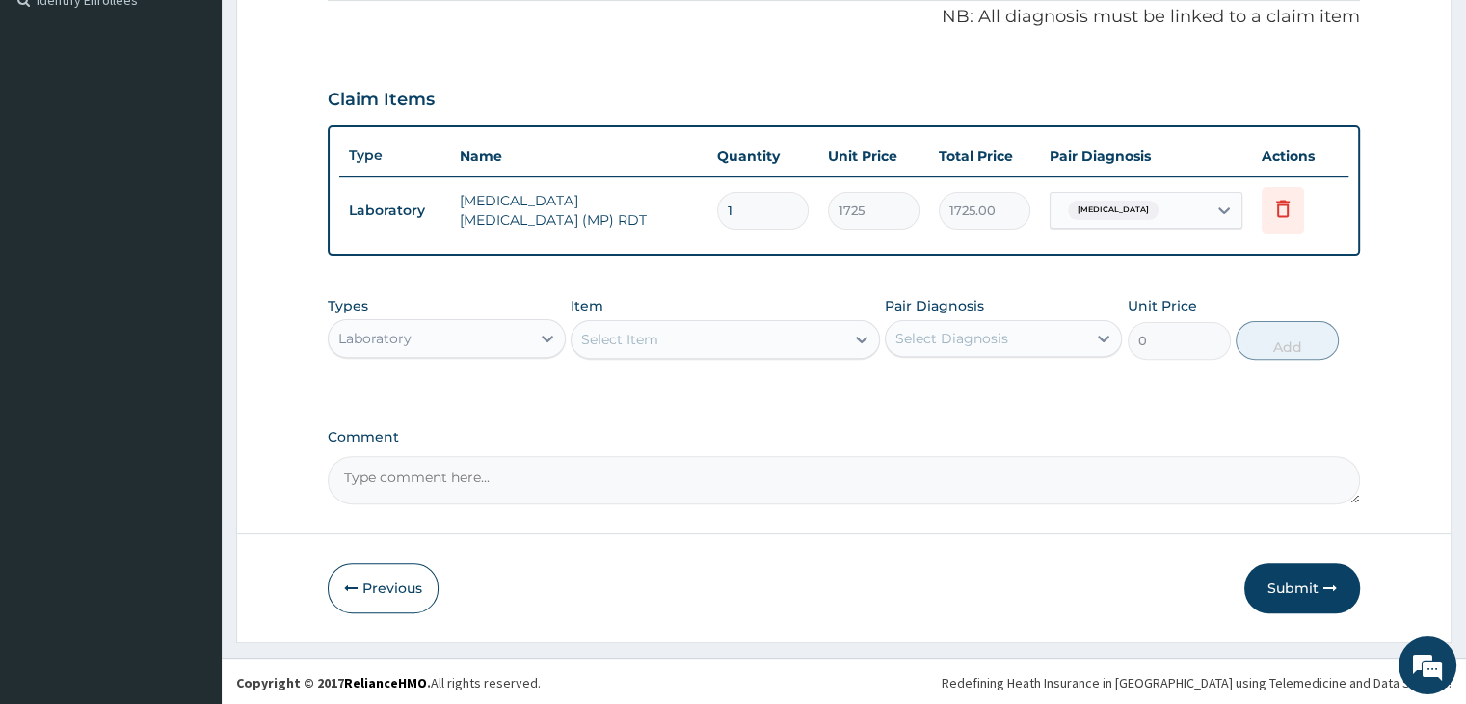
click at [485, 323] on div "Laboratory" at bounding box center [429, 338] width 200 height 31
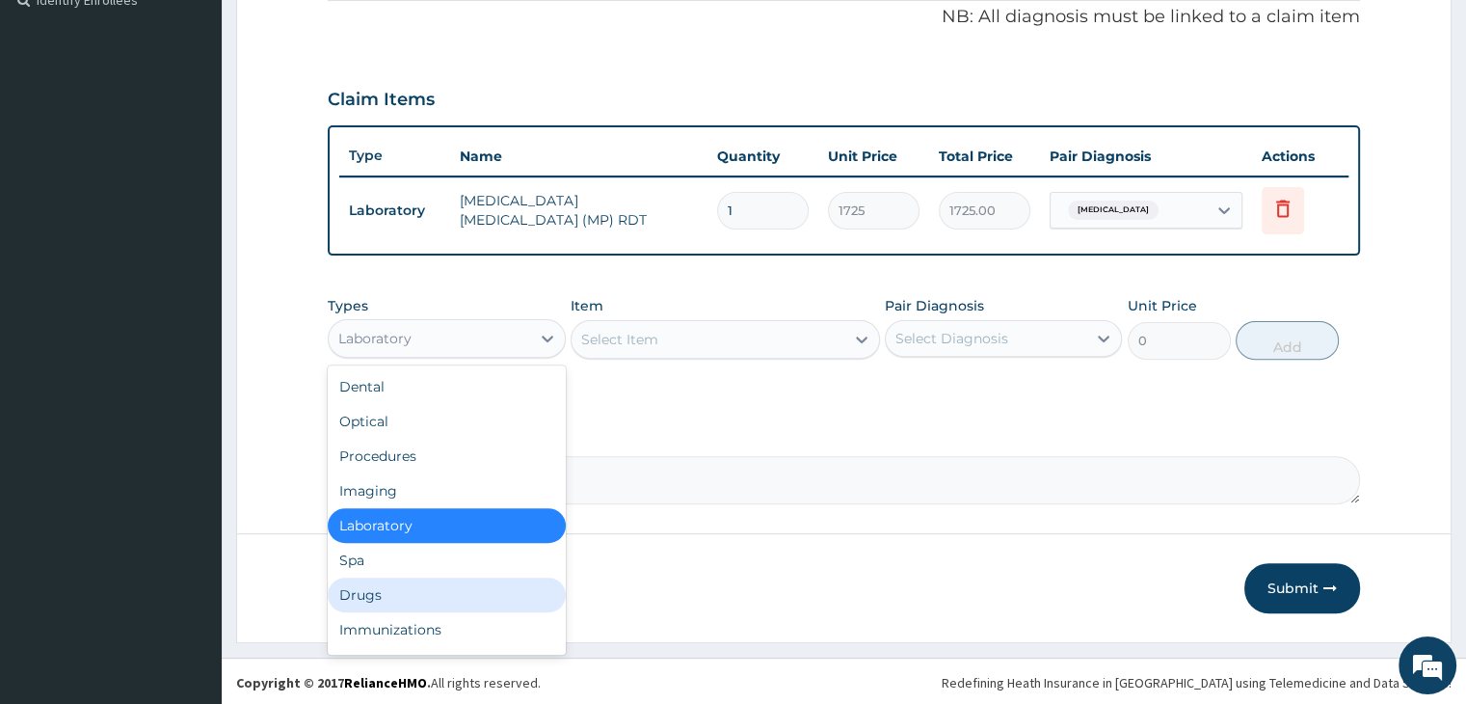
click at [407, 577] on div "Drugs" at bounding box center [446, 594] width 237 height 35
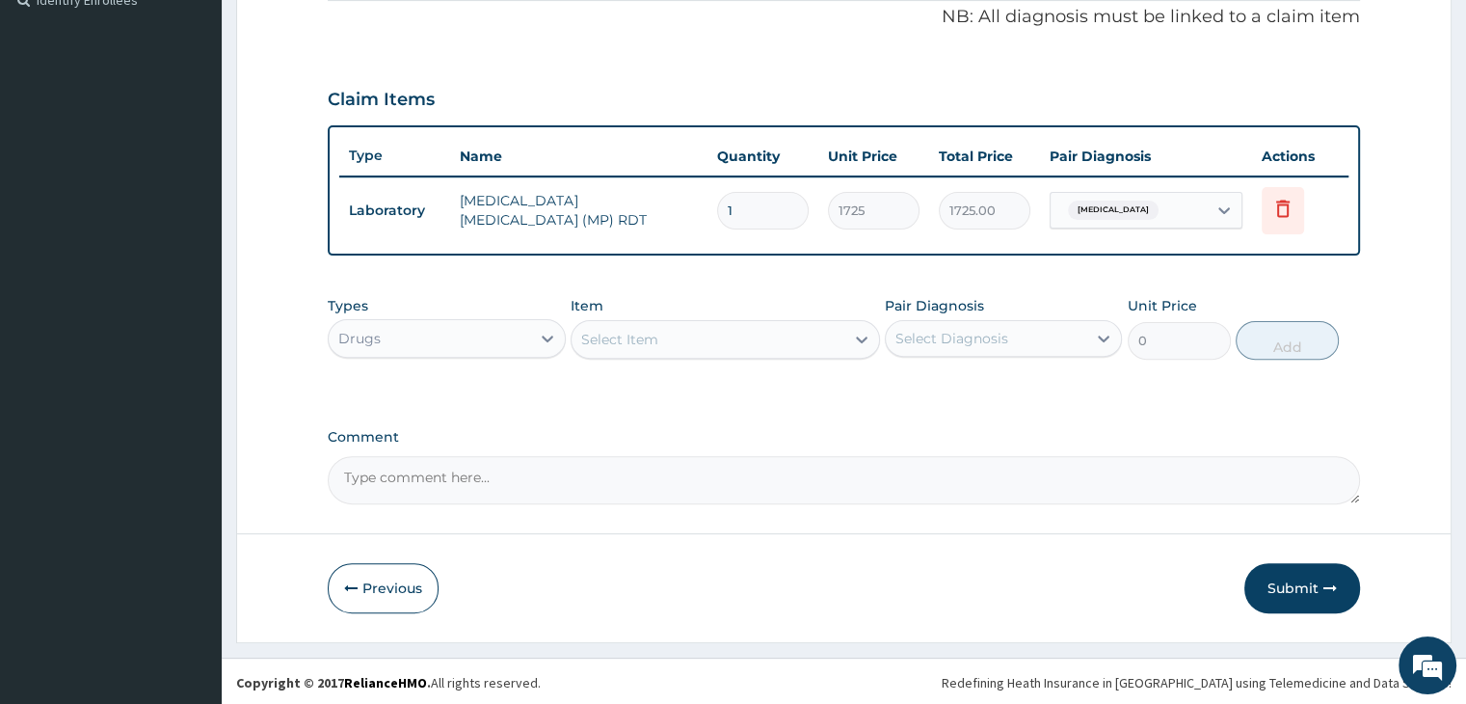
click at [704, 347] on div "Select Item" at bounding box center [707, 339] width 273 height 31
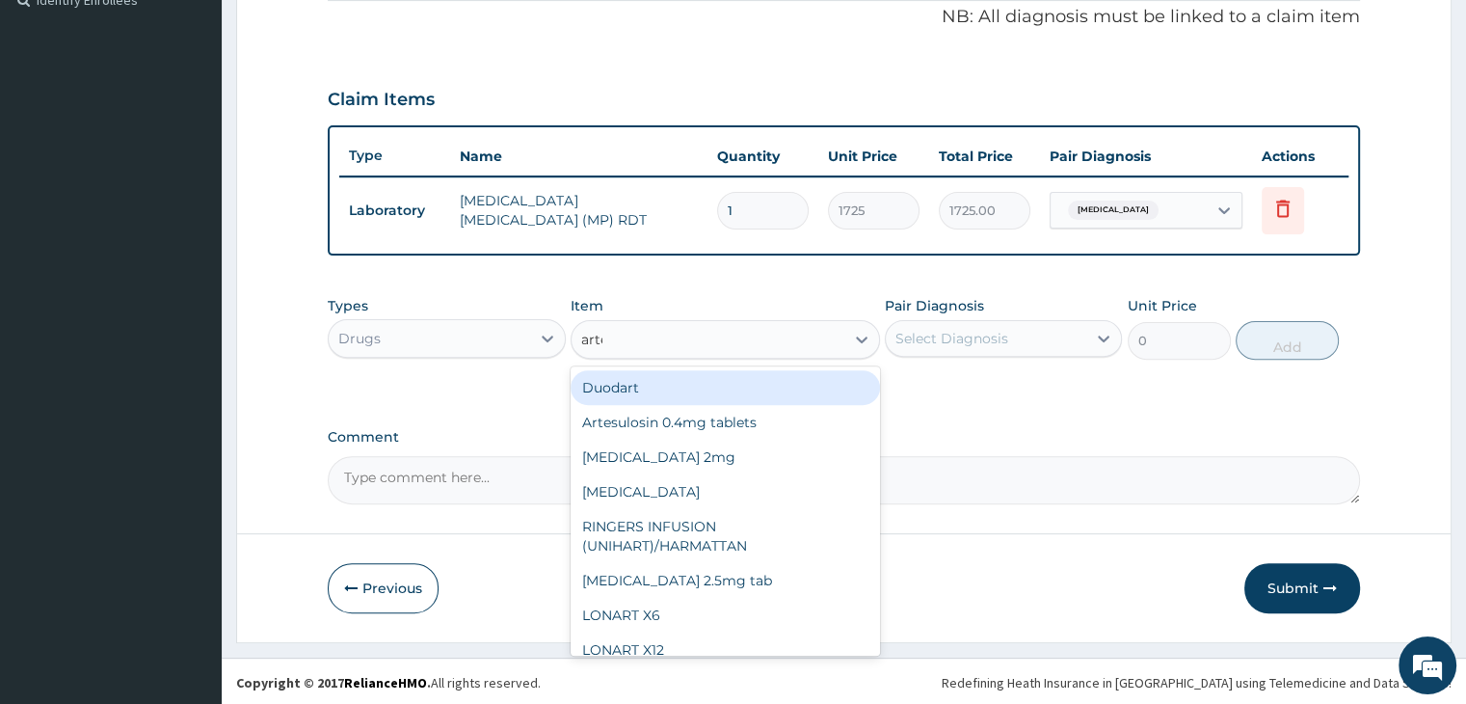
type input "artes"
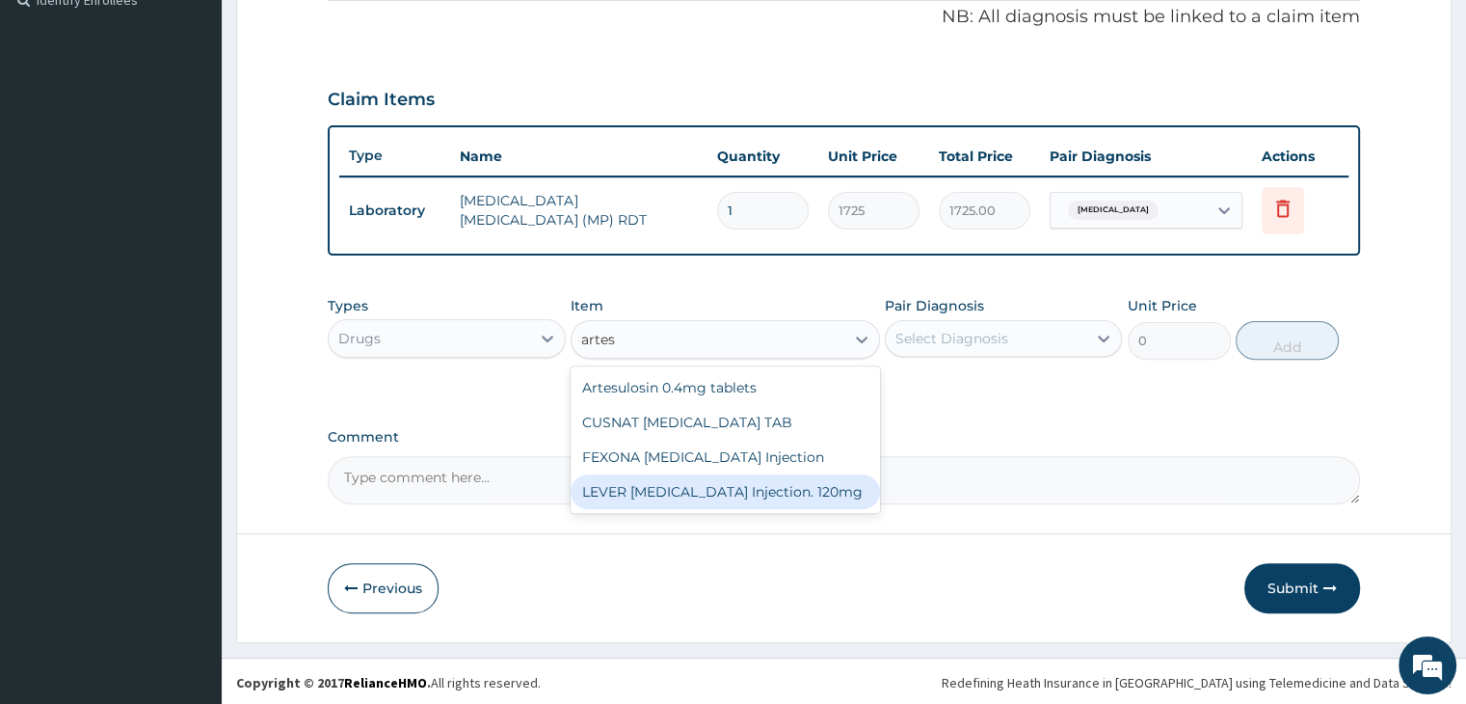
click at [725, 493] on div "LEVER ARTESUNATE Injection. 120mg" at bounding box center [725, 491] width 309 height 35
type input "2530"
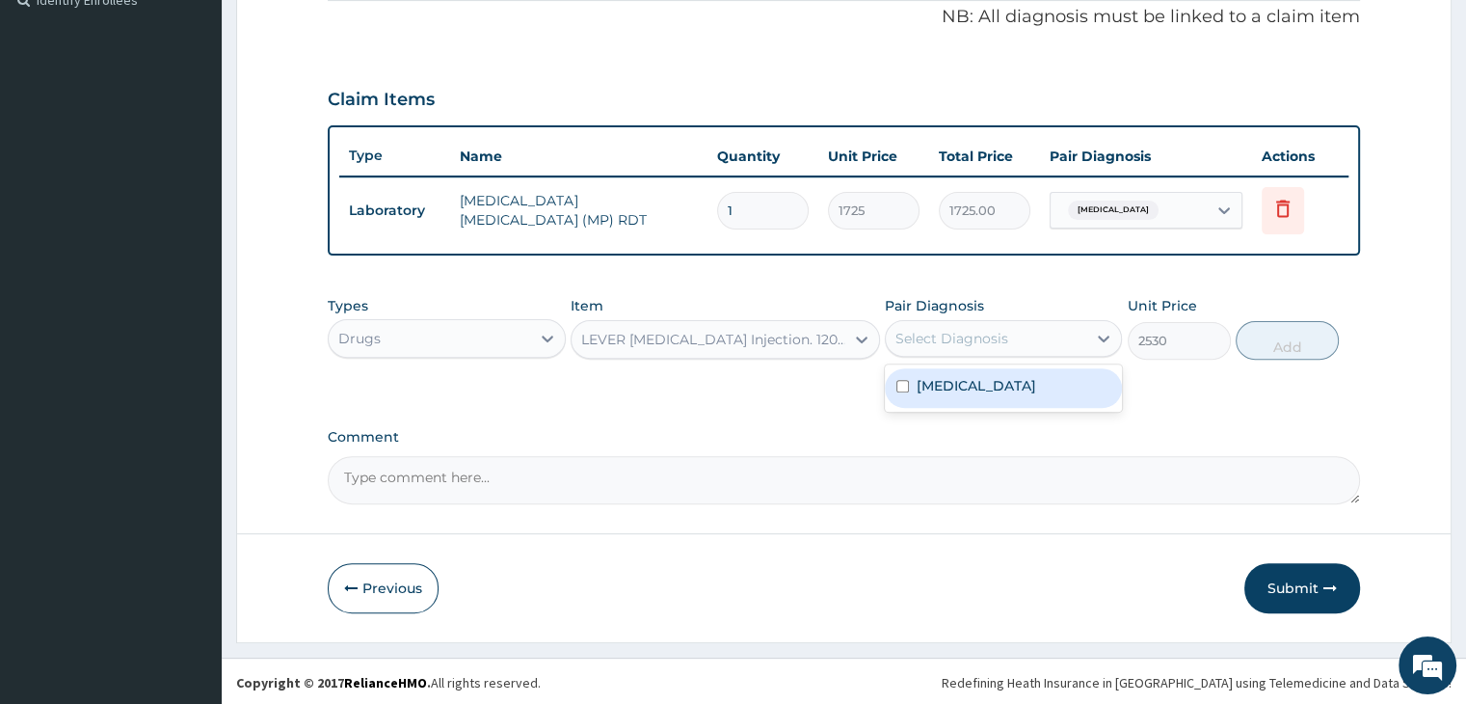
click at [1022, 333] on div "Select Diagnosis" at bounding box center [986, 338] width 200 height 31
click at [1006, 395] on div "Malaria, unspecified" at bounding box center [1003, 388] width 237 height 40
checkbox input "true"
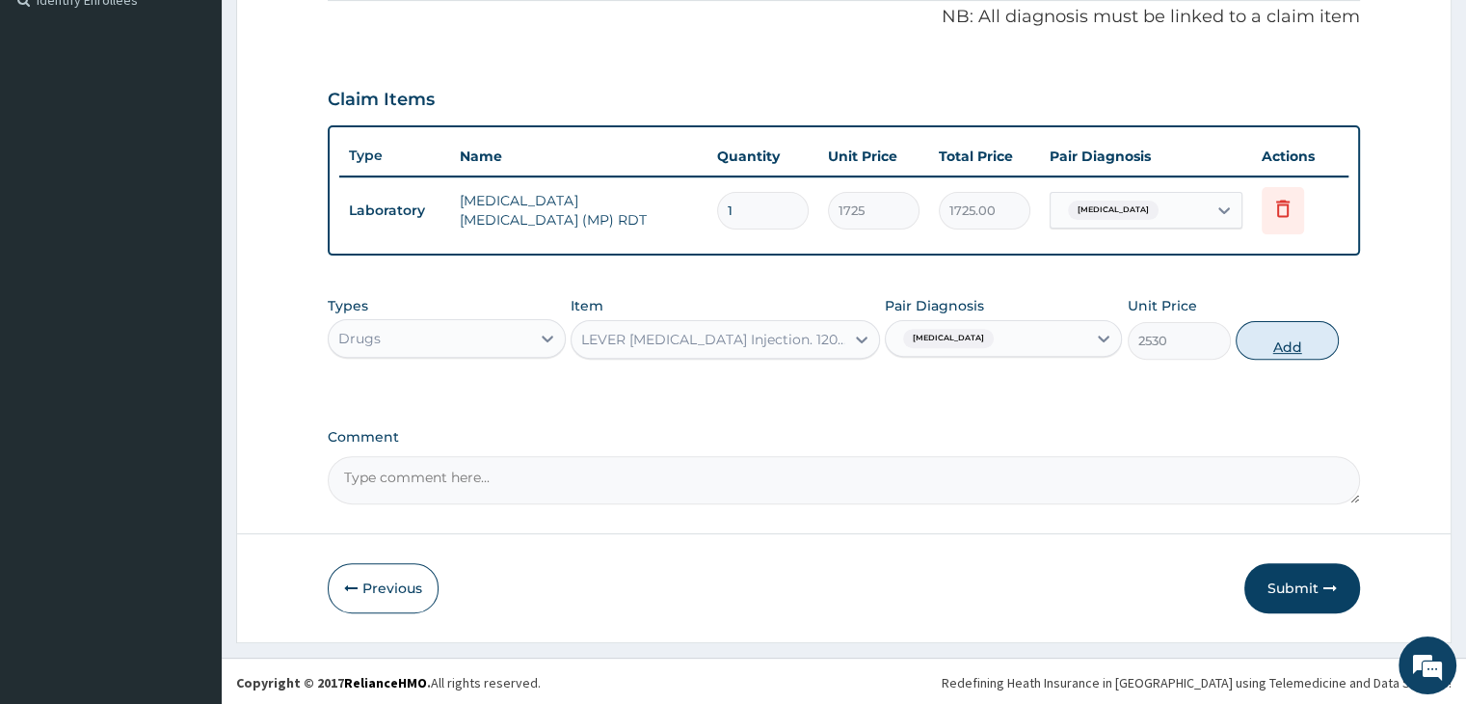
click at [1291, 337] on button "Add" at bounding box center [1287, 340] width 103 height 39
type input "0"
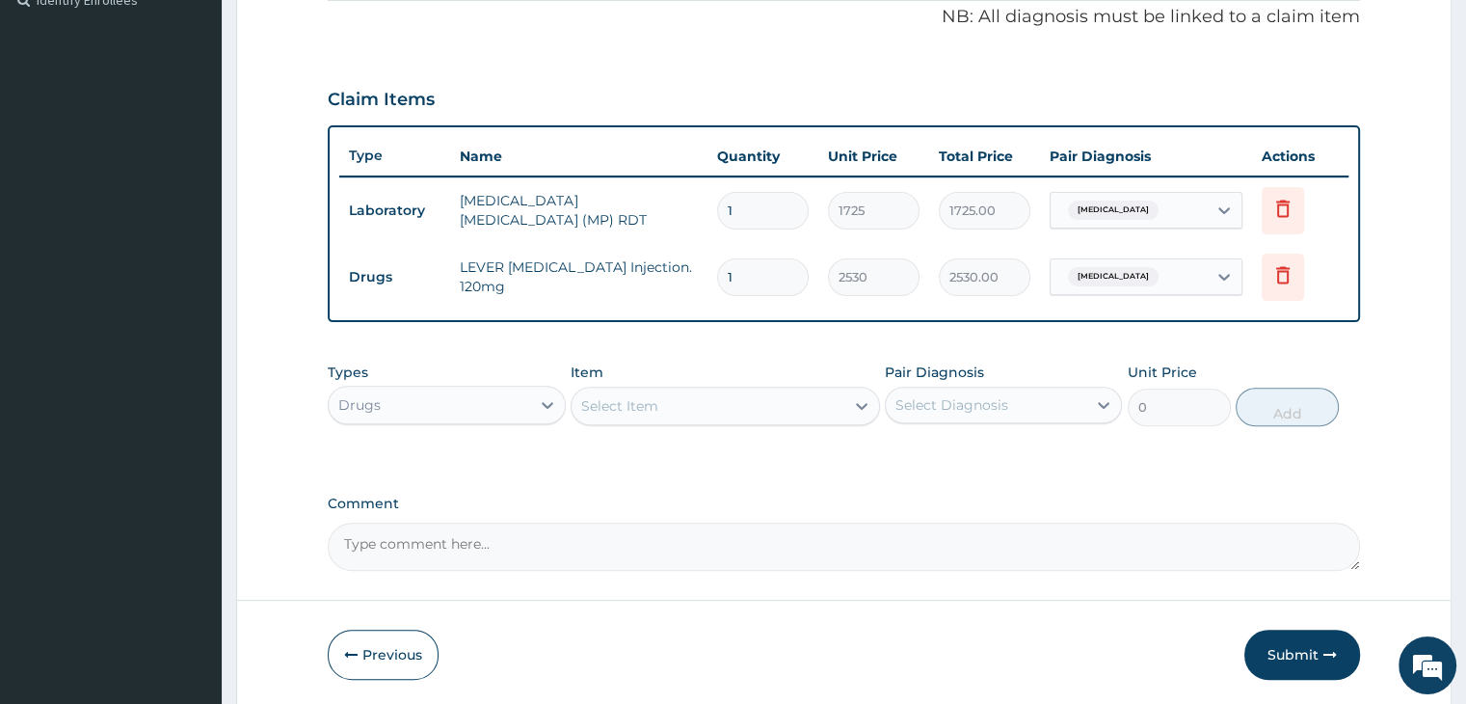
click at [675, 408] on div "Select Item" at bounding box center [707, 405] width 273 height 31
click at [756, 276] on input "1" at bounding box center [763, 277] width 92 height 38
type input "0.00"
type input "3"
type input "7590.00"
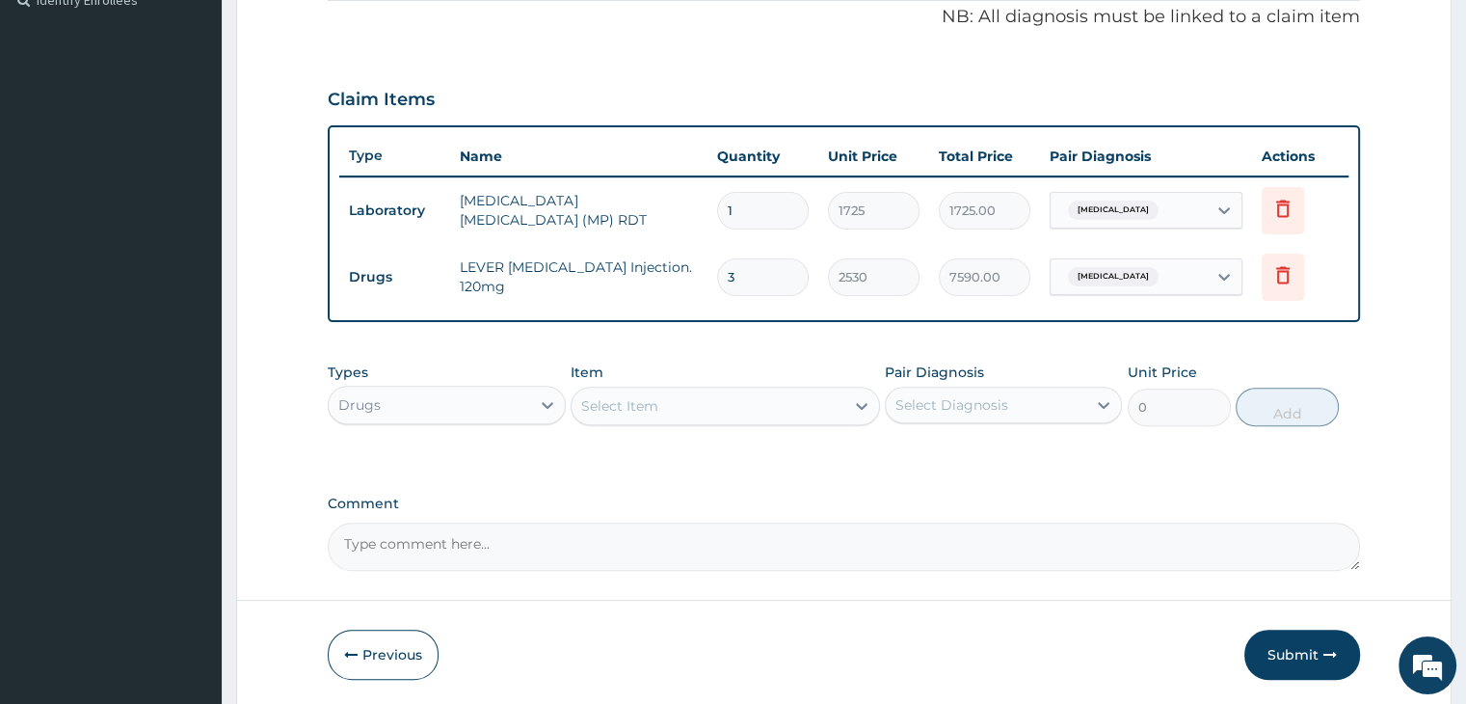
type input "3"
click at [736, 404] on div "Select Item" at bounding box center [707, 405] width 273 height 31
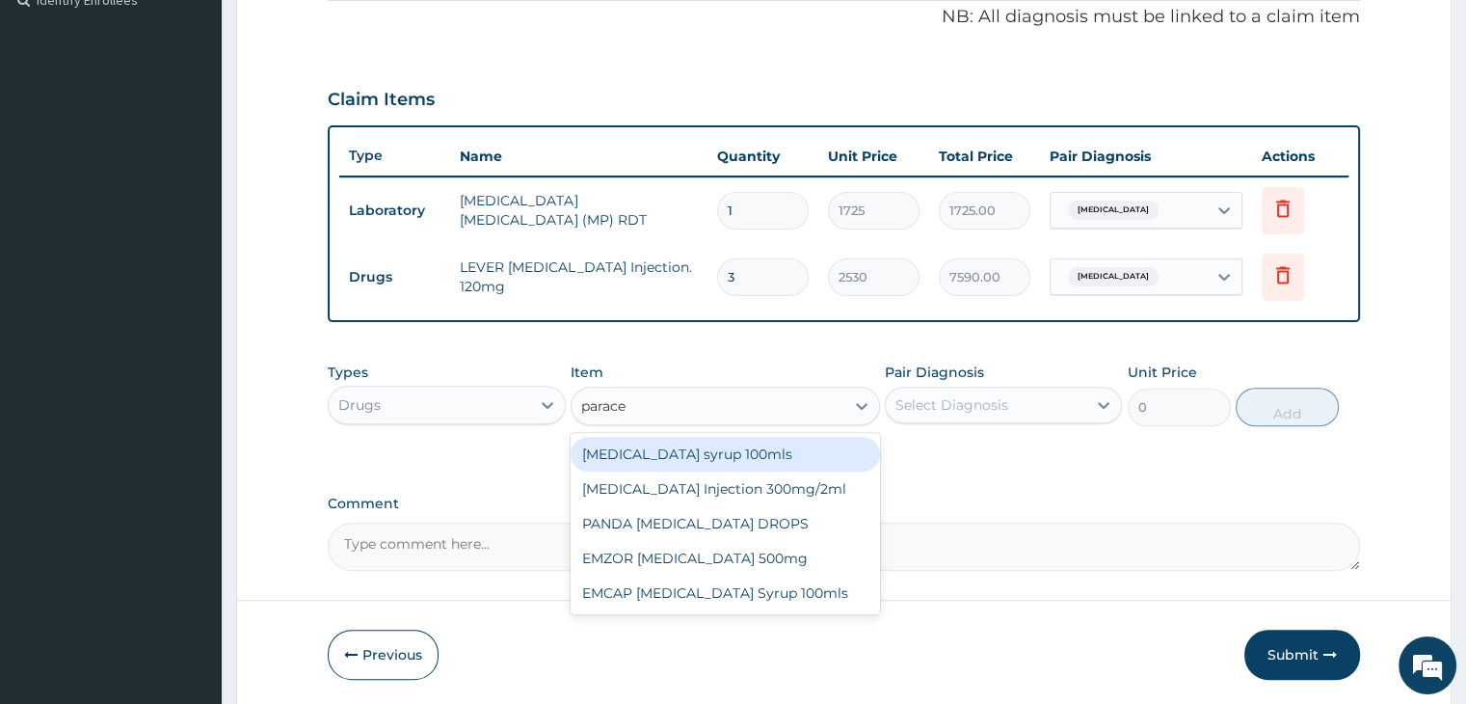
type input "paracet"
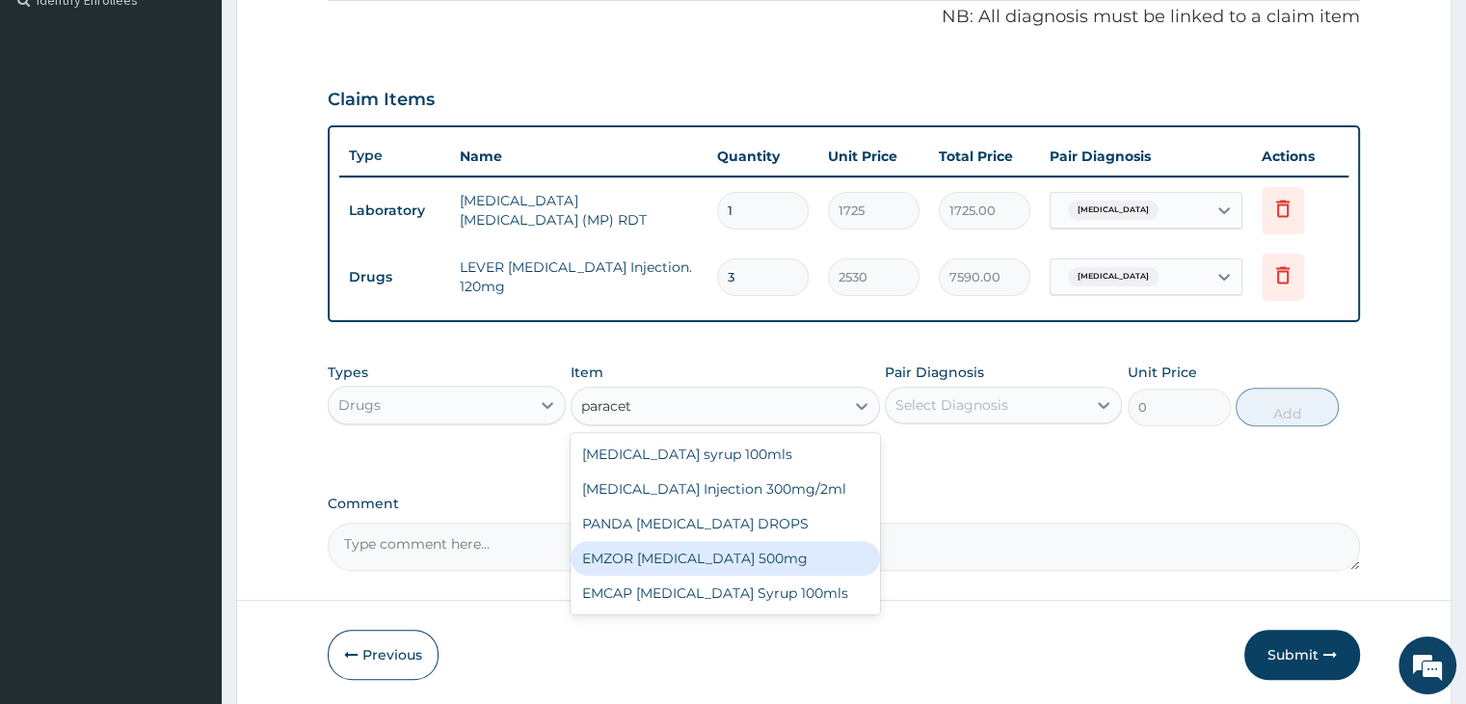
click at [736, 556] on div "EMZOR PARACETAMOL 500mg" at bounding box center [725, 558] width 309 height 35
type input "25.3"
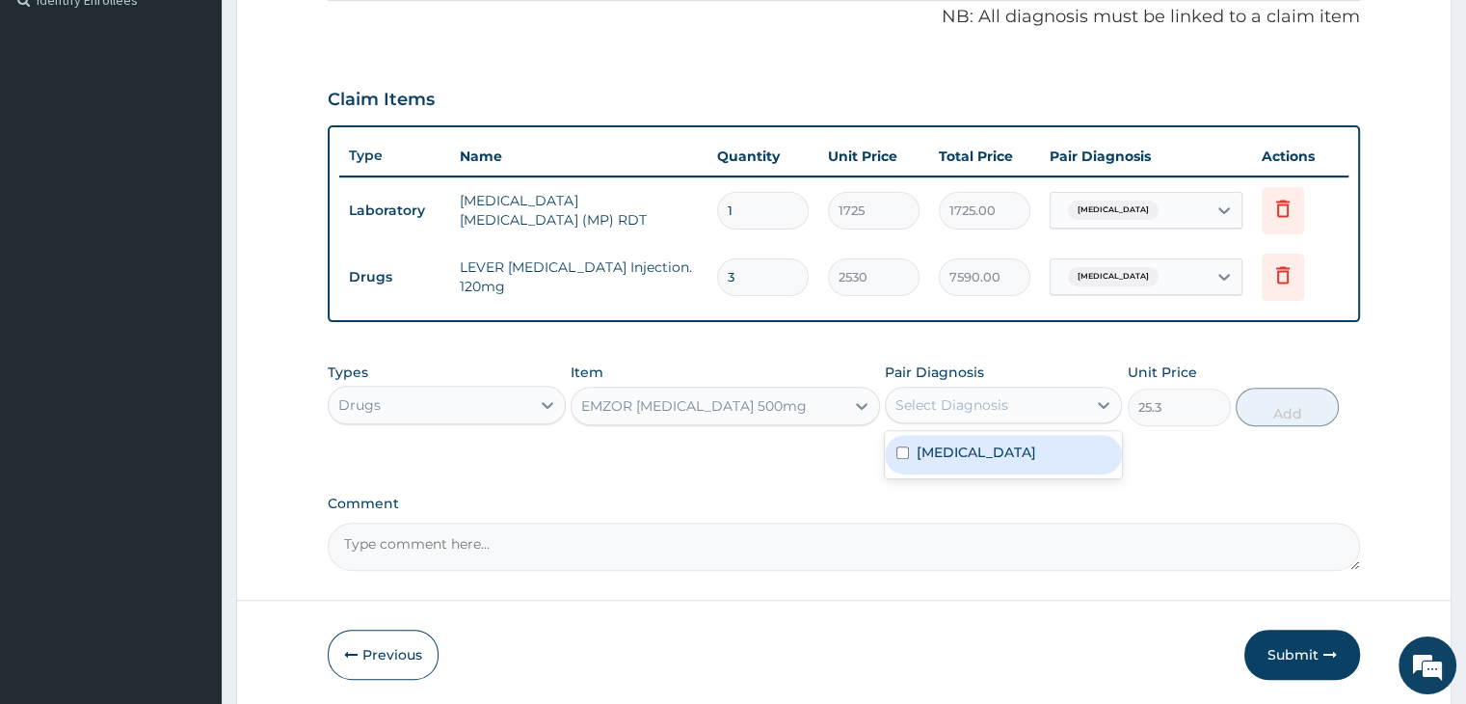
click at [995, 412] on div "Select Diagnosis" at bounding box center [986, 404] width 200 height 31
click at [995, 455] on label "Malaria, unspecified" at bounding box center [977, 451] width 120 height 19
checkbox input "true"
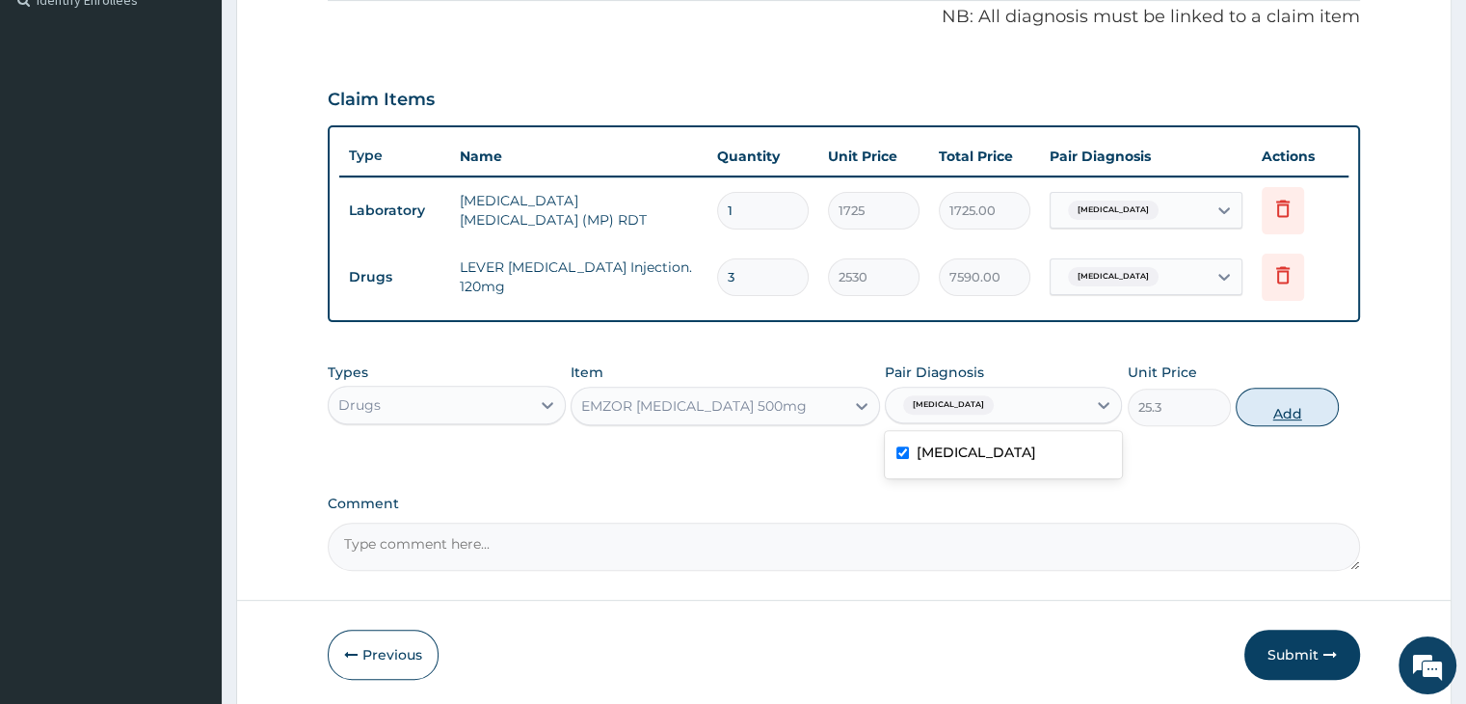
click at [1276, 400] on button "Add" at bounding box center [1287, 406] width 103 height 39
type input "0"
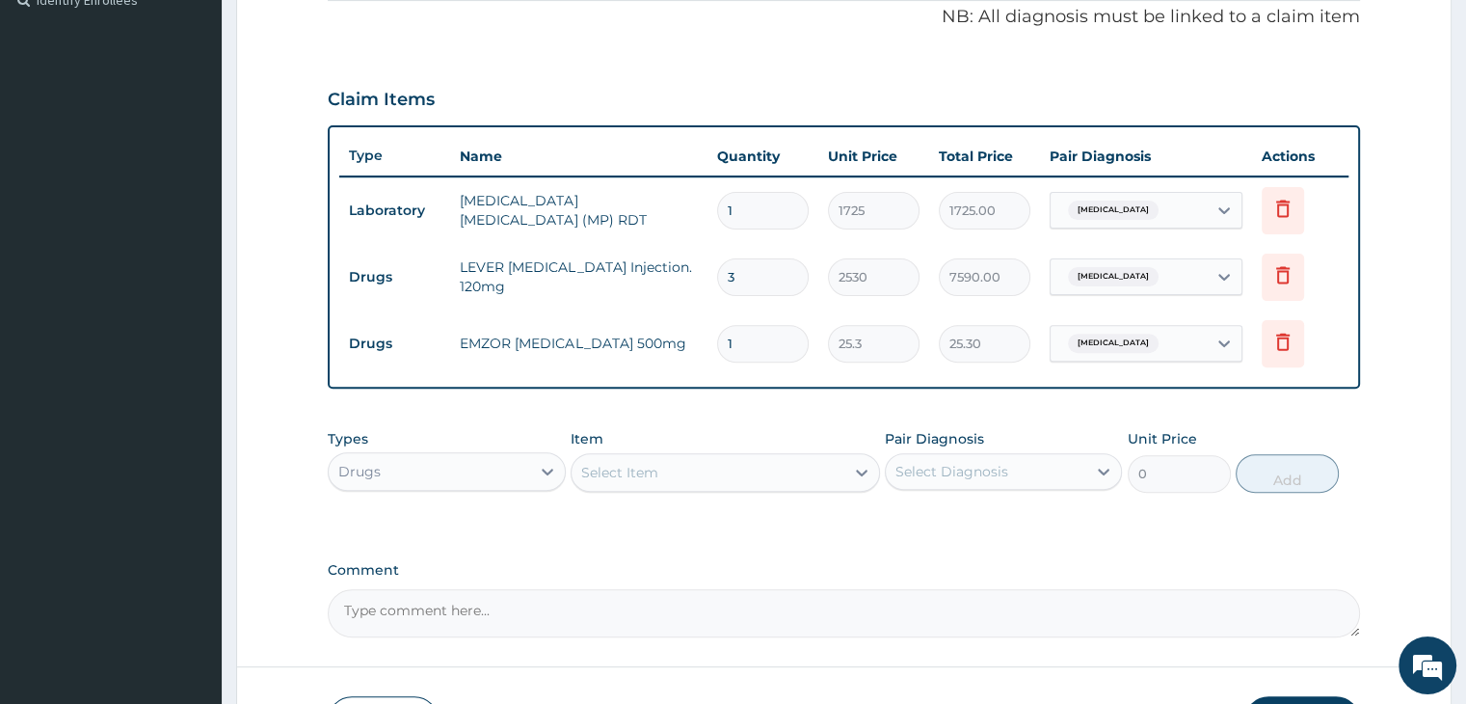
click at [726, 465] on div "Select Item" at bounding box center [707, 472] width 273 height 31
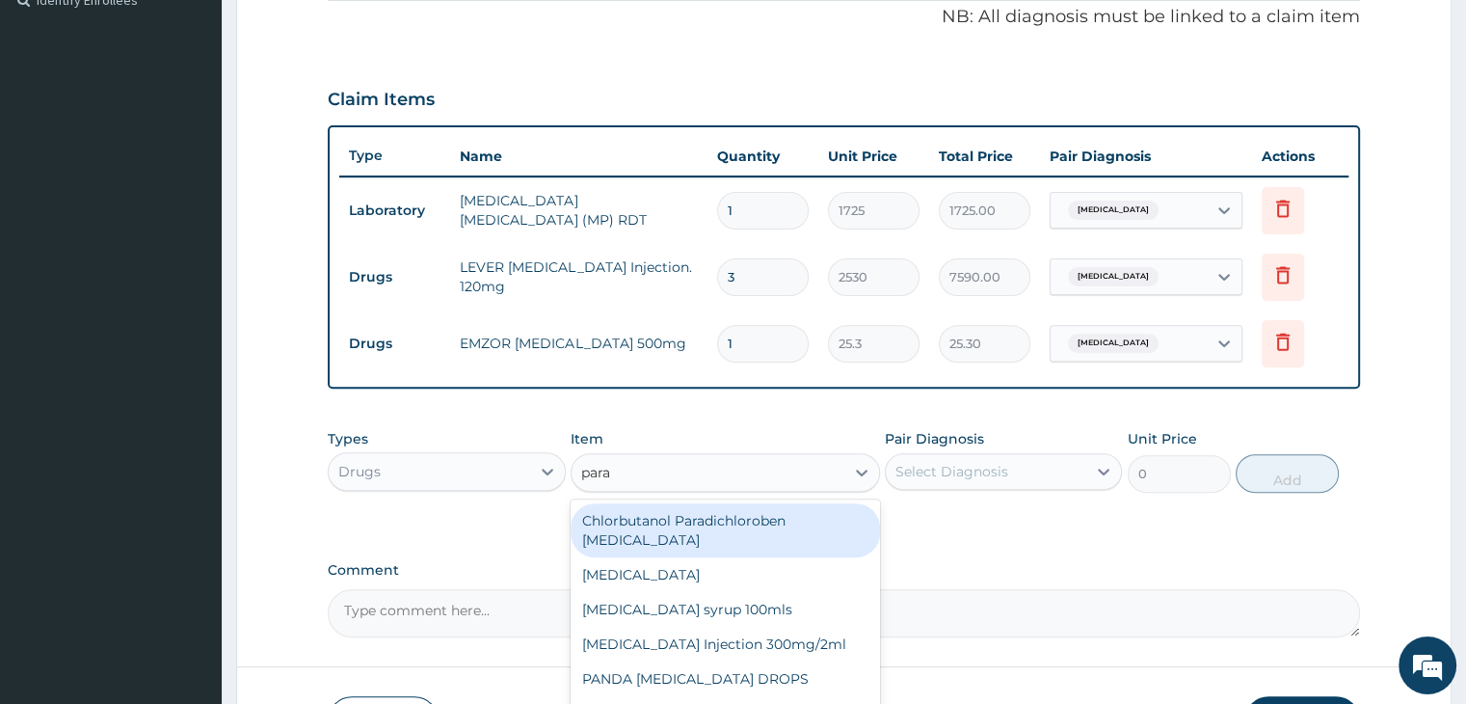
type input "parac"
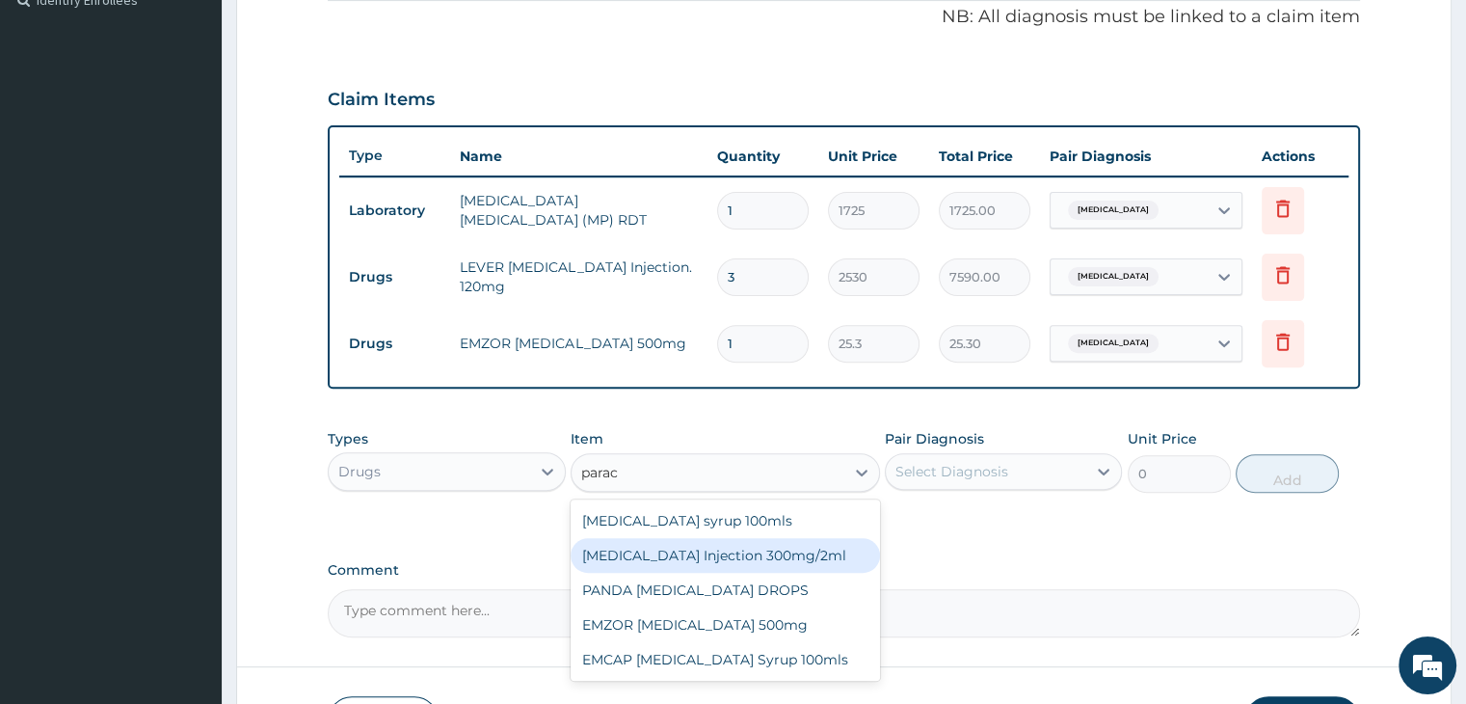
click at [712, 554] on div "PARACETAMOL Injection 300mg/2ml" at bounding box center [725, 555] width 309 height 35
type input "278.3"
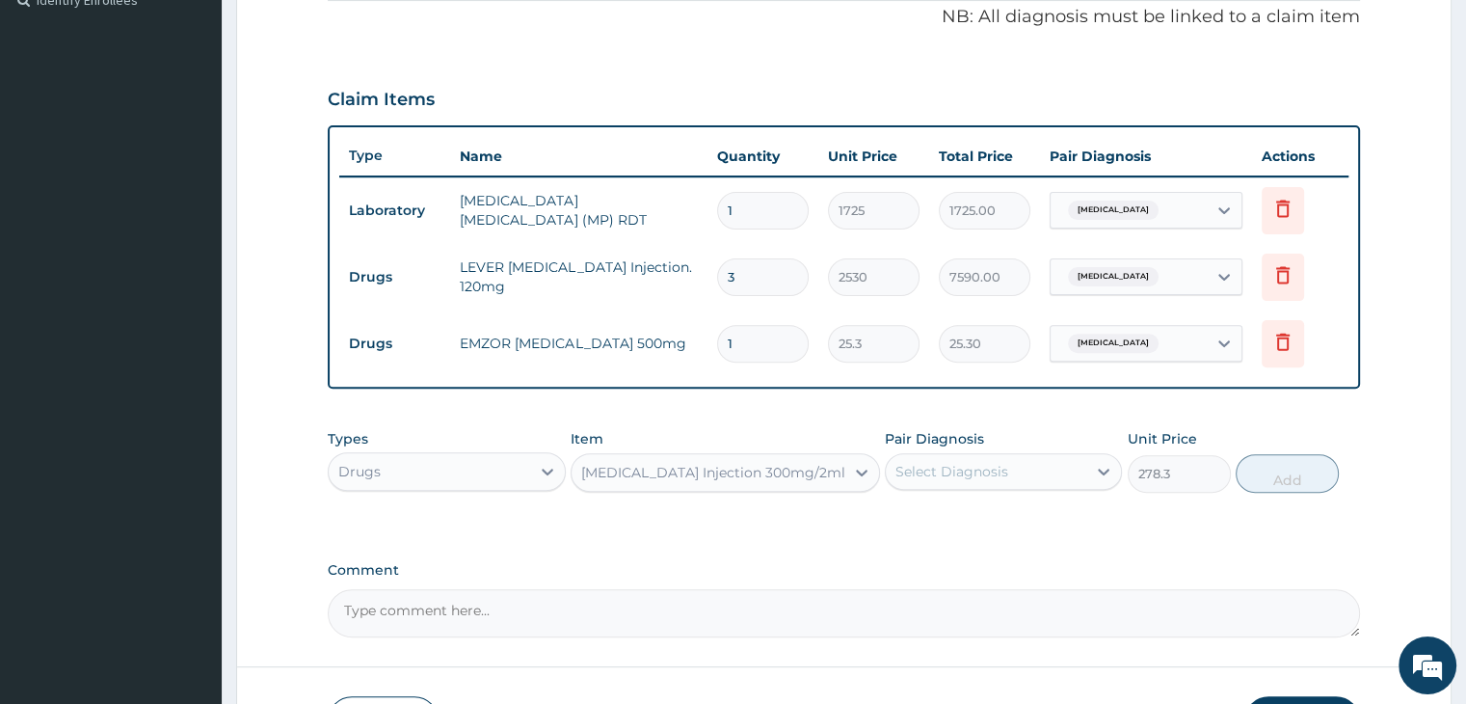
click at [1031, 471] on div "Select Diagnosis" at bounding box center [986, 471] width 200 height 31
click at [1001, 524] on label "Malaria, unspecified" at bounding box center [977, 518] width 120 height 19
checkbox input "true"
click at [1256, 474] on button "Add" at bounding box center [1287, 473] width 103 height 39
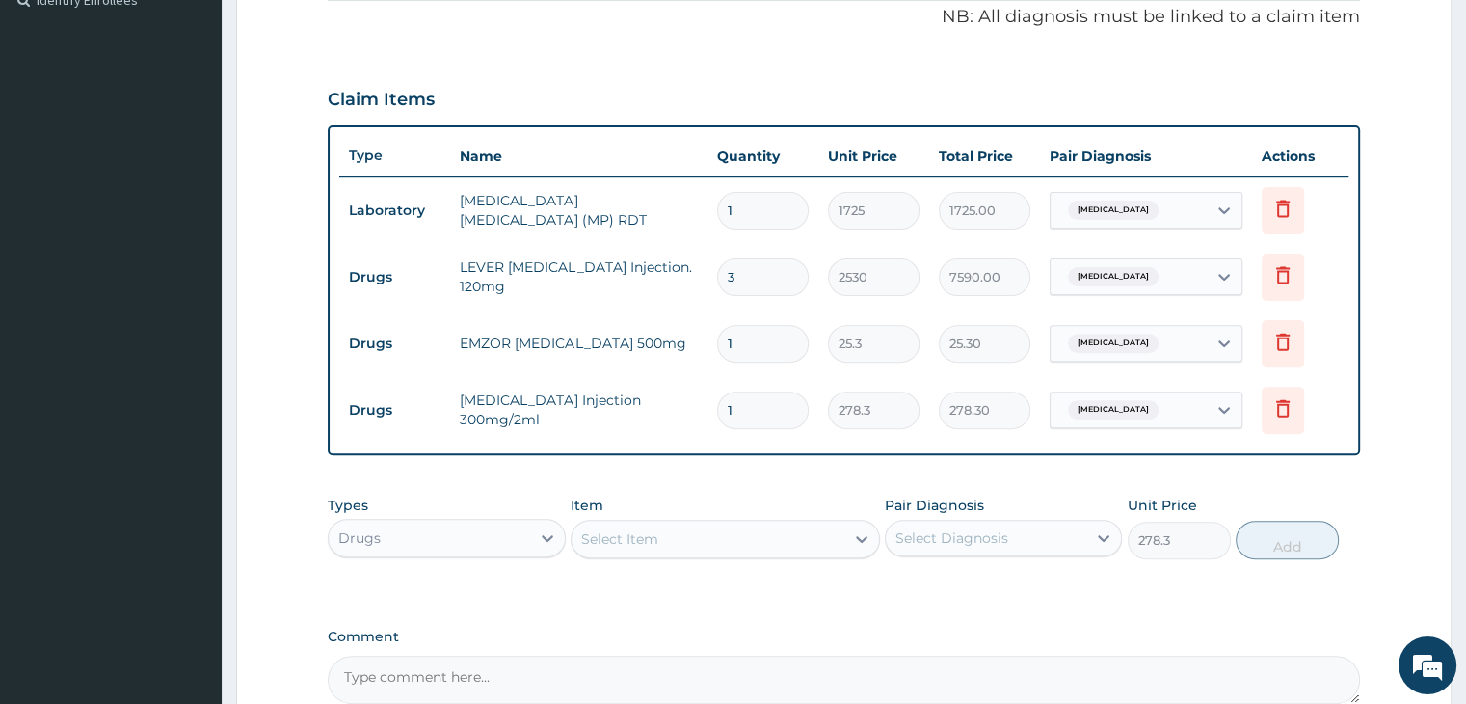
type input "0"
type input "0.00"
type input "2"
type input "556.60"
type input "2"
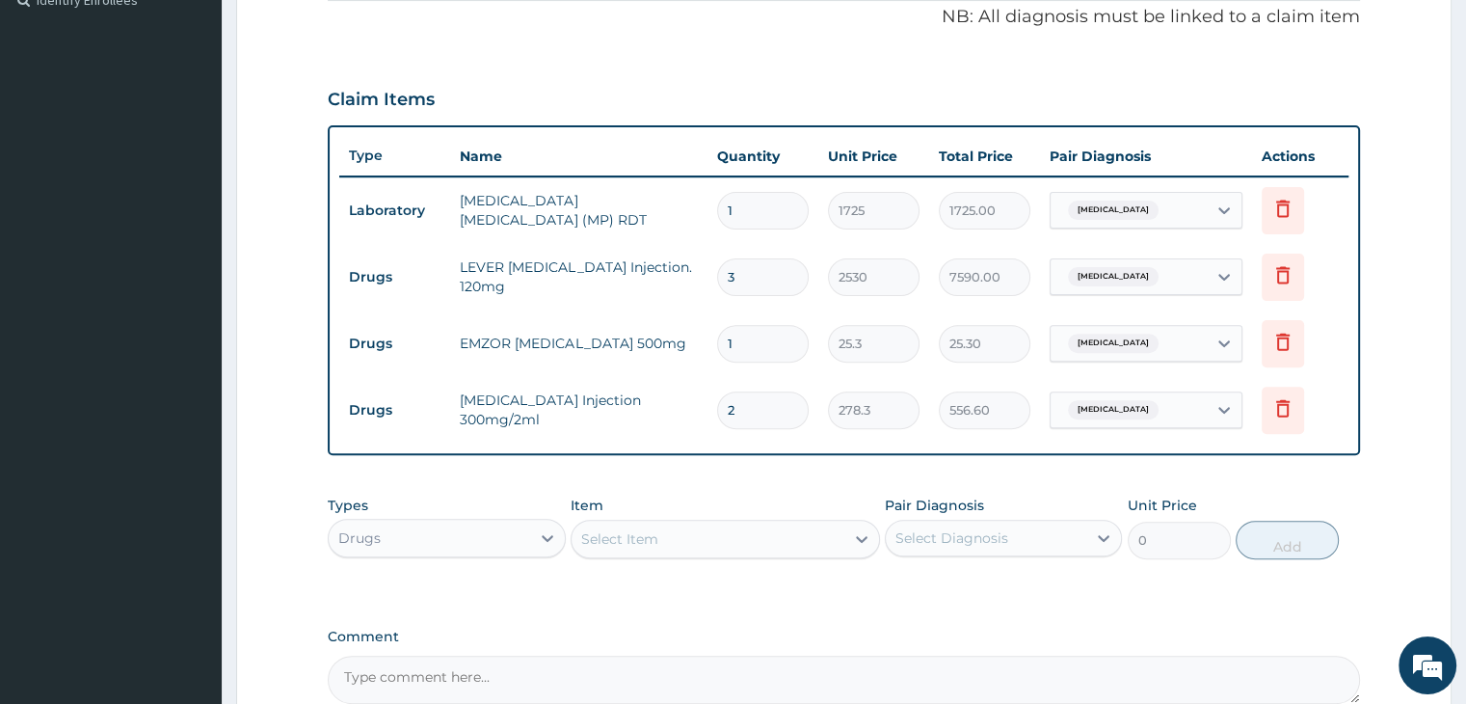
click at [775, 341] on input "1" at bounding box center [763, 344] width 92 height 38
type input "18"
type input "455.40"
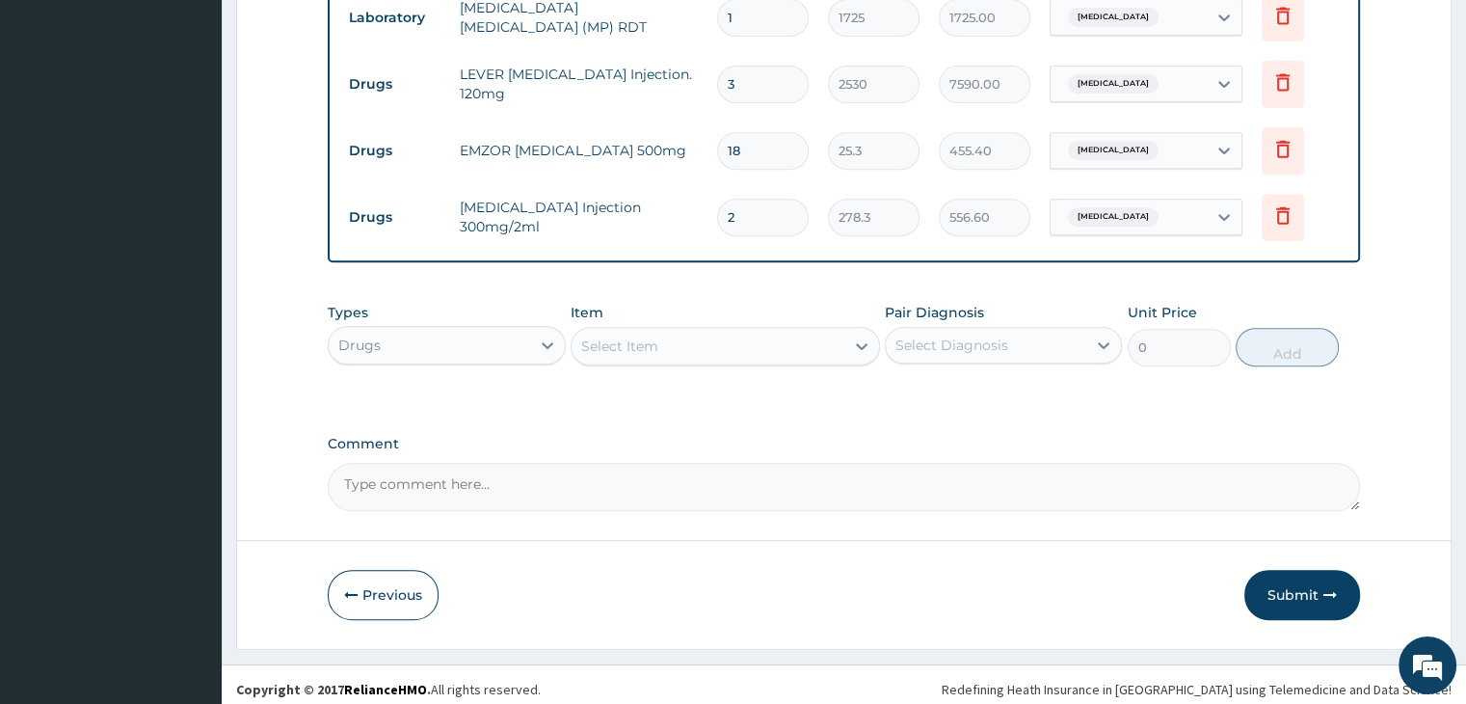
type input "18"
click at [477, 337] on div "Drugs" at bounding box center [429, 345] width 200 height 31
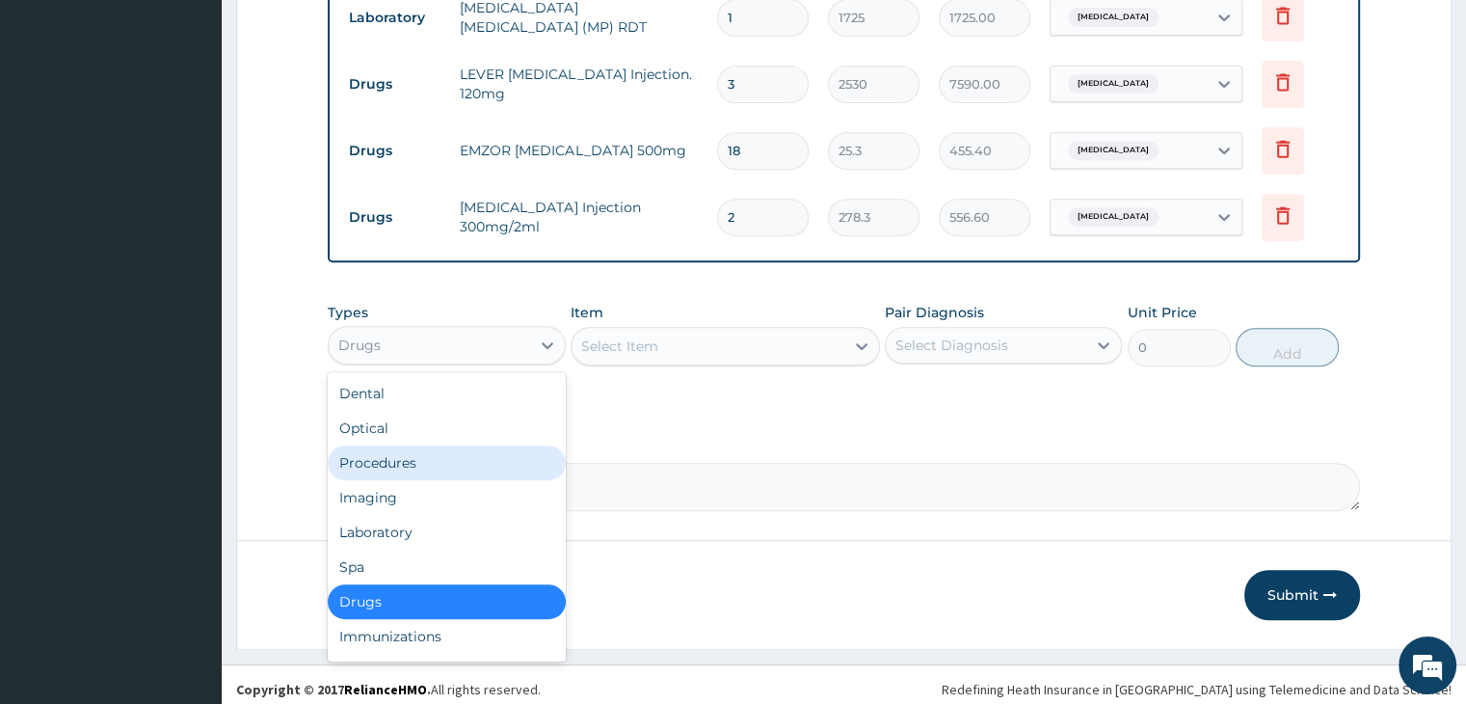
click at [424, 463] on div "Procedures" at bounding box center [446, 462] width 237 height 35
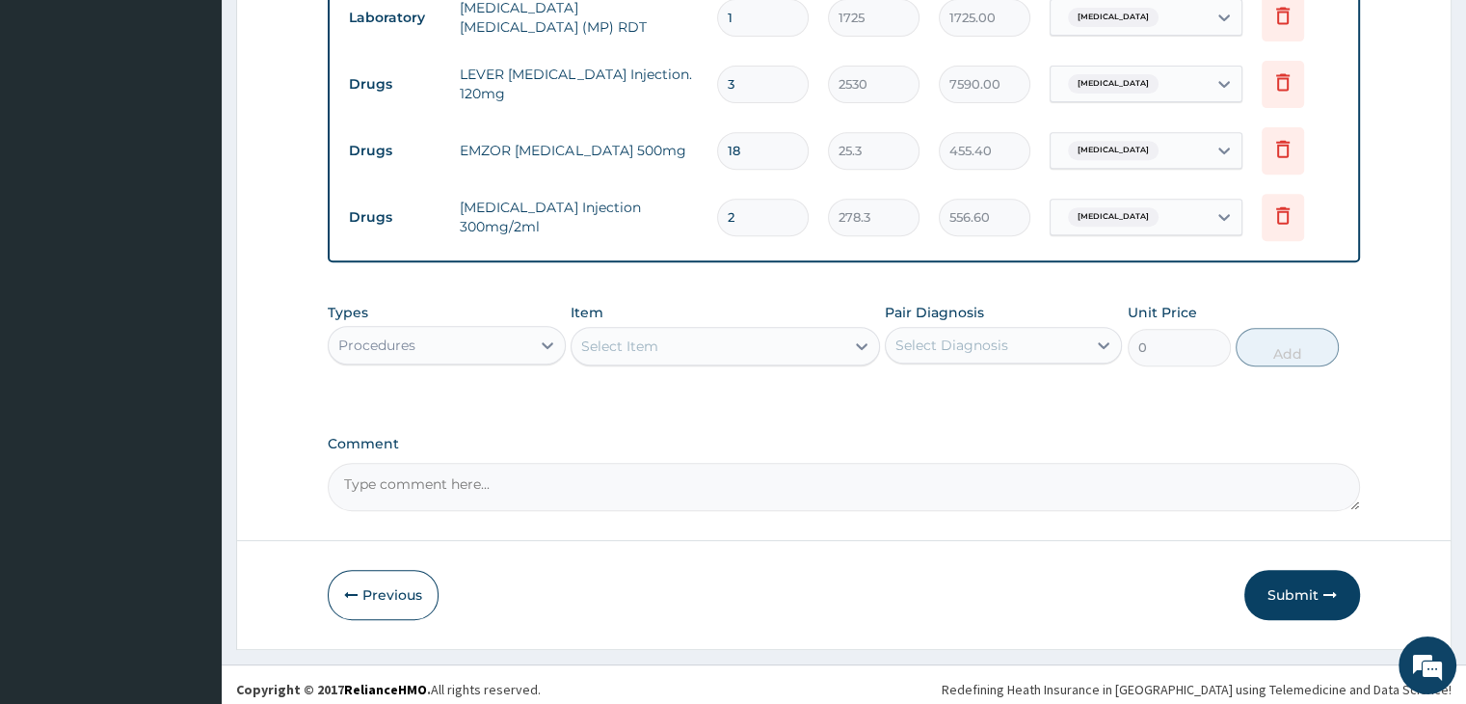
click at [775, 334] on div "Select Item" at bounding box center [707, 346] width 273 height 31
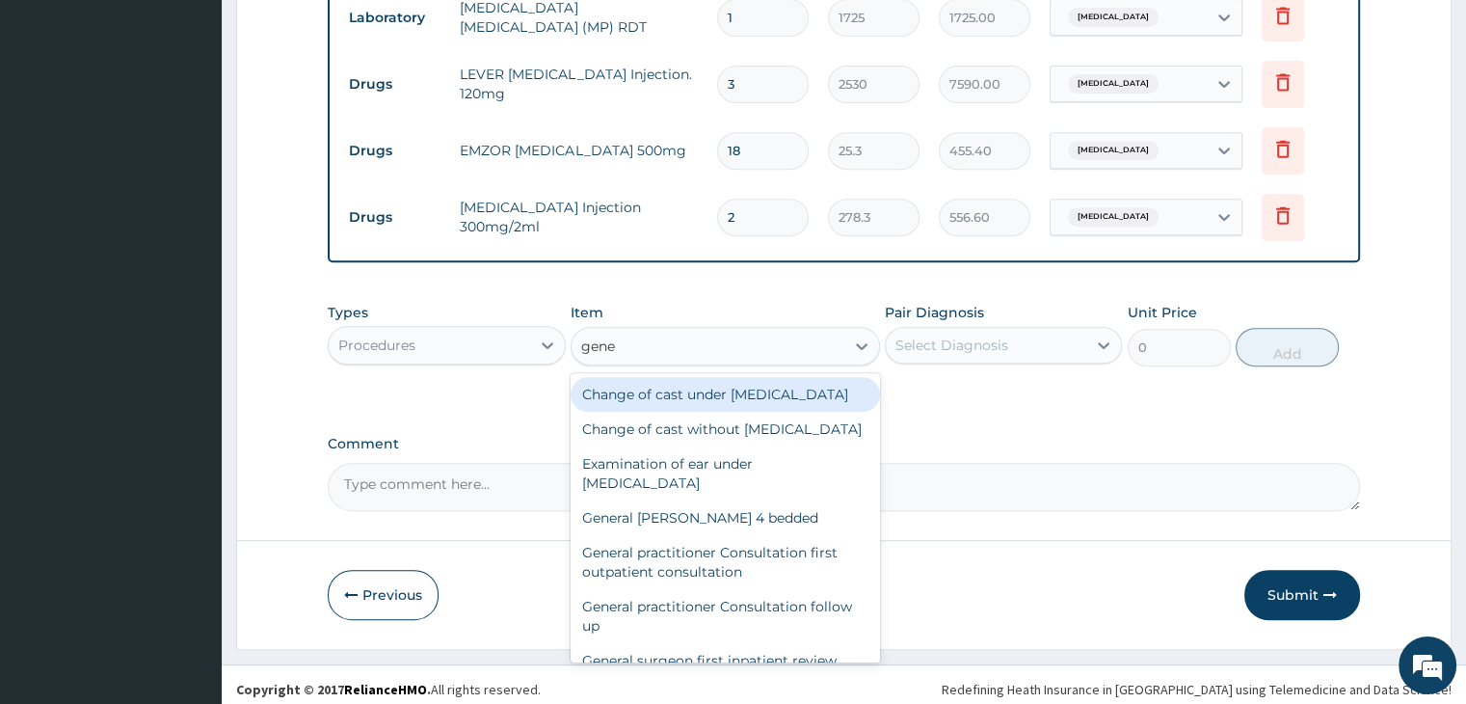
type input "gener"
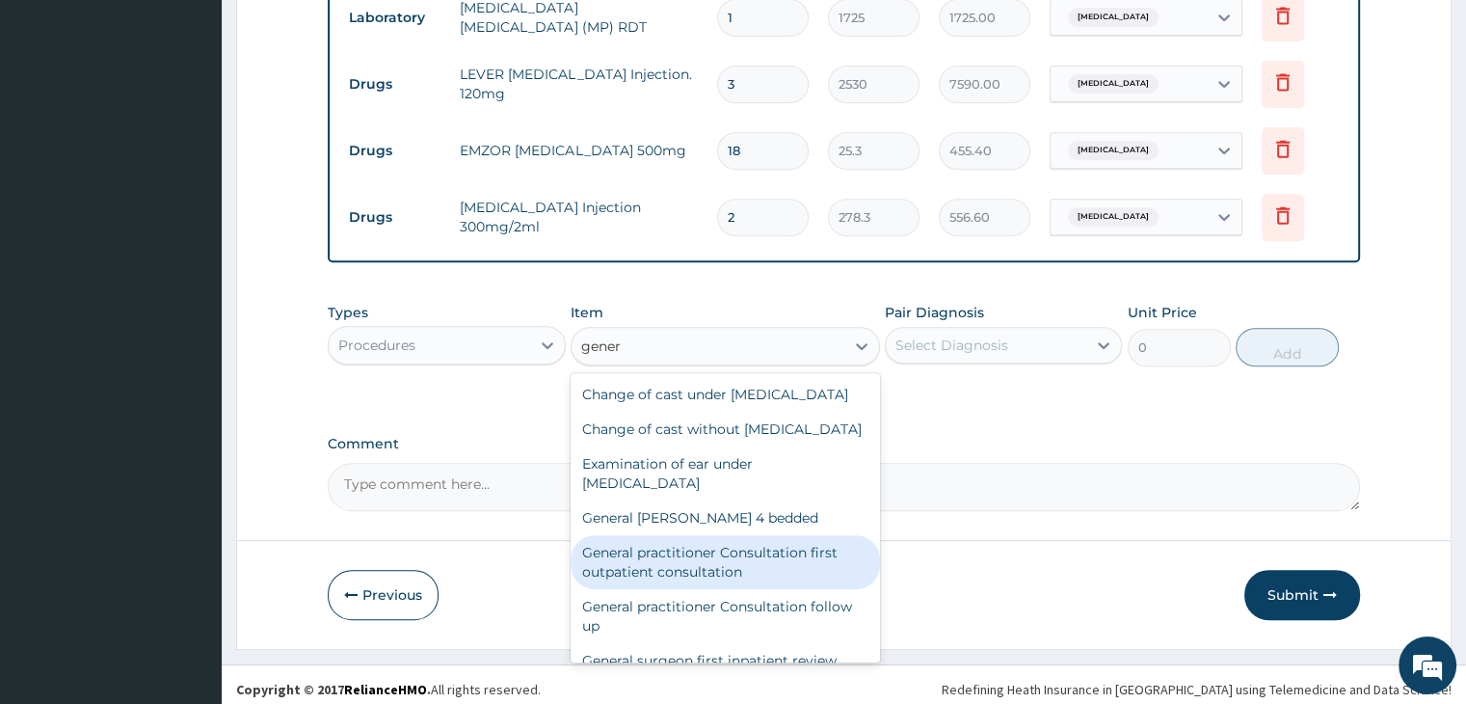
click at [714, 589] on div "General practitioner Consultation first outpatient consultation" at bounding box center [725, 562] width 309 height 54
type input "3795"
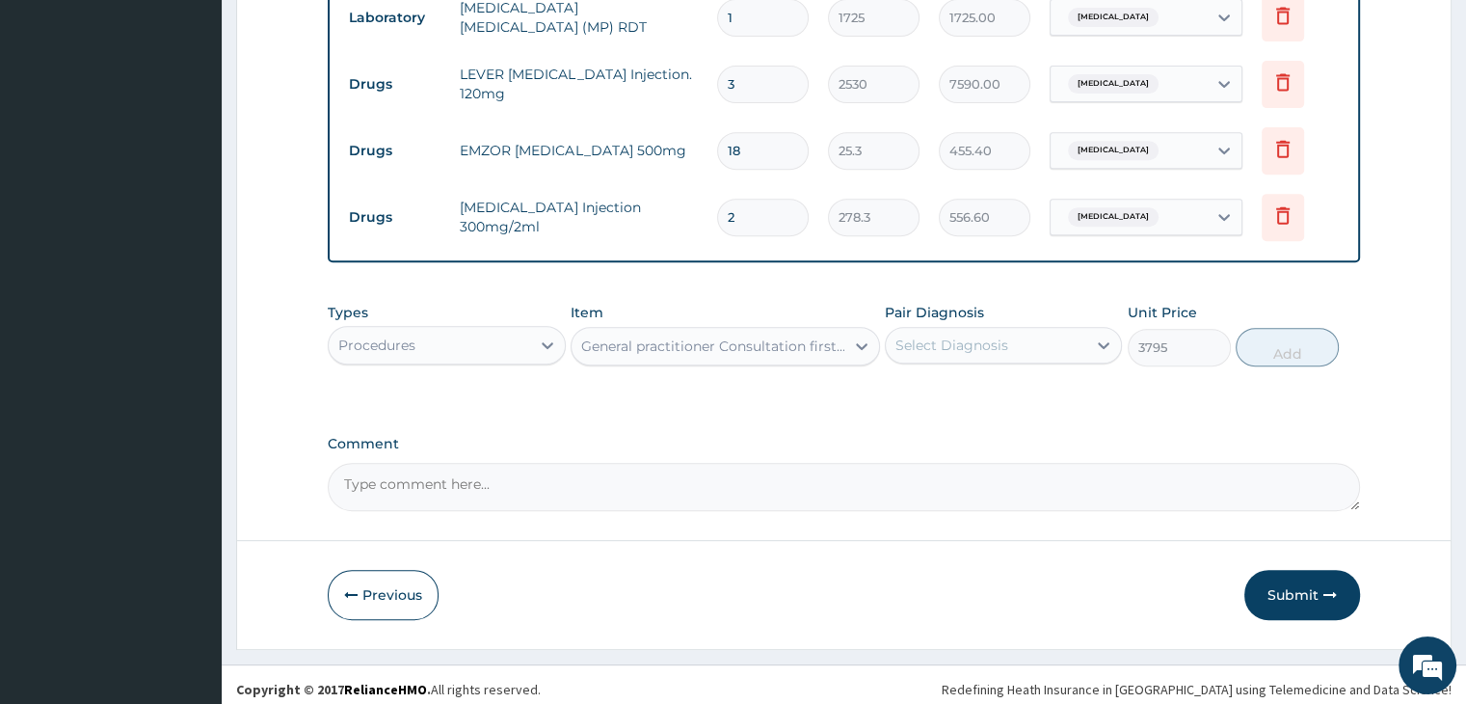
click at [1040, 330] on div "Select Diagnosis" at bounding box center [986, 345] width 200 height 31
click at [1014, 399] on div "Malaria, unspecified" at bounding box center [1003, 395] width 237 height 40
checkbox input "true"
click at [1273, 344] on button "Add" at bounding box center [1287, 347] width 103 height 39
type input "0"
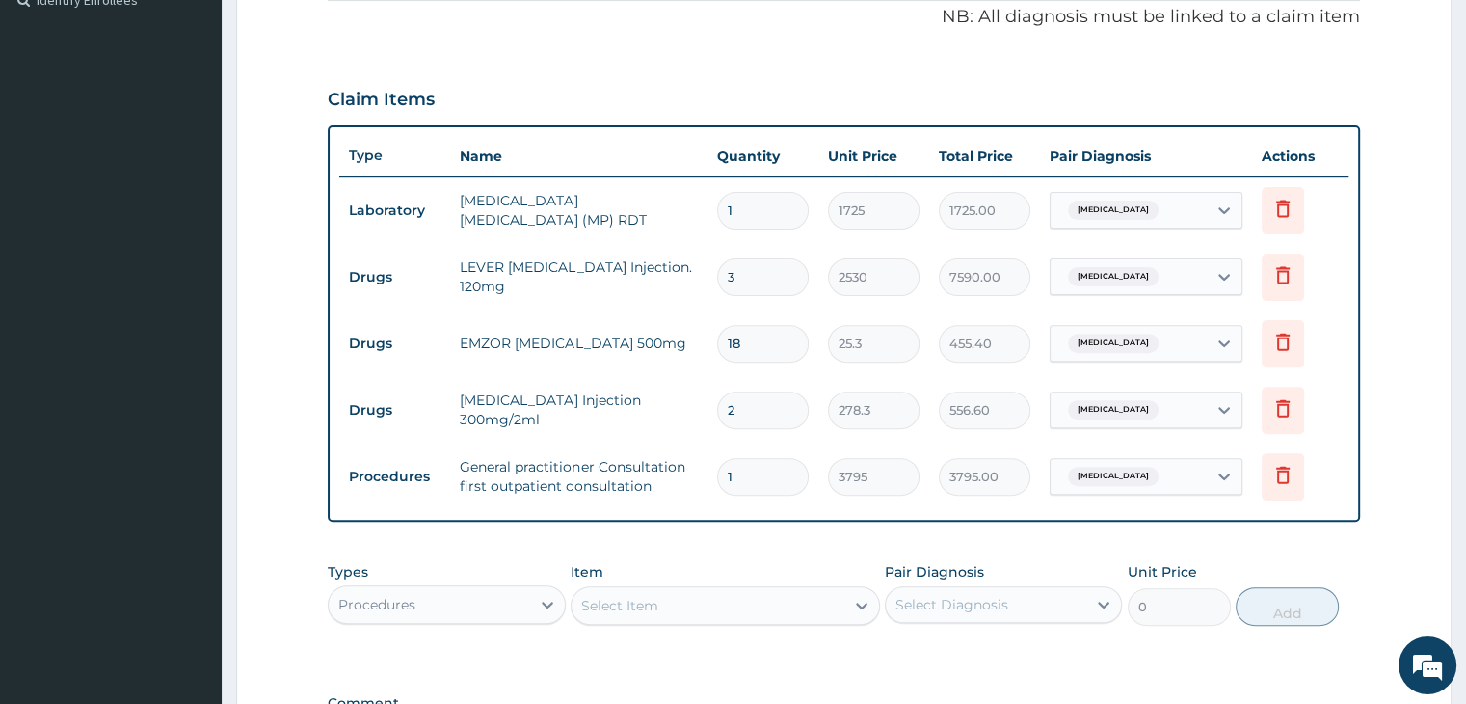
scroll to position [688, 0]
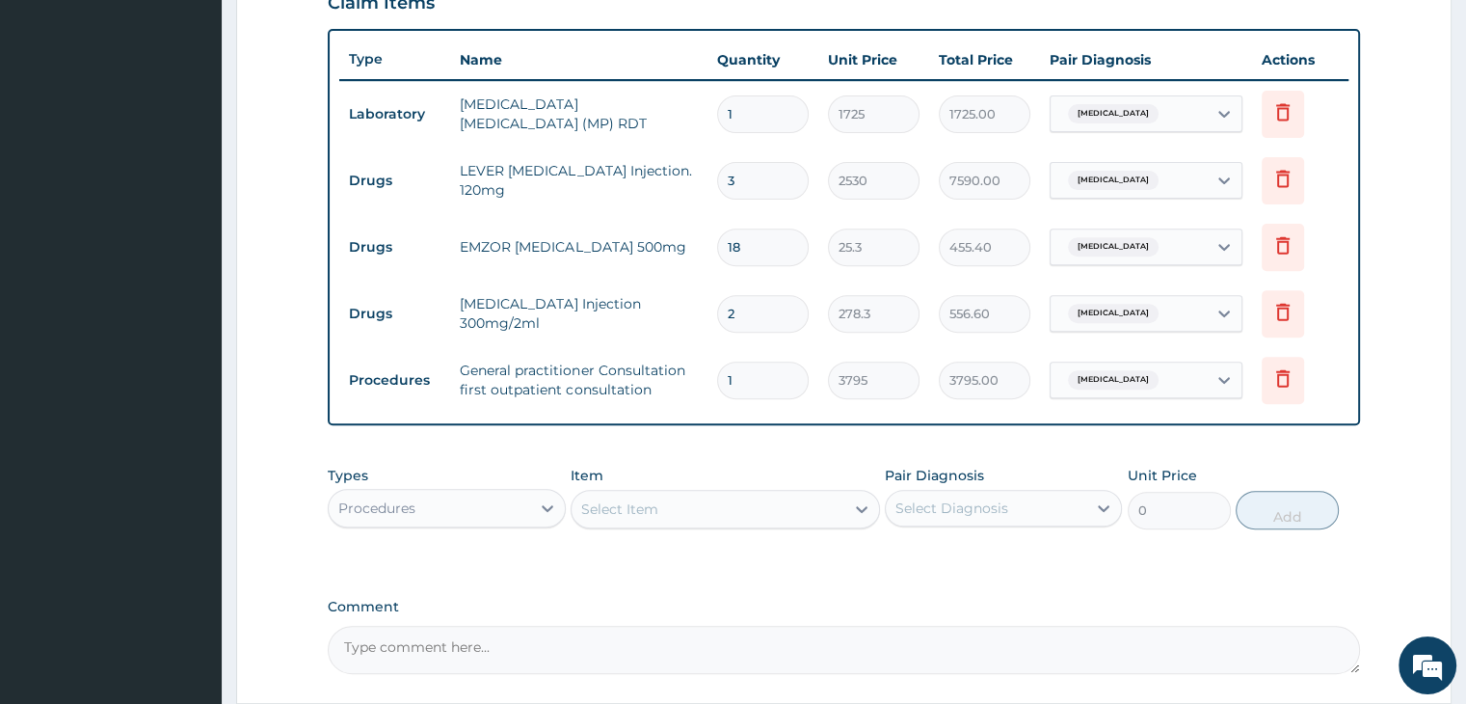
click at [784, 561] on div "Types Procedures Item Select Item Pair Diagnosis Select Diagnosis Unit Price 0 …" at bounding box center [843, 512] width 1031 height 112
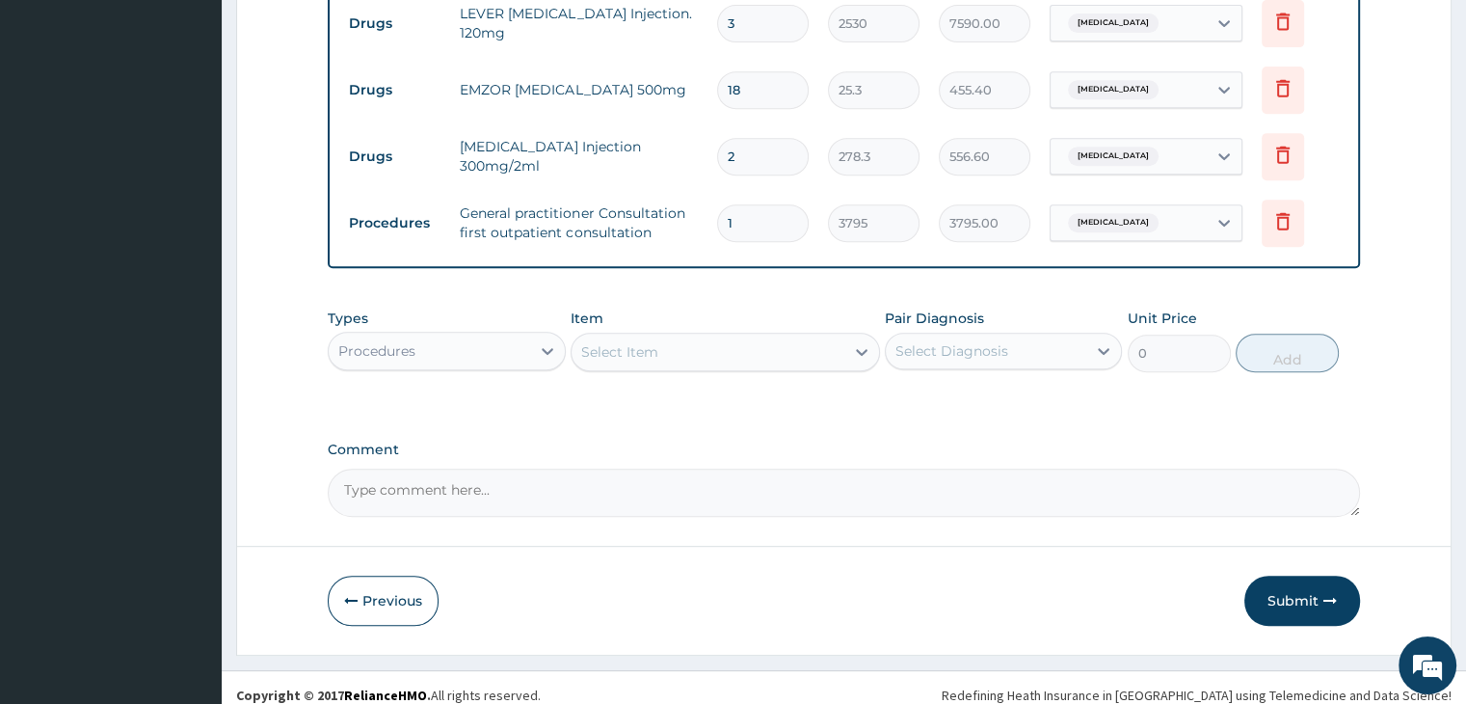
scroll to position [857, 0]
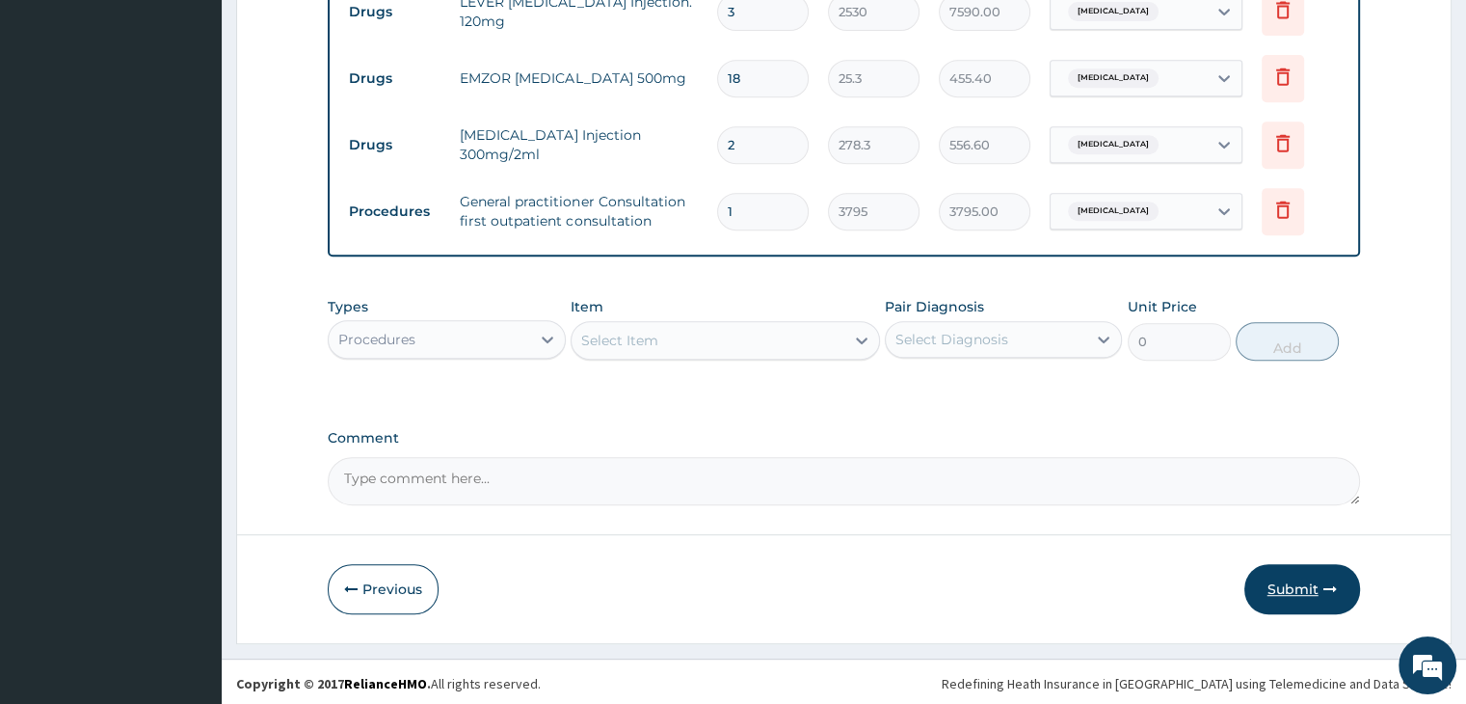
click at [1305, 575] on button "Submit" at bounding box center [1302, 589] width 116 height 50
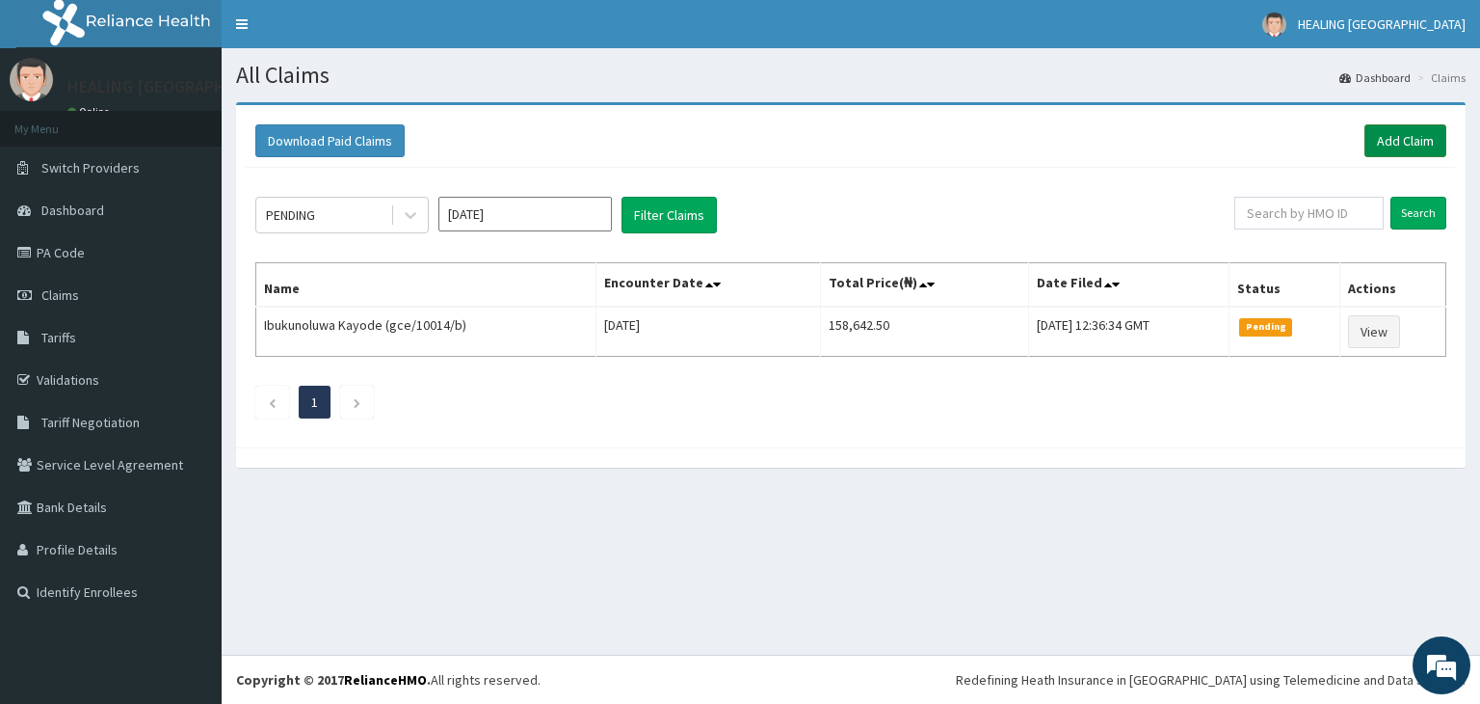
click at [1405, 136] on link "Add Claim" at bounding box center [1406, 140] width 82 height 33
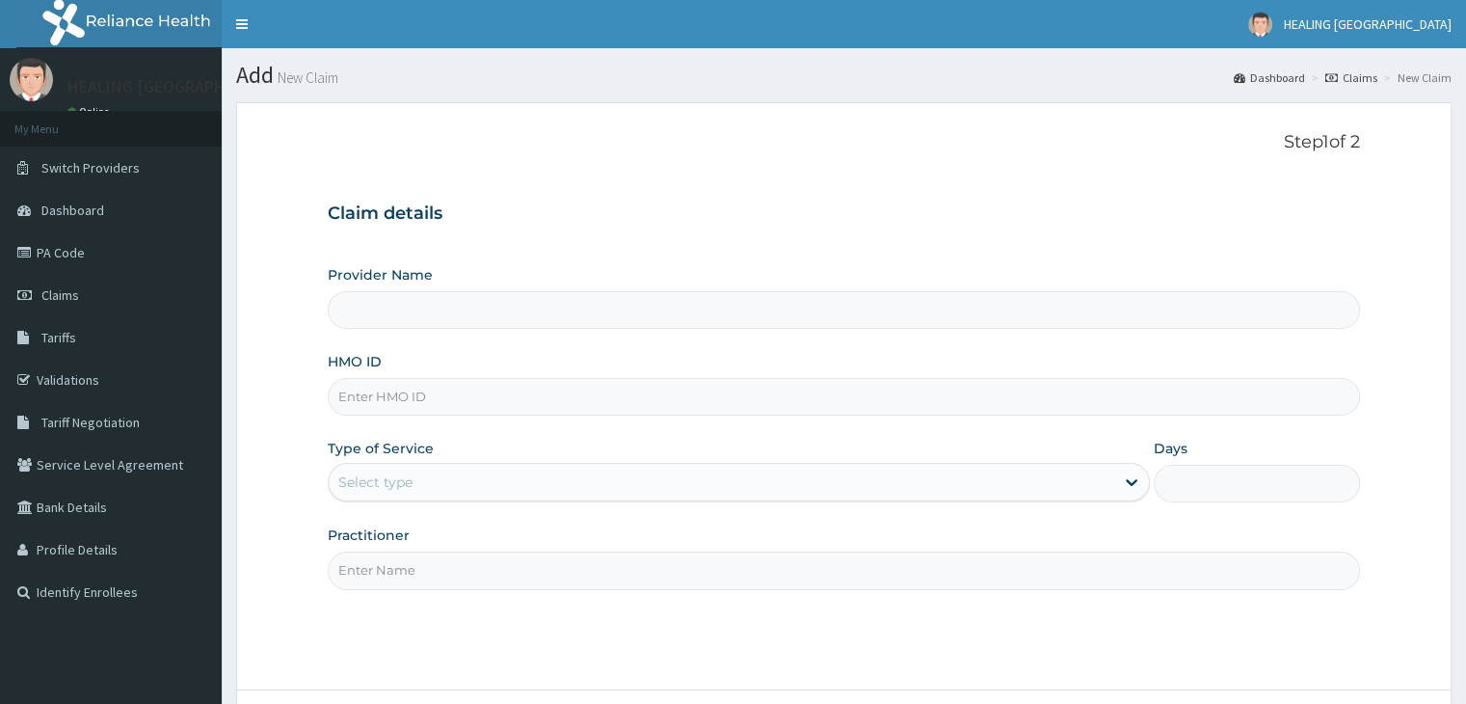
type input "HEALING [GEOGRAPHIC_DATA]"
click at [797, 133] on p "Step 1 of 2" at bounding box center [843, 142] width 1031 height 21
click at [559, 398] on input "HMO ID" at bounding box center [843, 397] width 1031 height 38
type input "MOP/10208/A"
click at [525, 479] on div "Select type" at bounding box center [721, 481] width 785 height 31
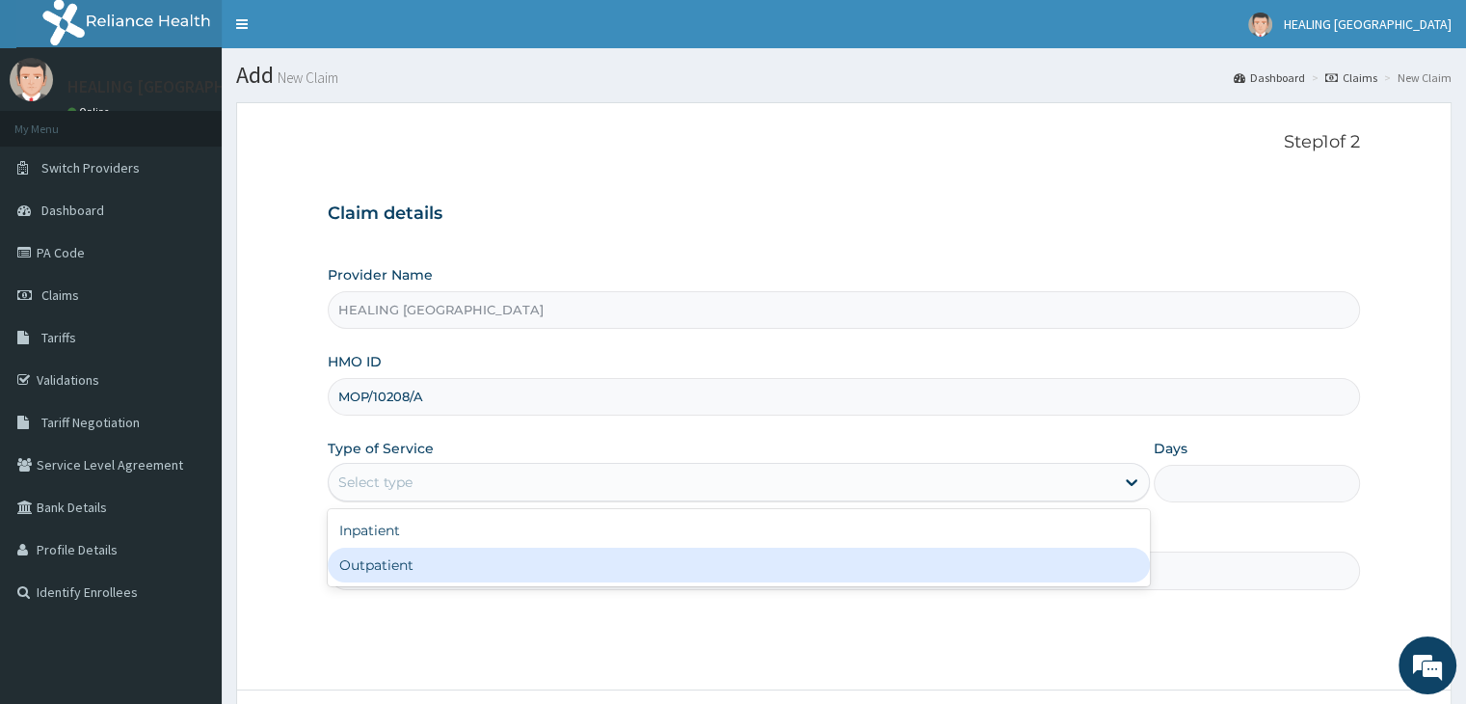
click at [517, 576] on div "Outpatient" at bounding box center [739, 564] width 822 height 35
type input "1"
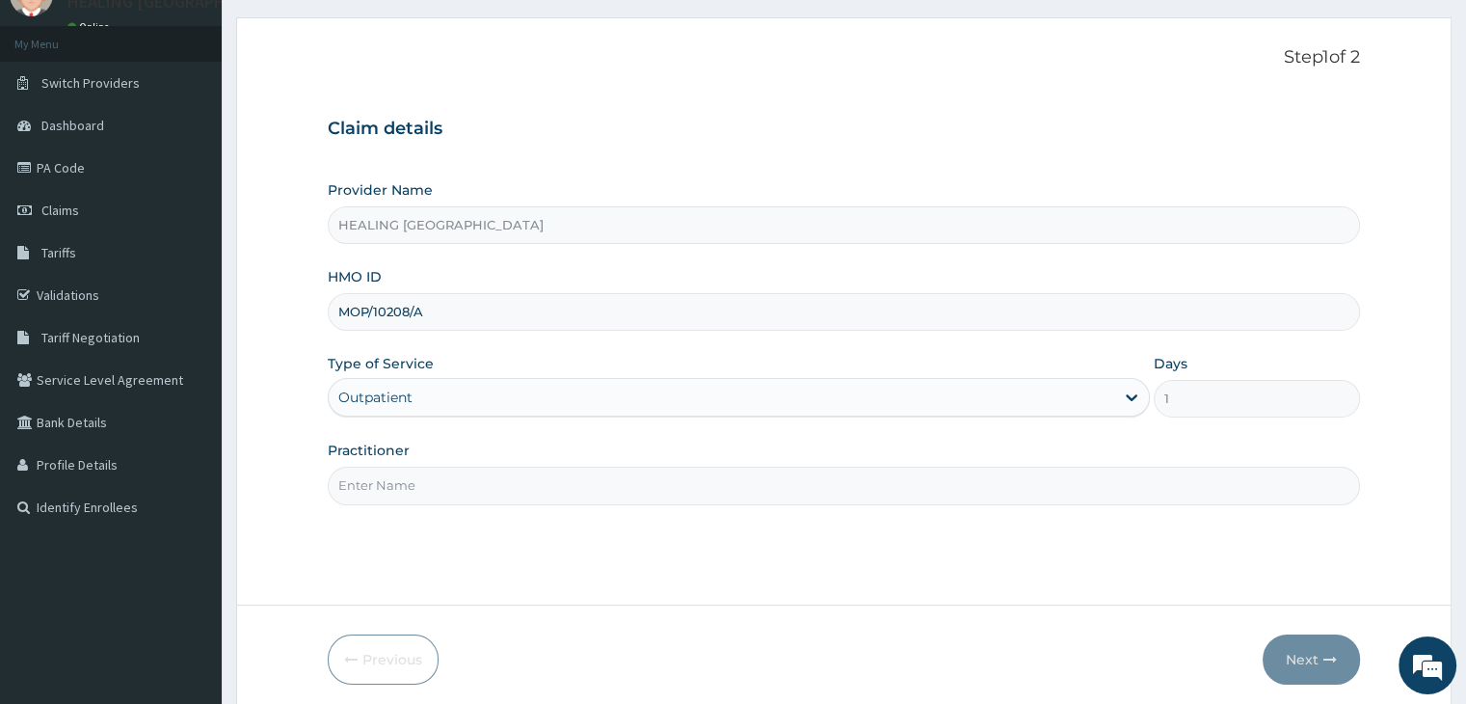
scroll to position [158, 0]
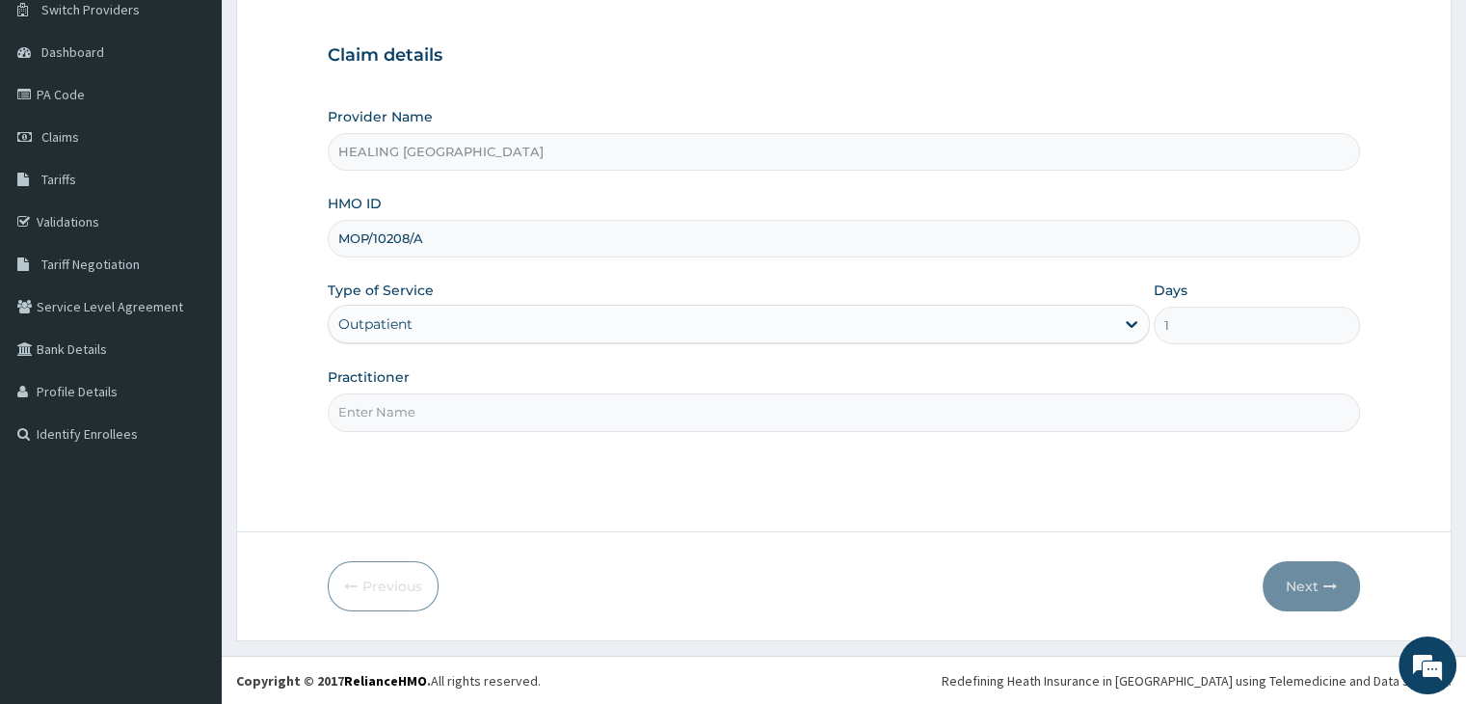
click at [605, 422] on input "Practitioner" at bounding box center [843, 412] width 1031 height 38
type input "Dr Ajayi"
click at [1304, 576] on button "Next" at bounding box center [1310, 586] width 97 height 50
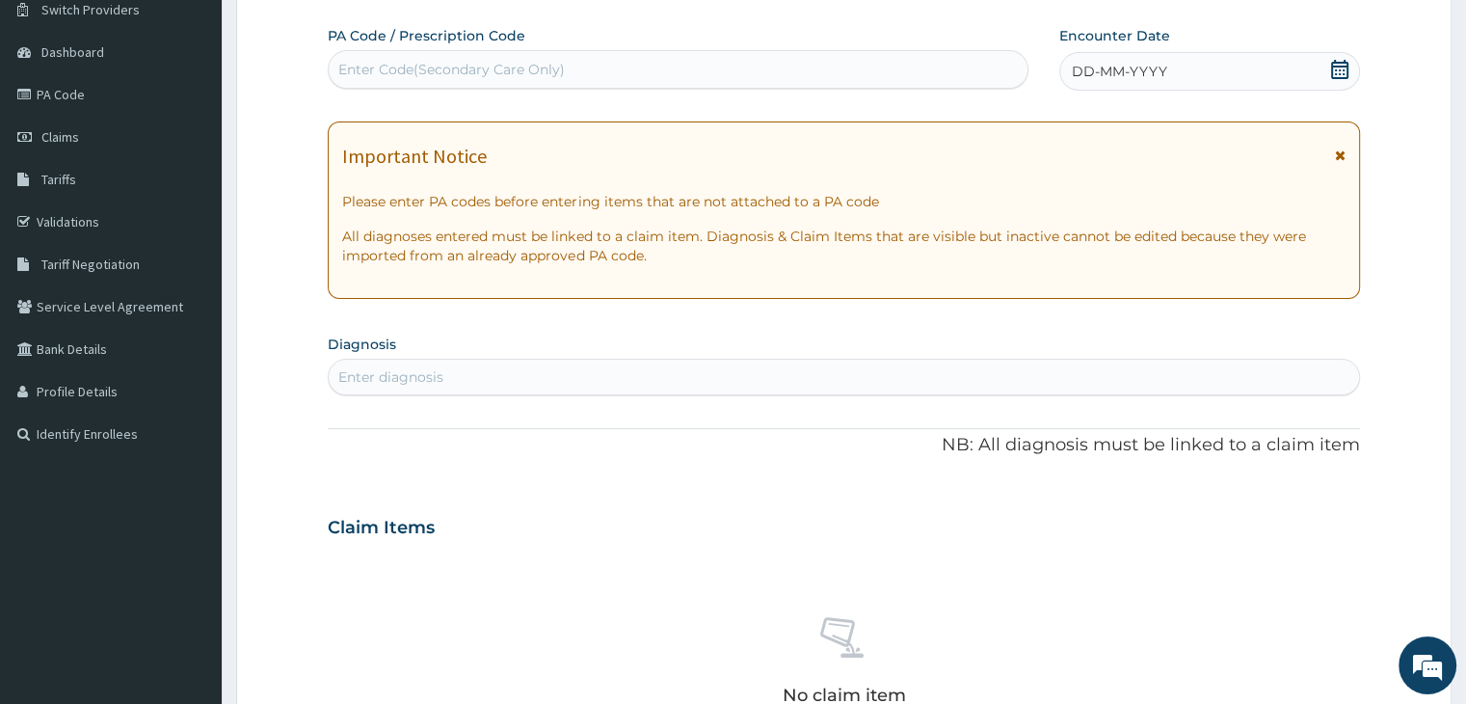
click at [1339, 56] on div "DD-MM-YYYY" at bounding box center [1209, 71] width 300 height 39
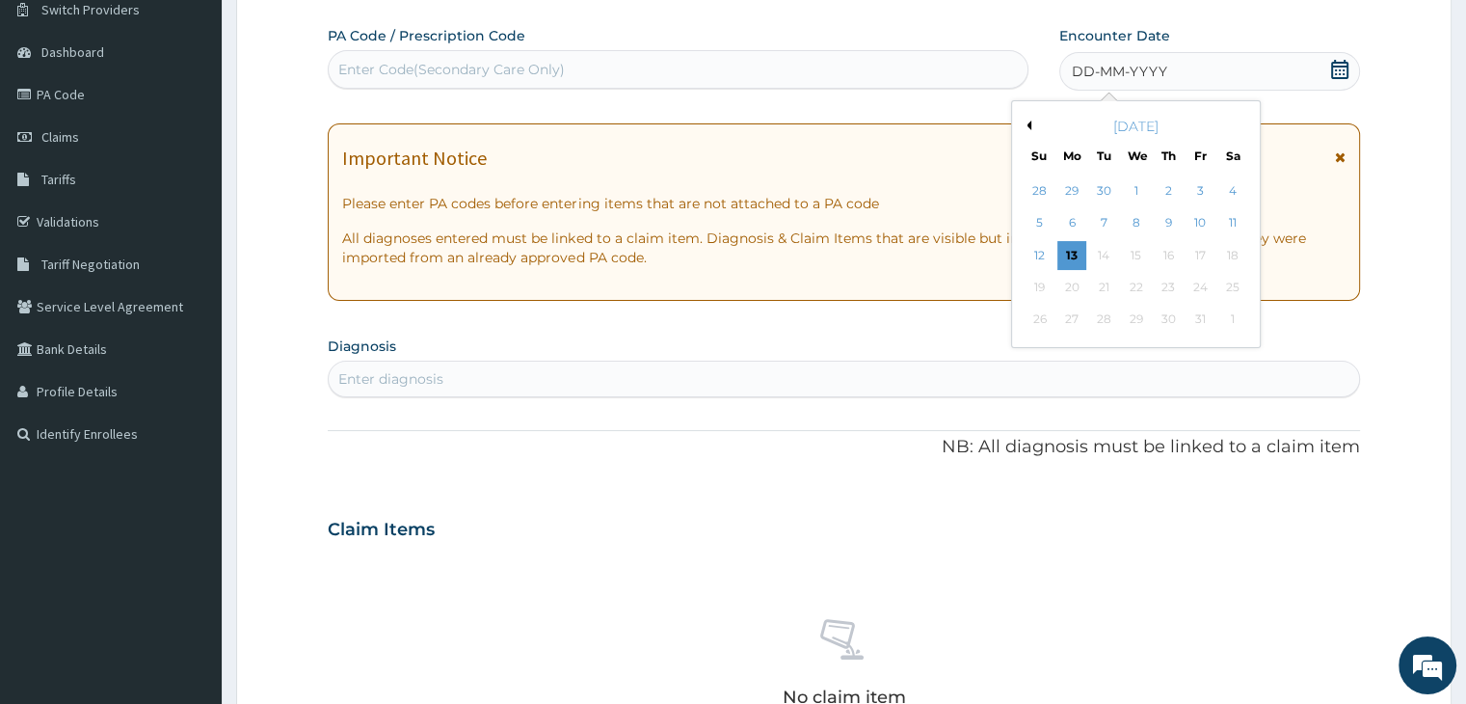
click at [1027, 124] on button "Previous Month" at bounding box center [1027, 125] width 10 height 10
click at [1166, 285] on div "25" at bounding box center [1168, 287] width 29 height 29
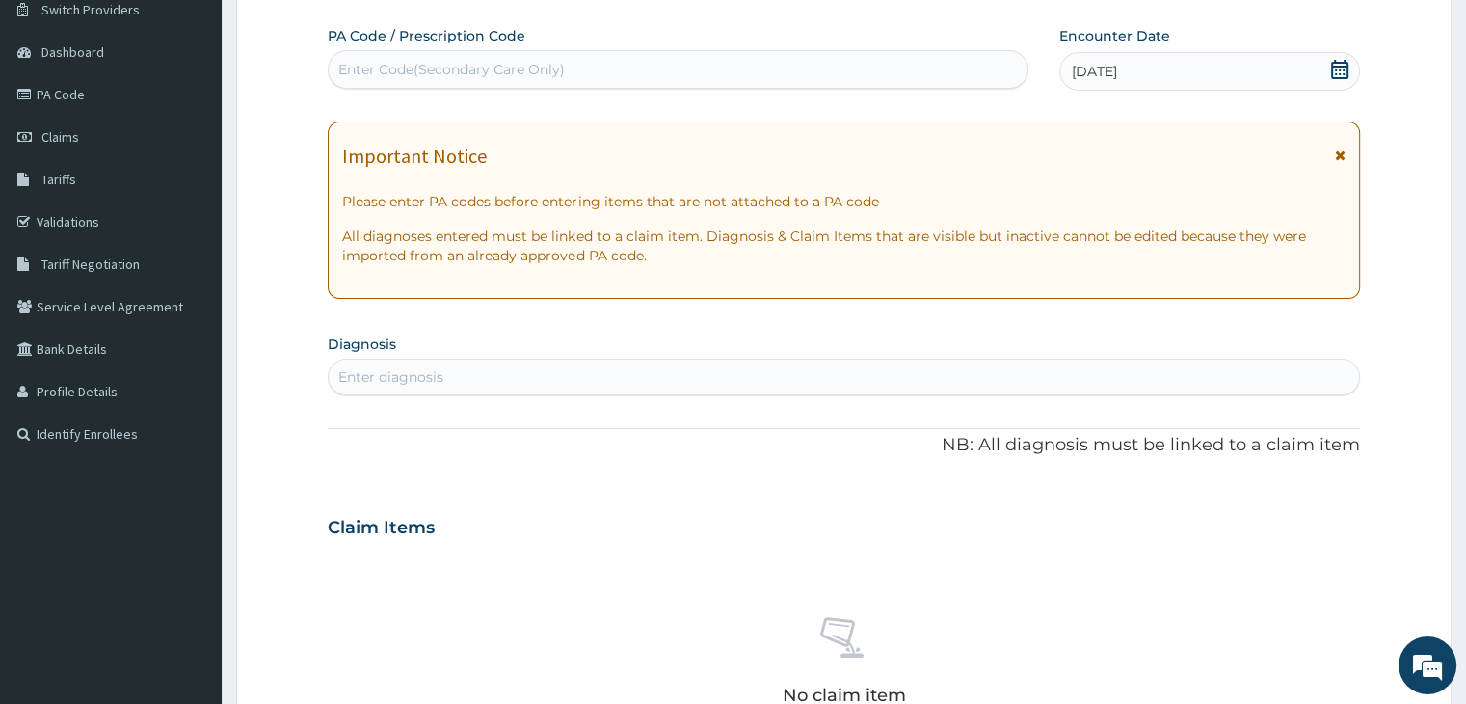
click at [626, 368] on div "Enter diagnosis" at bounding box center [843, 376] width 1029 height 31
type input "malaria"
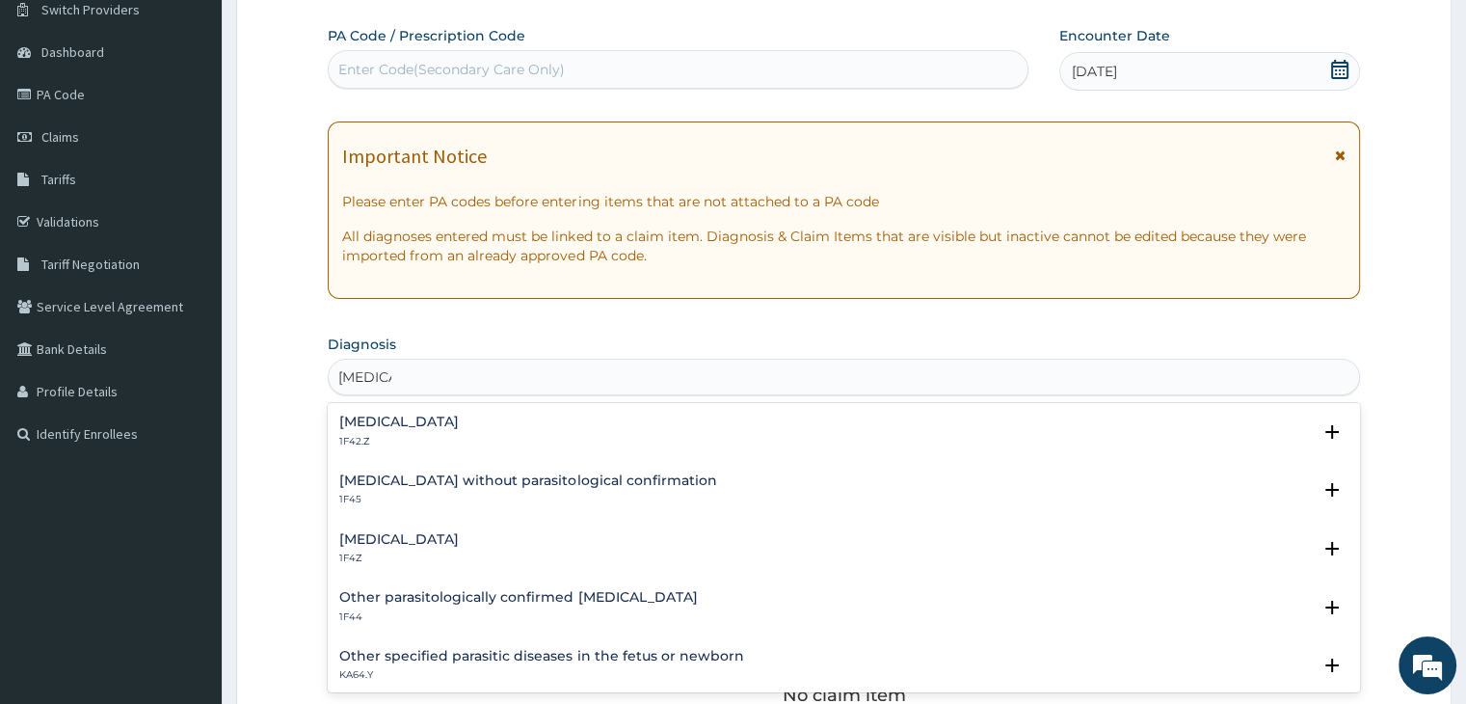
click at [524, 542] on div "Malaria, unspecified 1F4Z" at bounding box center [843, 549] width 1008 height 34
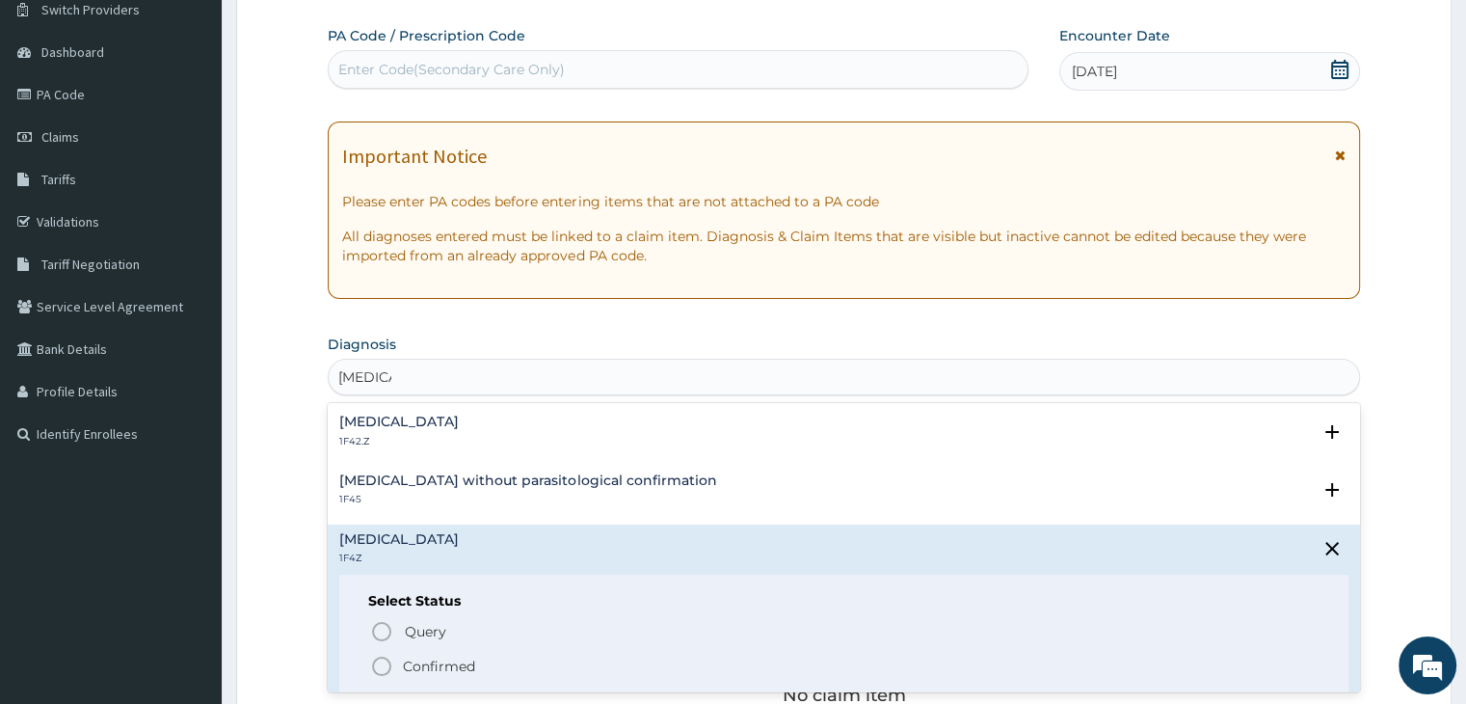
click at [373, 668] on icon "status option filled" at bounding box center [381, 665] width 23 height 23
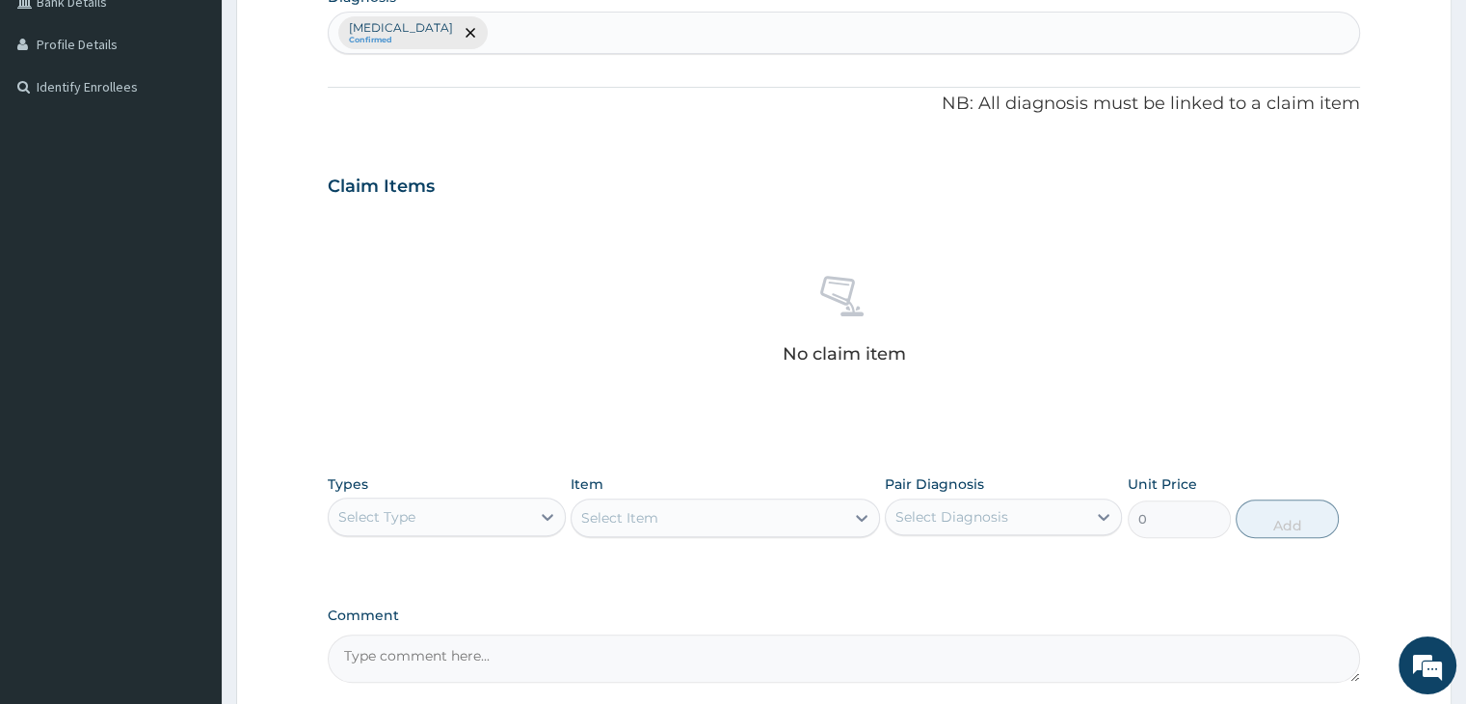
scroll to position [684, 0]
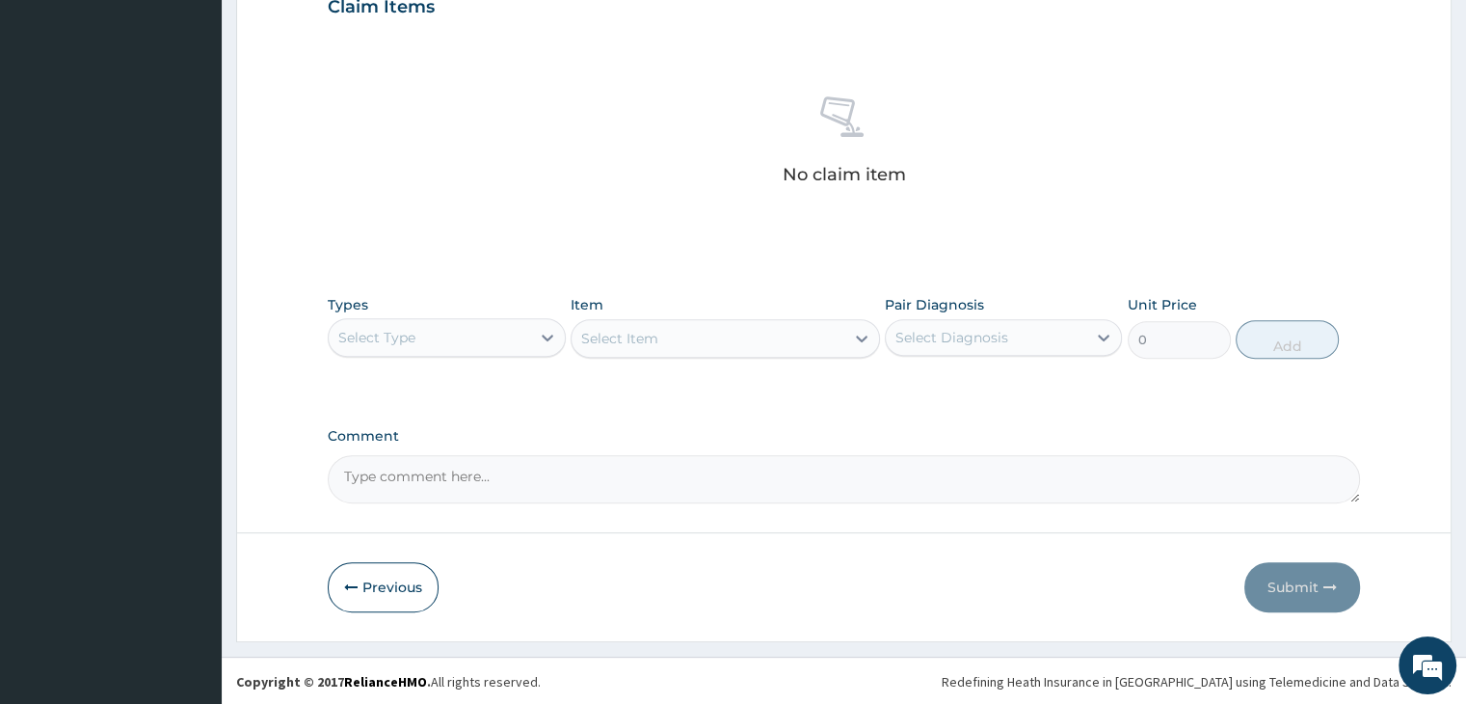
click at [470, 313] on div "Types Select Type" at bounding box center [446, 327] width 237 height 64
click at [465, 354] on div "Select Type" at bounding box center [446, 337] width 237 height 39
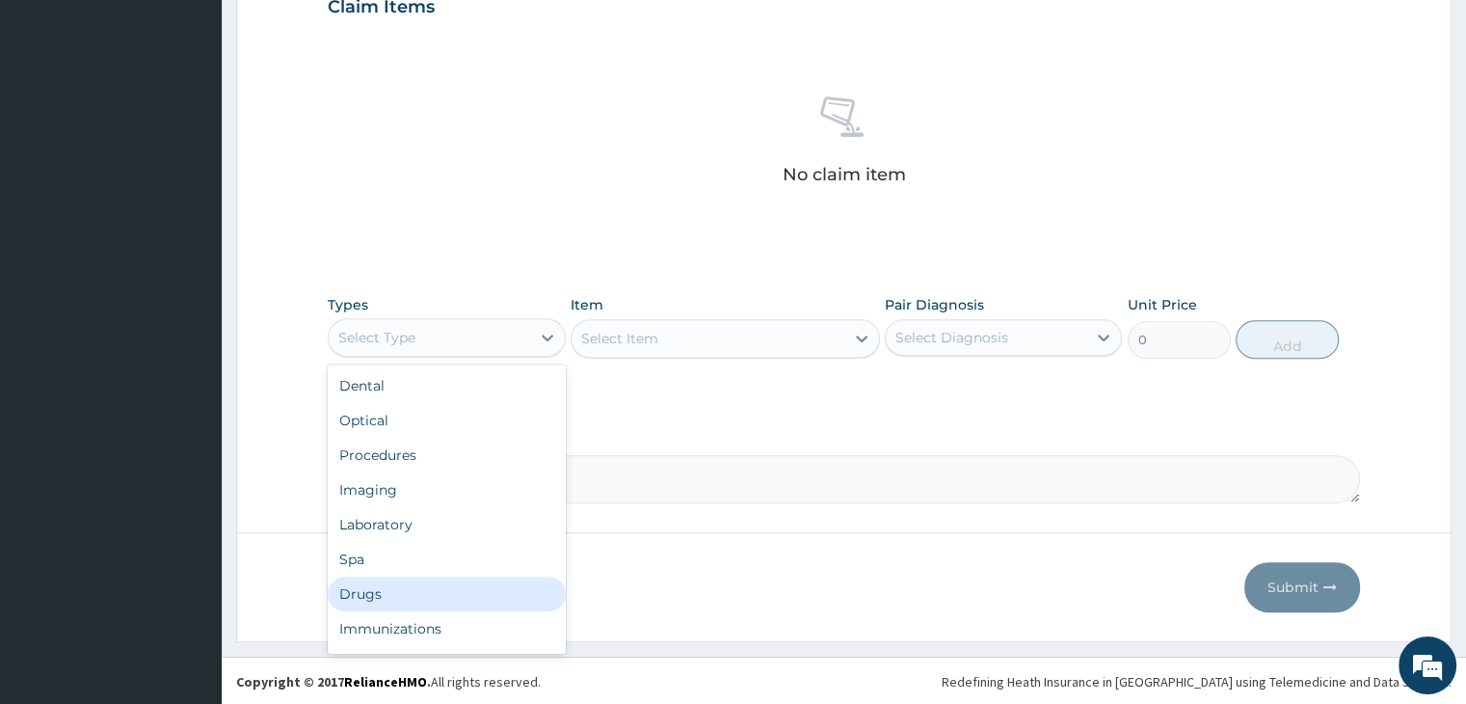
click at [451, 594] on div "Drugs" at bounding box center [446, 593] width 237 height 35
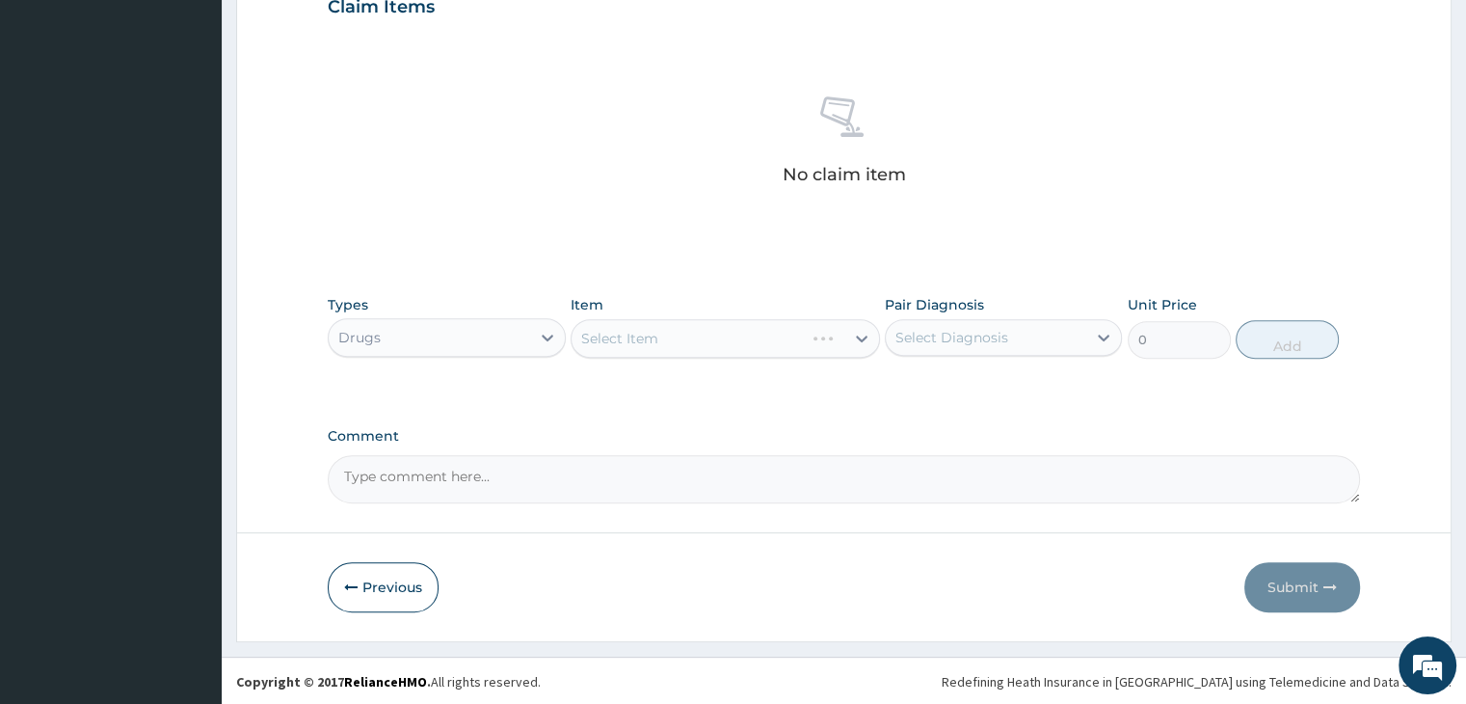
click at [753, 336] on div "Select Item" at bounding box center [725, 338] width 309 height 39
click at [753, 336] on div "Select Item" at bounding box center [707, 338] width 273 height 31
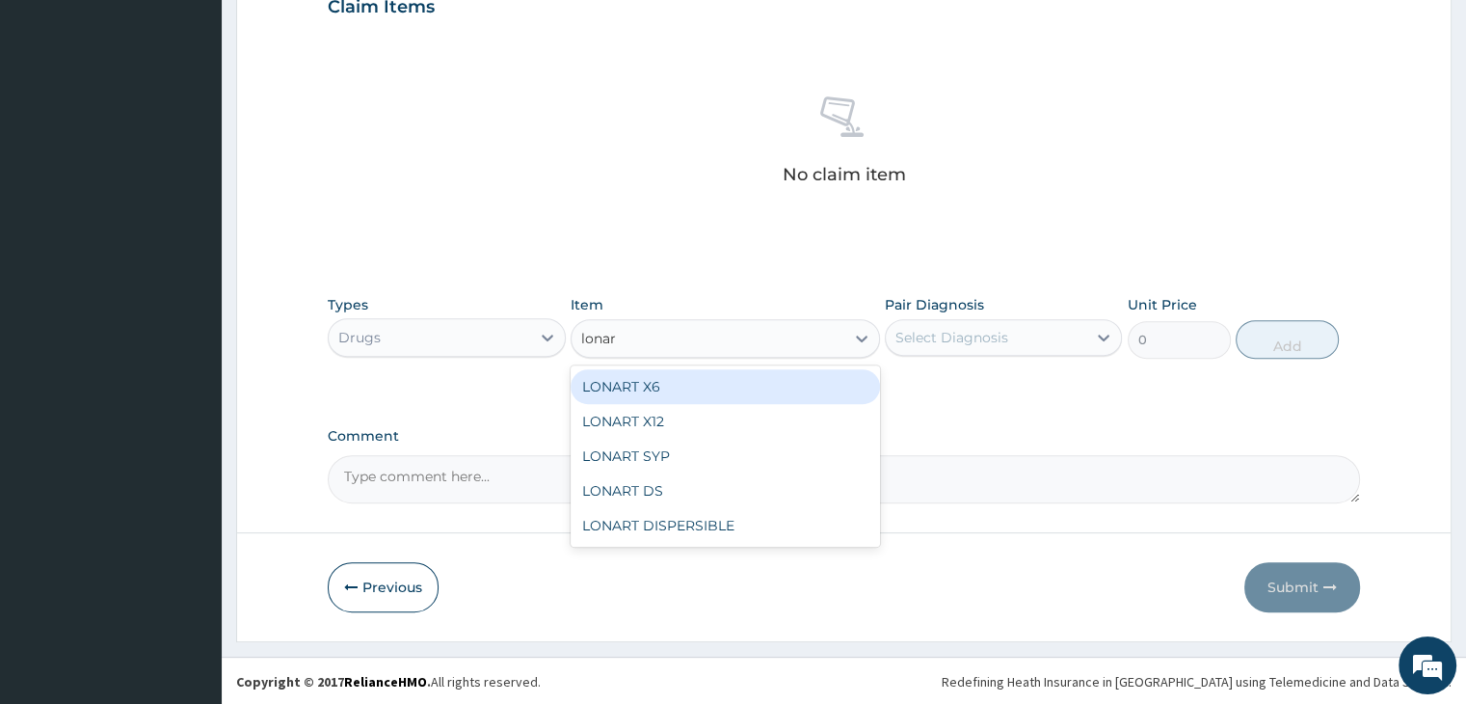
type input "lonart"
click at [724, 380] on div "LONART X6" at bounding box center [725, 386] width 309 height 35
type input "506"
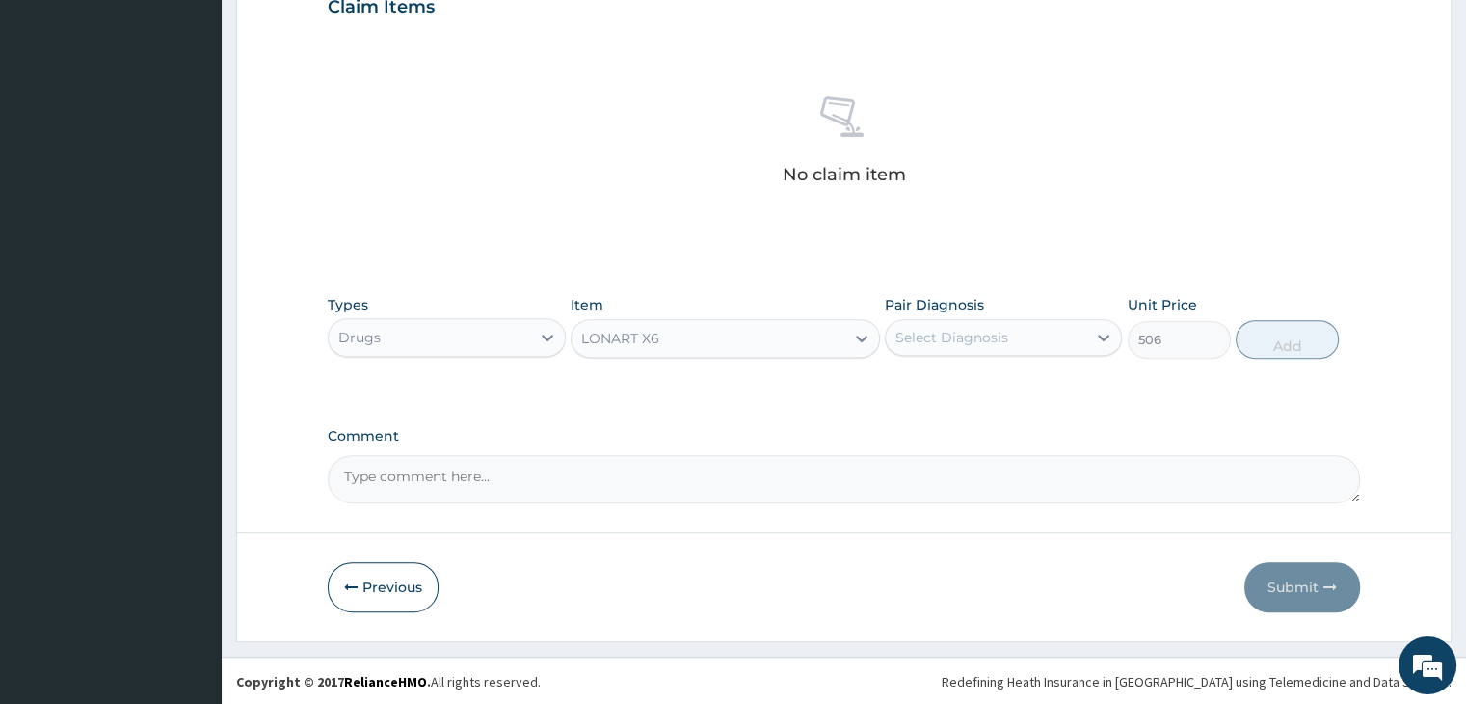
click at [970, 336] on div "Select Diagnosis" at bounding box center [951, 337] width 113 height 19
click at [979, 385] on label "[MEDICAL_DATA]" at bounding box center [977, 384] width 120 height 19
checkbox input "true"
click at [1280, 327] on button "Add" at bounding box center [1287, 339] width 103 height 39
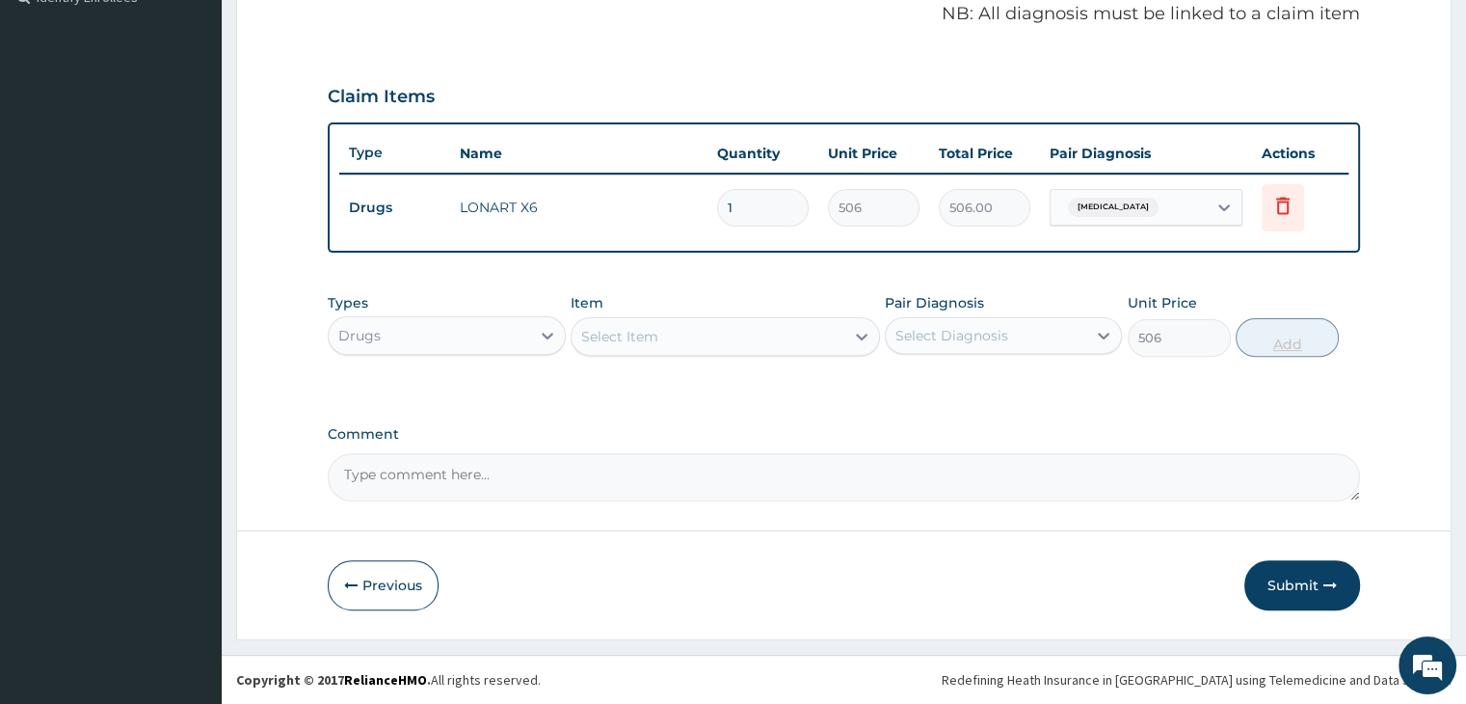
type input "0"
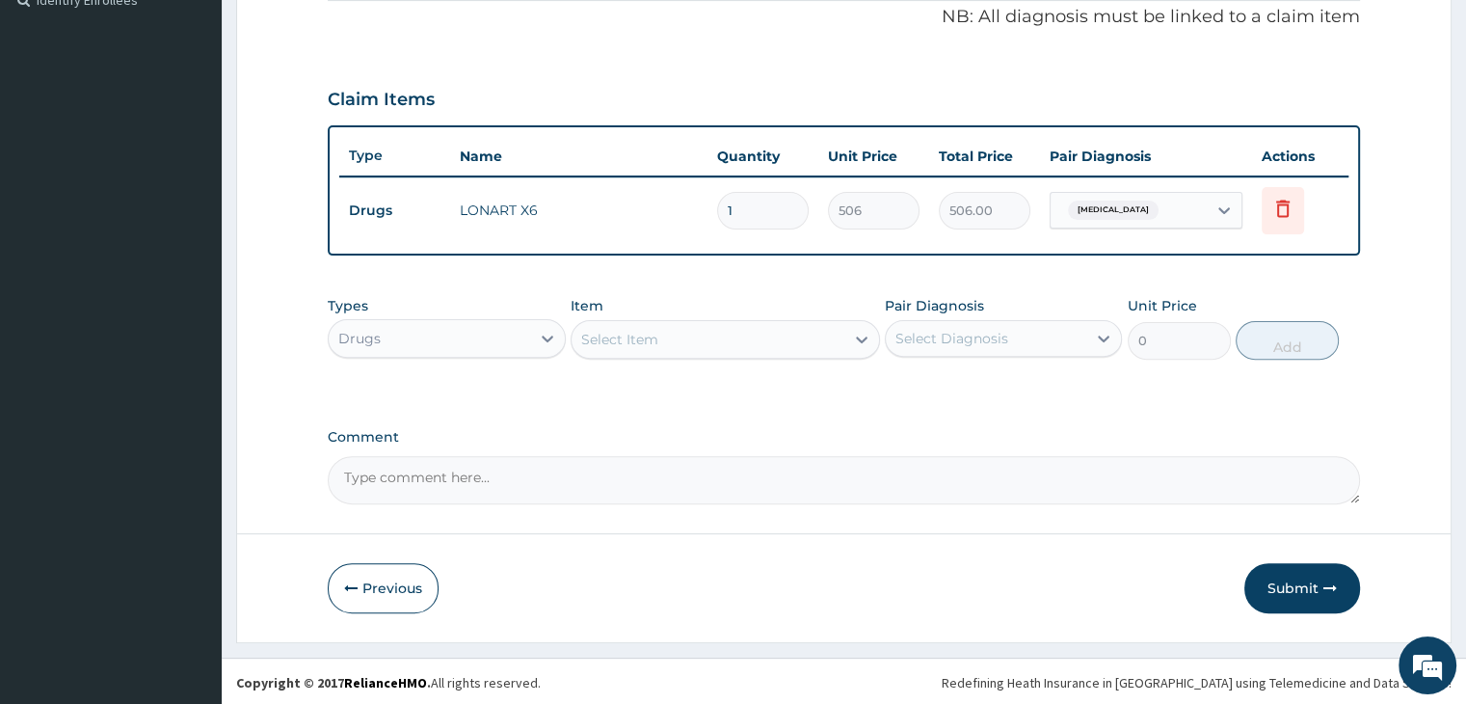
click at [728, 351] on div "Select Item" at bounding box center [725, 339] width 309 height 39
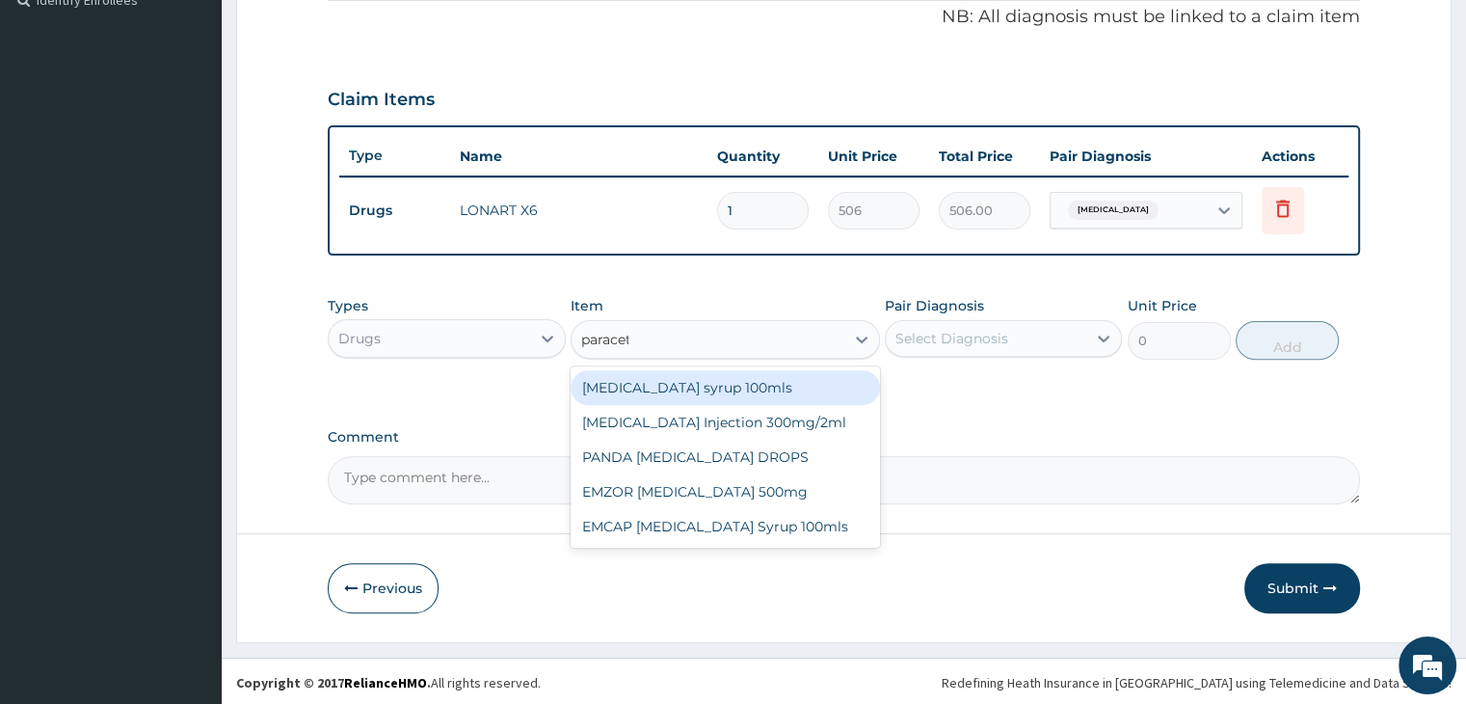
type input "paraceta"
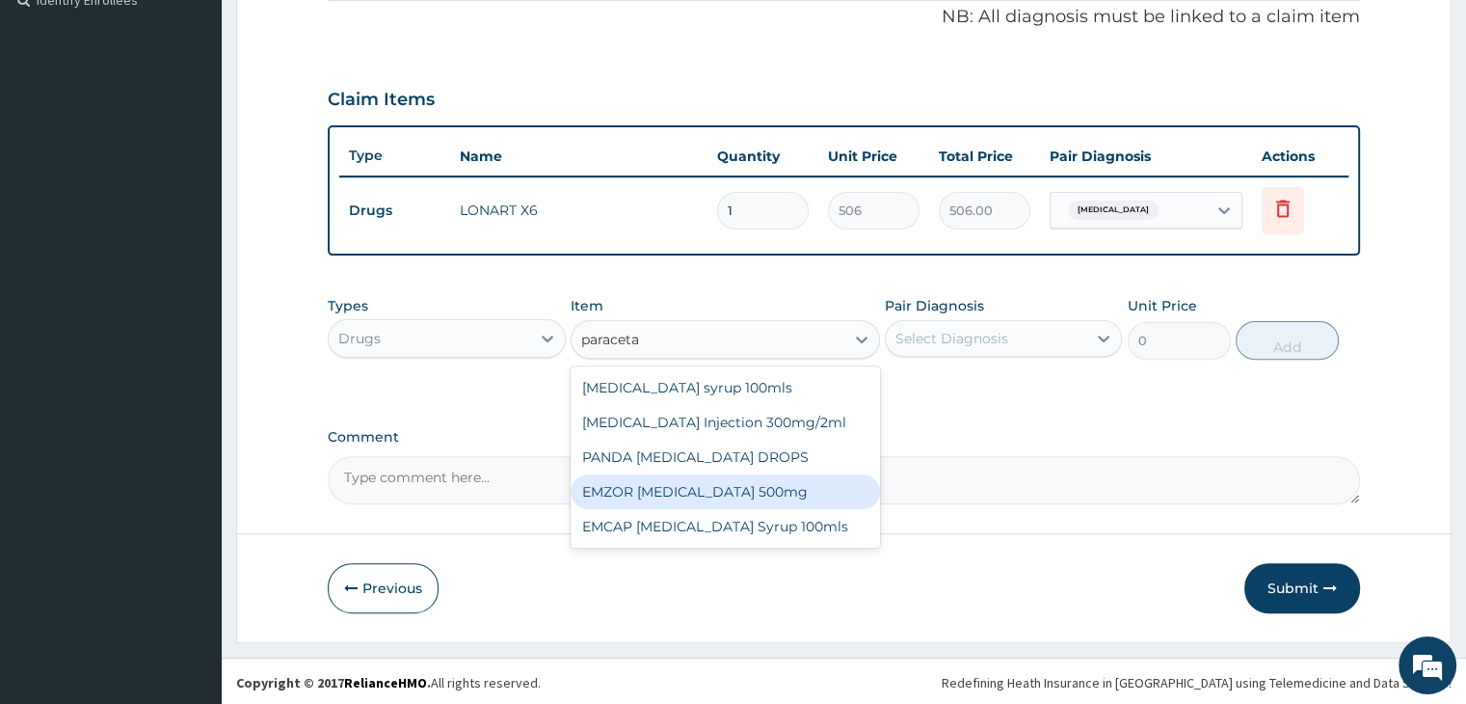
click at [720, 490] on div "EMZOR [MEDICAL_DATA] 500mg" at bounding box center [725, 491] width 309 height 35
type input "25.3"
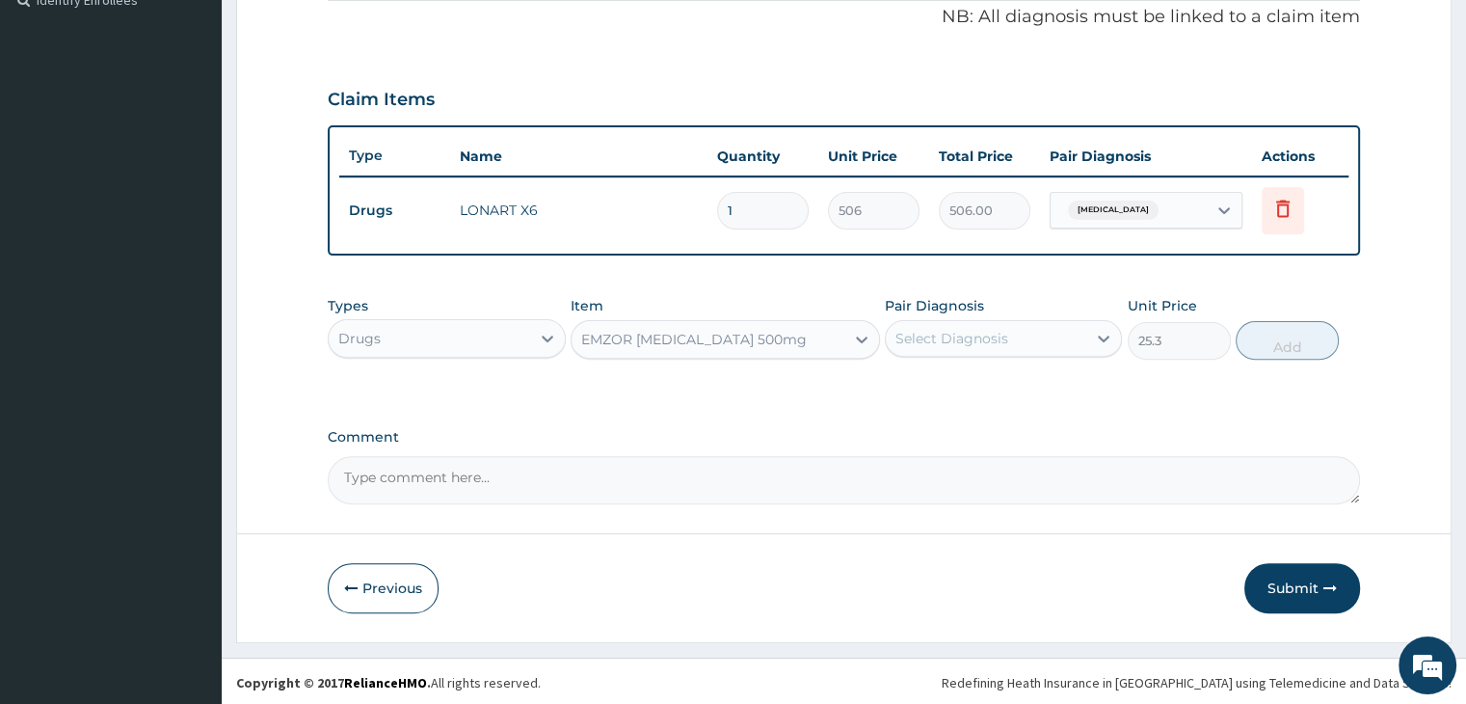
click at [1023, 333] on div "Select Diagnosis" at bounding box center [986, 338] width 200 height 31
click at [995, 383] on label "[MEDICAL_DATA]" at bounding box center [977, 385] width 120 height 19
checkbox input "true"
click at [1314, 333] on button "Add" at bounding box center [1287, 340] width 103 height 39
type input "0"
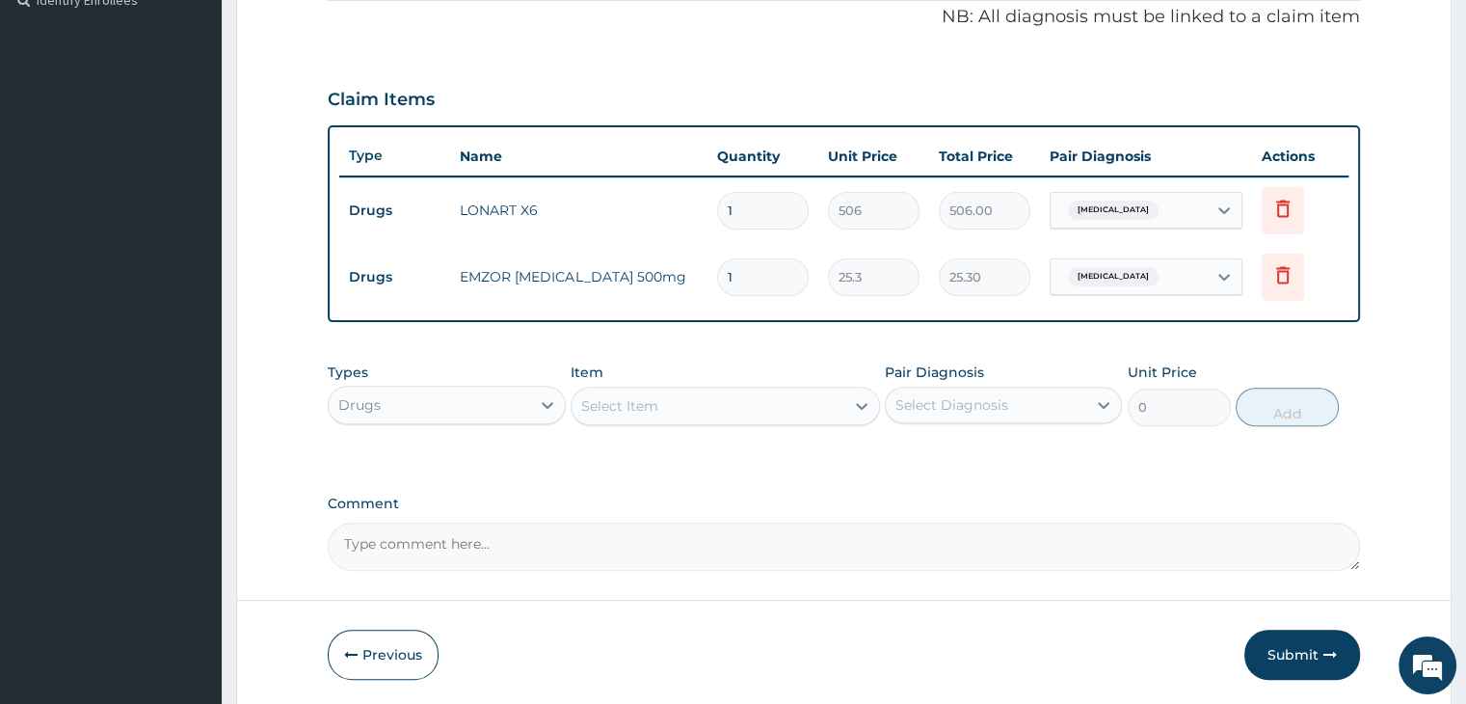
click at [731, 402] on div "Select Item" at bounding box center [707, 405] width 273 height 31
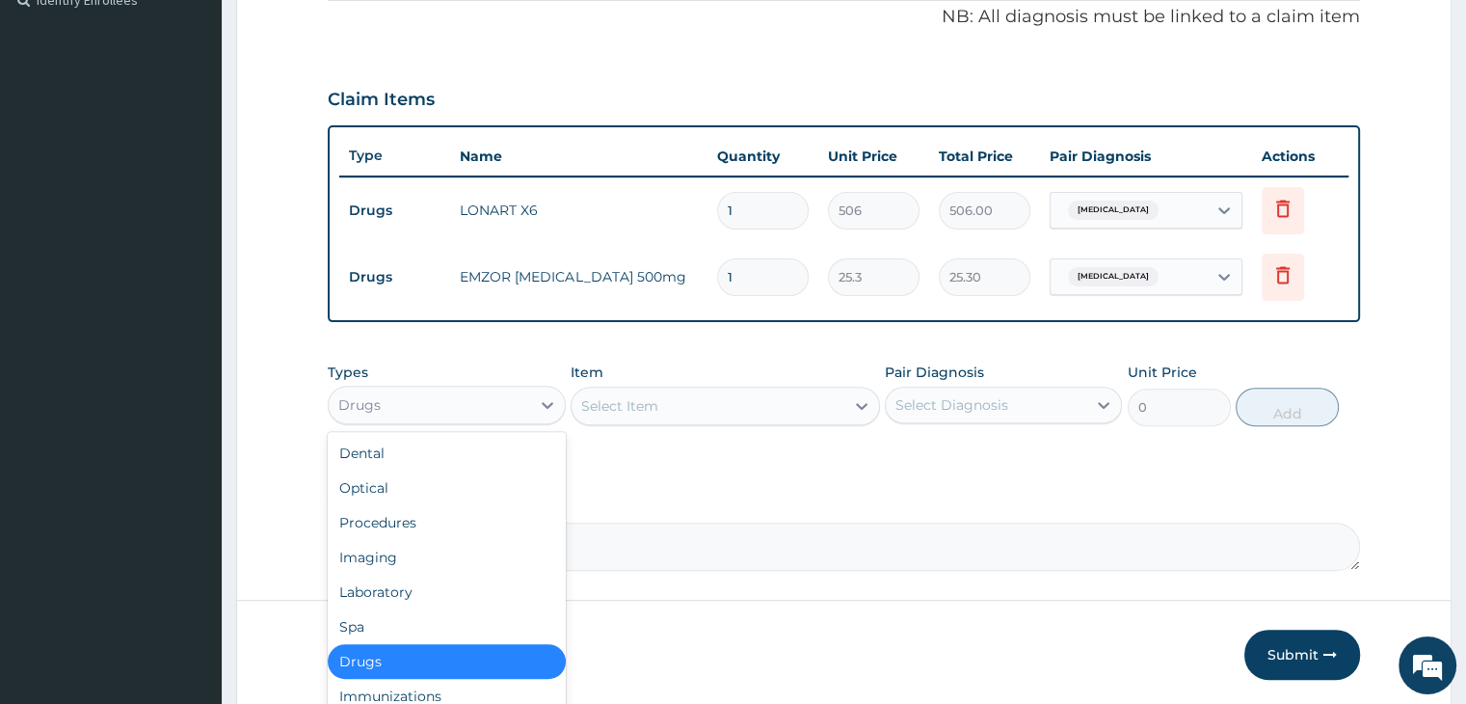
click at [470, 389] on div "Drugs" at bounding box center [429, 404] width 200 height 31
click at [416, 587] on div "Laboratory" at bounding box center [446, 591] width 237 height 35
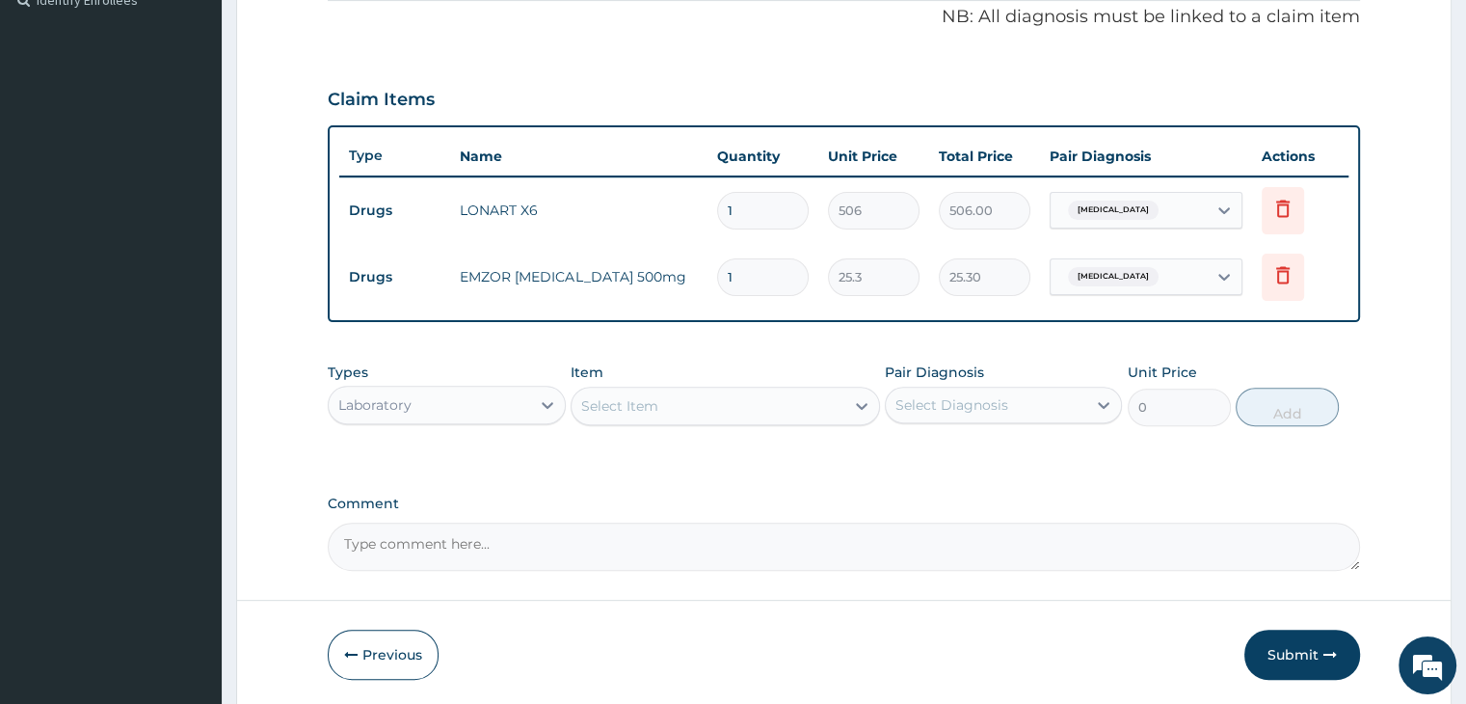
click at [794, 391] on div "Select Item" at bounding box center [707, 405] width 273 height 31
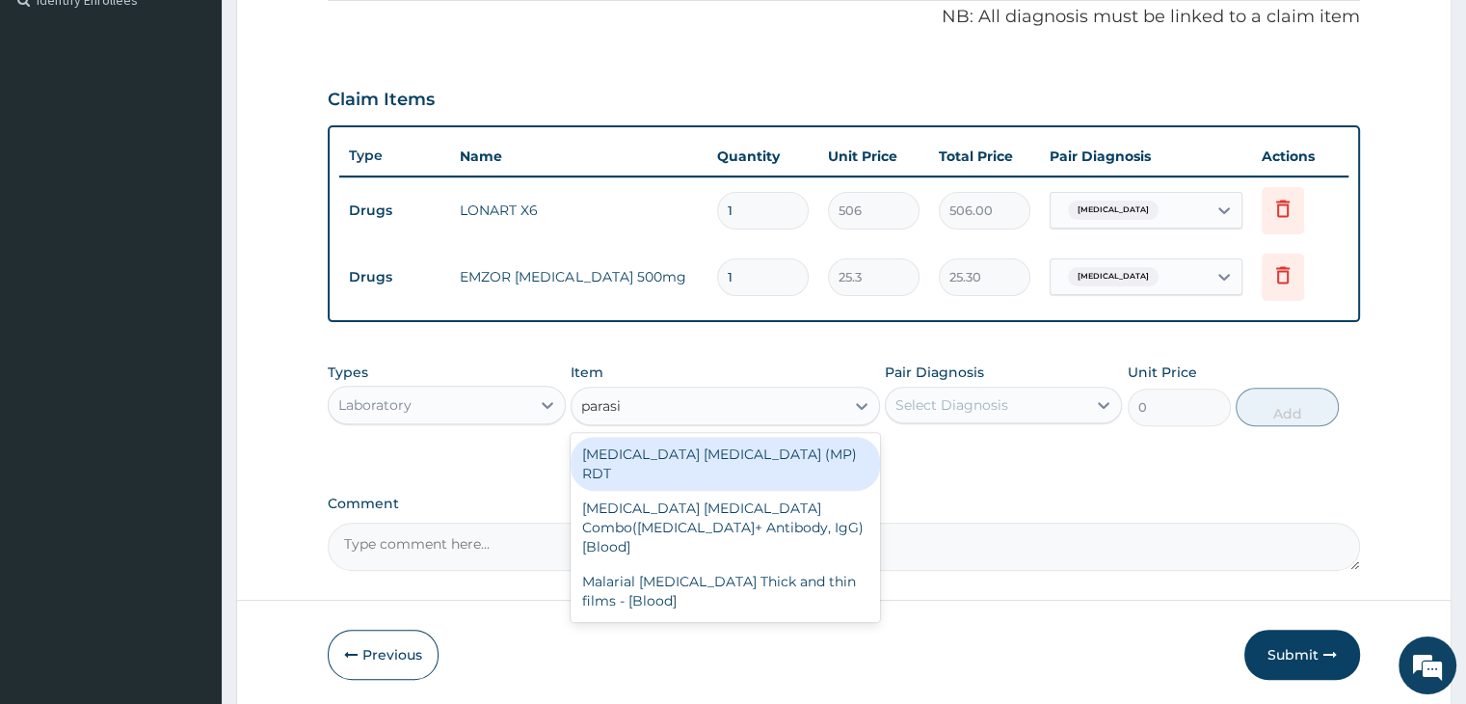
type input "parasit"
click at [711, 448] on div "[MEDICAL_DATA] [MEDICAL_DATA] (MP) RDT" at bounding box center [725, 464] width 309 height 54
type input "1725"
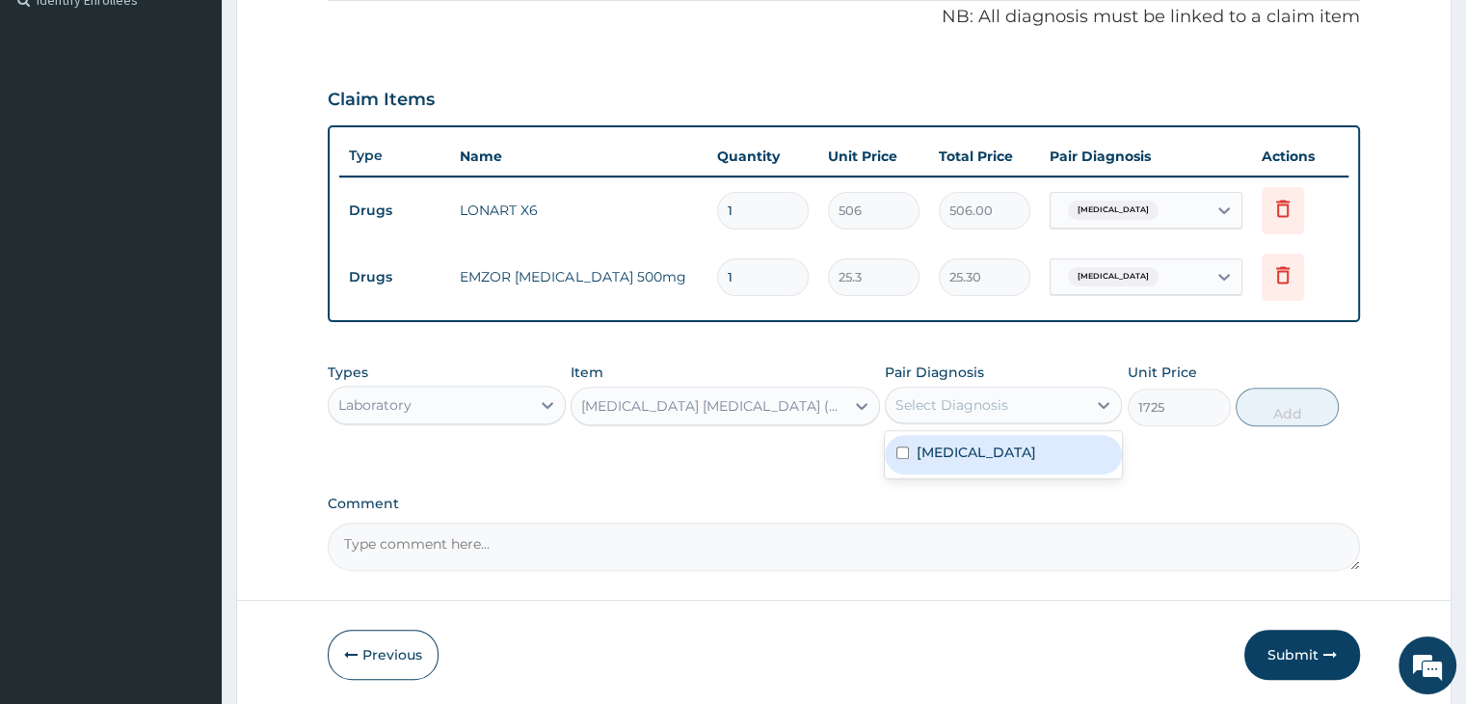
click at [1036, 391] on div "Select Diagnosis" at bounding box center [986, 404] width 200 height 31
click at [1015, 453] on label "[MEDICAL_DATA]" at bounding box center [977, 451] width 120 height 19
checkbox input "true"
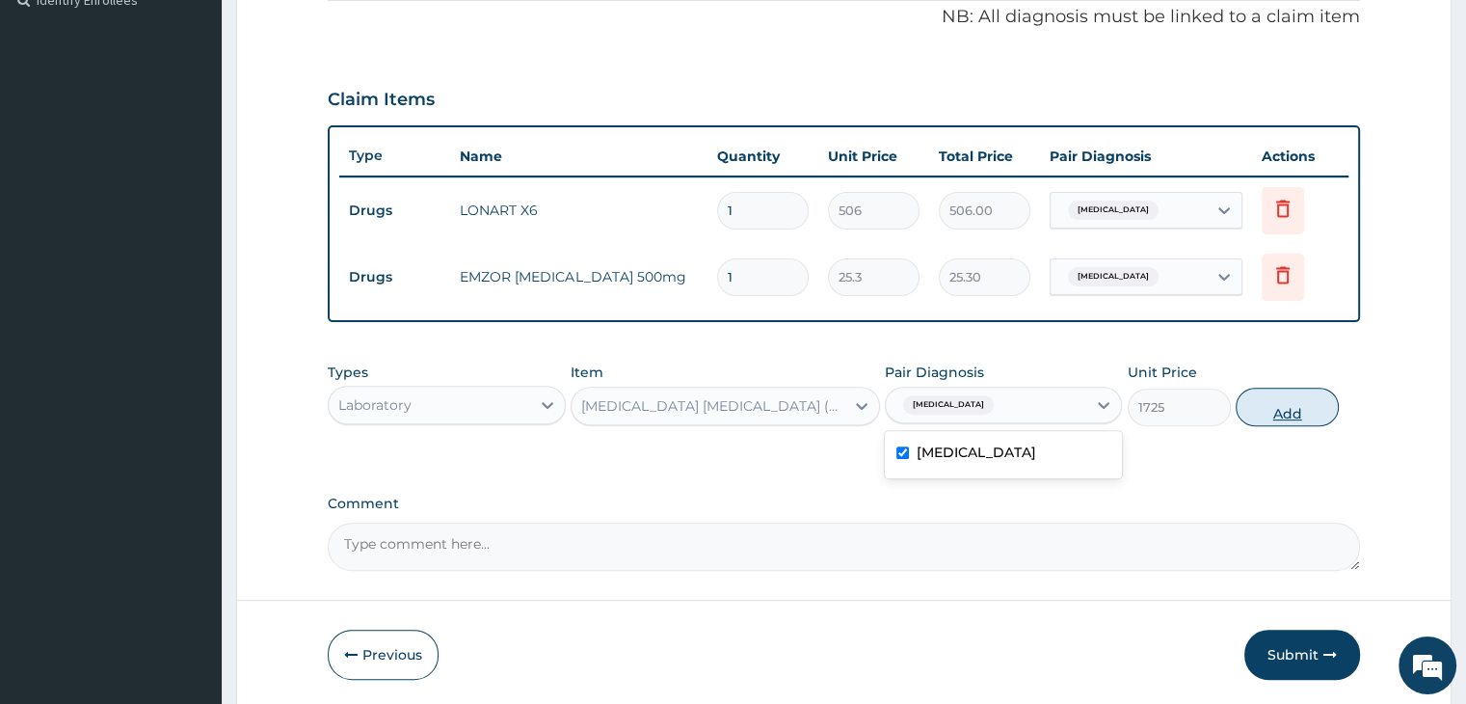
drag, startPoint x: 1357, startPoint y: 388, endPoint x: 1317, endPoint y: 406, distance: 43.2
click at [1357, 388] on div "Types Laboratory Item MALARIA PARASITE (MP) RDT Pair Diagnosis option Malaria, …" at bounding box center [843, 394] width 1031 height 83
click at [1315, 403] on button "Add" at bounding box center [1287, 406] width 103 height 39
type input "0"
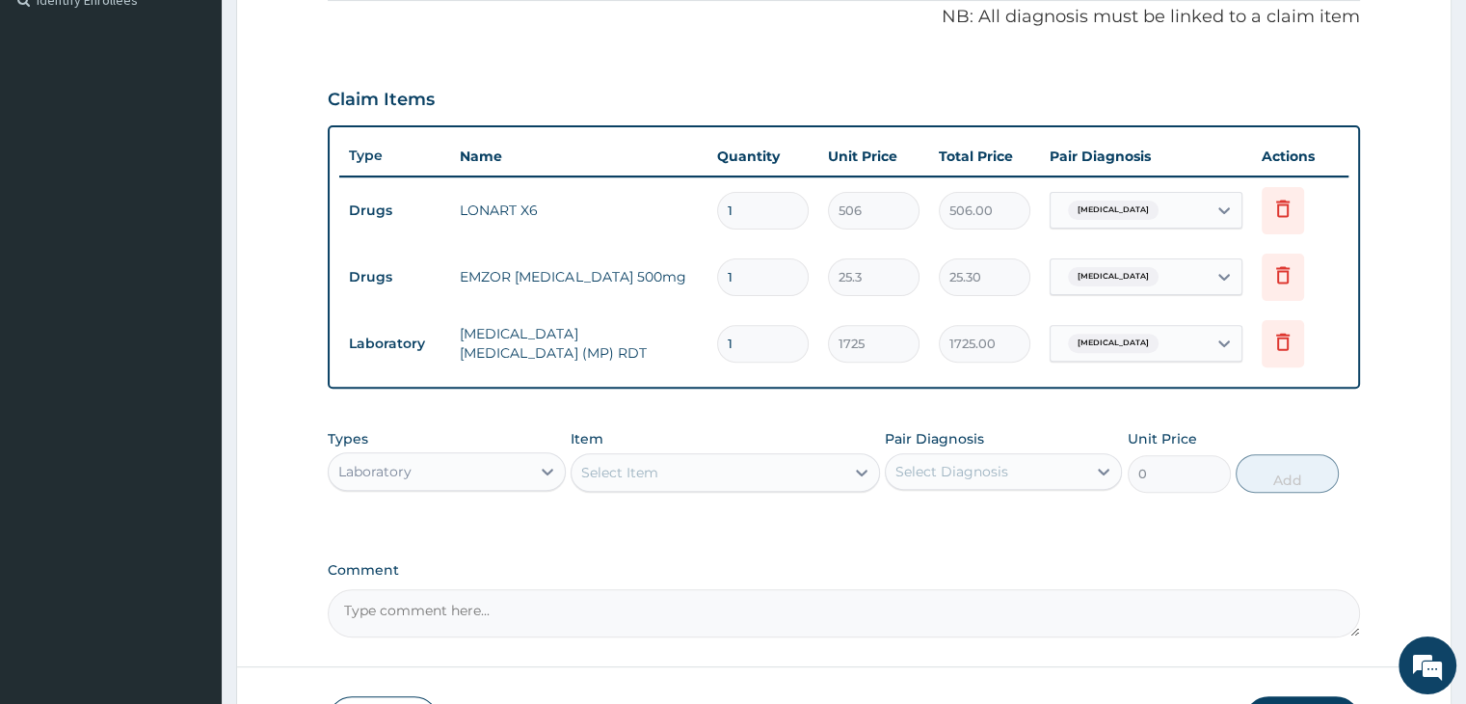
click at [484, 470] on div "Laboratory" at bounding box center [429, 471] width 200 height 31
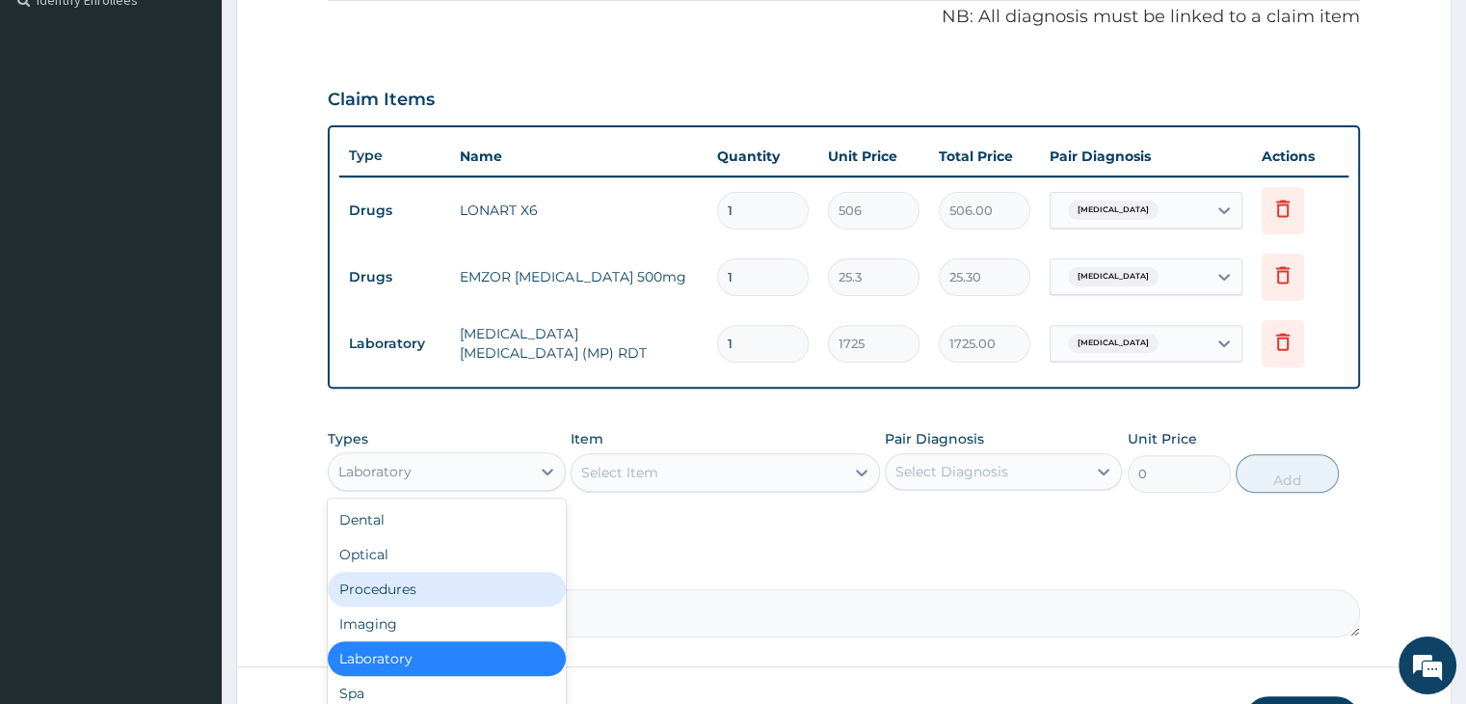
click at [456, 594] on div "Procedures" at bounding box center [446, 588] width 237 height 35
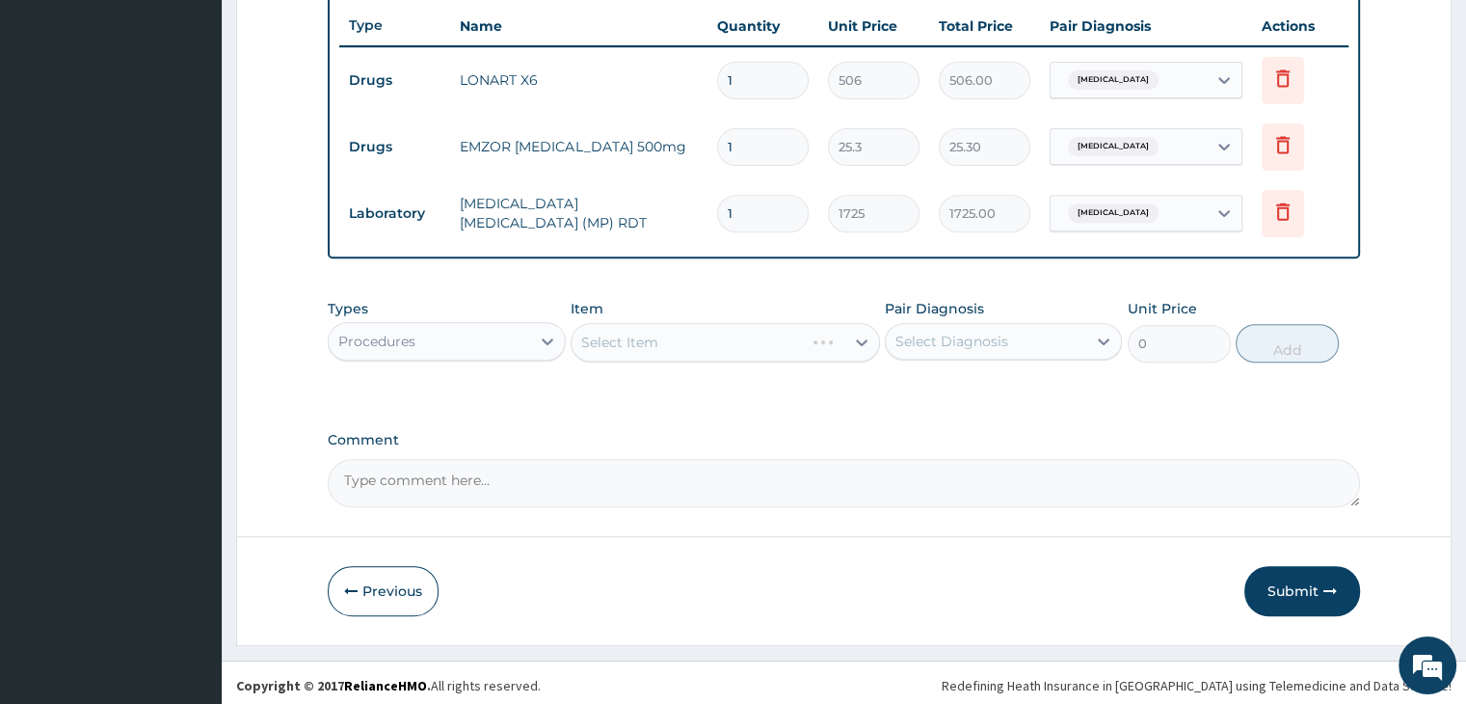
scroll to position [725, 0]
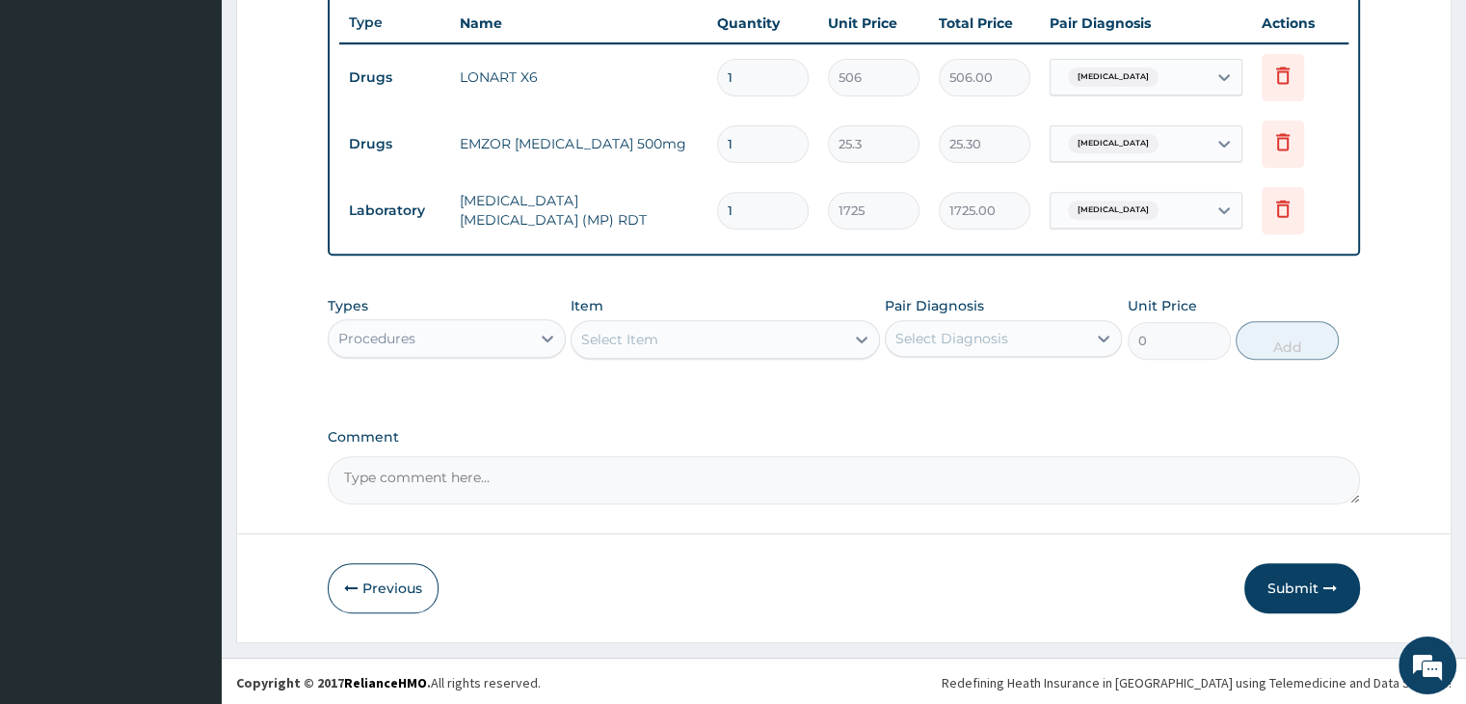
click at [759, 336] on div "Select Item" at bounding box center [707, 339] width 273 height 31
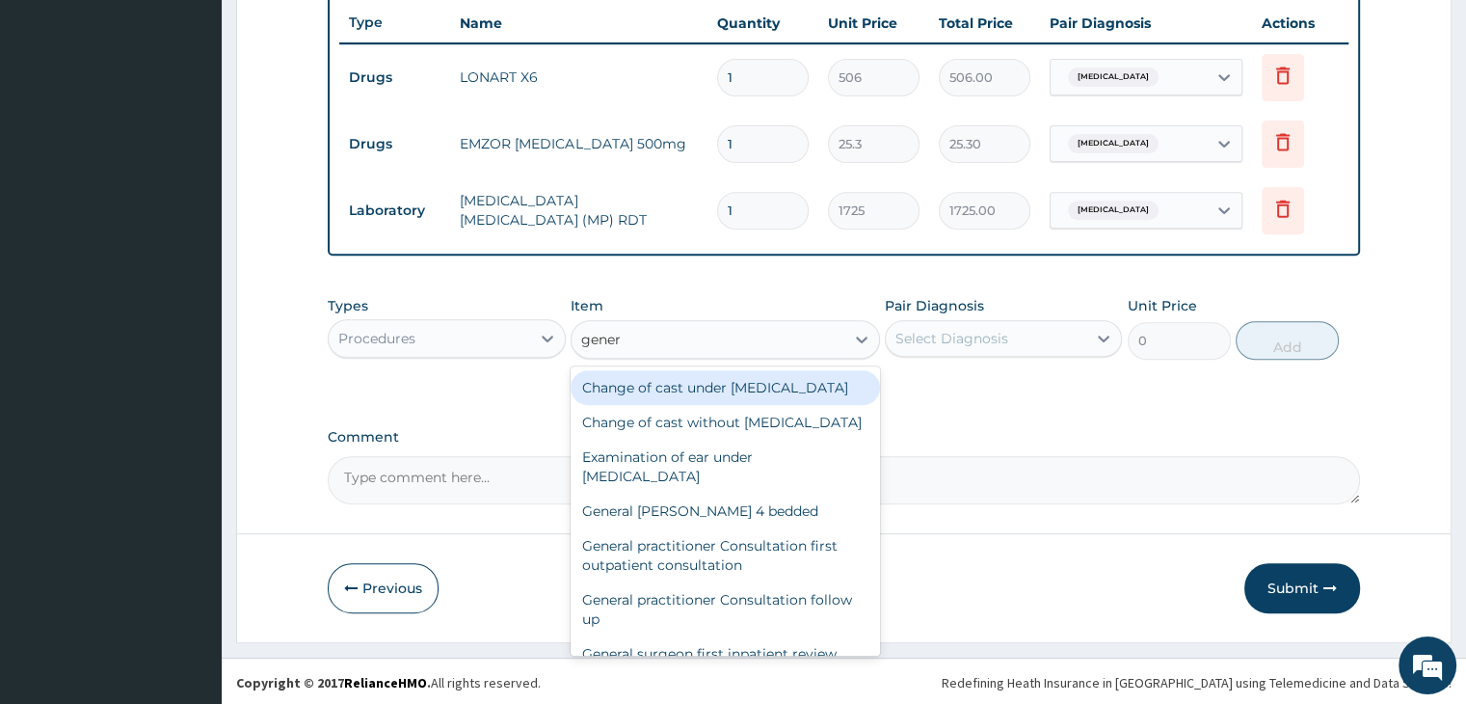
type input "genera"
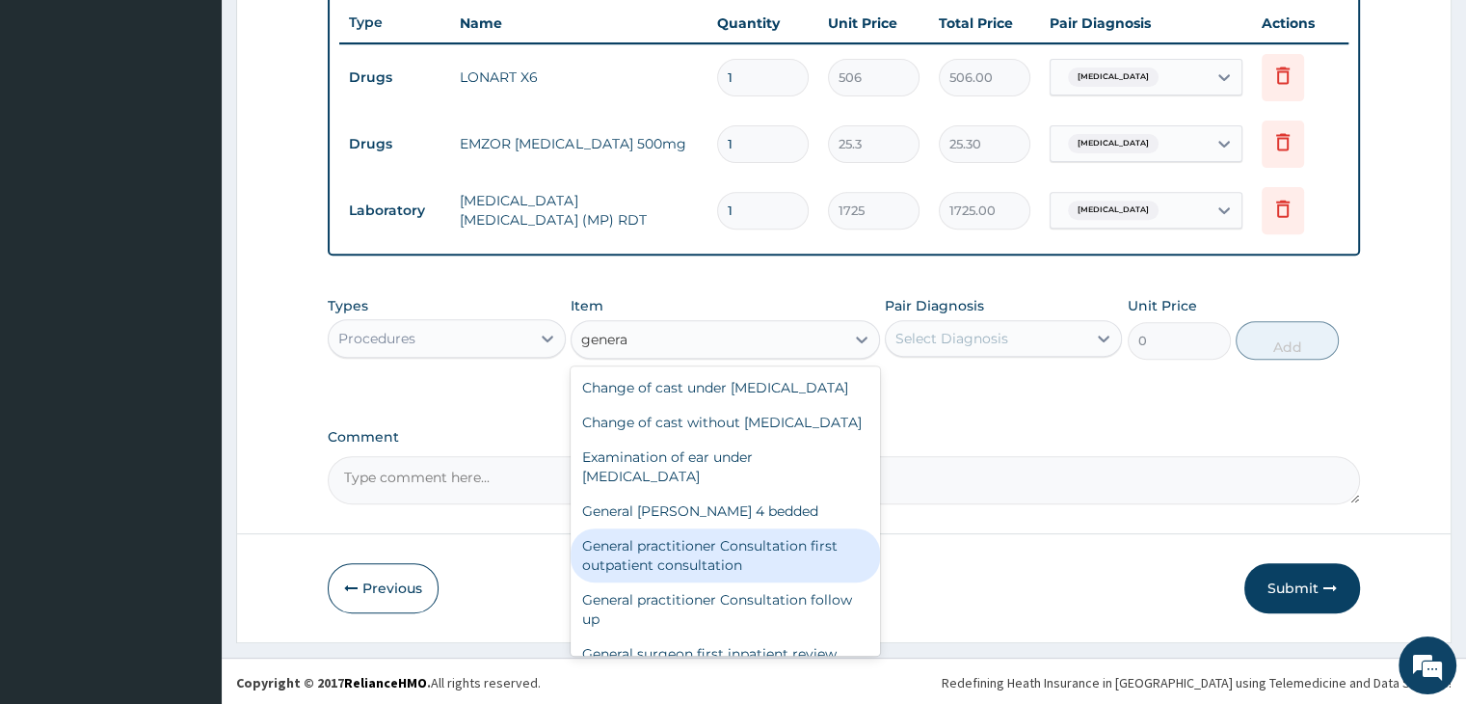
click at [742, 582] on div "General practitioner Consultation first outpatient consultation" at bounding box center [725, 555] width 309 height 54
type input "3795"
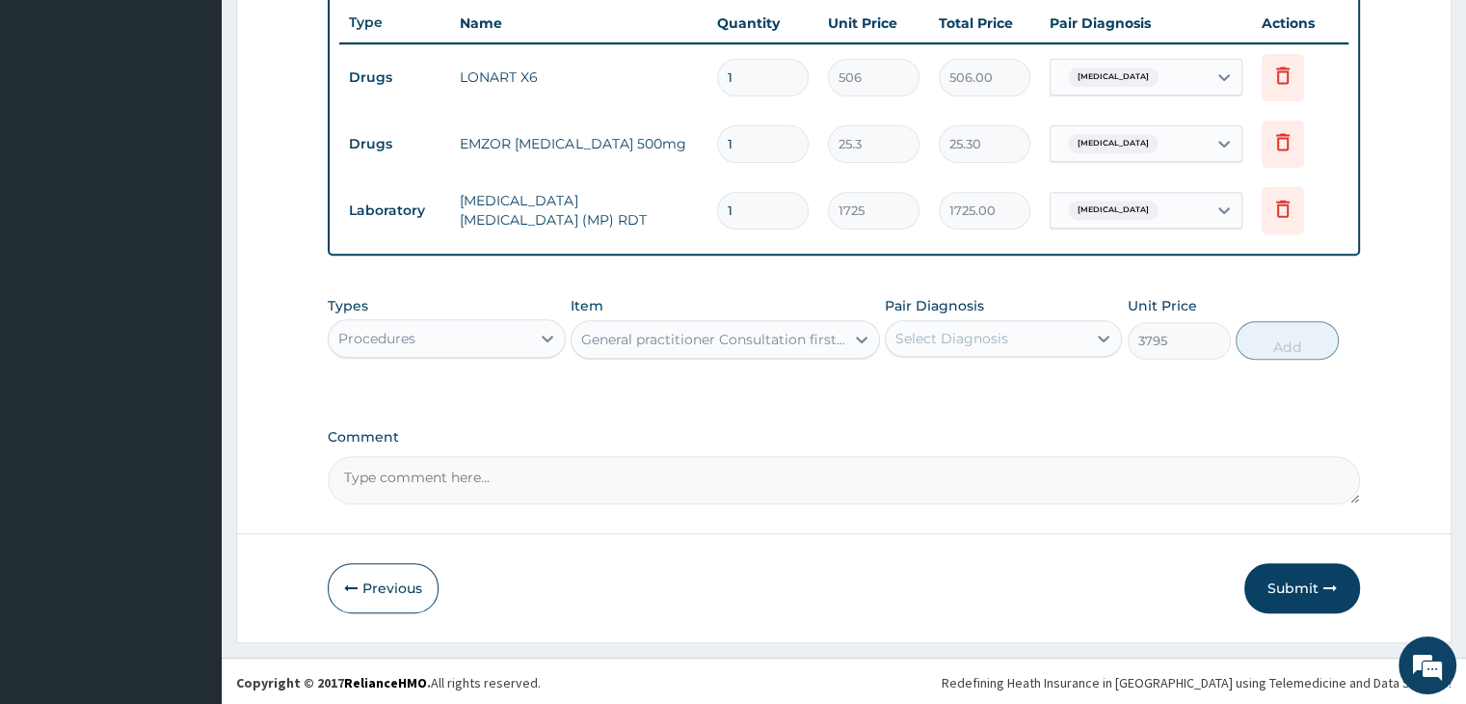
click at [1007, 323] on div "Select Diagnosis" at bounding box center [986, 338] width 200 height 31
click at [1007, 383] on label "[MEDICAL_DATA]" at bounding box center [977, 385] width 120 height 19
checkbox input "true"
click at [1268, 340] on button "Add" at bounding box center [1287, 340] width 103 height 39
type input "0"
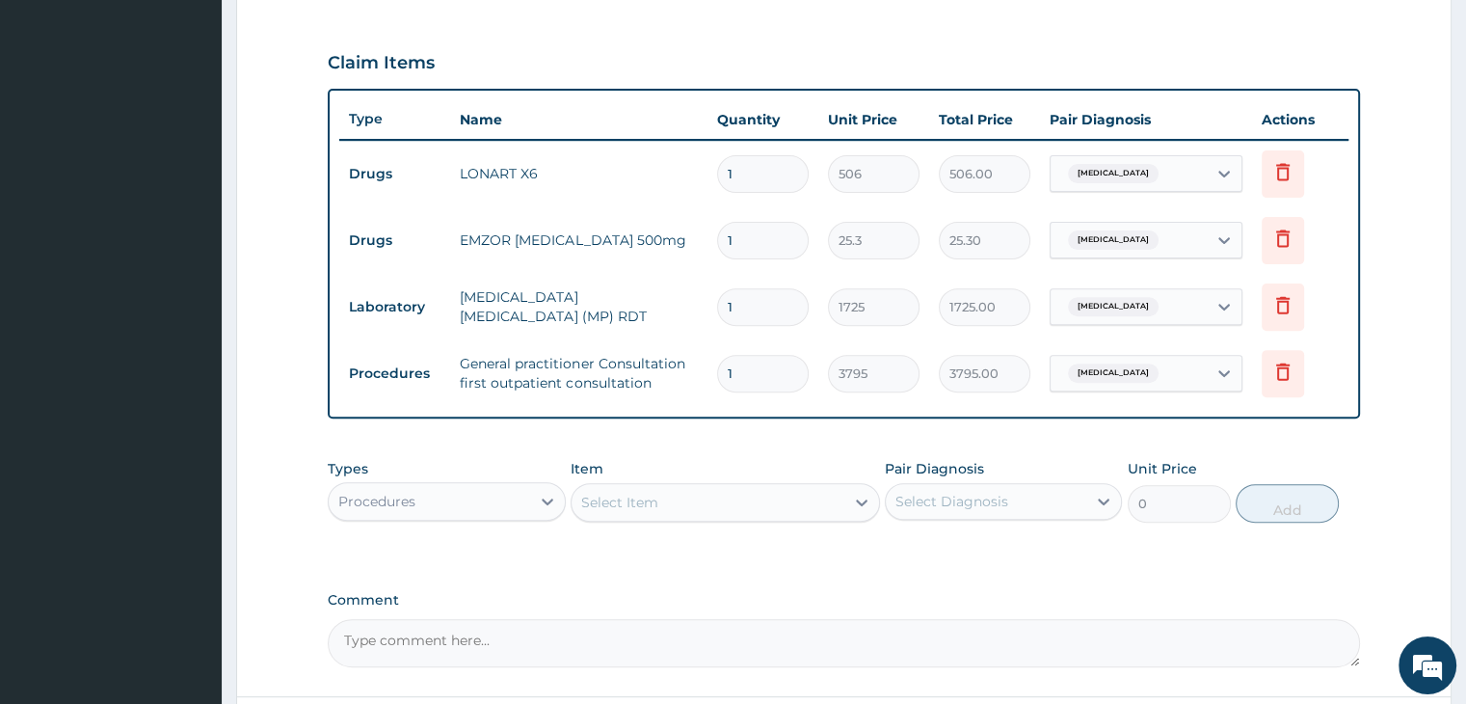
scroll to position [628, 0]
click at [764, 174] on input "1" at bounding box center [763, 174] width 92 height 38
type input "0.00"
type input "6"
type input "3036.00"
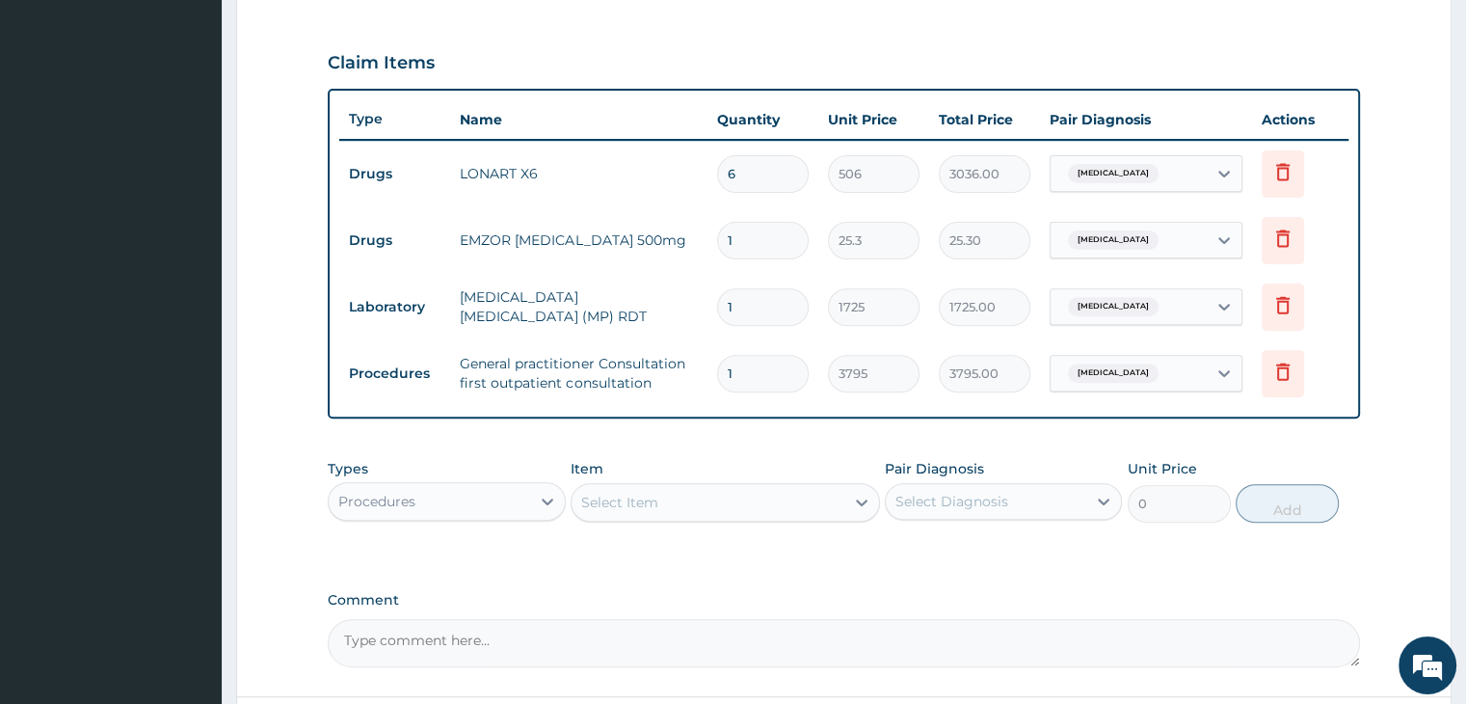
type input "6"
click at [763, 244] on input "1" at bounding box center [763, 241] width 92 height 38
type input "18"
type input "455.40"
type input "18"
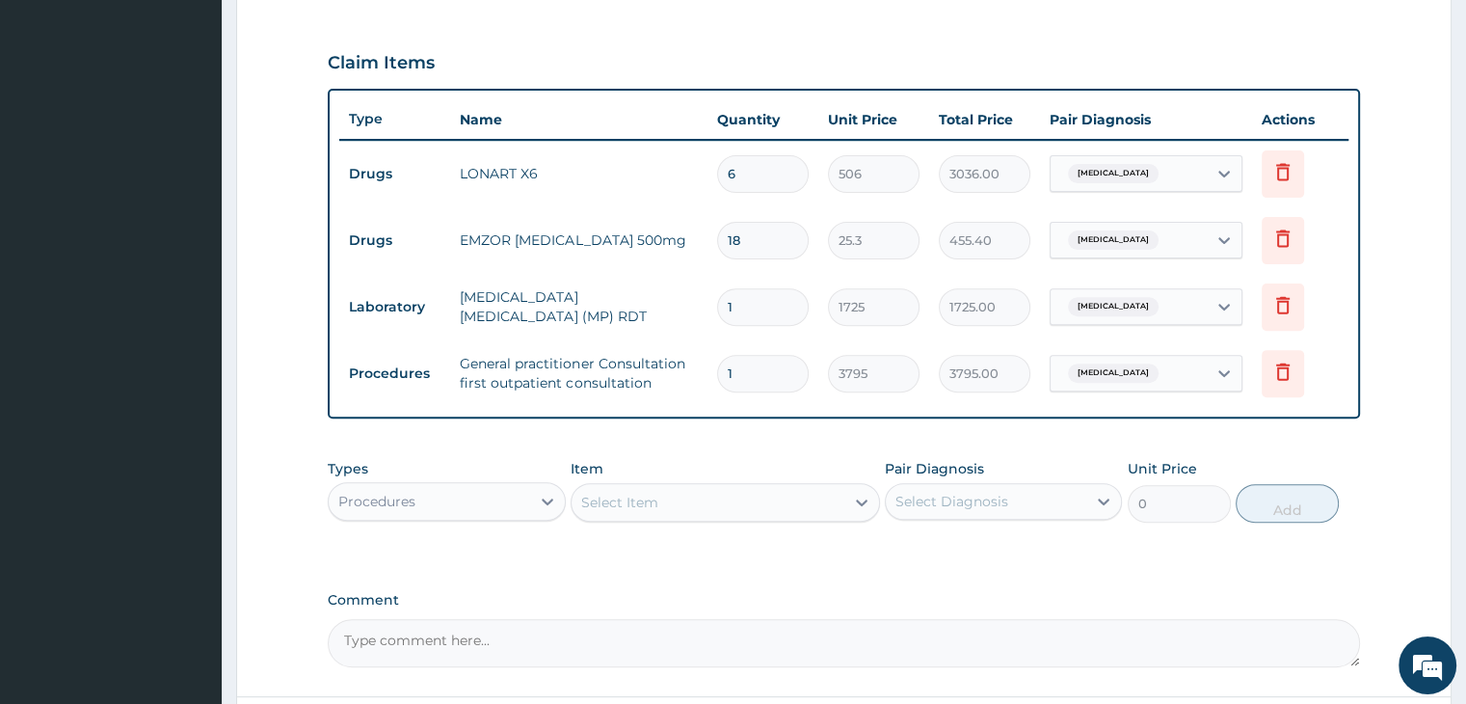
click at [1398, 537] on form "Step 2 of 2 PA Code / Prescription Code Enter Code(Secondary Care Only) Encount…" at bounding box center [843, 139] width 1215 height 1331
click at [1101, 586] on div "PA Code / Prescription Code Enter Code(Secondary Care Only) Encounter Date 25-0…" at bounding box center [843, 111] width 1031 height 1111
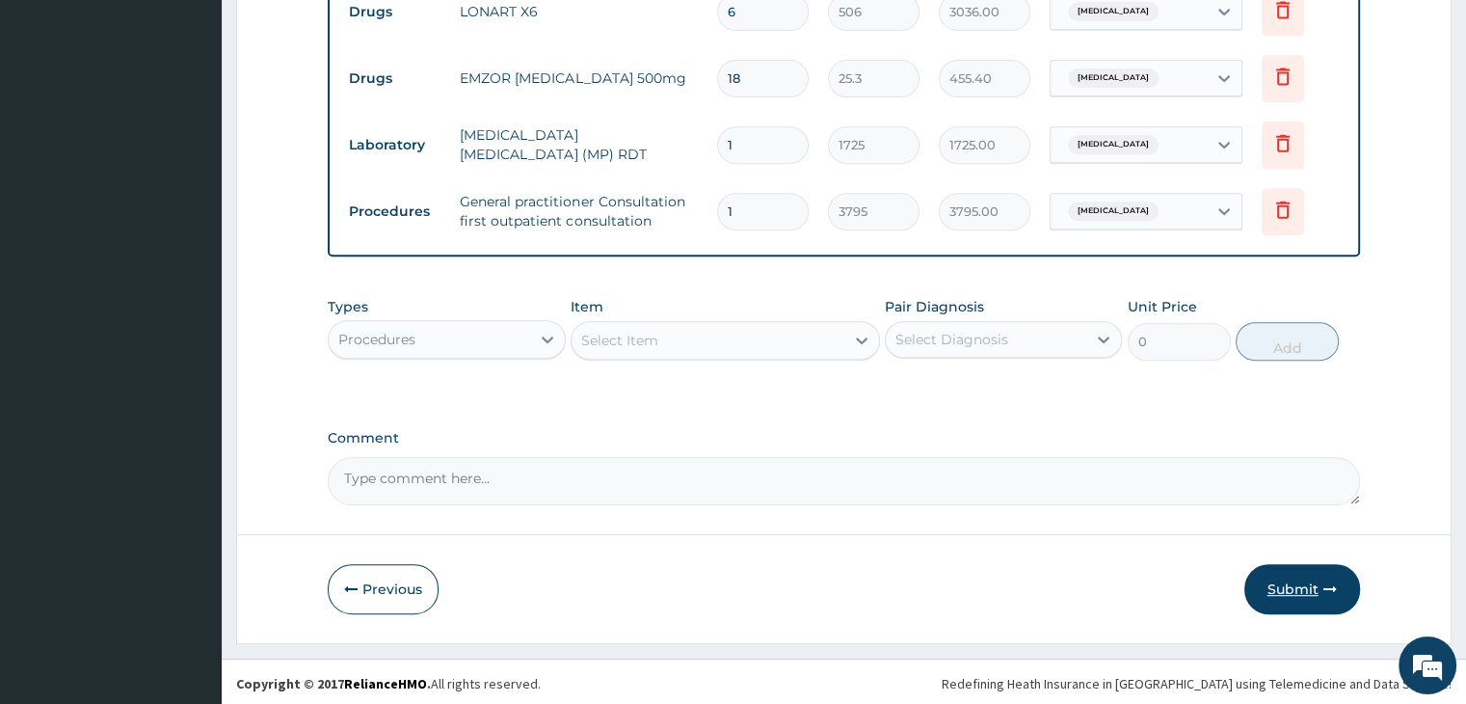
click at [1302, 581] on button "Submit" at bounding box center [1302, 589] width 116 height 50
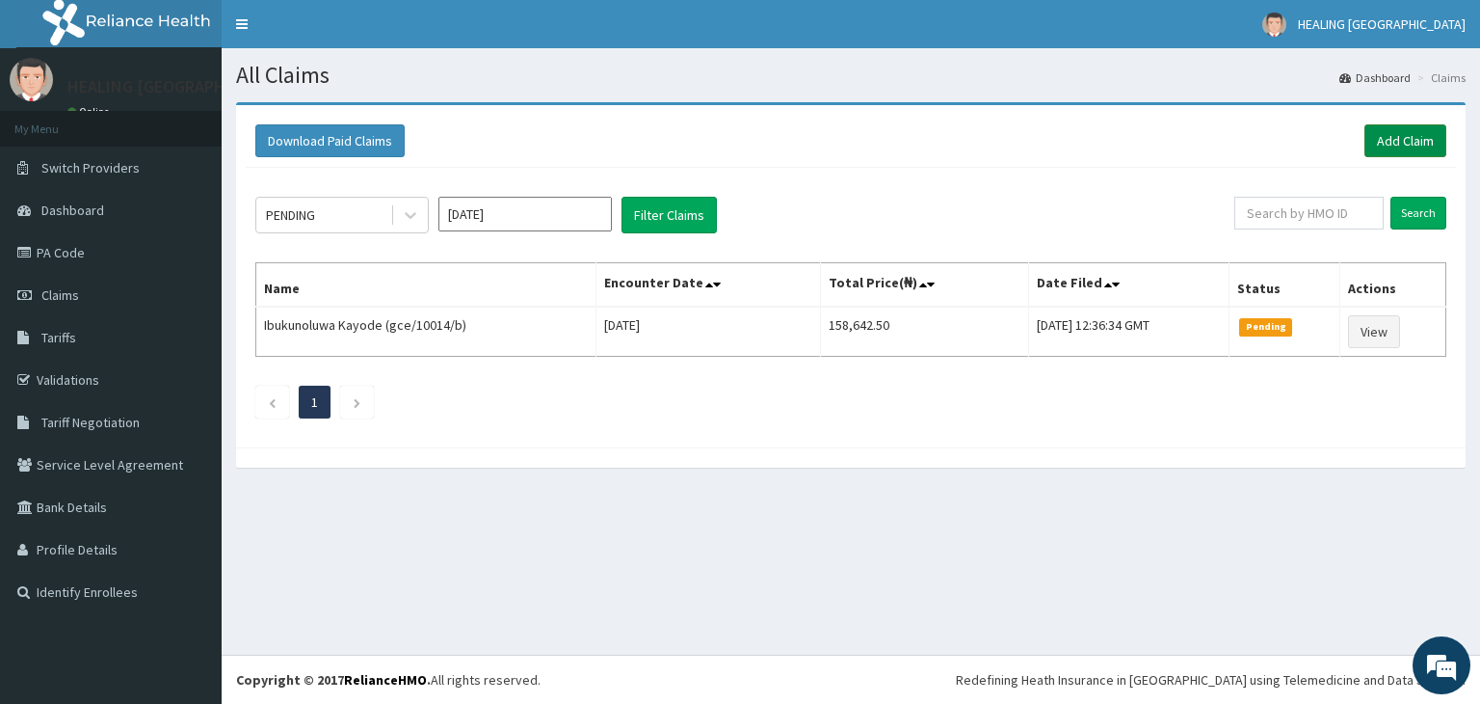
click at [1403, 146] on link "Add Claim" at bounding box center [1406, 140] width 82 height 33
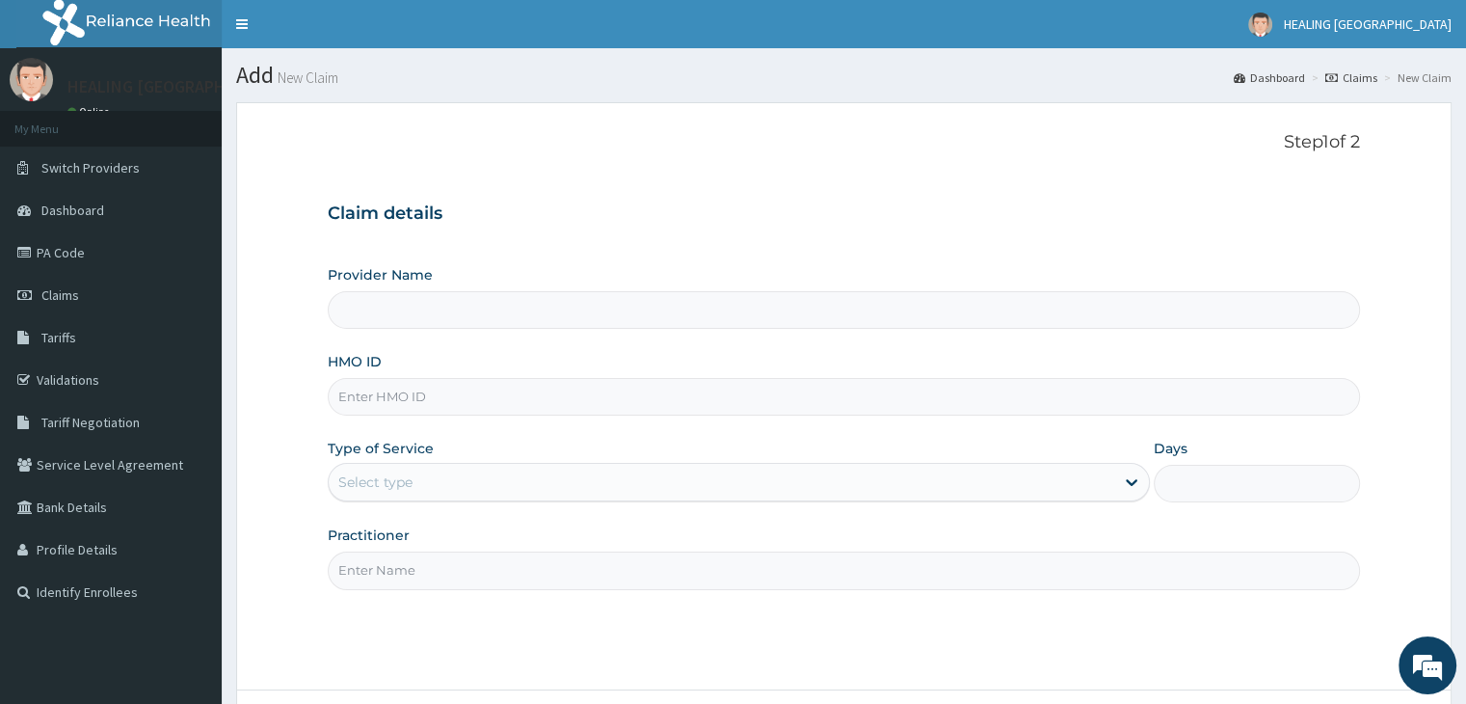
click at [513, 404] on input "HMO ID" at bounding box center [843, 397] width 1031 height 38
type input "mop"
type input "HEALING [GEOGRAPHIC_DATA]"
type input "MOP/10208/A"
click at [497, 477] on div "Select type" at bounding box center [721, 481] width 785 height 31
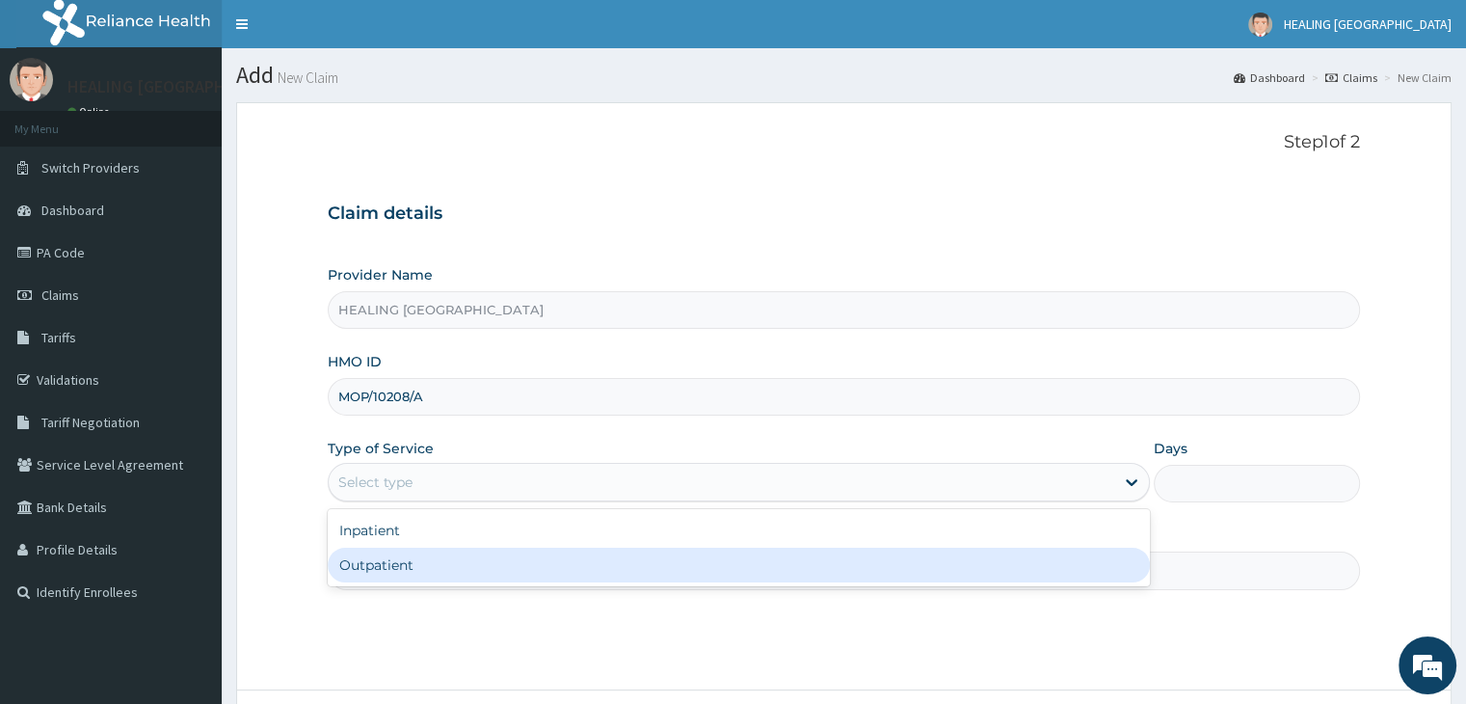
click at [493, 568] on div "Outpatient" at bounding box center [739, 564] width 822 height 35
type input "1"
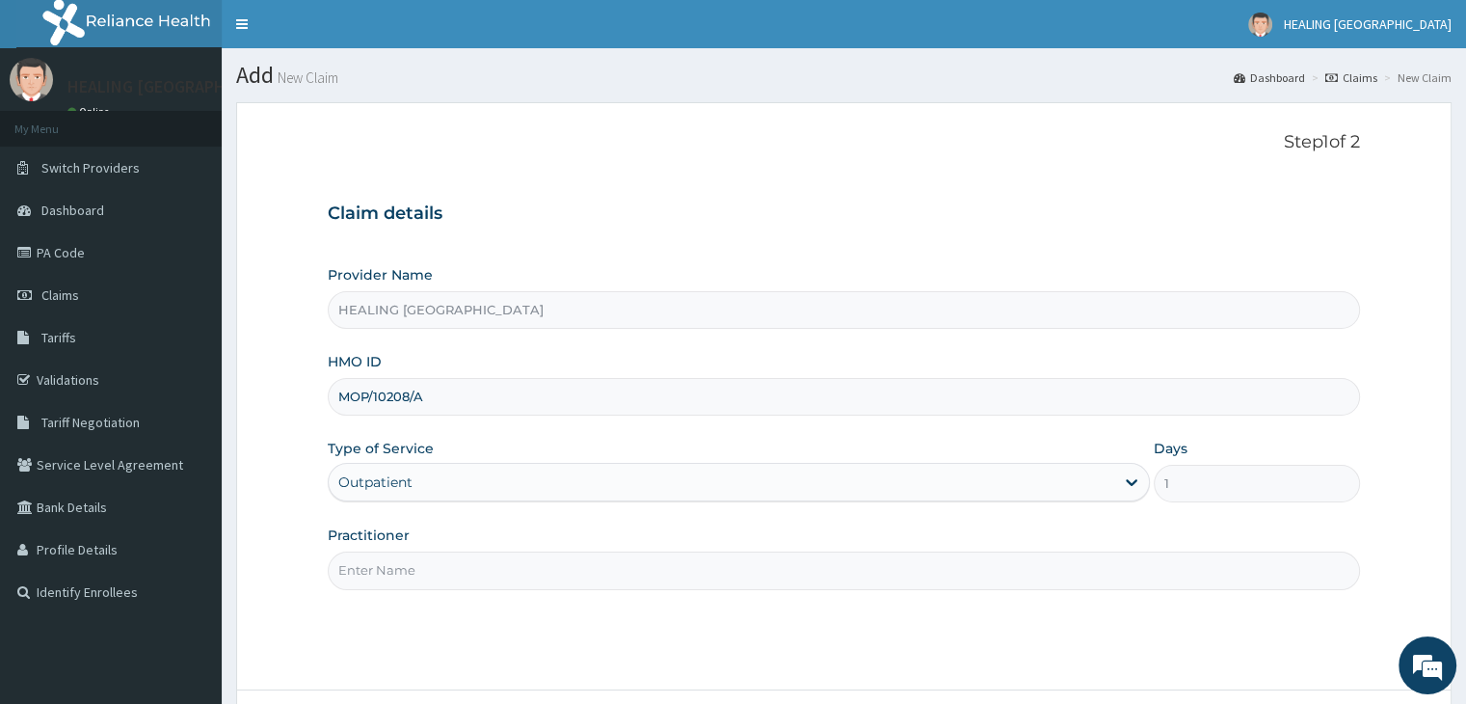
click at [492, 567] on input "Practitioner" at bounding box center [843, 570] width 1031 height 38
type input "[PERSON_NAME]"
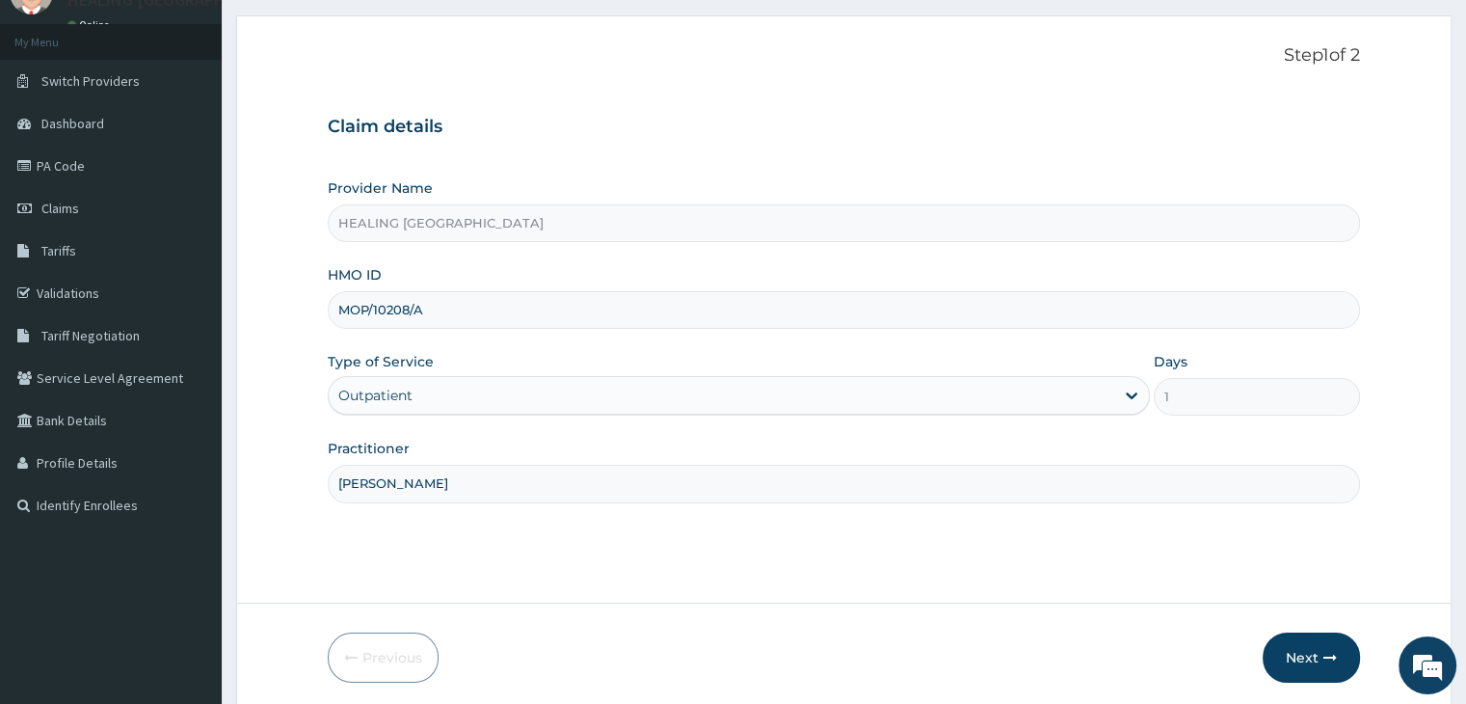
scroll to position [158, 0]
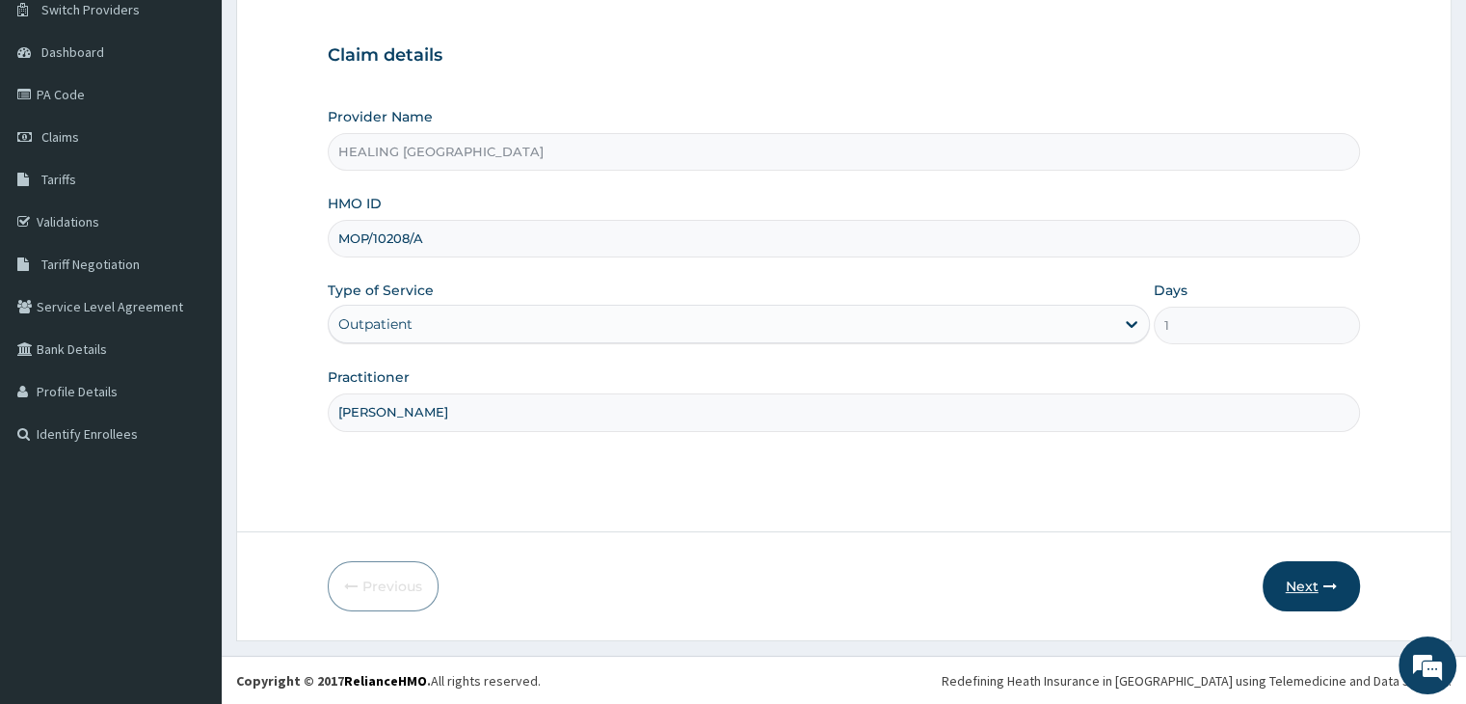
click at [1318, 580] on button "Next" at bounding box center [1310, 586] width 97 height 50
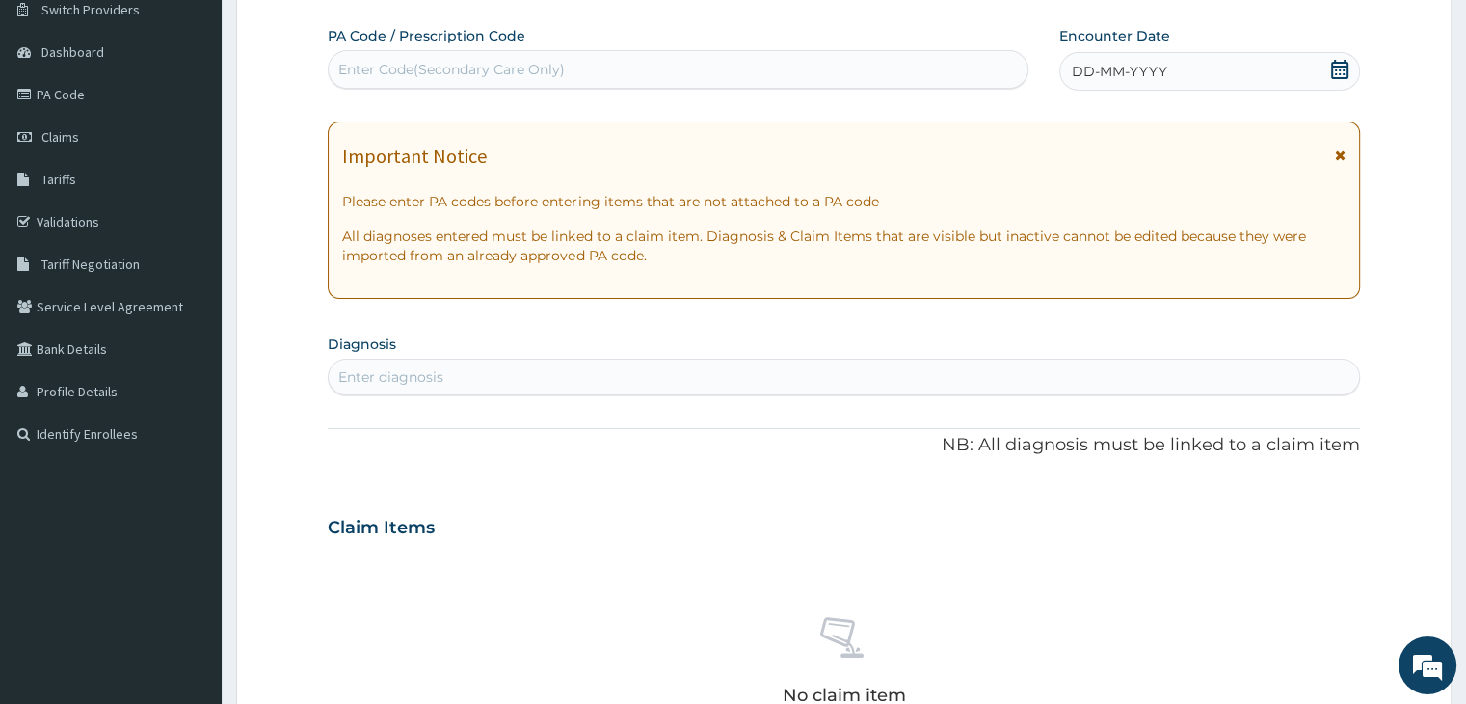
scroll to position [0, 0]
click at [1342, 67] on icon at bounding box center [1339, 69] width 19 height 19
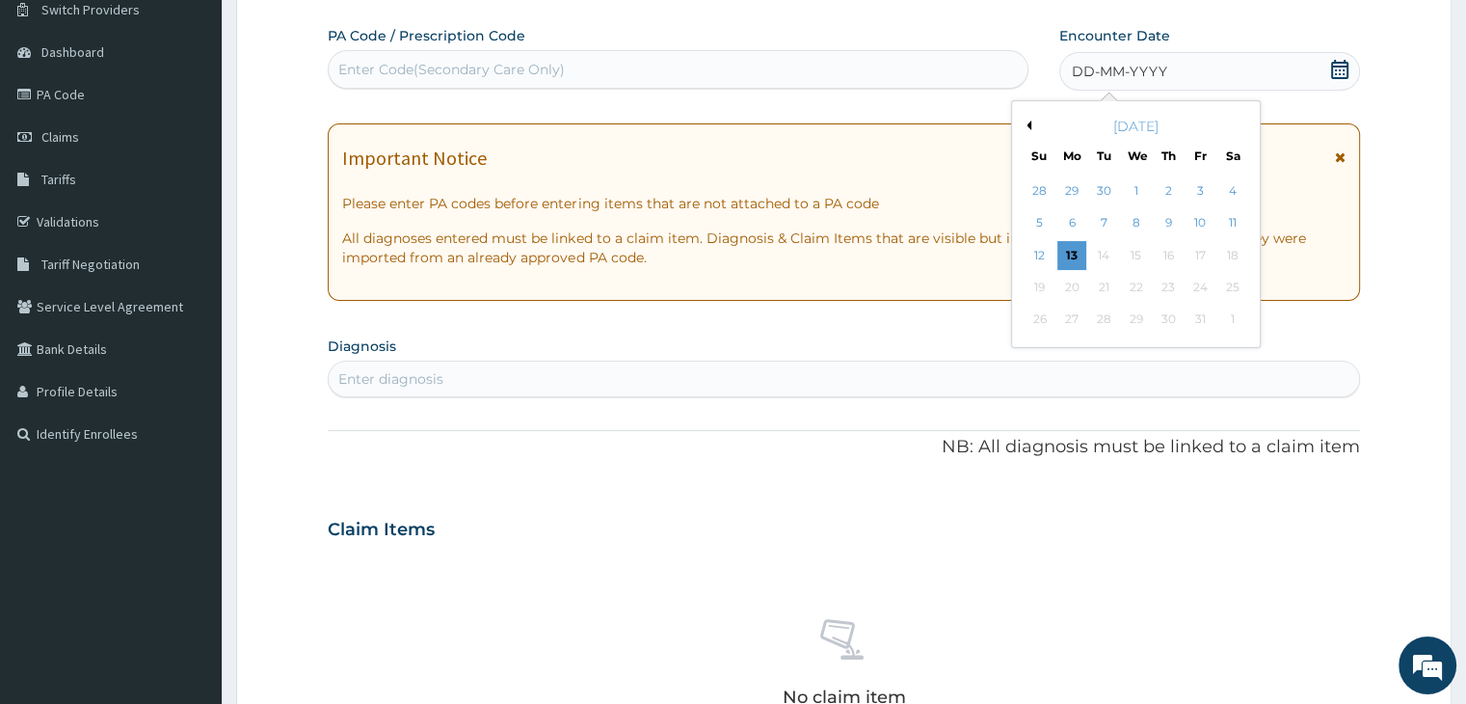
click at [1028, 124] on button "Previous Month" at bounding box center [1027, 125] width 10 height 10
click at [1106, 188] on div "2" at bounding box center [1103, 190] width 29 height 29
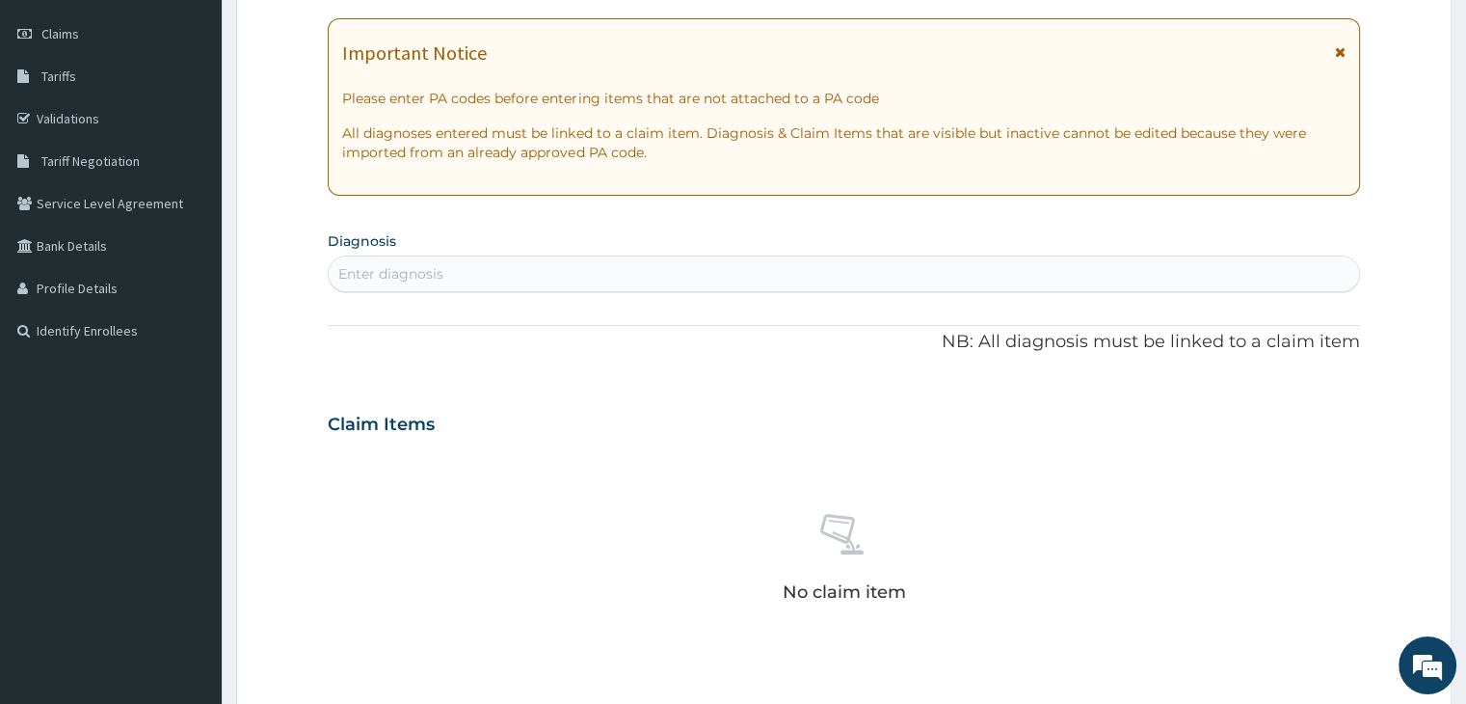
scroll to position [254, 0]
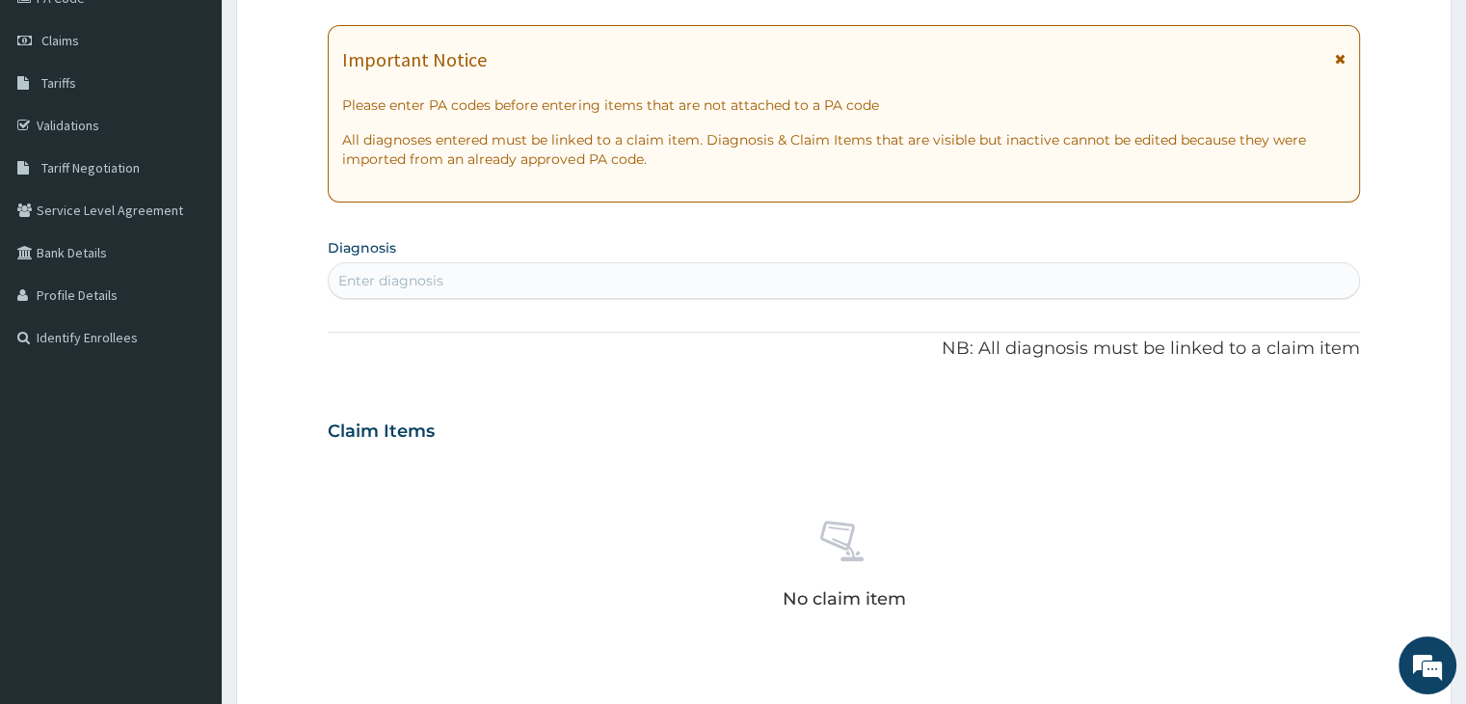
click at [671, 281] on div "Enter diagnosis" at bounding box center [843, 280] width 1029 height 31
type input "[MEDICAL_DATA]"
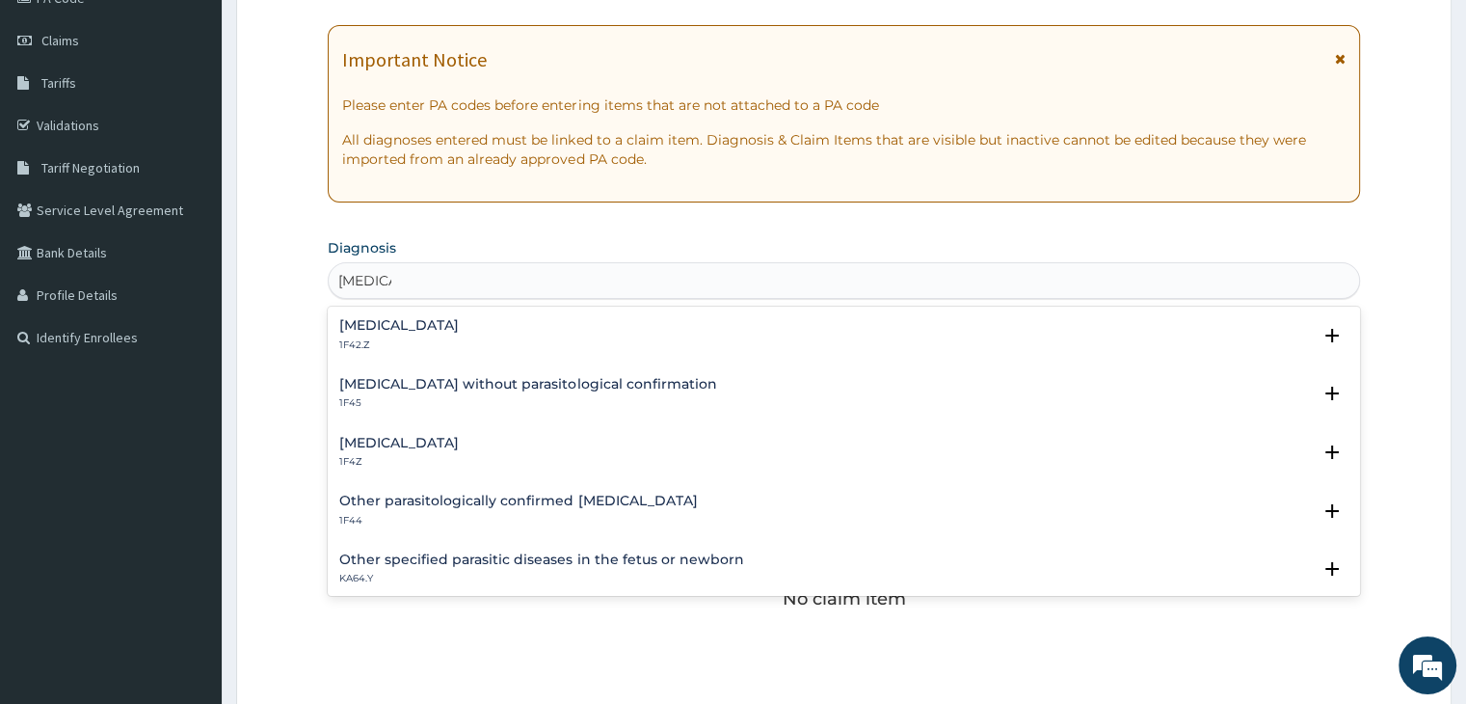
click at [491, 451] on div "[MEDICAL_DATA] 1F4Z" at bounding box center [843, 453] width 1008 height 34
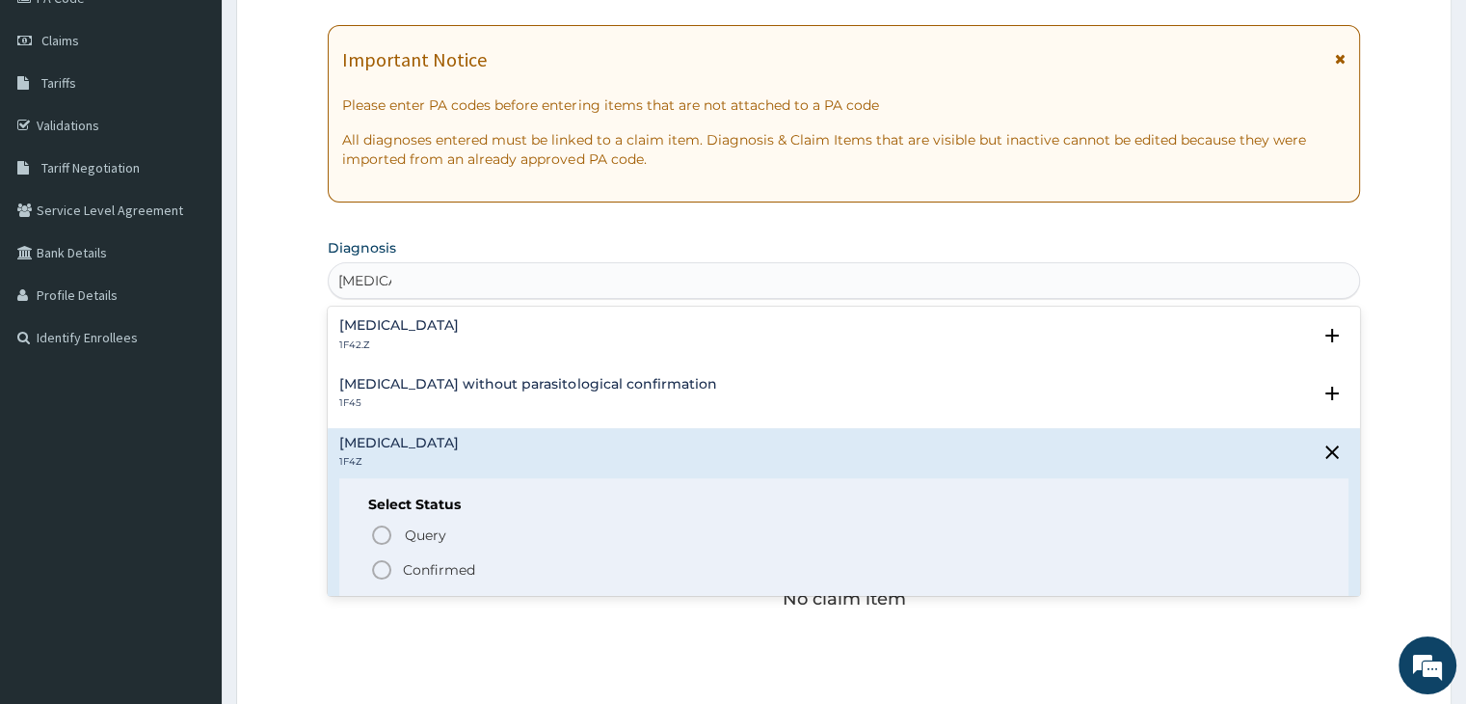
click at [386, 564] on icon "status option filled" at bounding box center [381, 569] width 23 height 23
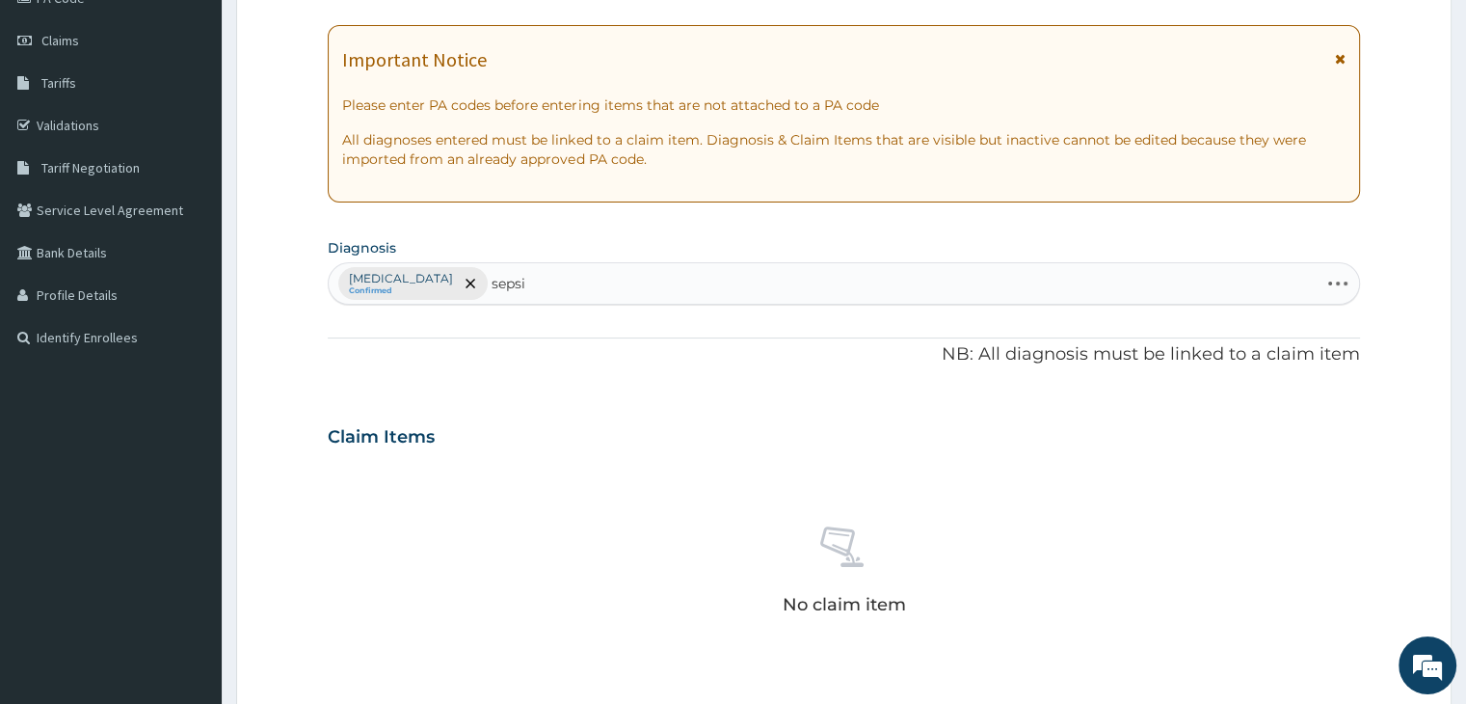
type input "sepsis"
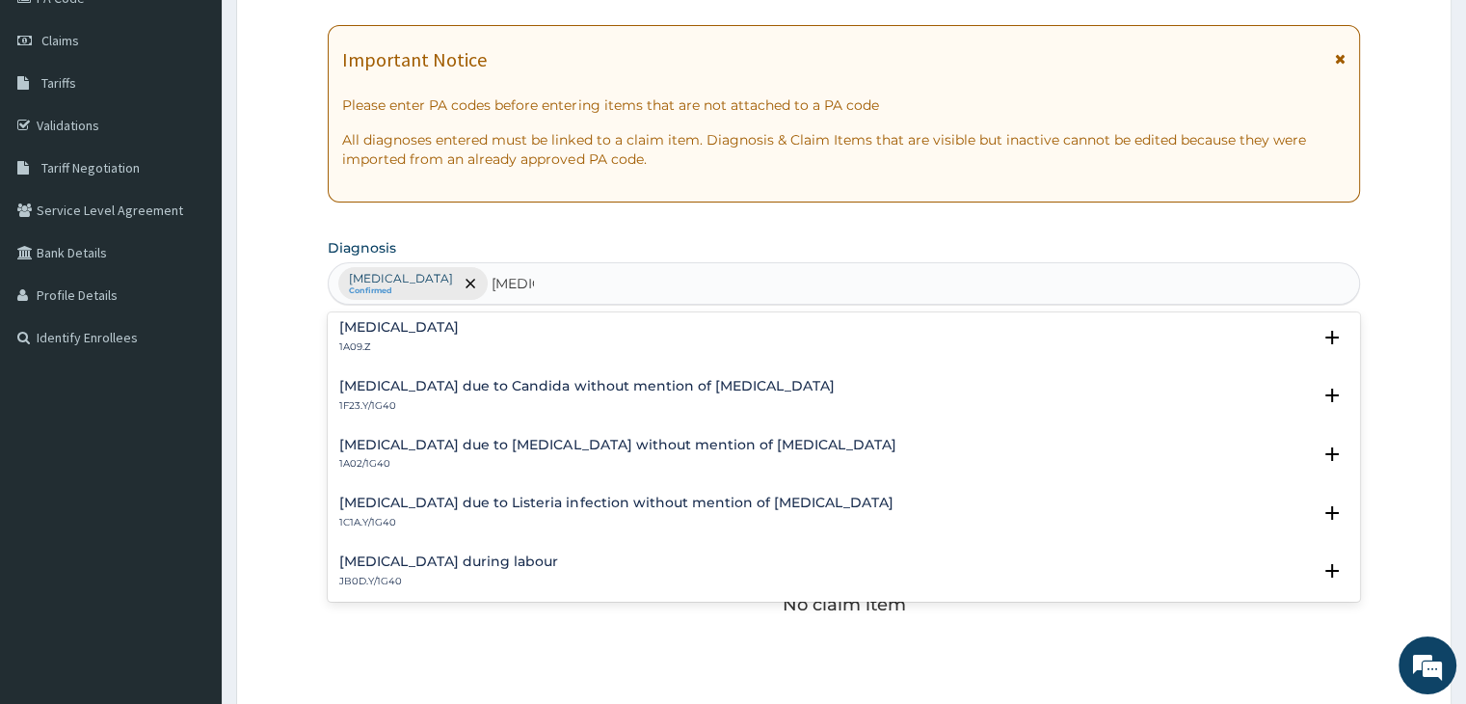
scroll to position [193, 0]
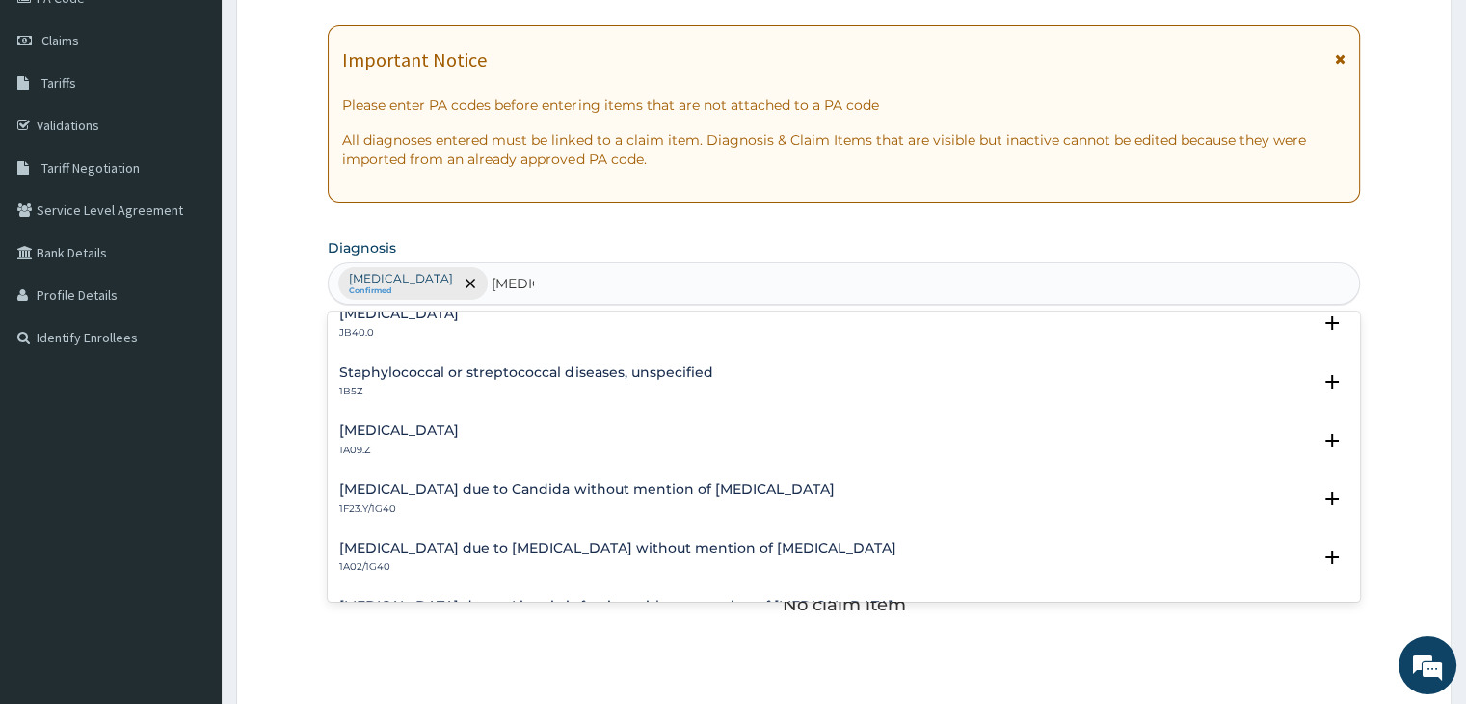
click at [459, 438] on div "Salmonella infection, unspecified 1A09.Z" at bounding box center [399, 440] width 120 height 34
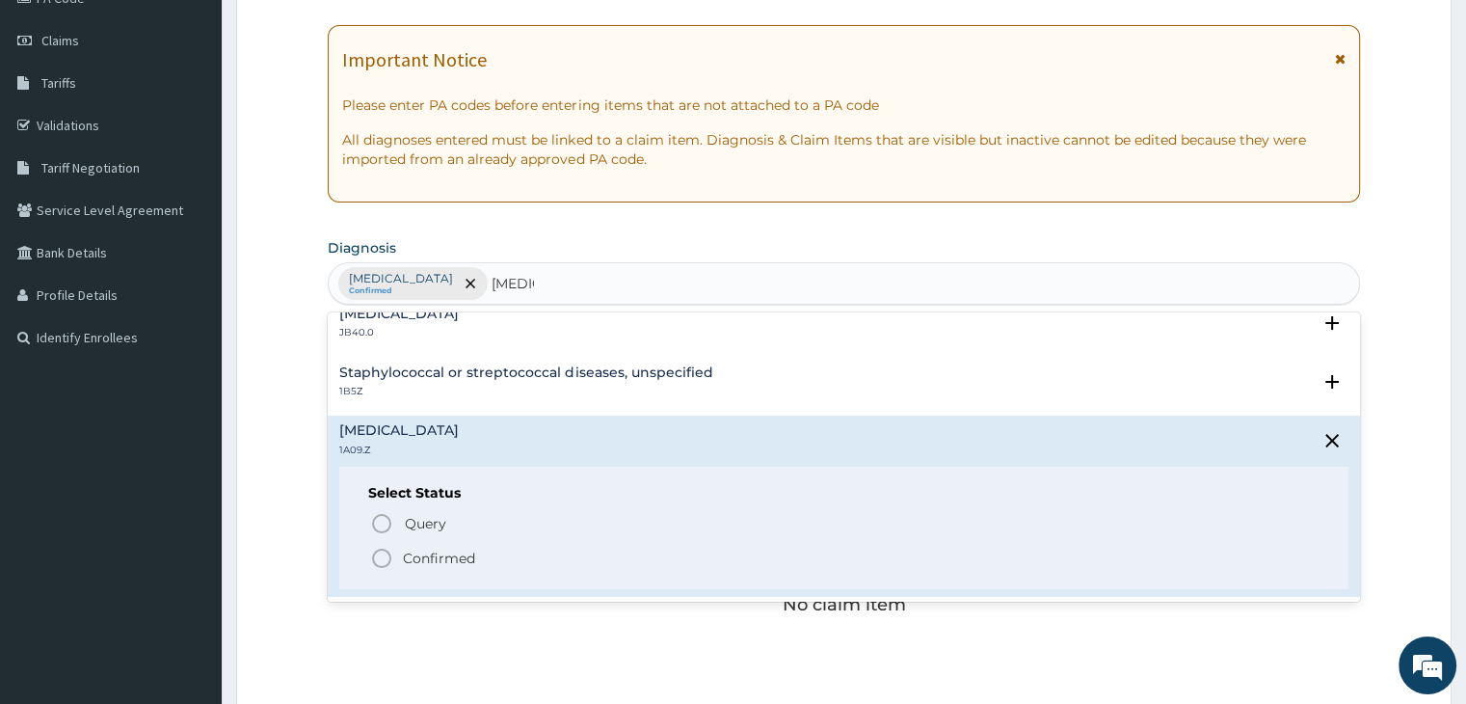
click at [379, 554] on icon "status option filled" at bounding box center [381, 557] width 23 height 23
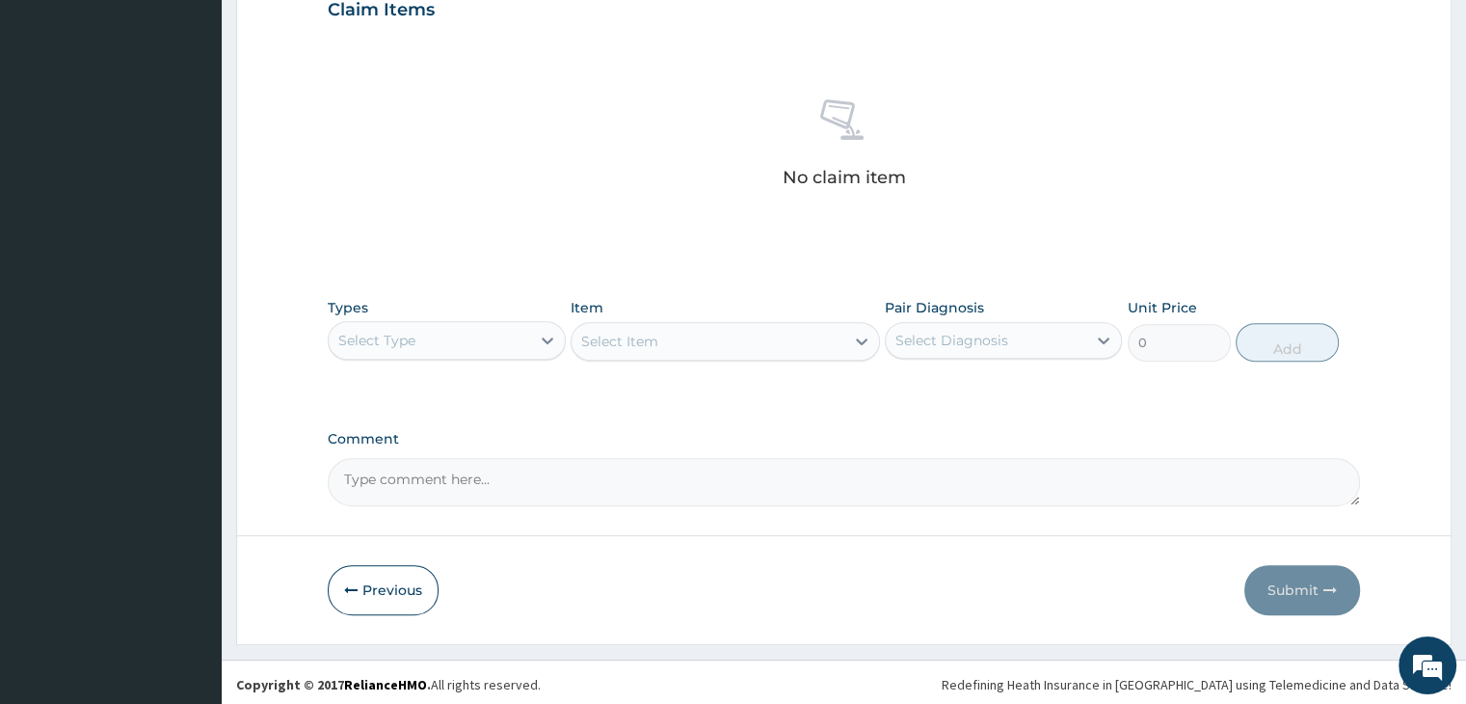
scroll to position [684, 0]
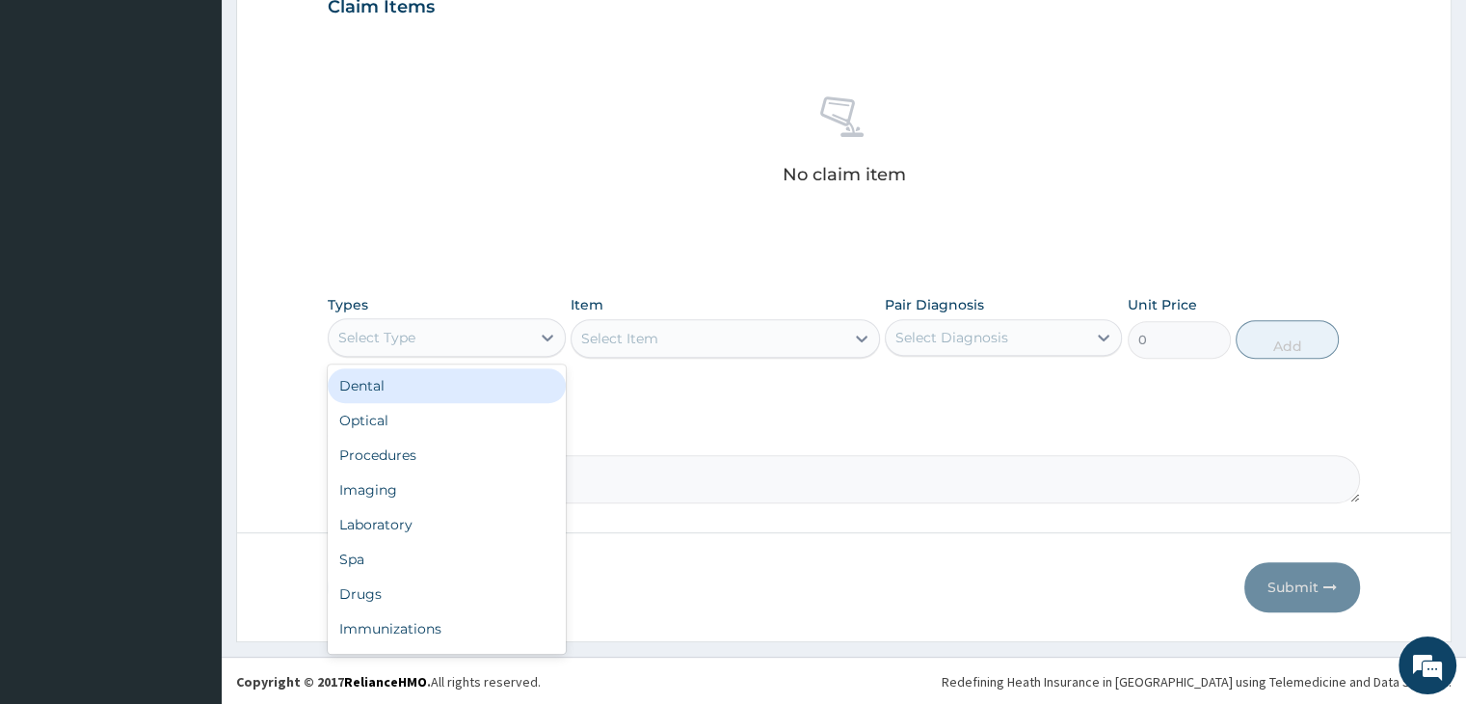
click at [474, 332] on div "Select Type" at bounding box center [429, 337] width 200 height 31
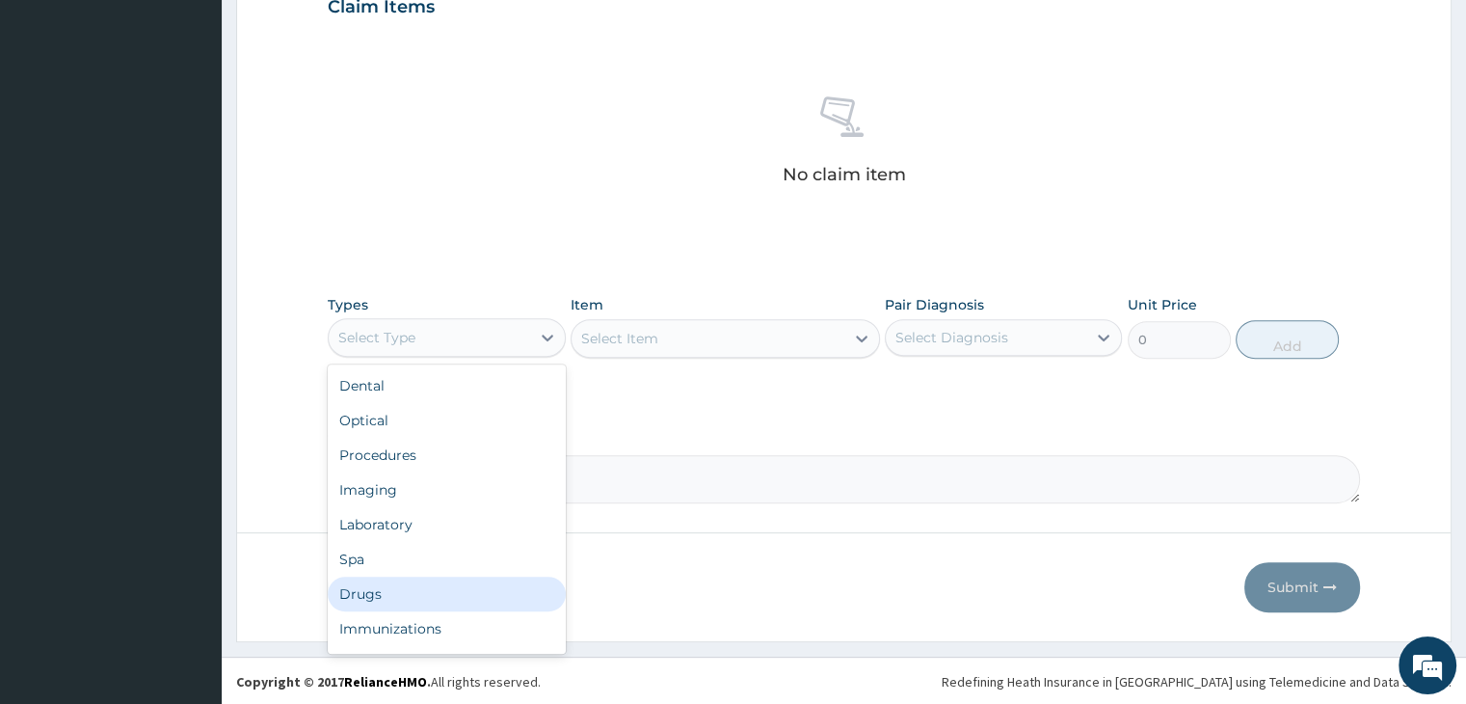
click at [402, 579] on div "Drugs" at bounding box center [446, 593] width 237 height 35
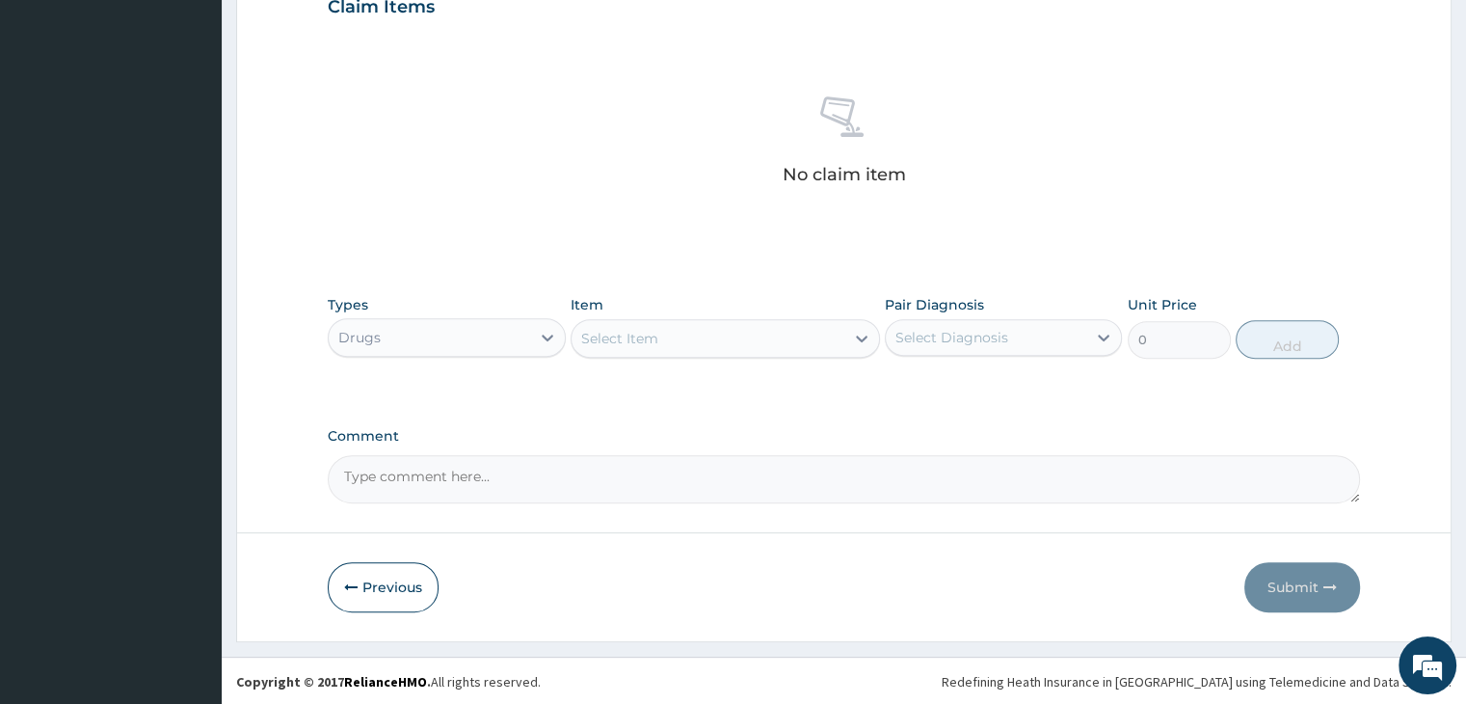
click at [725, 333] on div "Select Item" at bounding box center [707, 338] width 273 height 31
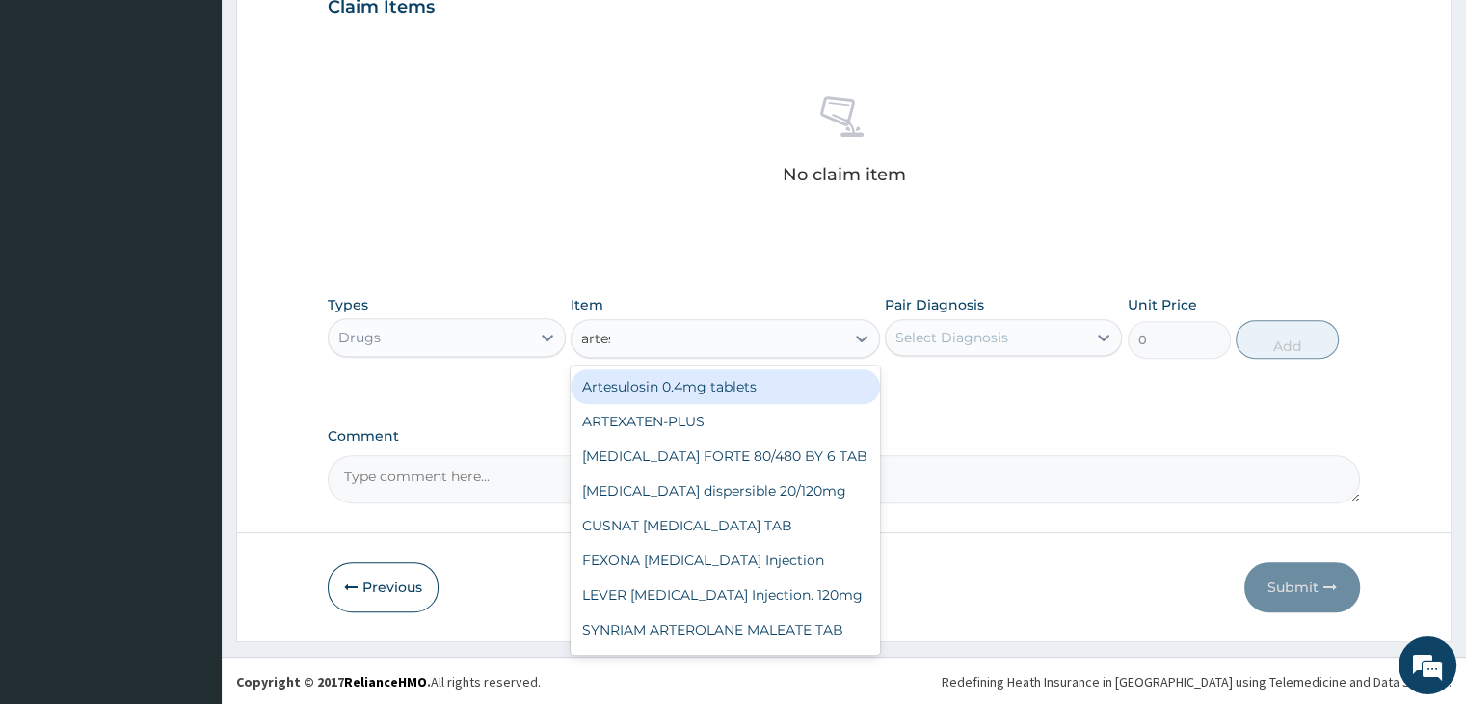
type input "artesu"
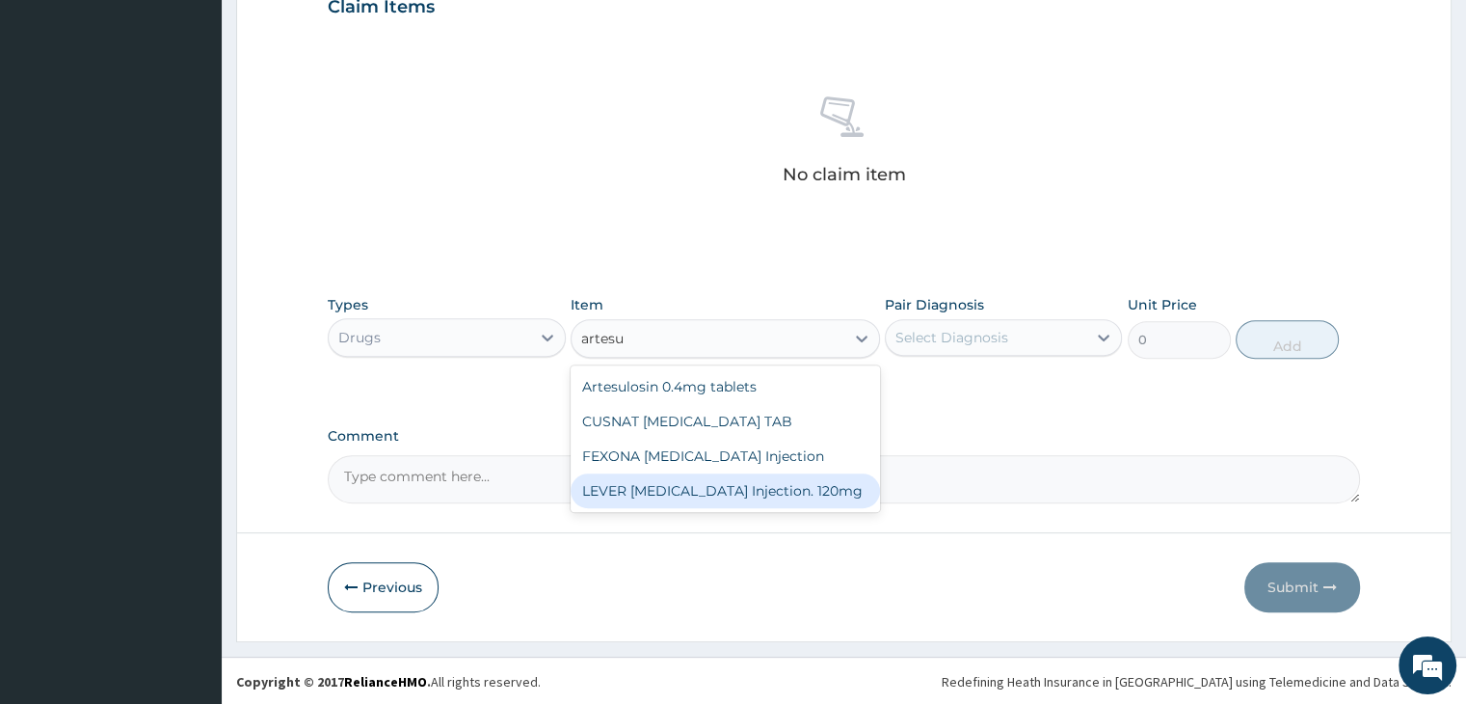
click at [695, 494] on div "LEVER ARTESUNATE Injection. 120mg" at bounding box center [725, 490] width 309 height 35
type input "2530"
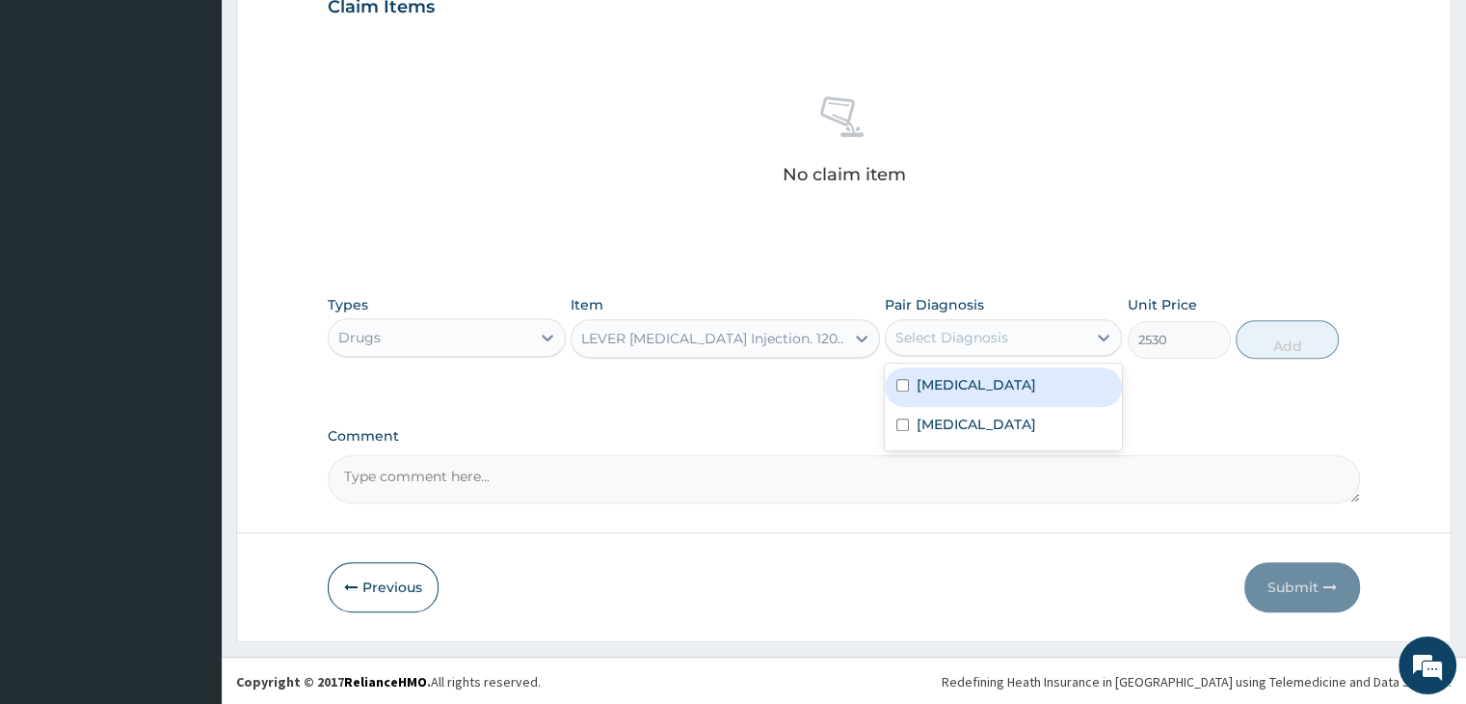
click at [991, 337] on div "Select Diagnosis" at bounding box center [951, 337] width 113 height 19
click at [996, 391] on label "Malaria, unspecified" at bounding box center [977, 384] width 120 height 19
checkbox input "true"
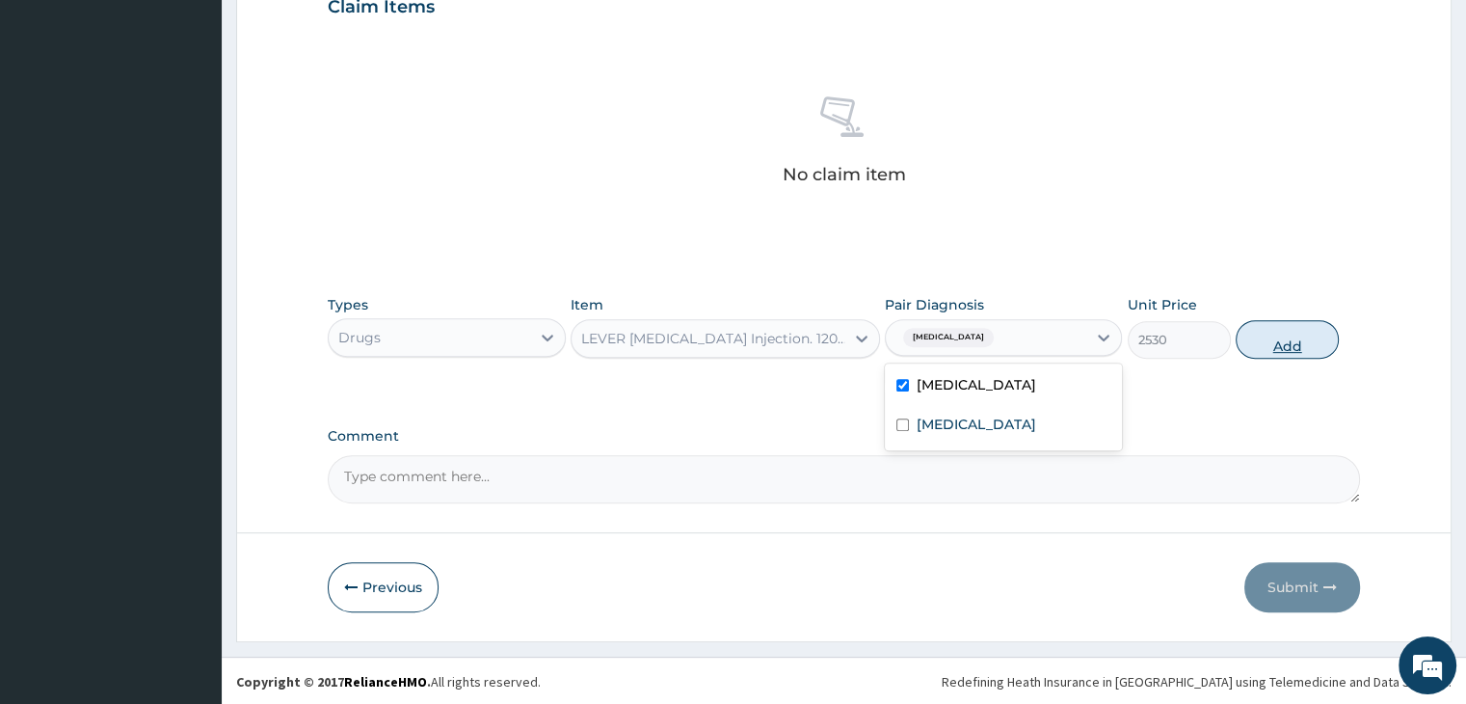
click at [1295, 340] on button "Add" at bounding box center [1287, 339] width 103 height 39
type input "0"
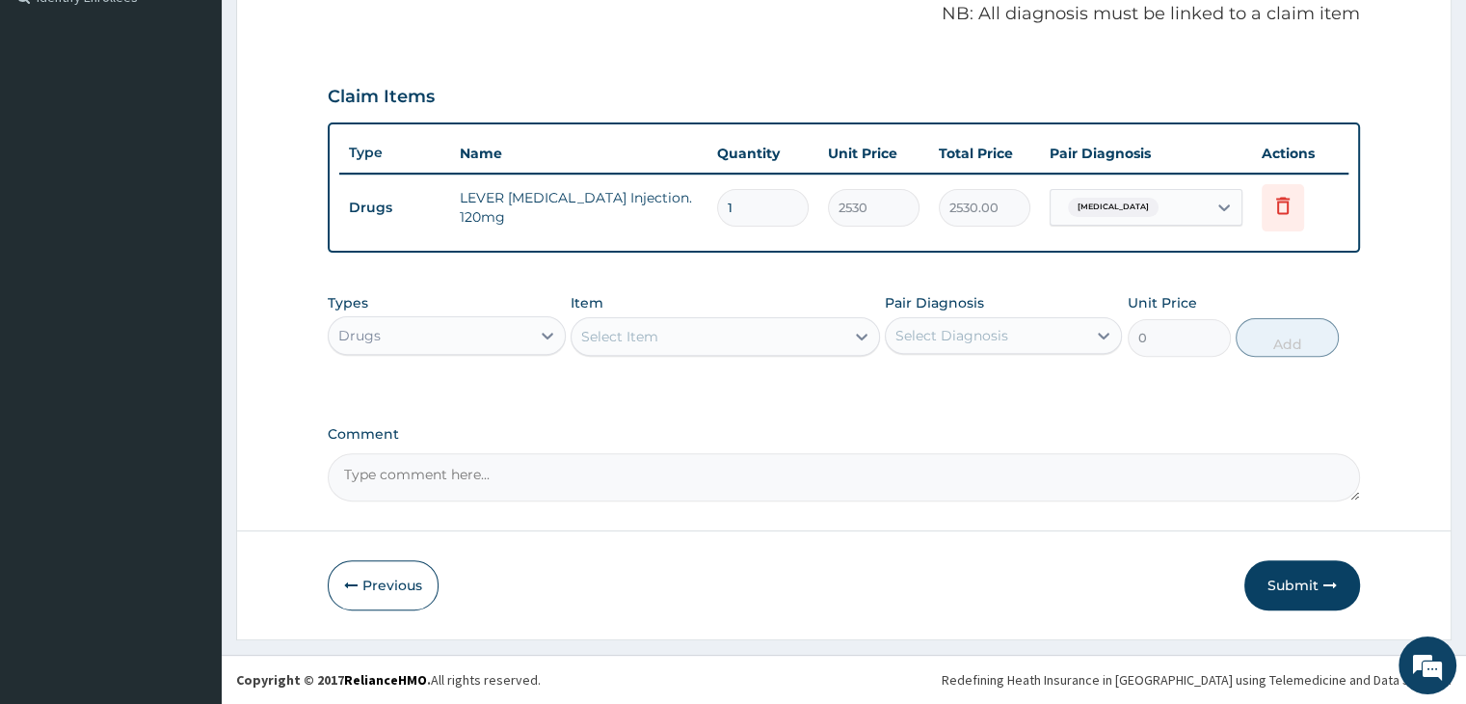
scroll to position [592, 0]
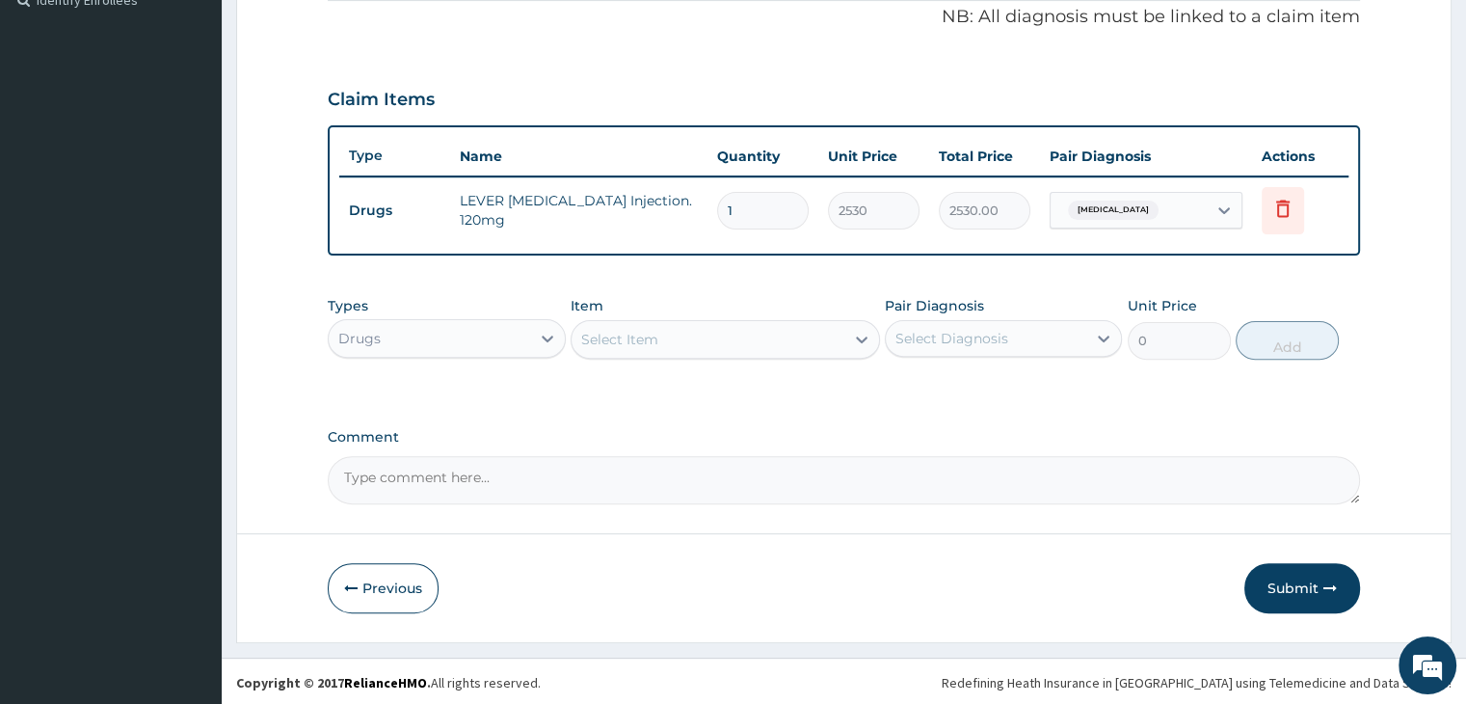
click at [698, 330] on div "Select Item" at bounding box center [707, 339] width 273 height 31
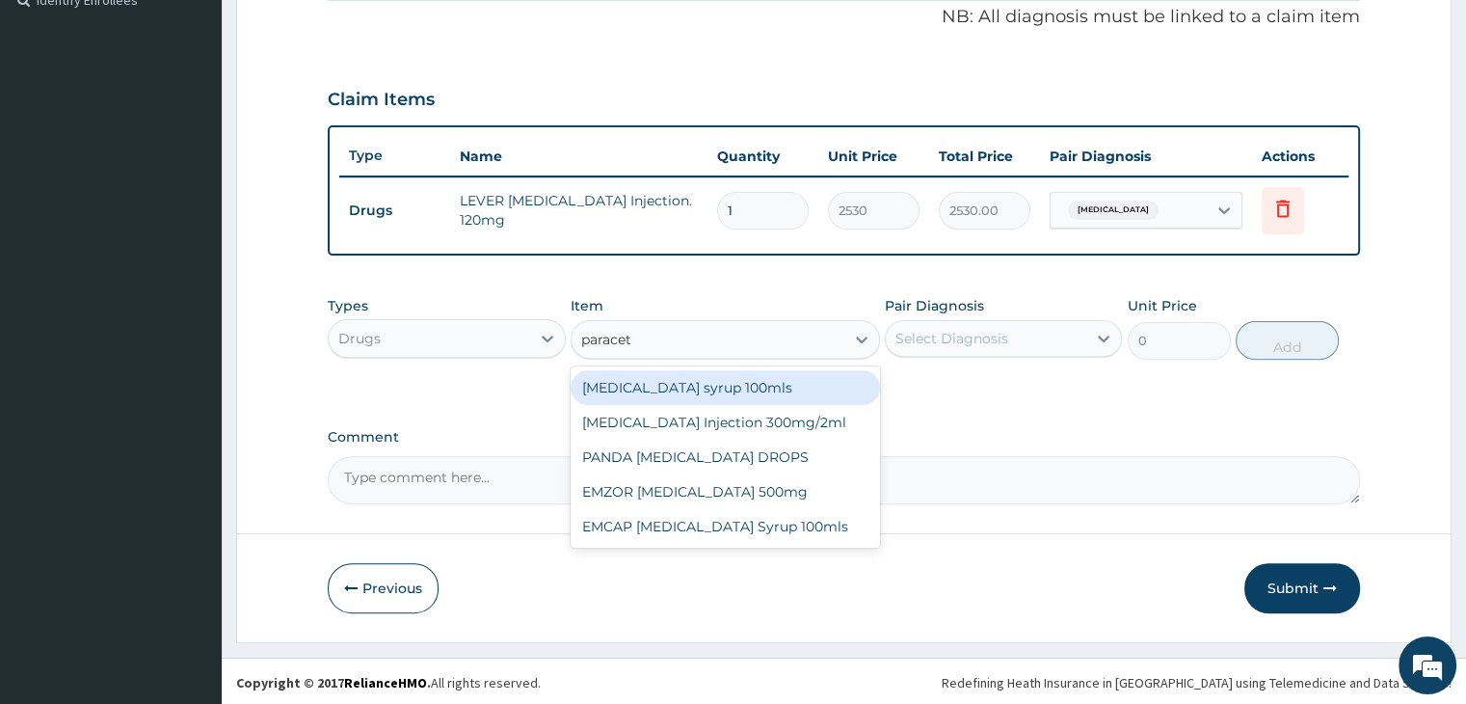
type input "paraceta"
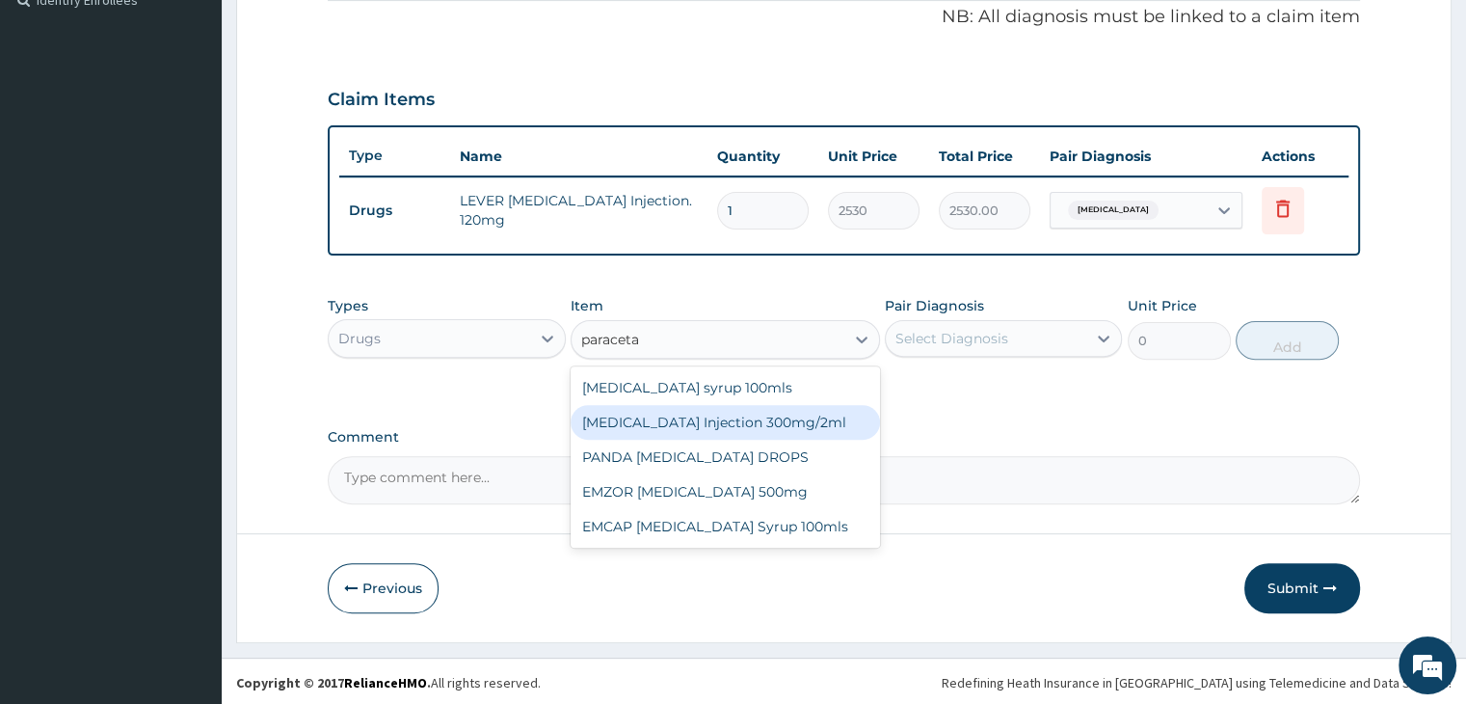
click at [705, 423] on div "PARACETAMOL Injection 300mg/2ml" at bounding box center [725, 422] width 309 height 35
type input "278.3"
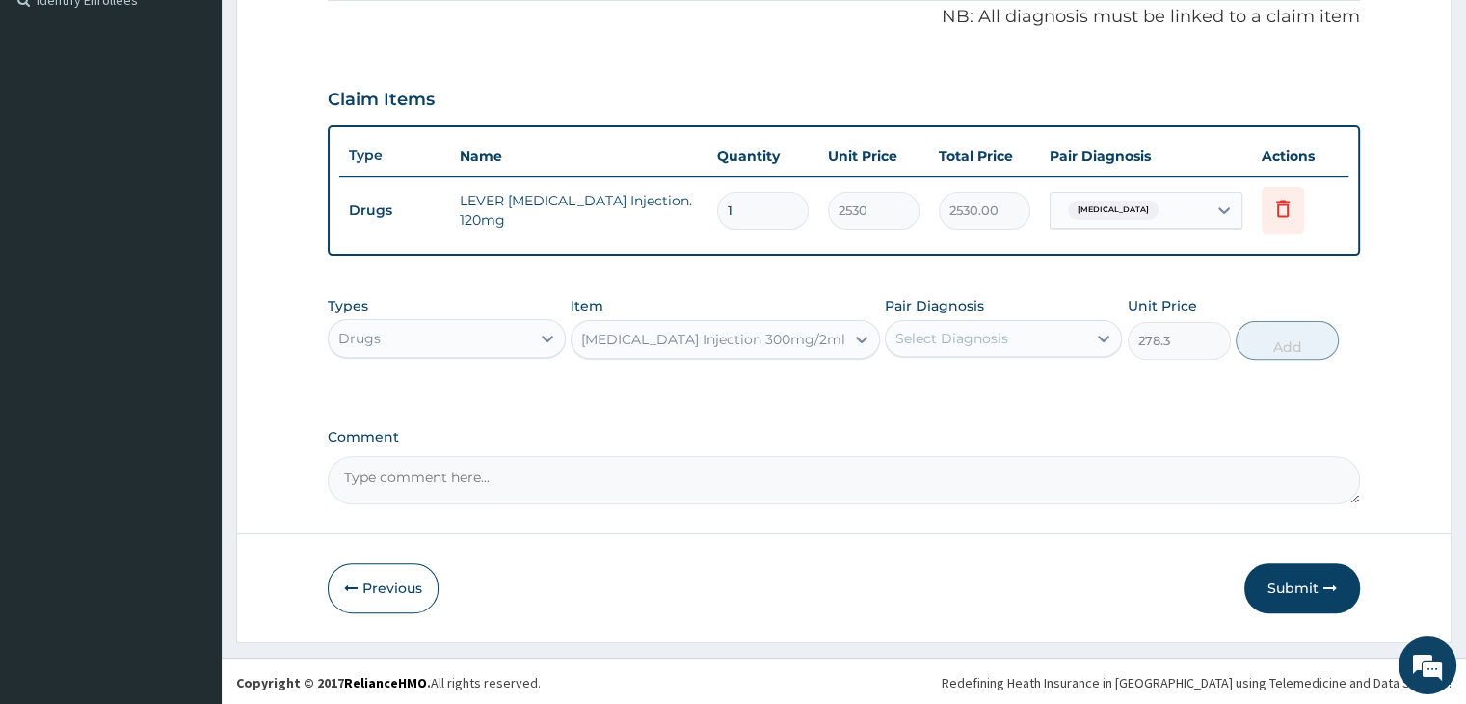
click at [1003, 342] on div "Select Diagnosis" at bounding box center [951, 338] width 113 height 19
click at [998, 383] on label "Malaria, unspecified" at bounding box center [977, 385] width 120 height 19
checkbox input "true"
click at [1292, 330] on button "Add" at bounding box center [1287, 340] width 103 height 39
type input "0"
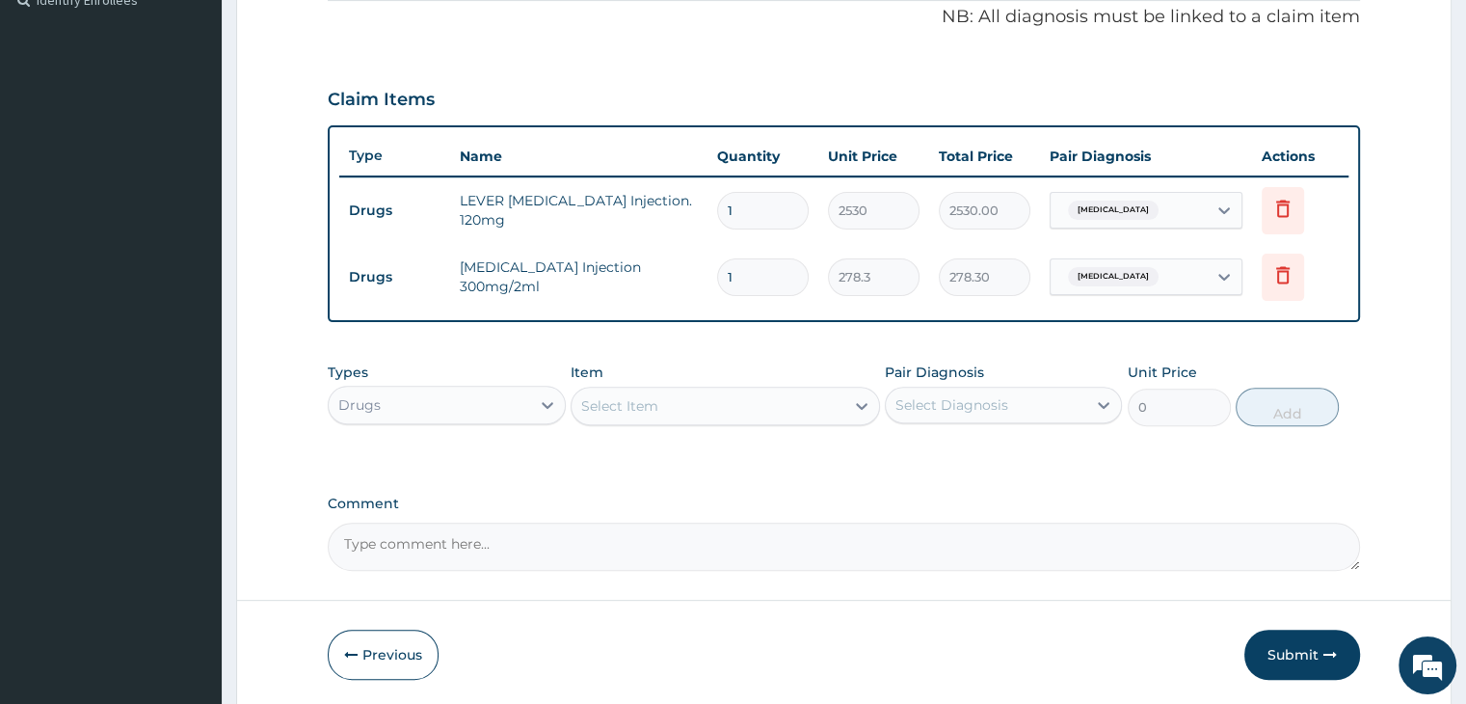
click at [651, 400] on div "Select Item" at bounding box center [619, 405] width 77 height 19
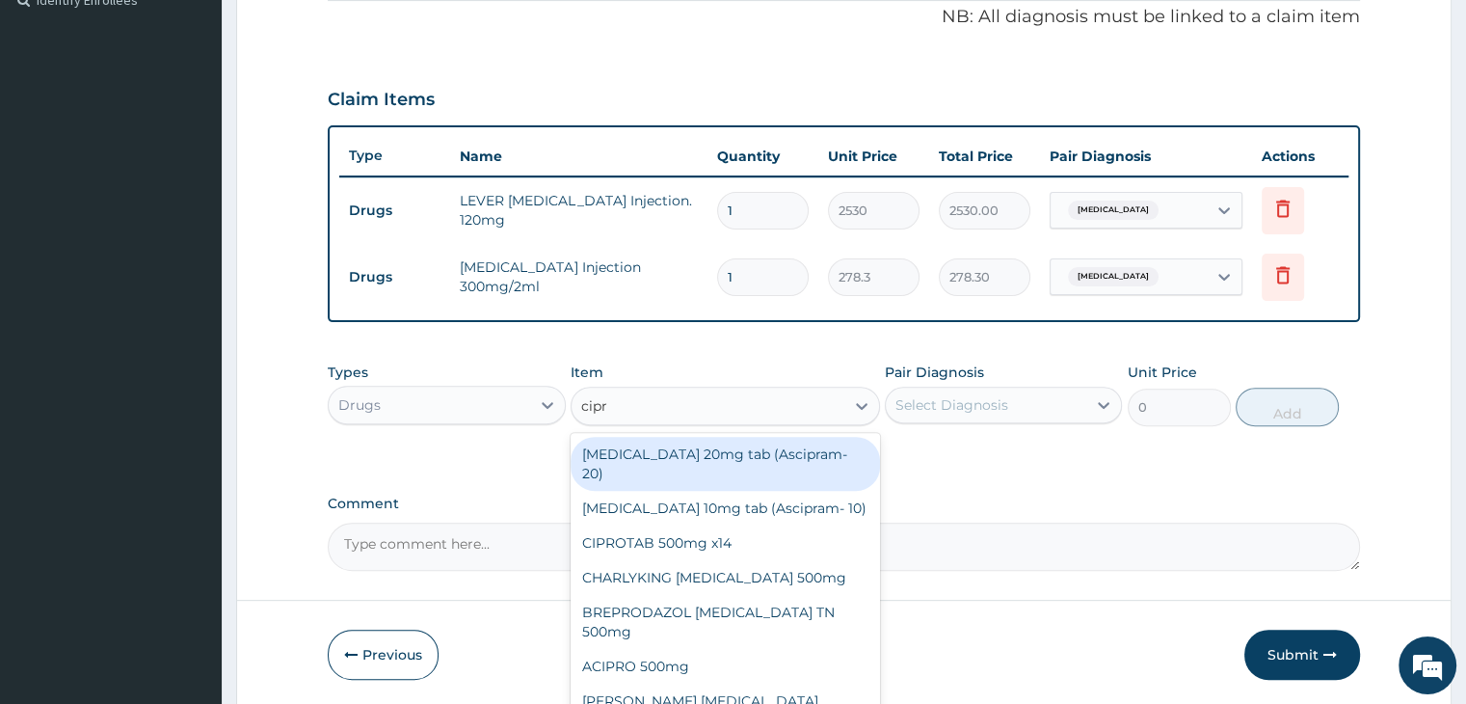
type input "cipro"
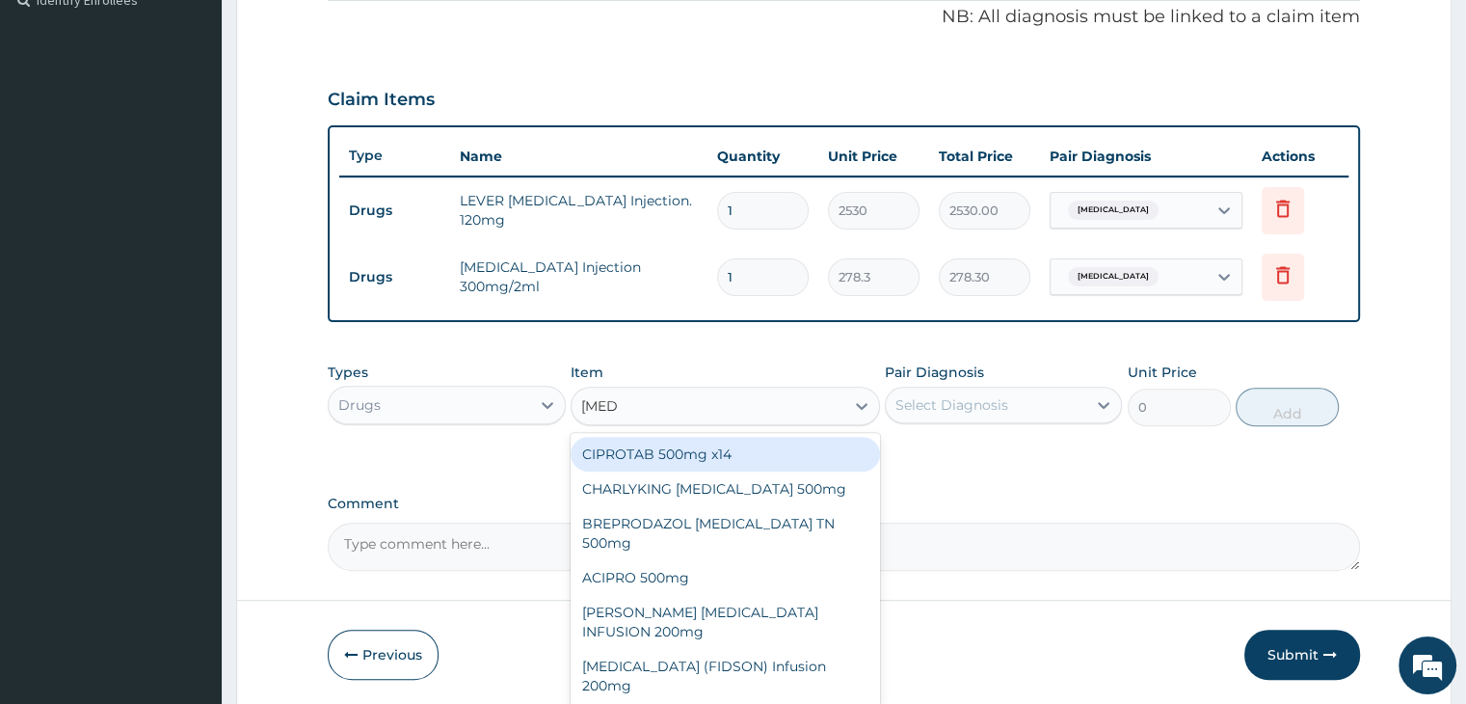
click at [691, 461] on div "CIPROTAB 500mg x14" at bounding box center [725, 454] width 309 height 35
type input "341.55"
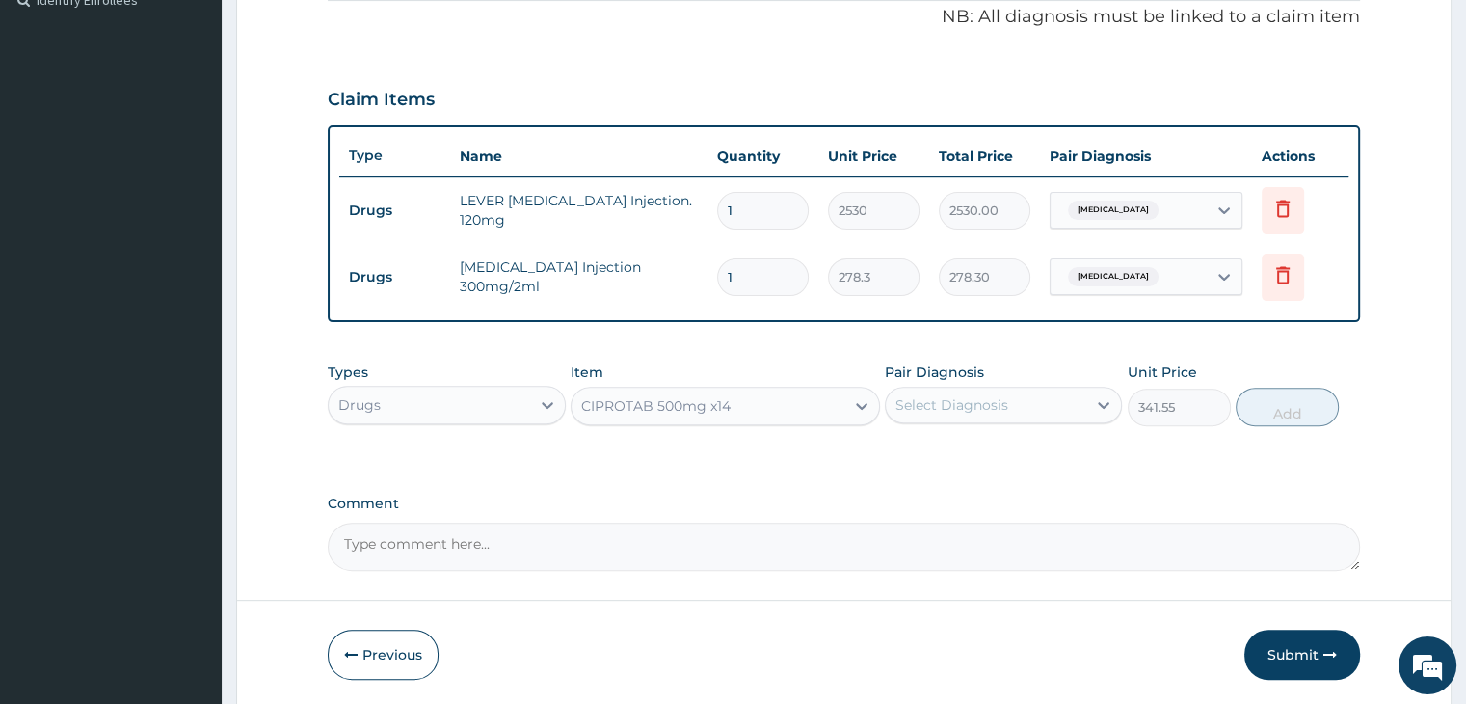
click at [1071, 398] on div "Select Diagnosis" at bounding box center [986, 404] width 200 height 31
click at [1005, 501] on label "Salmonella infection, unspecified" at bounding box center [977, 491] width 120 height 19
checkbox input "true"
click at [1284, 405] on button "Add" at bounding box center [1287, 406] width 103 height 39
type input "0"
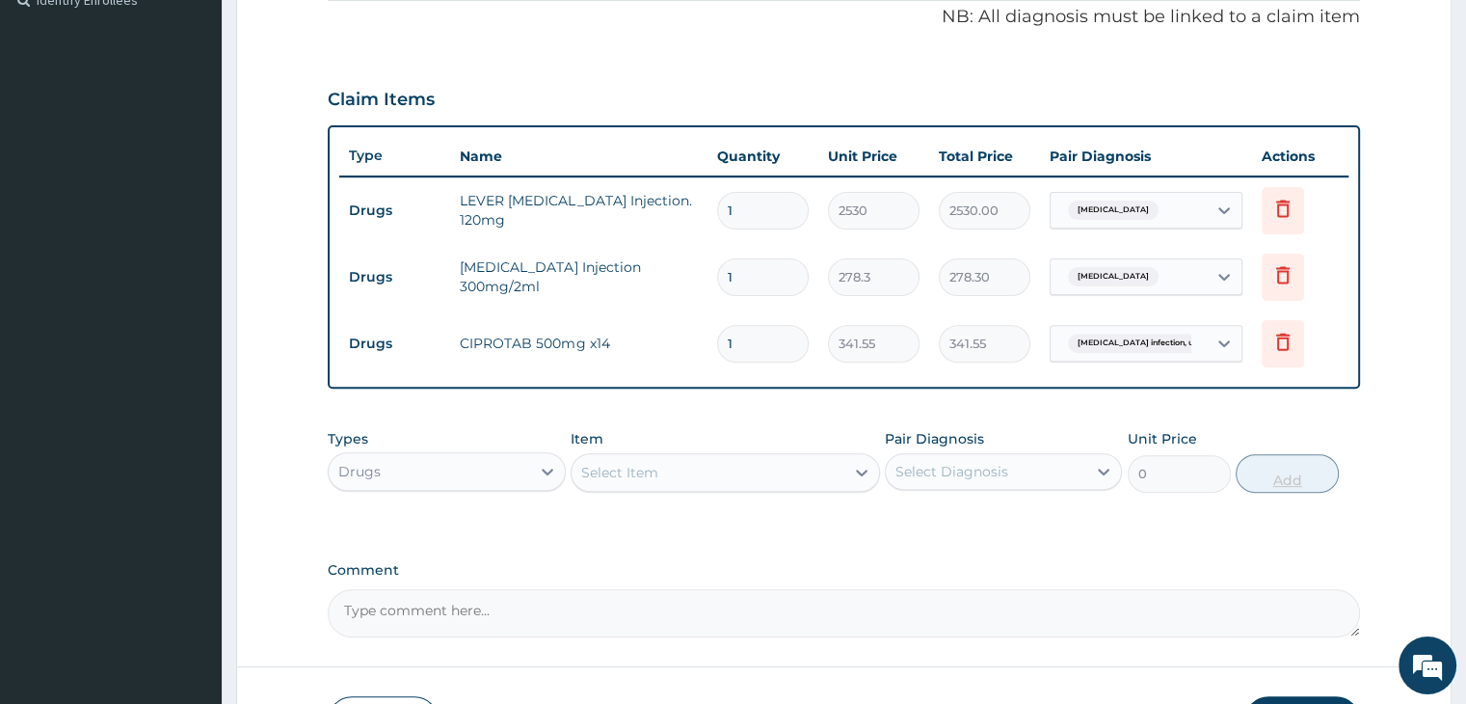
type input "14"
type input "4781.70"
type input "14"
click at [785, 205] on input "1" at bounding box center [763, 211] width 92 height 38
type input "0.00"
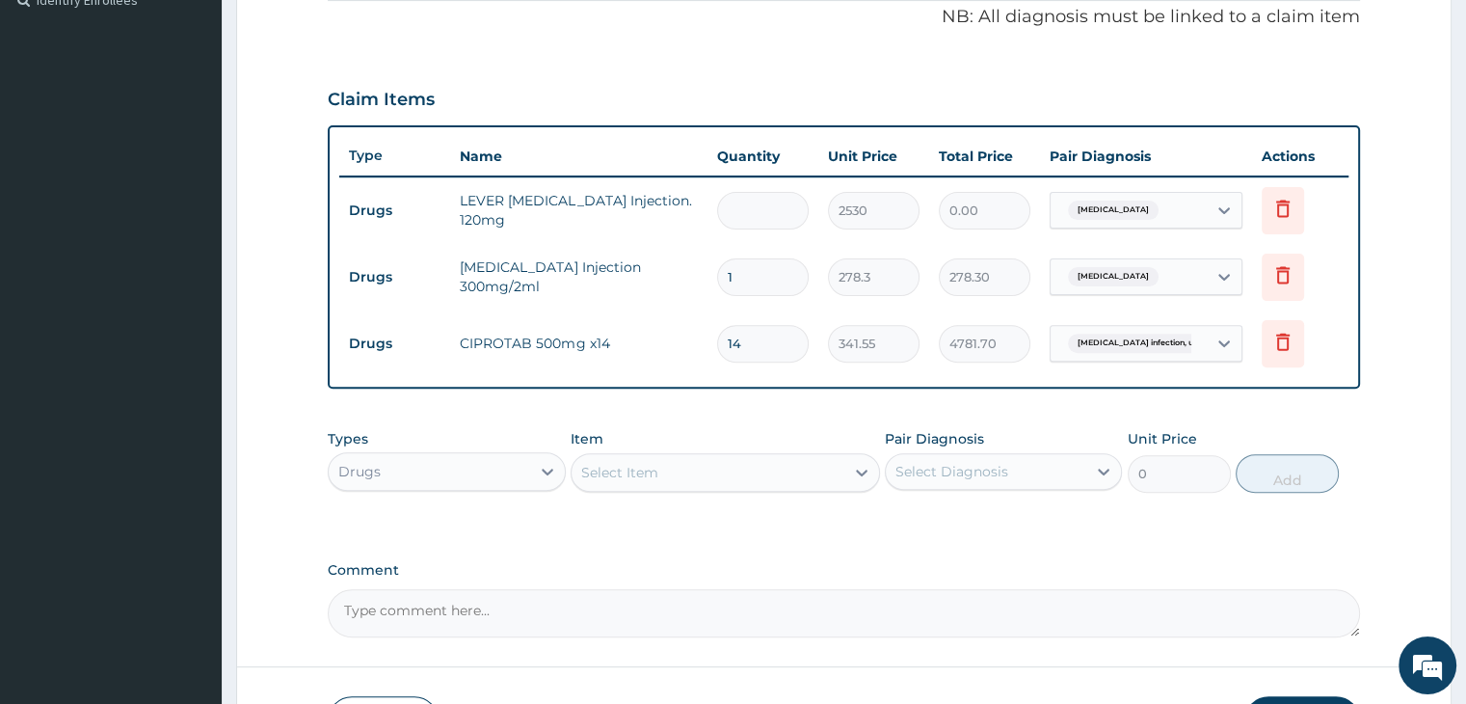
type input "3"
type input "7590.00"
type input "3"
click at [778, 285] on input "1" at bounding box center [763, 277] width 92 height 38
type input "0.00"
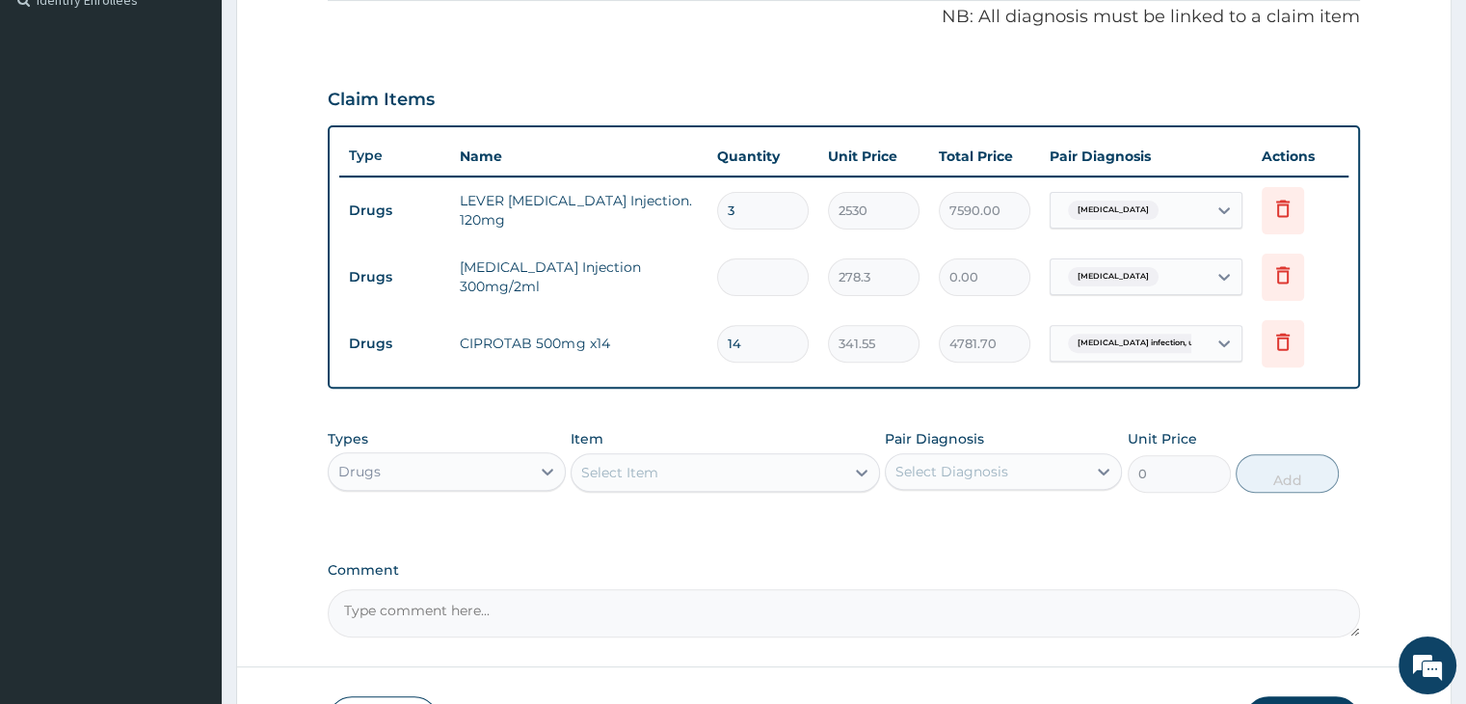
type input "2"
type input "556.60"
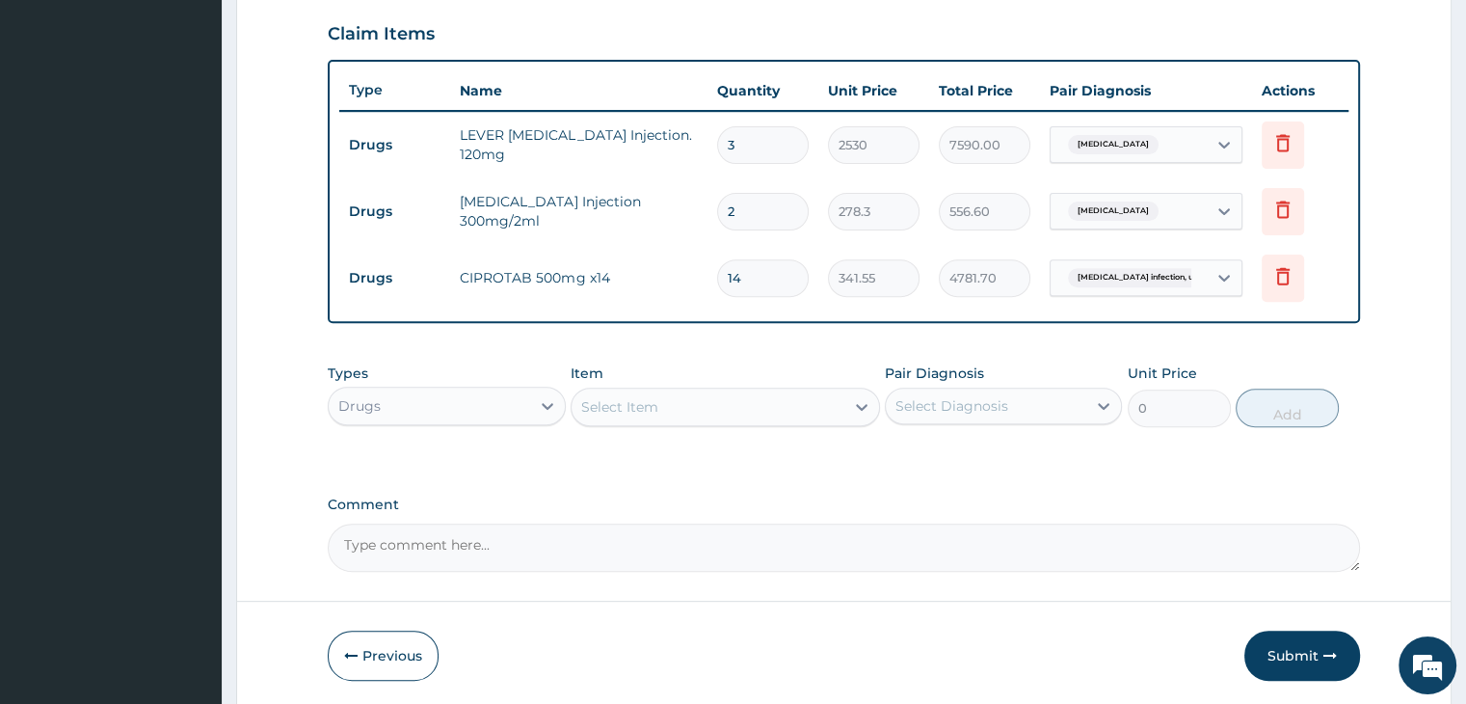
scroll to position [688, 0]
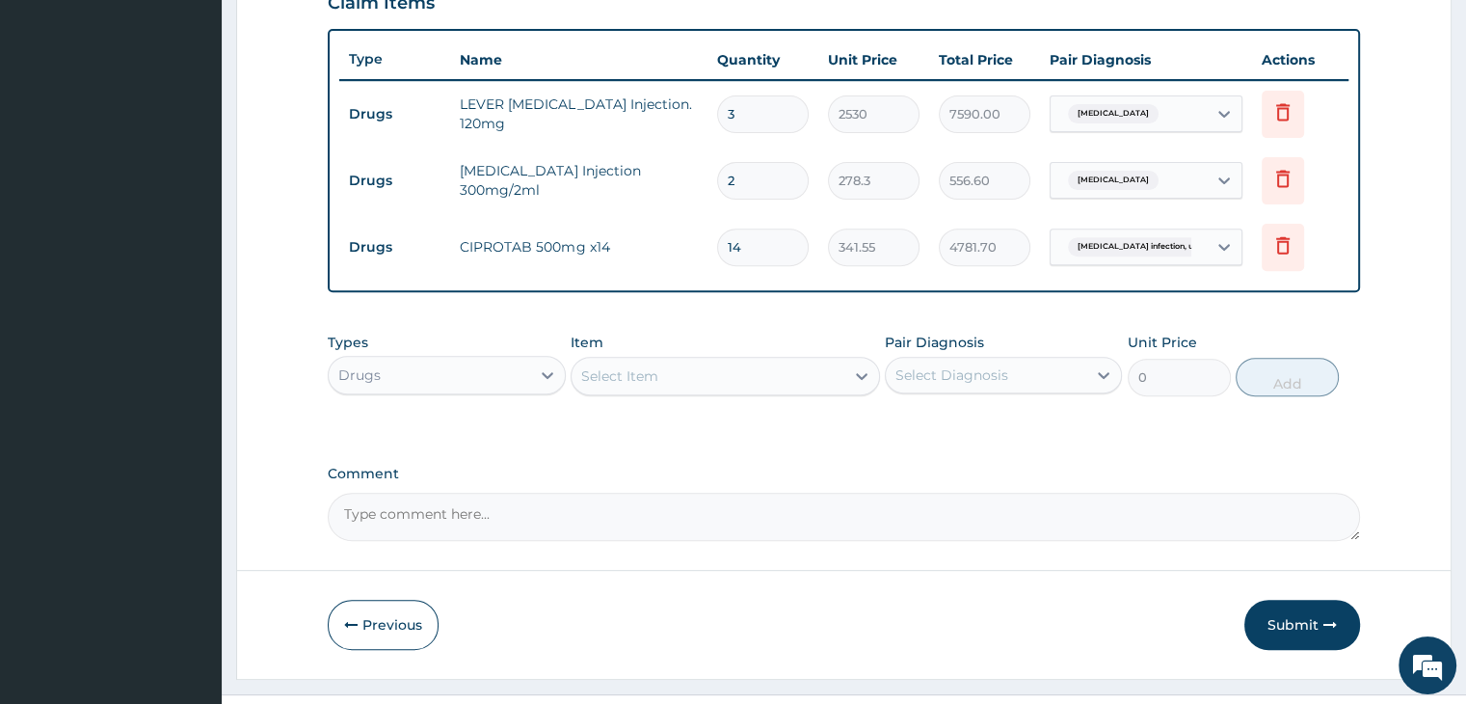
type input "2"
click at [1168, 441] on div "PA Code / Prescription Code Enter Code(Secondary Care Only) Encounter Date 02-0…" at bounding box center [843, 18] width 1031 height 1045
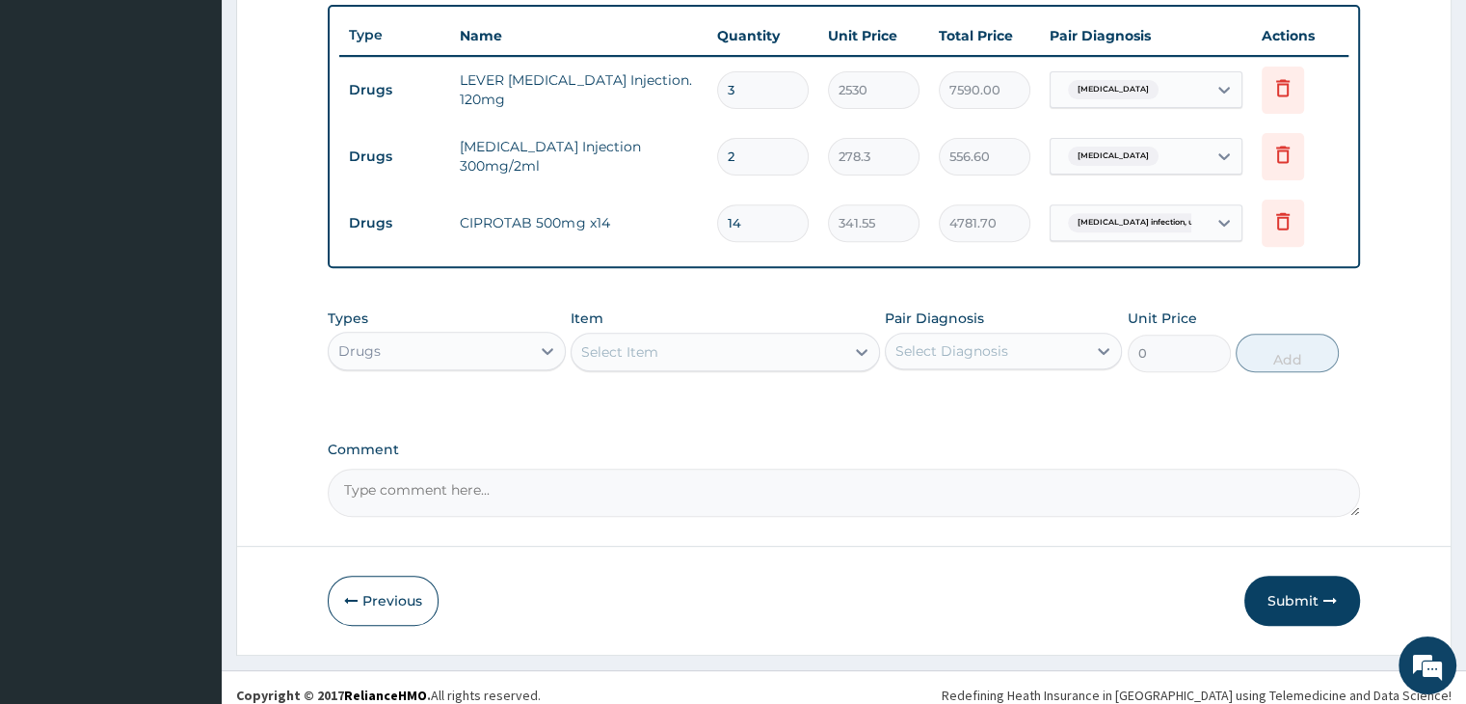
scroll to position [725, 0]
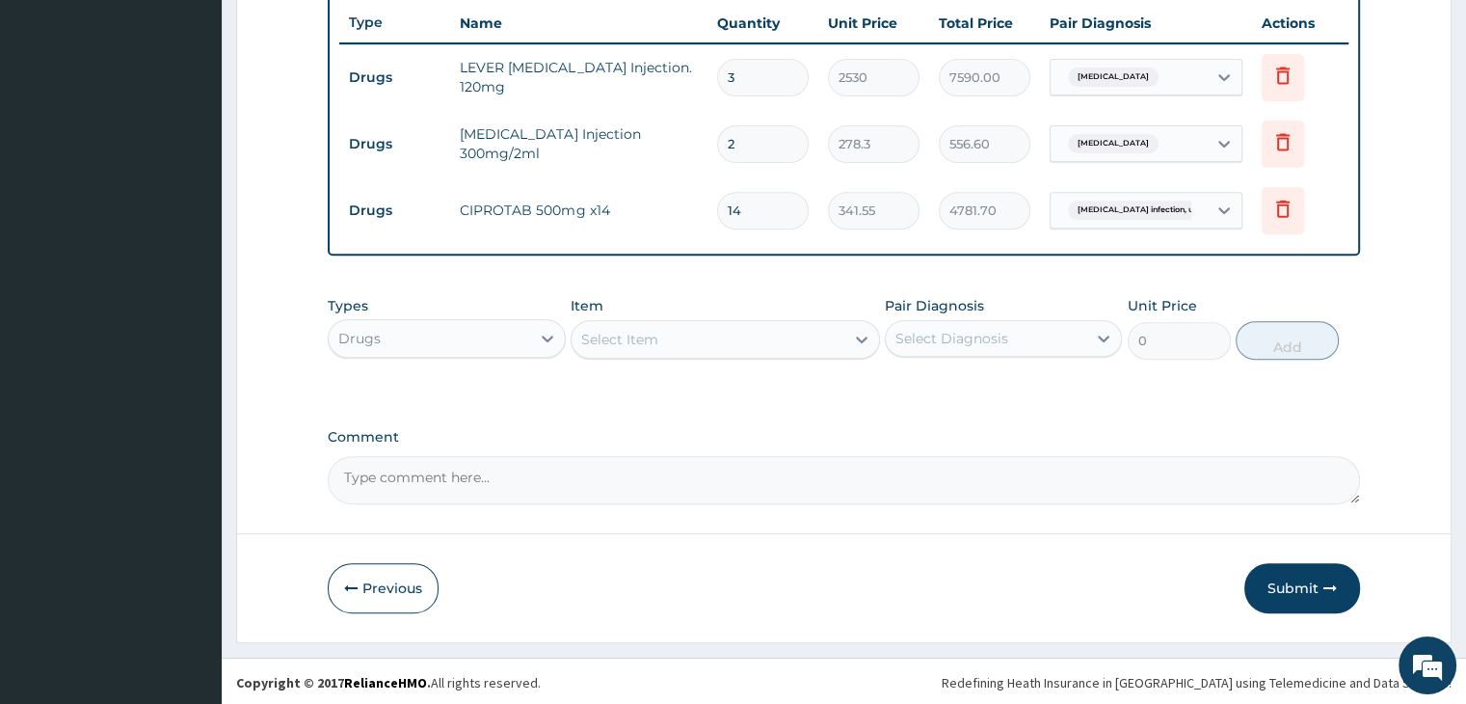
click at [472, 329] on div "Drugs" at bounding box center [429, 338] width 200 height 31
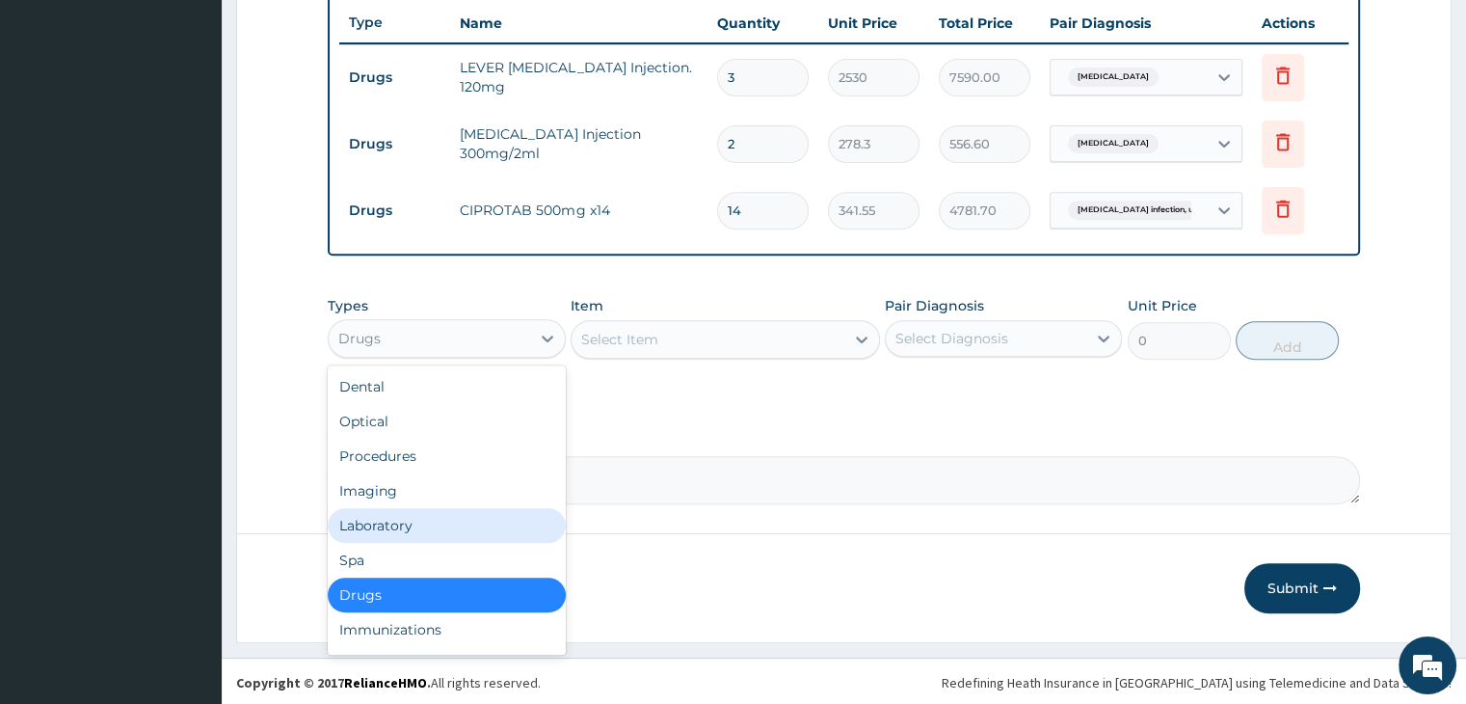
click at [432, 521] on div "Laboratory" at bounding box center [446, 525] width 237 height 35
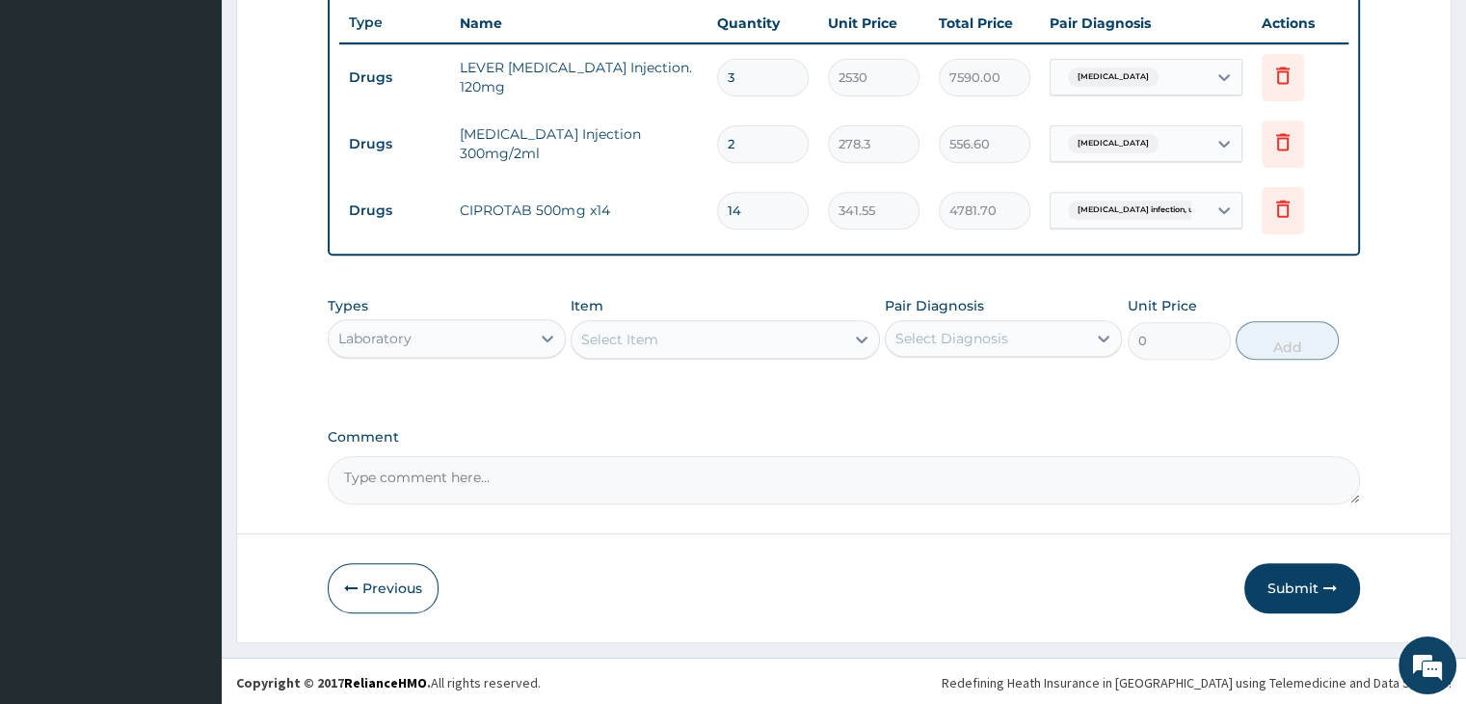
click at [767, 338] on div "Select Item" at bounding box center [707, 339] width 273 height 31
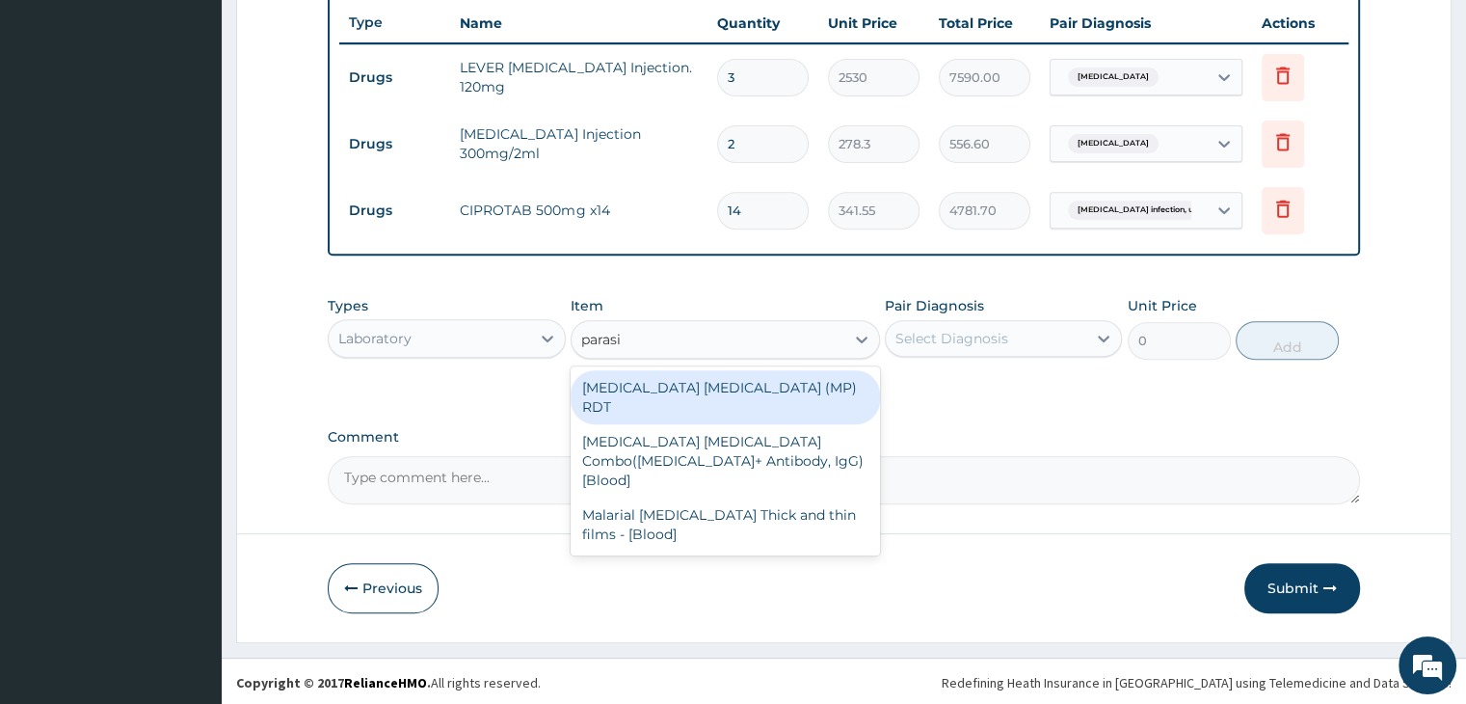
type input "parasit"
click at [722, 386] on div "MALARIA PARASITE (MP) RDT" at bounding box center [725, 397] width 309 height 54
type input "1725"
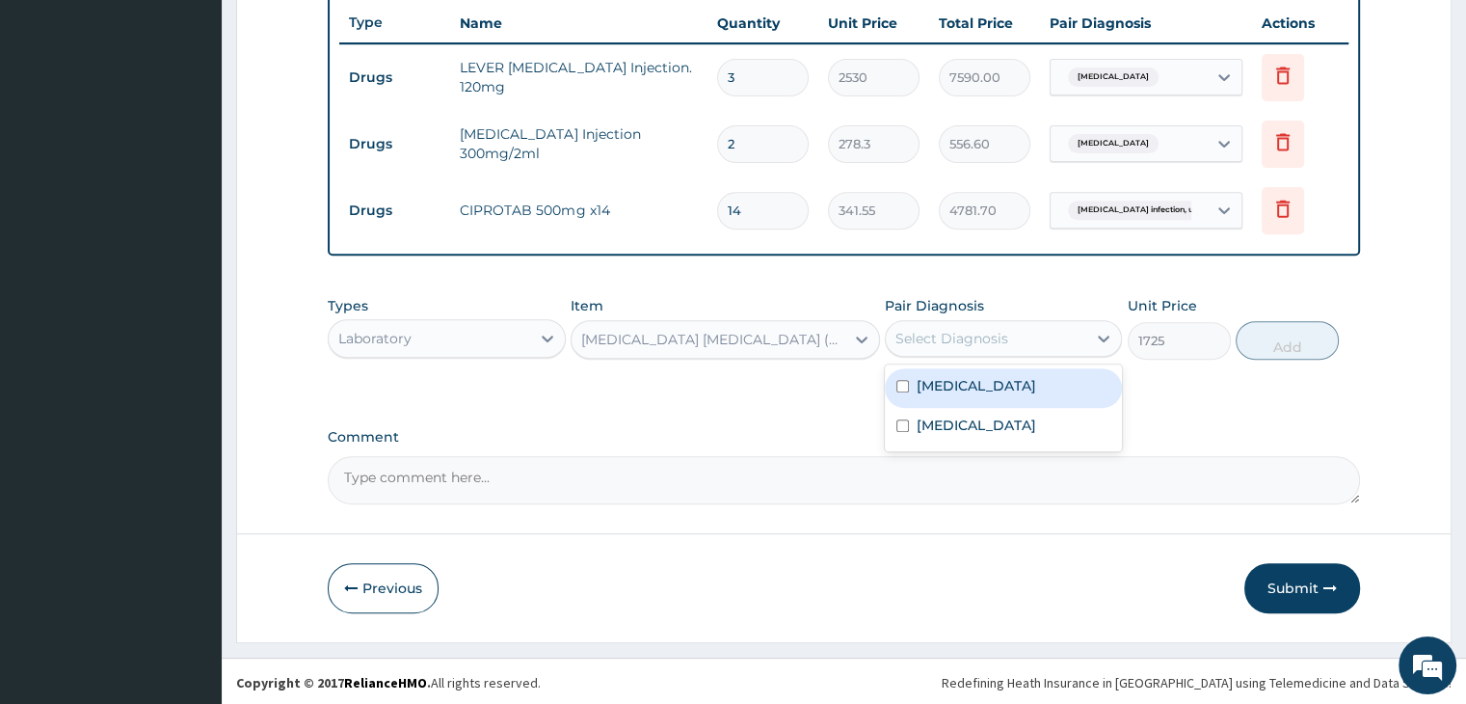
click at [992, 338] on div "Select Diagnosis" at bounding box center [951, 338] width 113 height 19
click at [995, 379] on label "Malaria, unspecified" at bounding box center [977, 385] width 120 height 19
checkbox input "true"
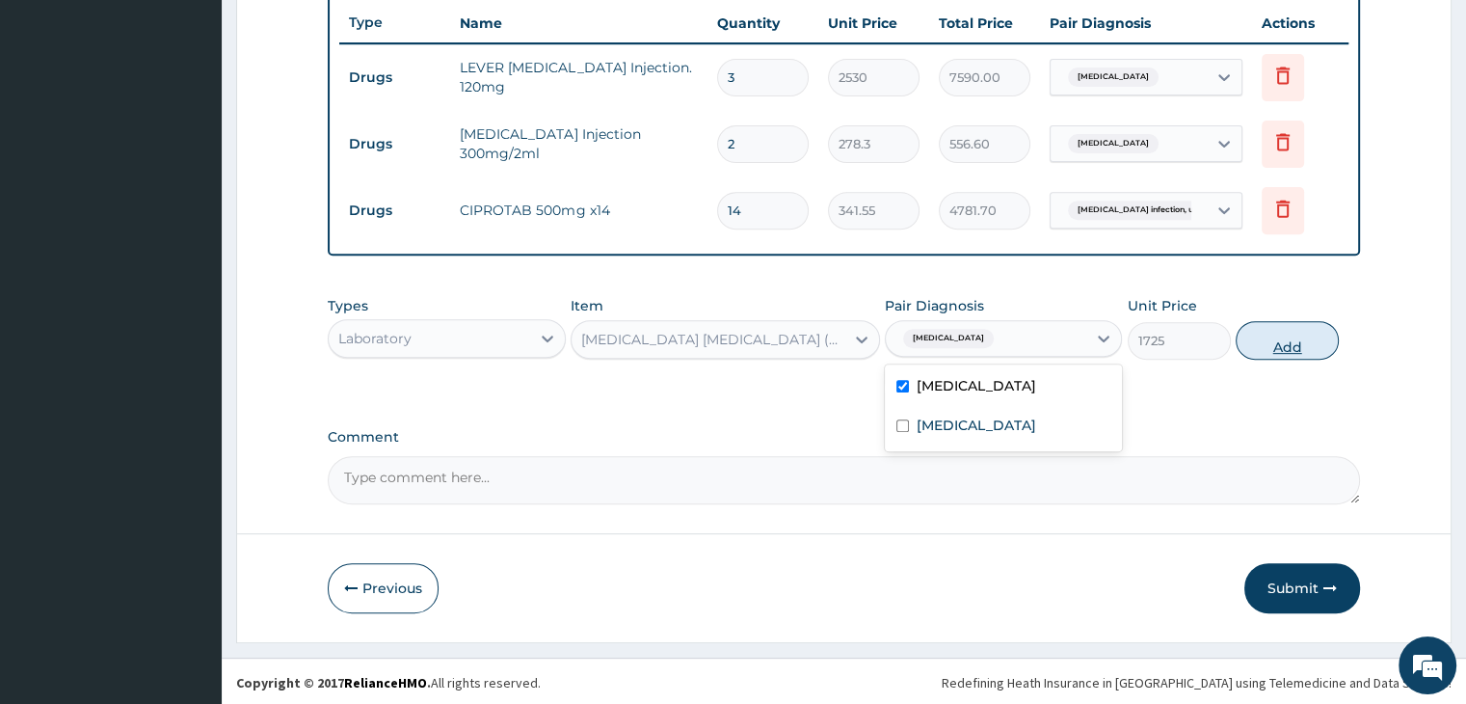
click at [1310, 332] on button "Add" at bounding box center [1287, 340] width 103 height 39
type input "0"
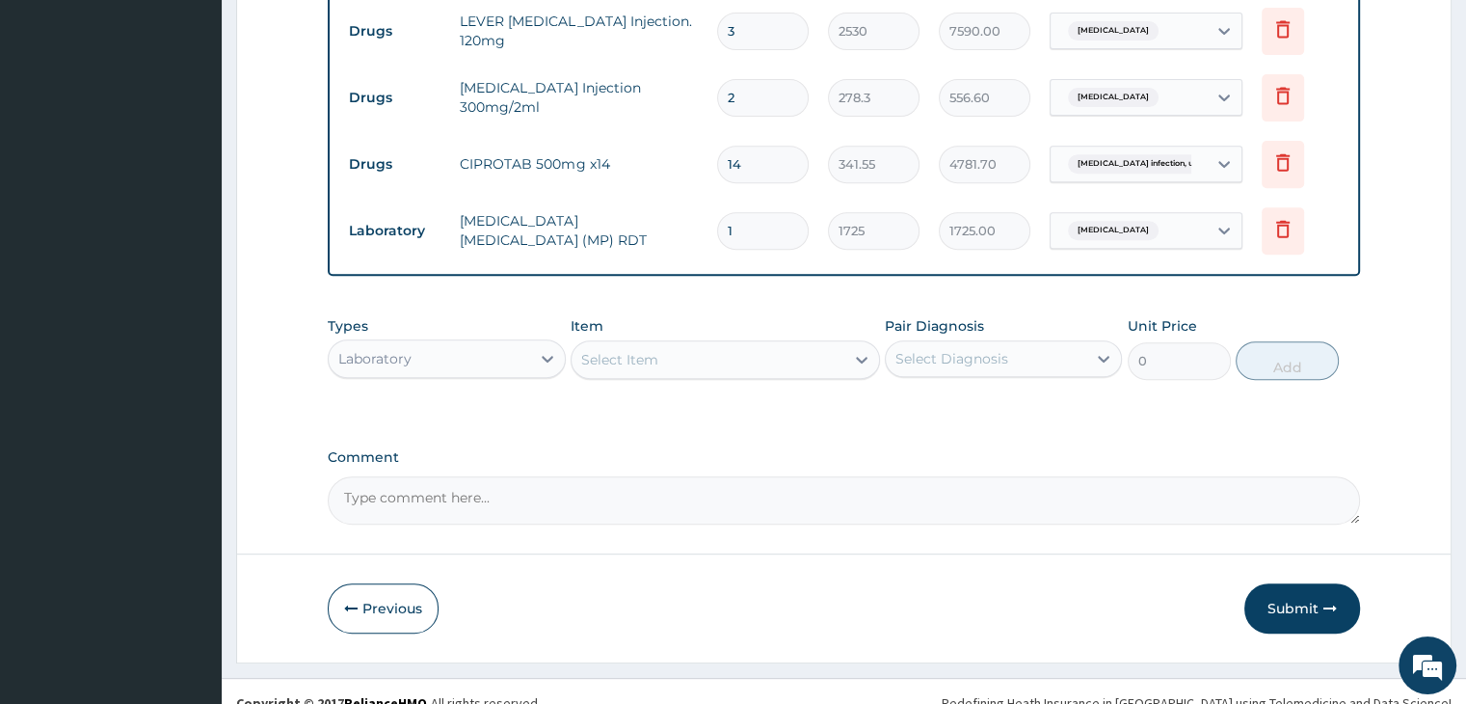
scroll to position [790, 0]
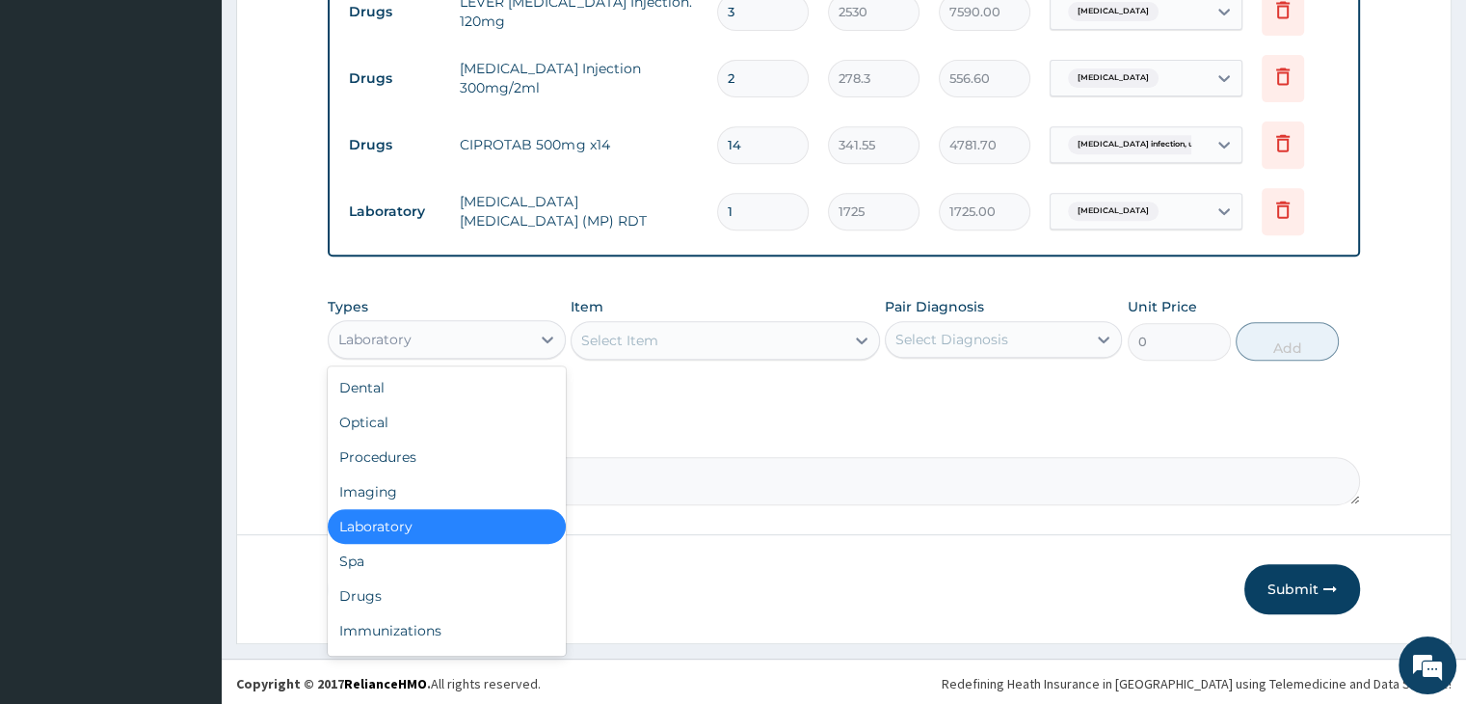
click at [474, 335] on div "Laboratory" at bounding box center [429, 339] width 200 height 31
click at [424, 445] on div "Procedures" at bounding box center [446, 456] width 237 height 35
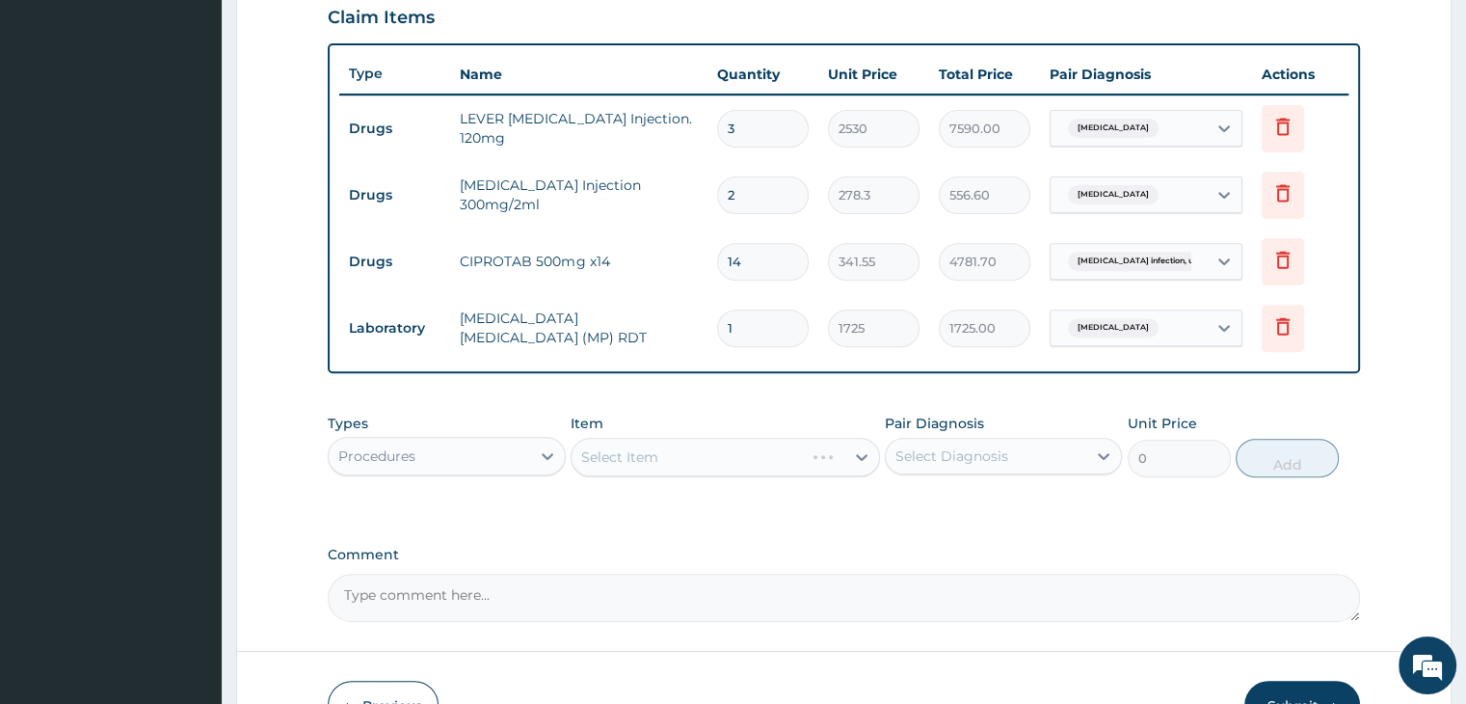
scroll to position [694, 0]
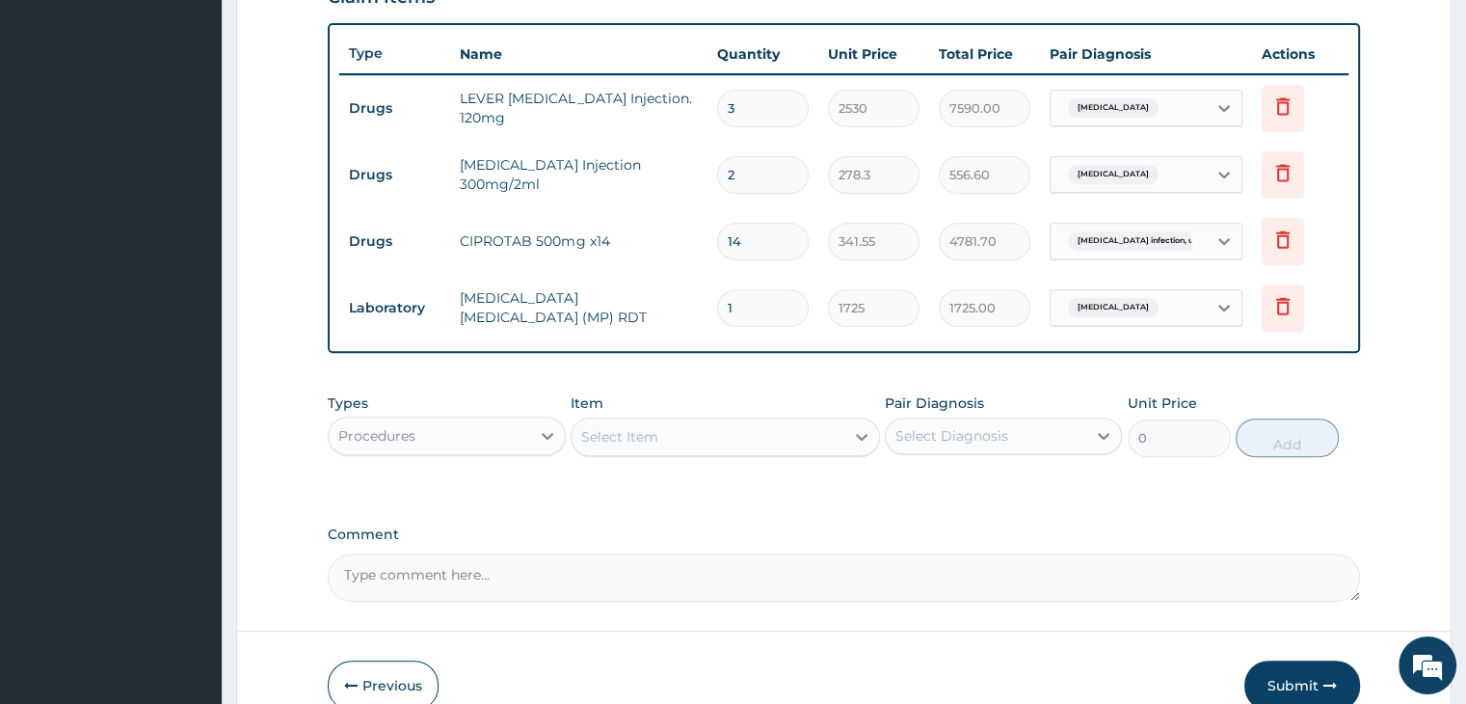
click at [741, 437] on div "Select Item" at bounding box center [707, 436] width 273 height 31
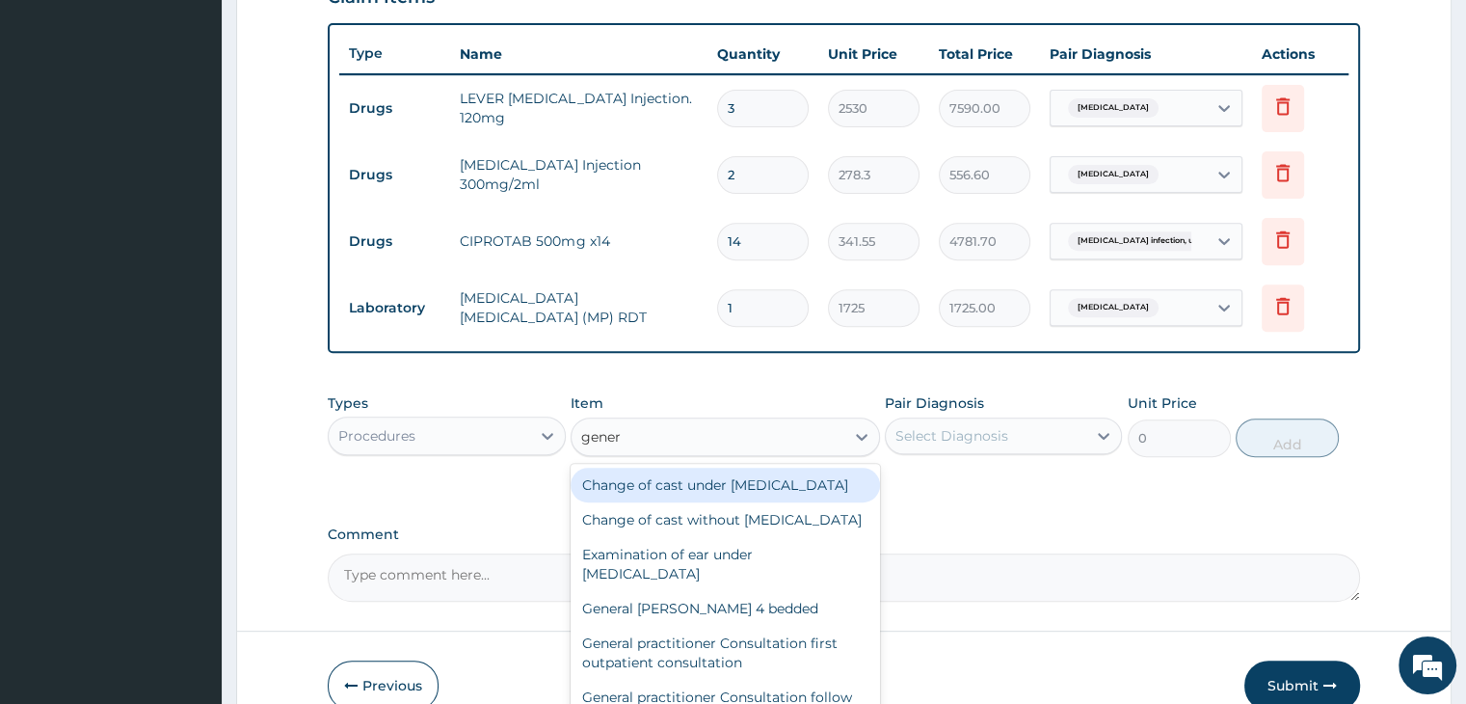
type input "genera"
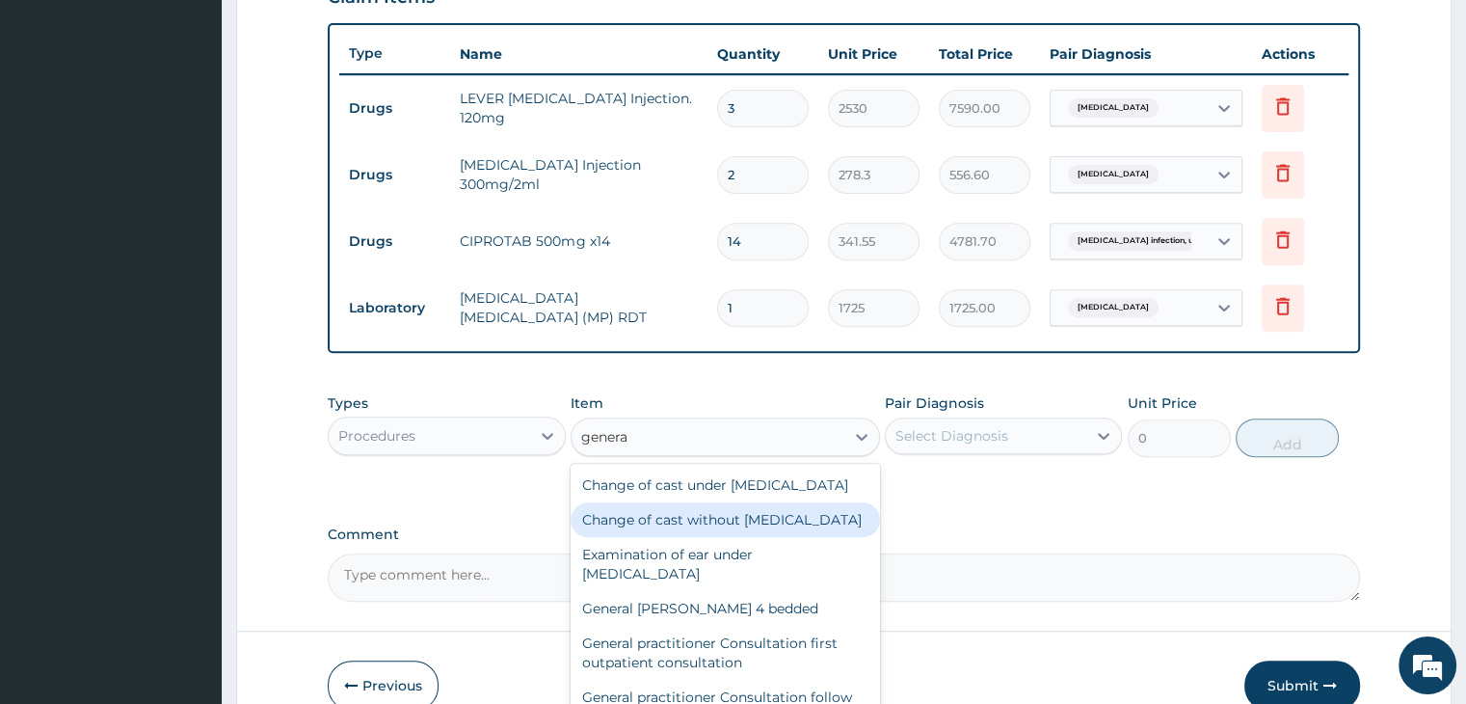
scroll to position [96, 0]
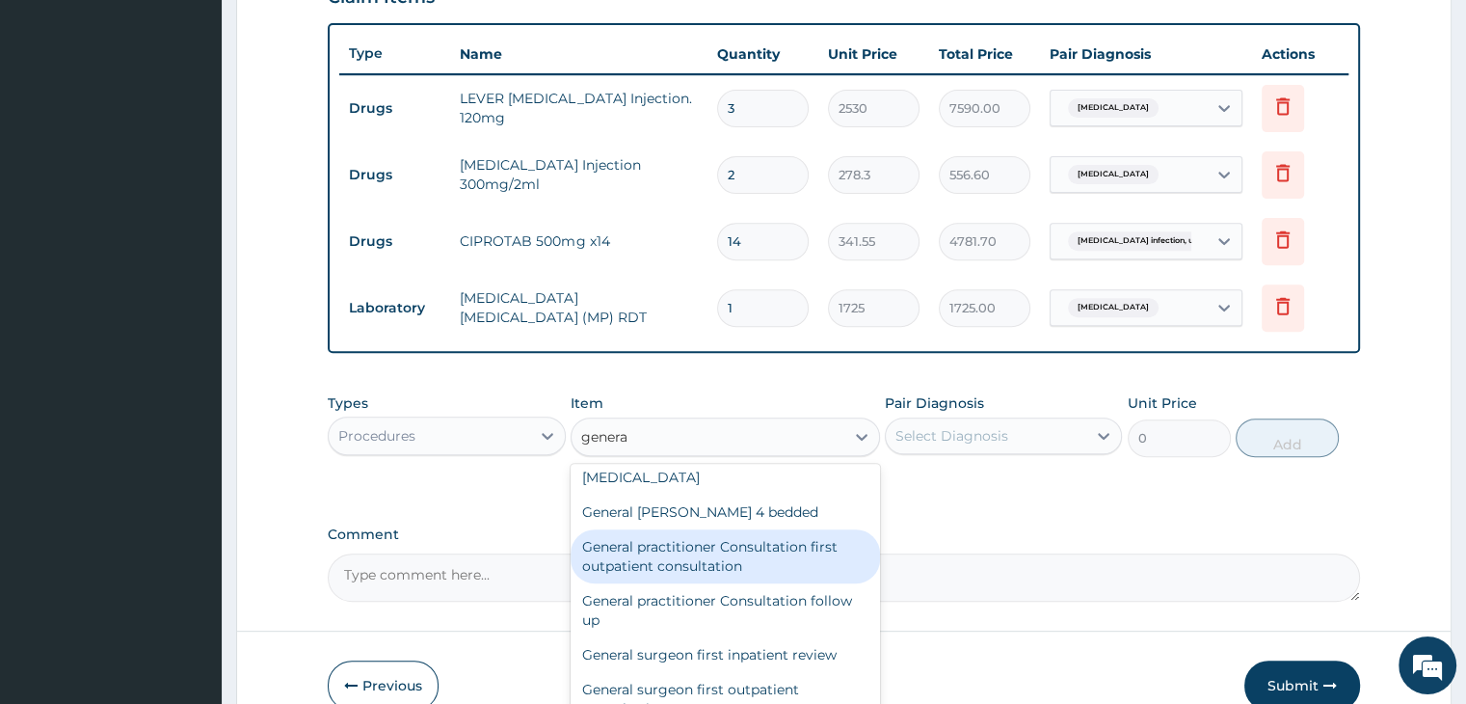
click at [731, 583] on div "General practitioner Consultation first outpatient consultation" at bounding box center [725, 556] width 309 height 54
type input "3795"
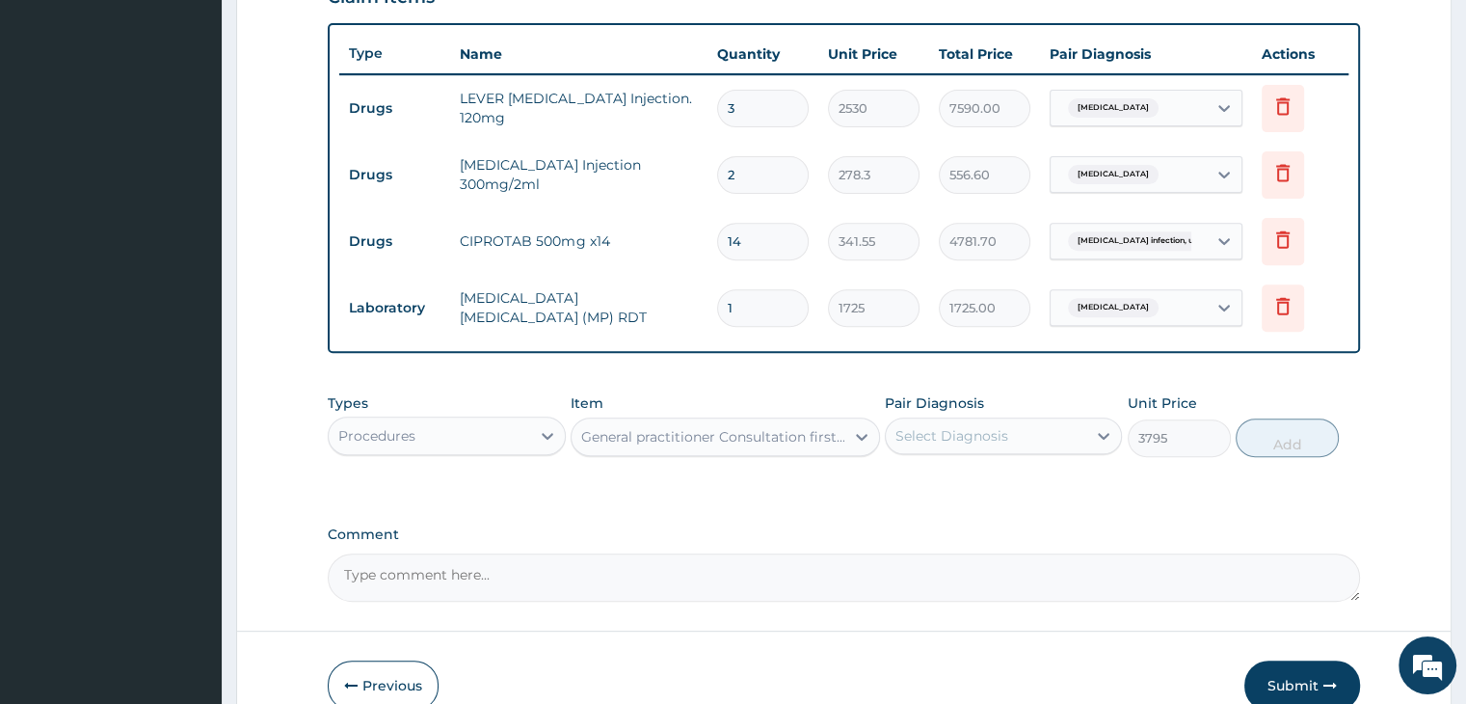
click at [1001, 434] on div "Select Diagnosis" at bounding box center [951, 435] width 113 height 19
click at [1002, 478] on label "Malaria, unspecified" at bounding box center [977, 482] width 120 height 19
checkbox input "true"
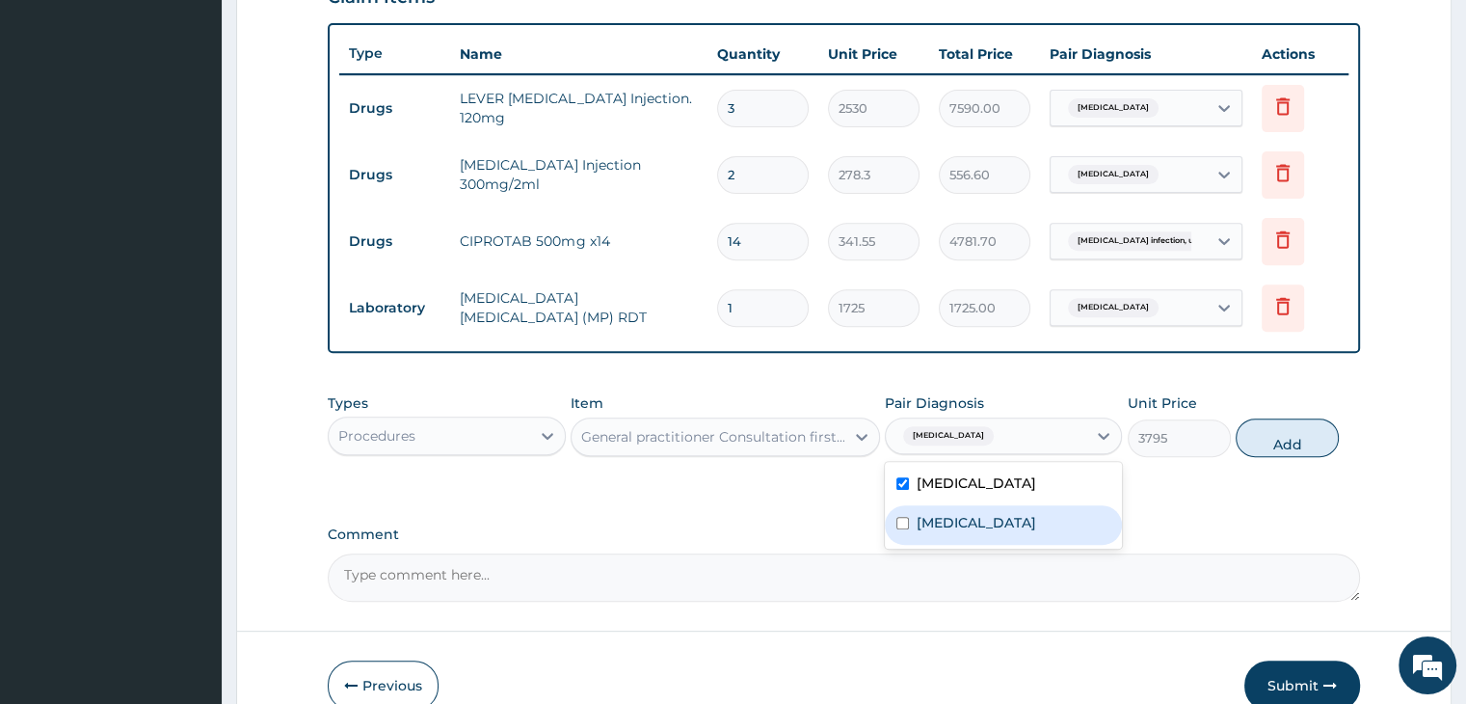
click at [997, 518] on label "Salmonella infection, unspecified" at bounding box center [977, 522] width 120 height 19
checkbox input "true"
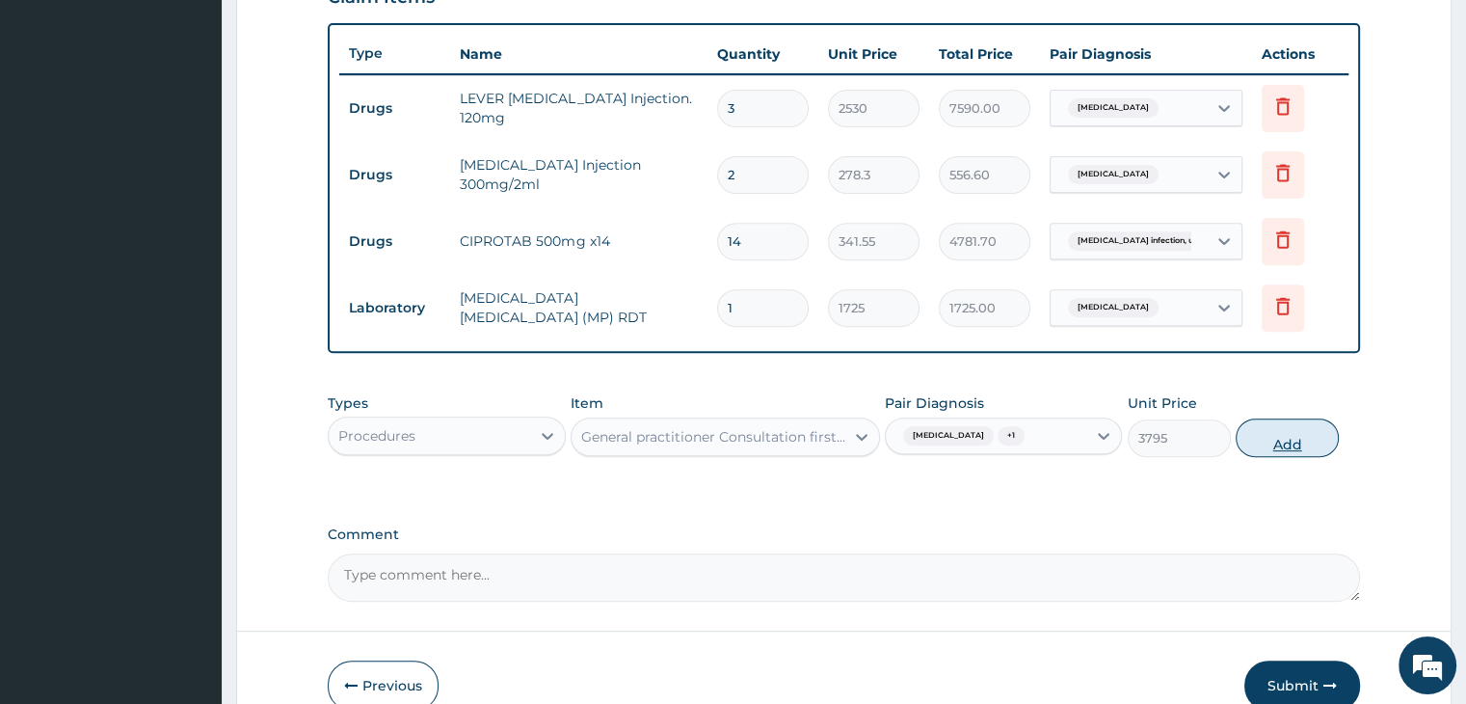
click at [1276, 428] on button "Add" at bounding box center [1287, 437] width 103 height 39
type input "0"
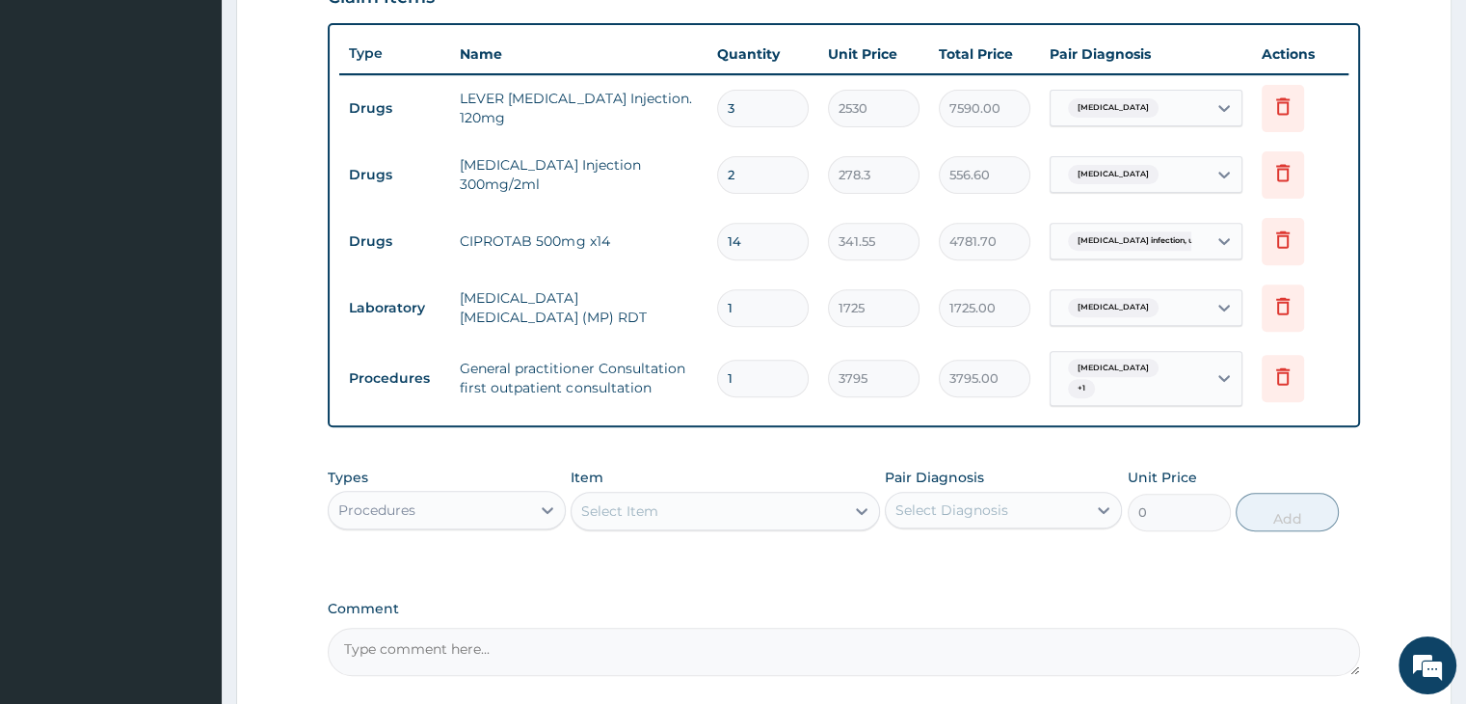
click at [1403, 412] on form "Step 2 of 2 PA Code / Prescription Code Enter Code(Secondary Care Only) Encount…" at bounding box center [843, 111] width 1215 height 1406
click at [1397, 328] on form "Step 2 of 2 PA Code / Prescription Code Enter Code(Secondary Care Only) Encount…" at bounding box center [843, 111] width 1215 height 1406
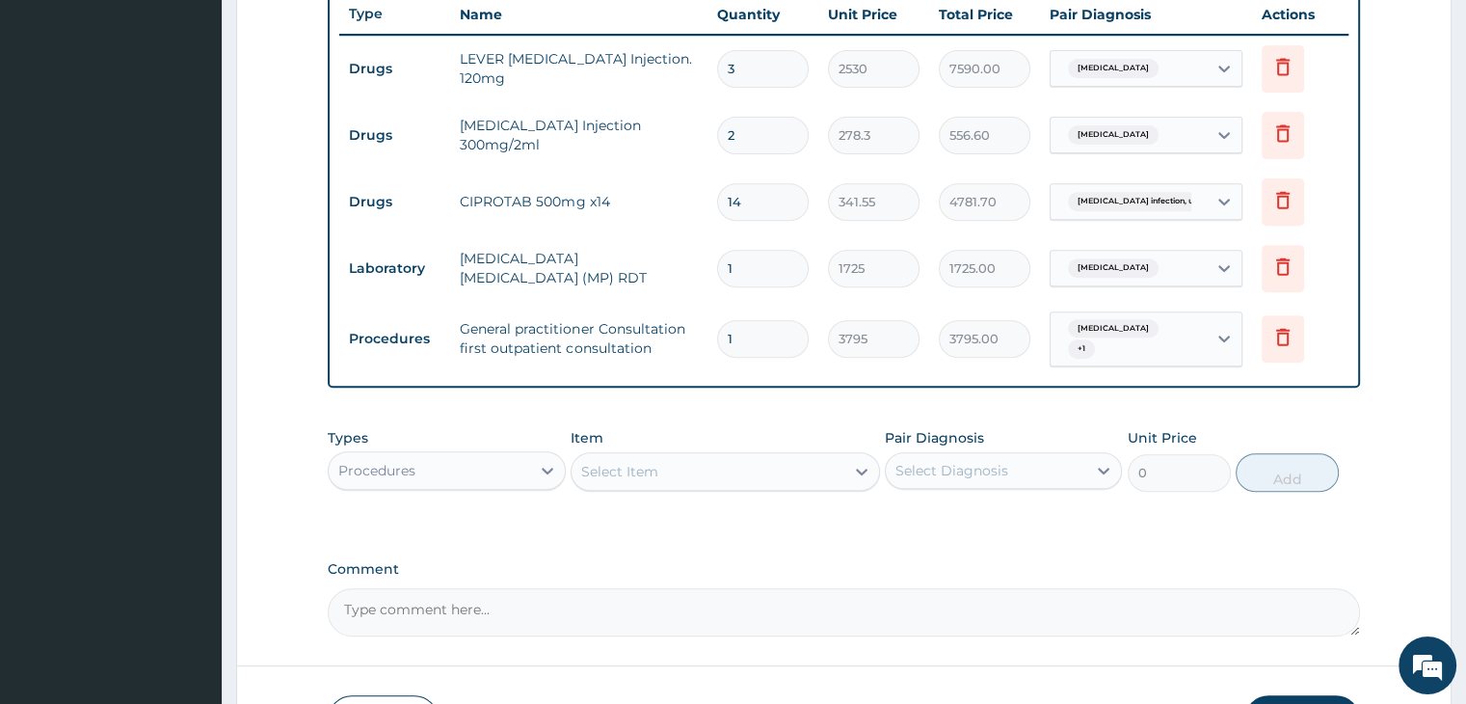
scroll to position [864, 0]
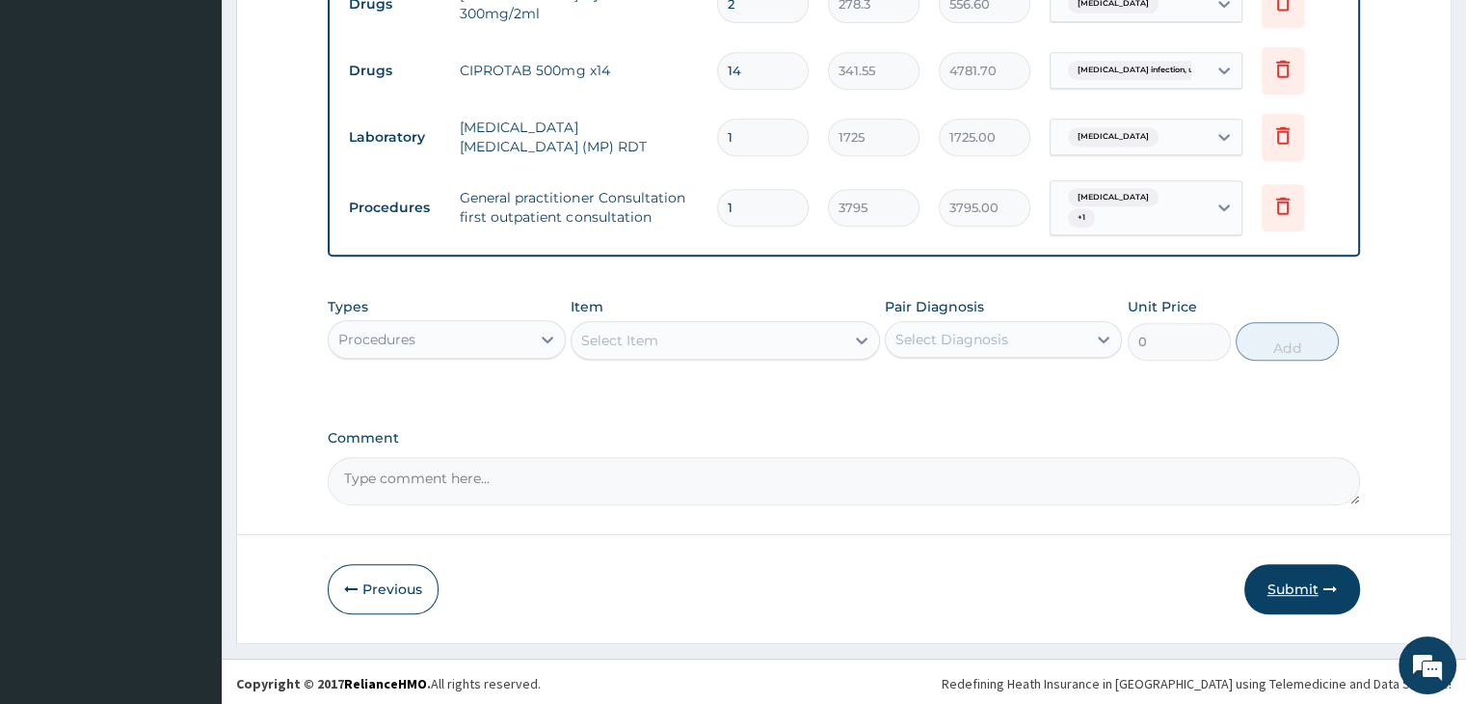
click at [1308, 581] on button "Submit" at bounding box center [1302, 589] width 116 height 50
